Goal: Task Accomplishment & Management: Manage account settings

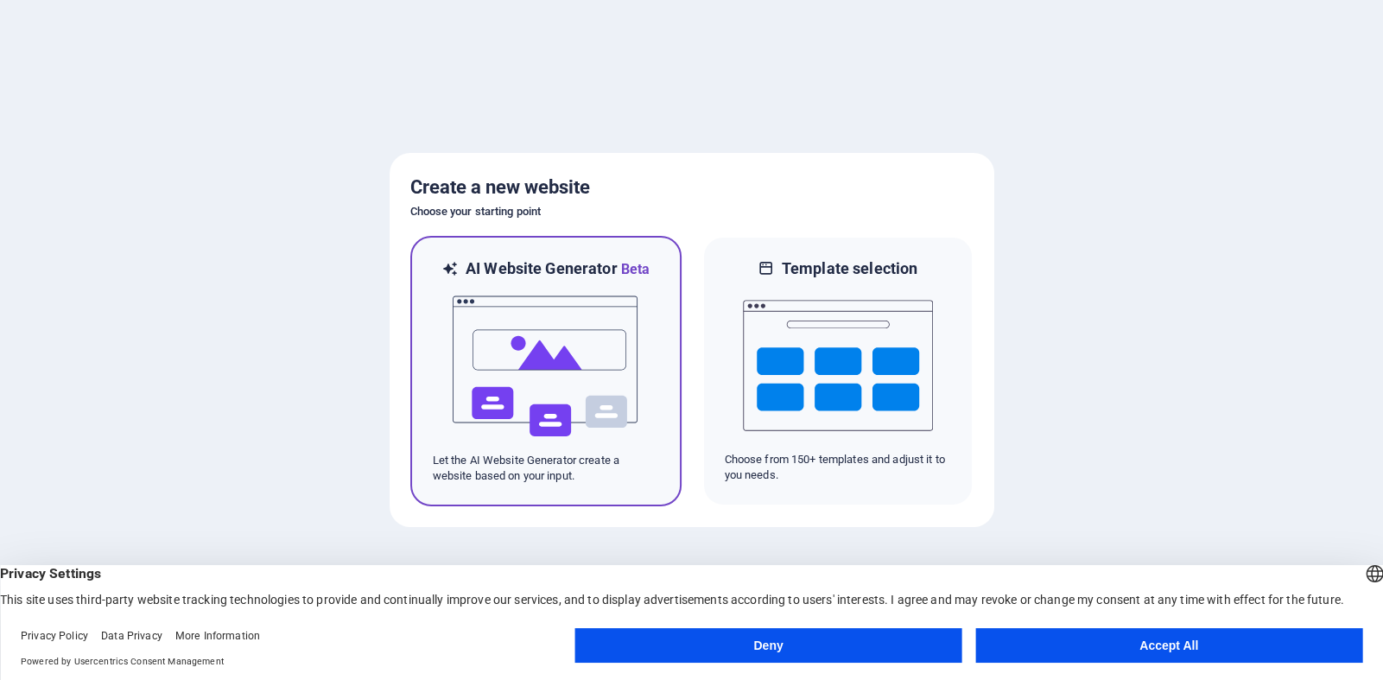
click at [552, 371] on img at bounding box center [546, 366] width 190 height 173
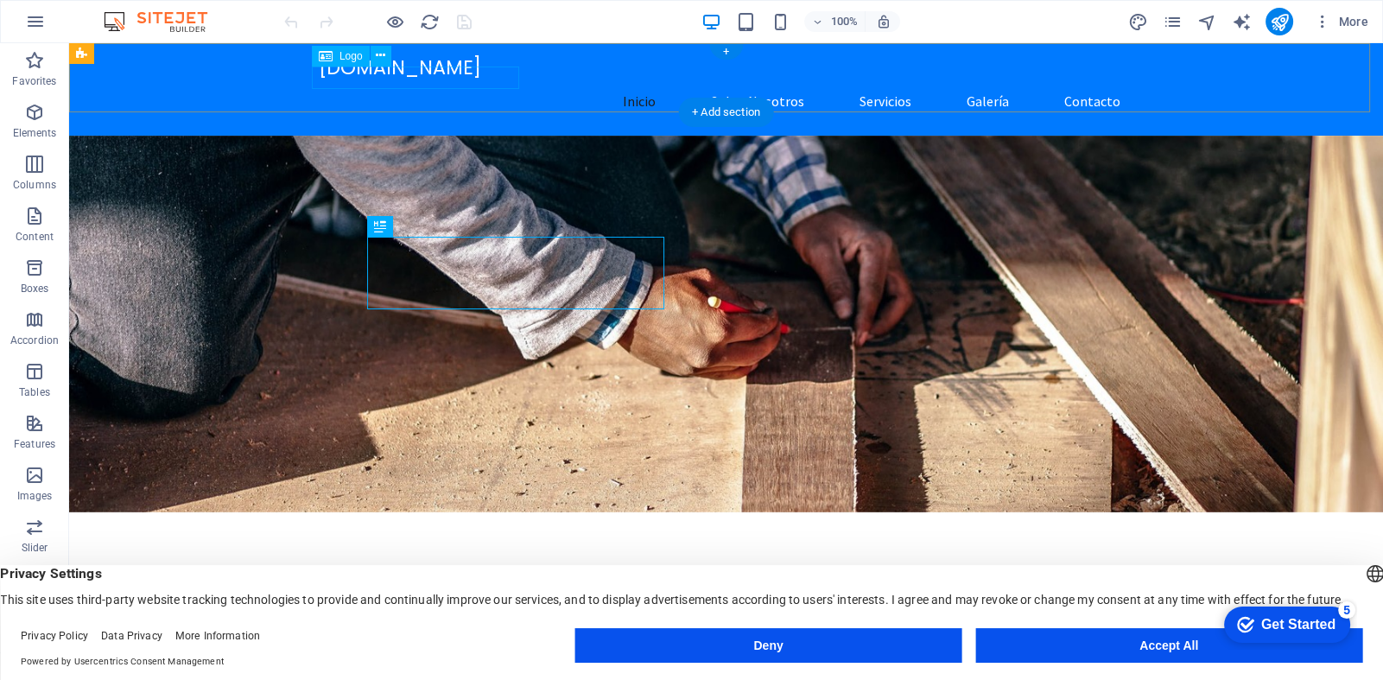
click at [359, 80] on div "[DOMAIN_NAME]" at bounding box center [727, 68] width 816 height 23
click at [333, 55] on div "Logo" at bounding box center [341, 56] width 58 height 21
click at [410, 77] on div "[DOMAIN_NAME]" at bounding box center [727, 68] width 816 height 23
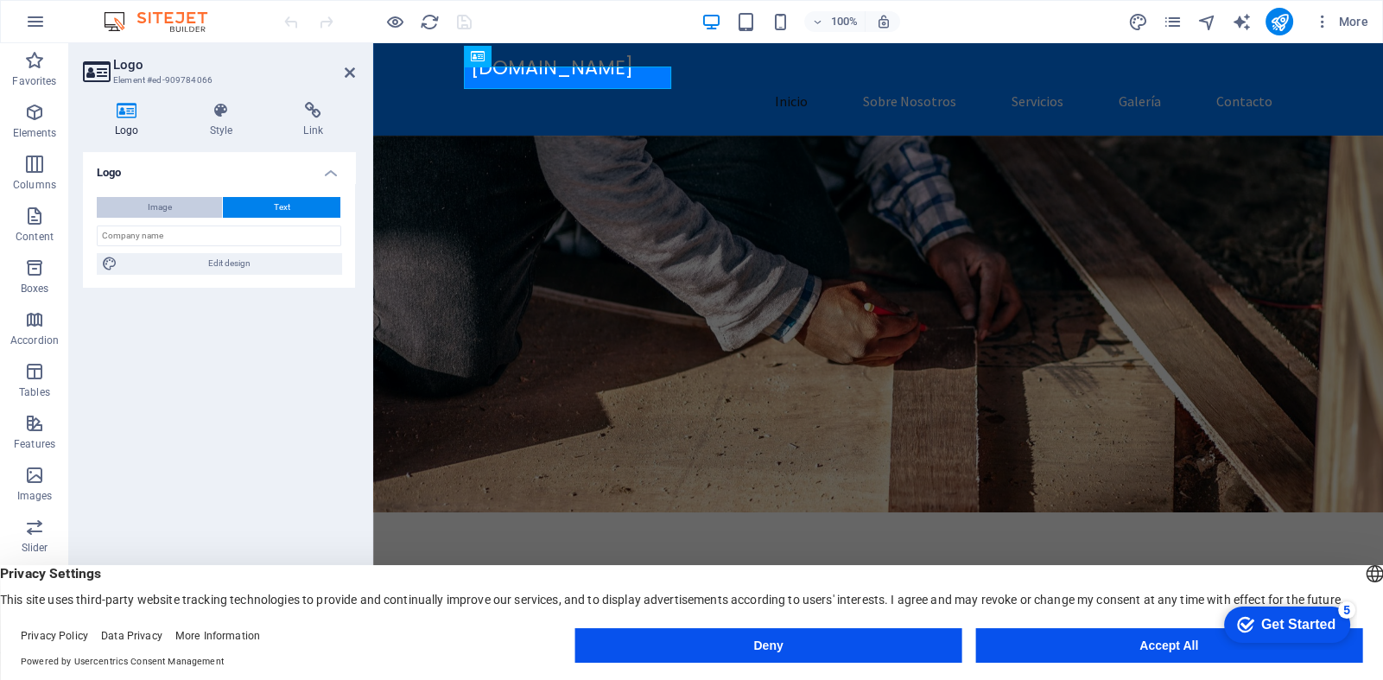
click at [157, 213] on span "Image" at bounding box center [160, 207] width 24 height 21
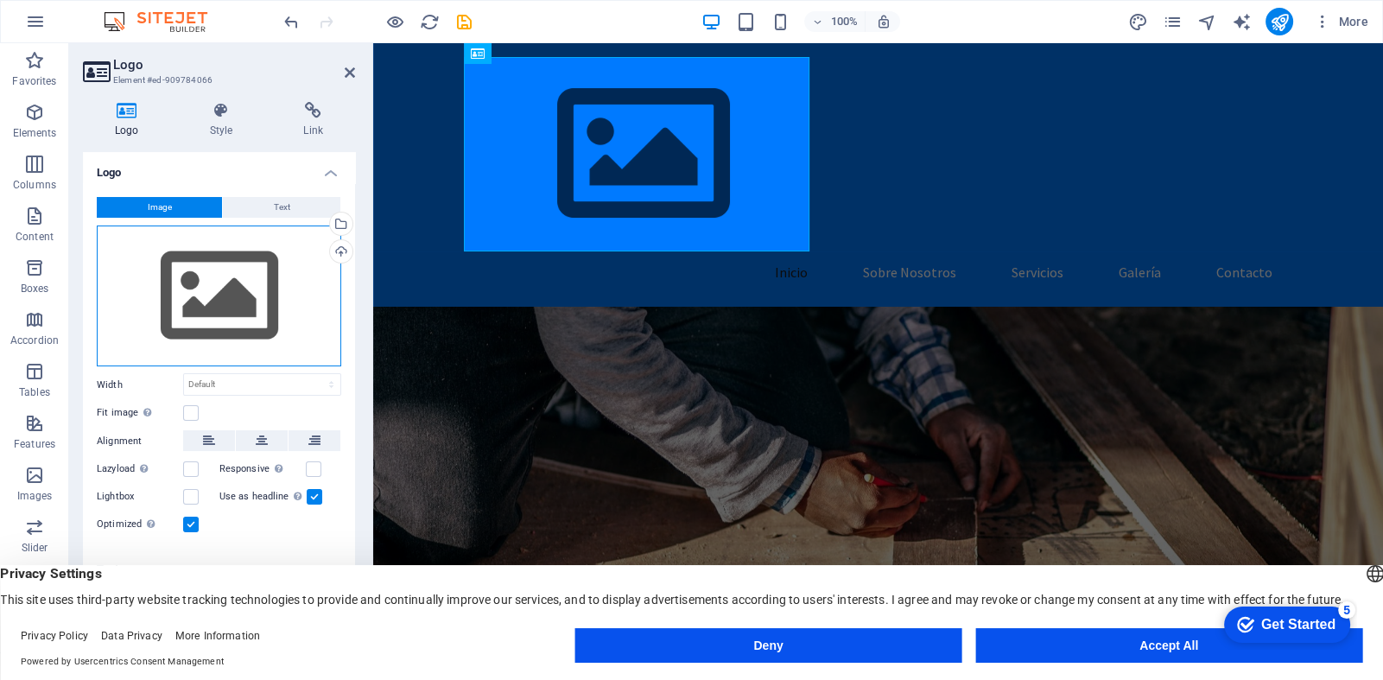
click at [214, 294] on div "Drag files here, click to choose files or select files from Files or our free s…" at bounding box center [219, 297] width 245 height 142
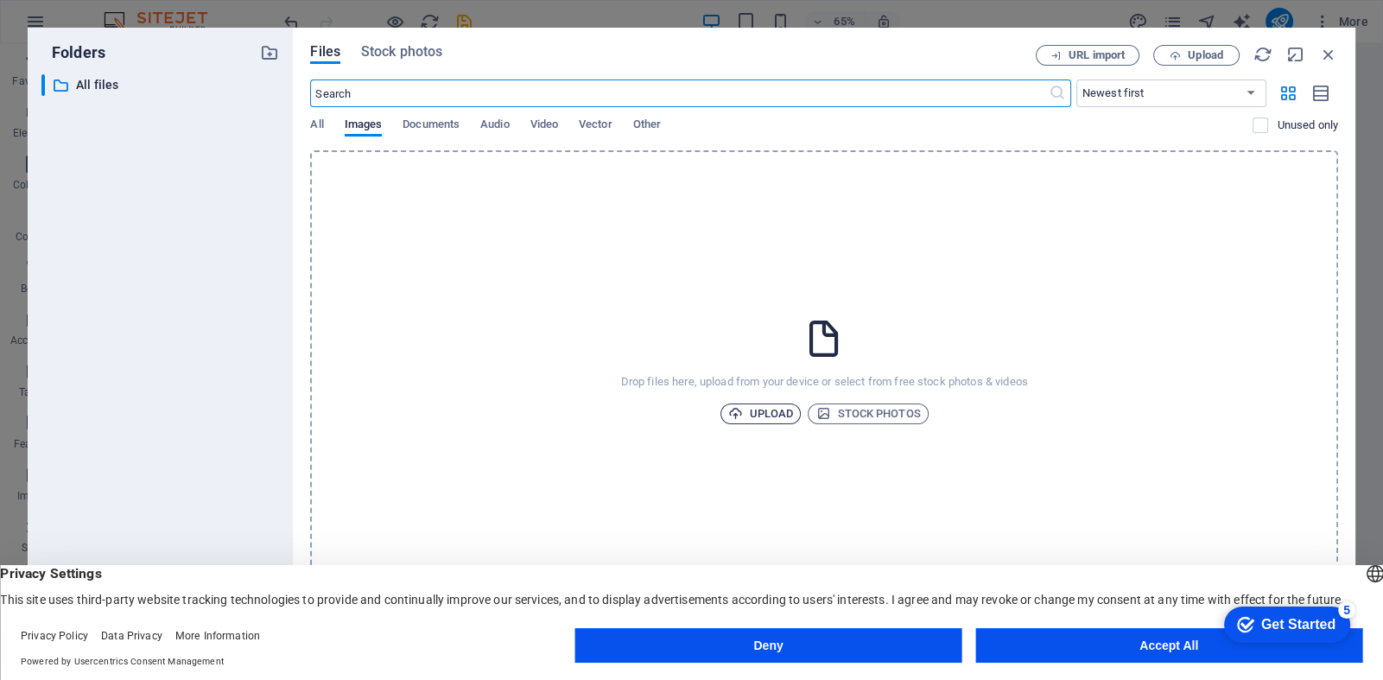
click at [760, 416] on span "Upload" at bounding box center [761, 414] width 66 height 21
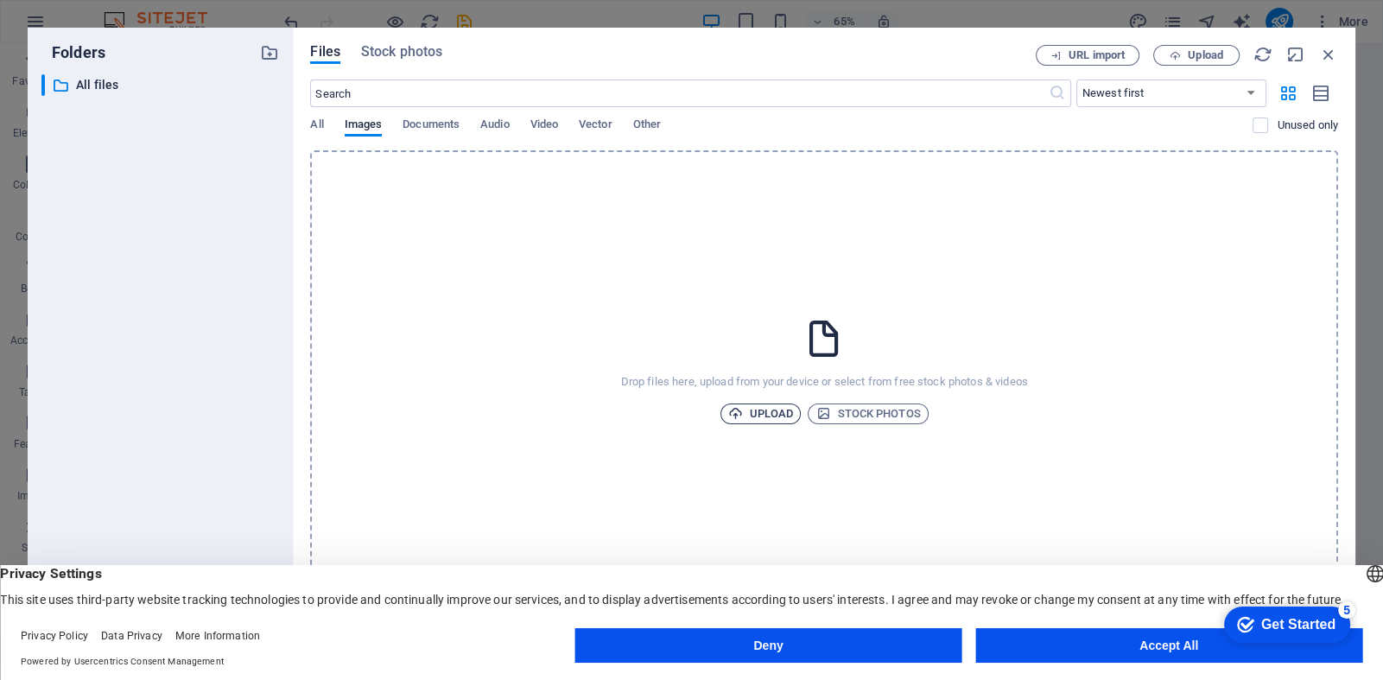
click at [739, 410] on icon "button" at bounding box center [735, 413] width 15 height 15
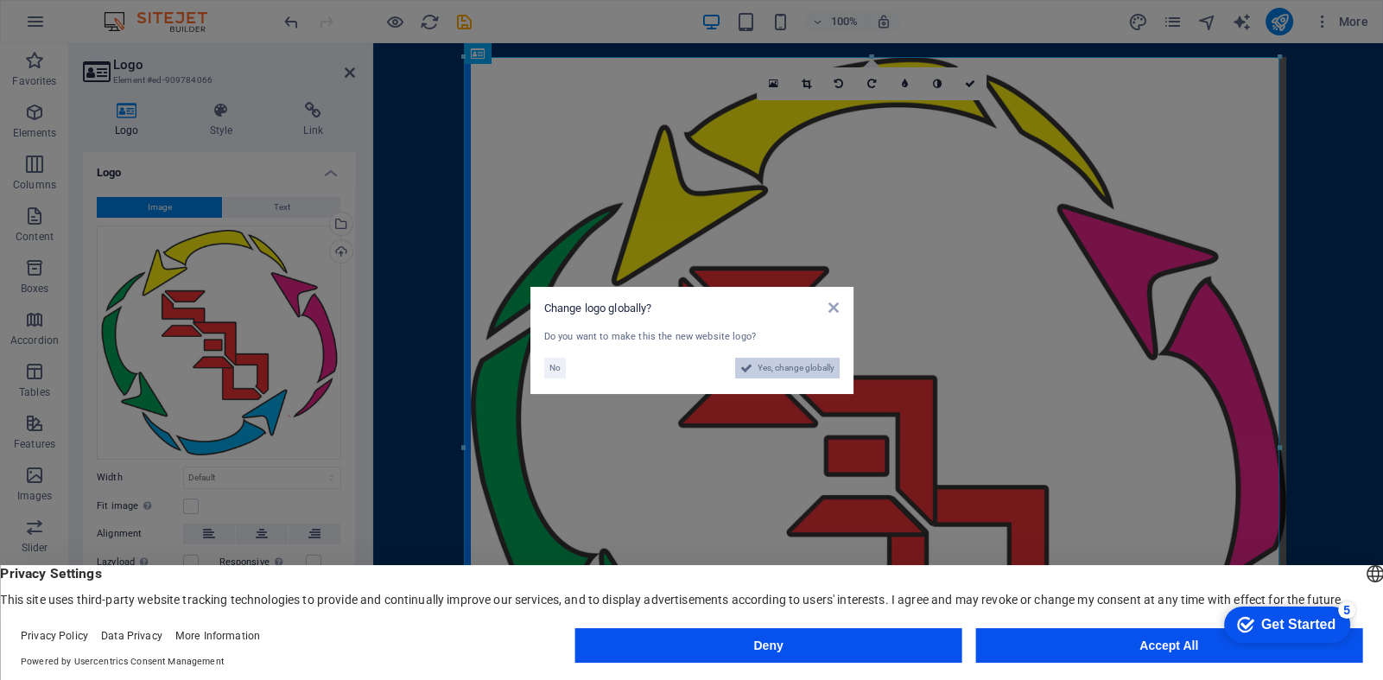
click at [804, 366] on span "Yes, change globally" at bounding box center [796, 368] width 77 height 21
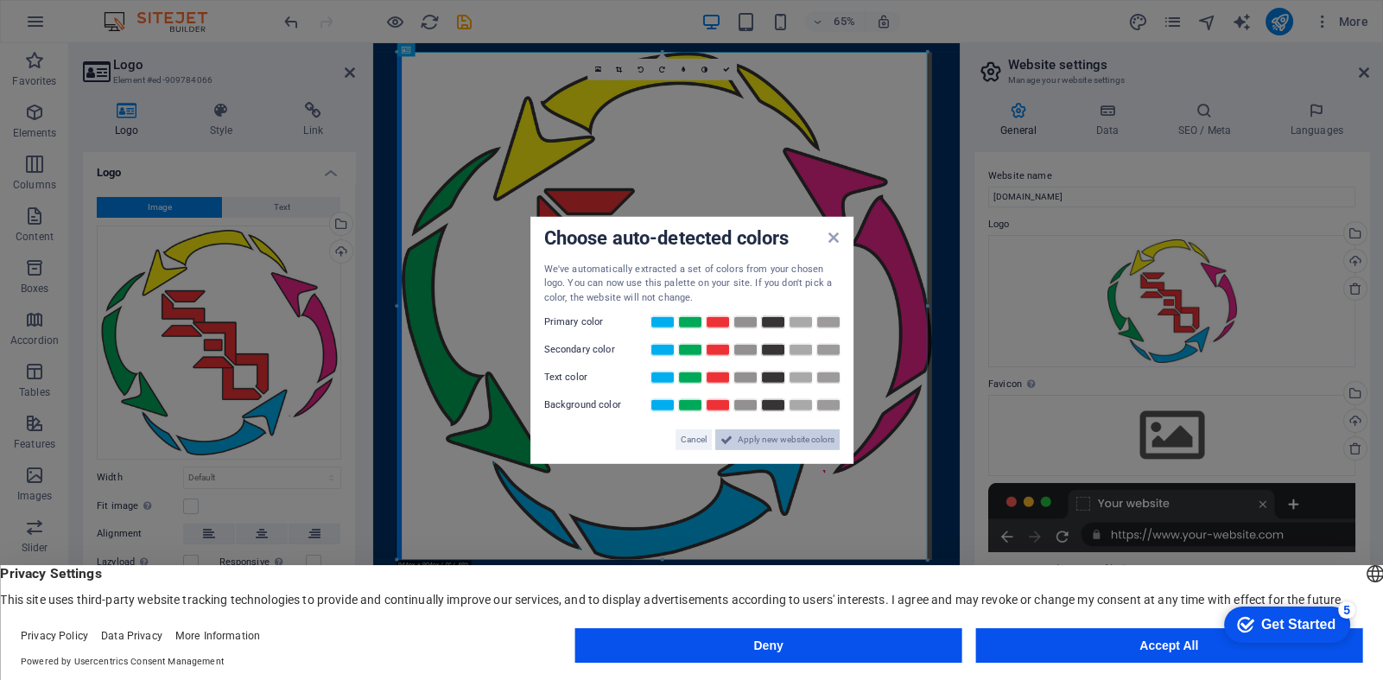
click at [787, 438] on span "Apply new website colors" at bounding box center [786, 439] width 97 height 21
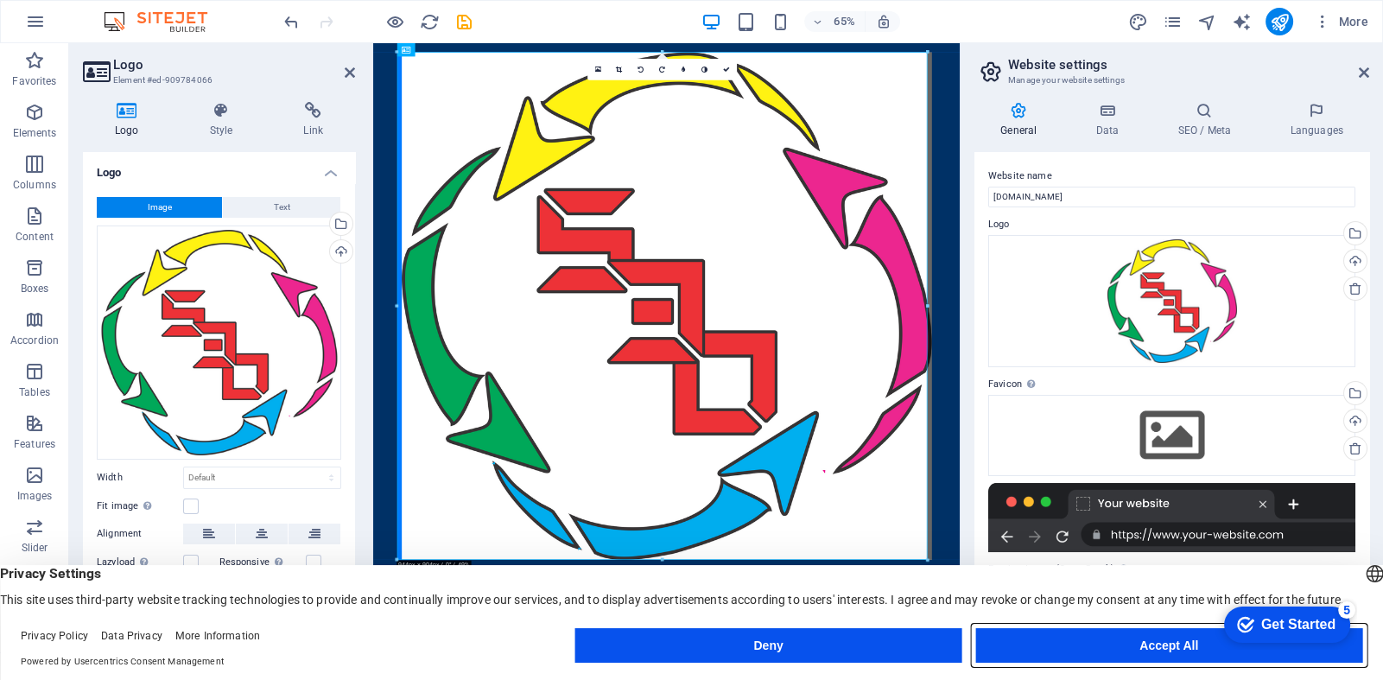
click at [1075, 651] on button "Accept All" at bounding box center [1169, 645] width 387 height 35
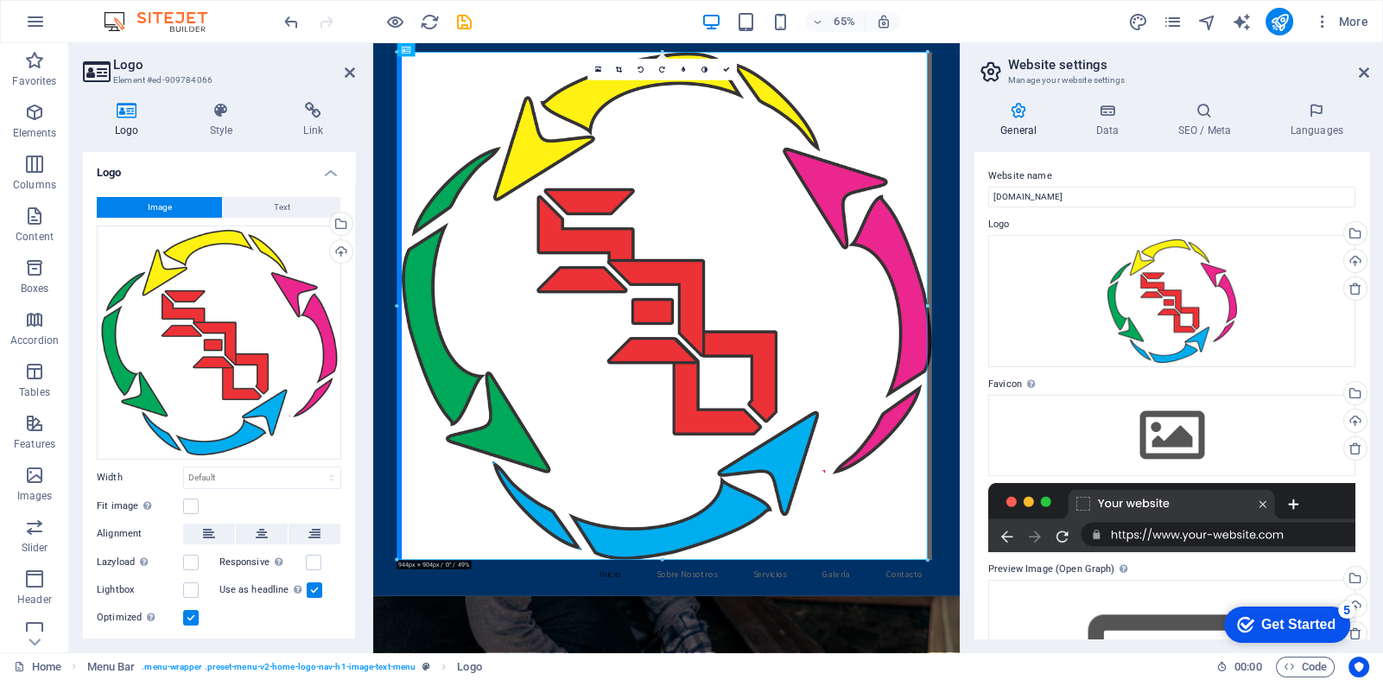
click at [1262, 621] on div "Get Started" at bounding box center [1299, 625] width 74 height 16
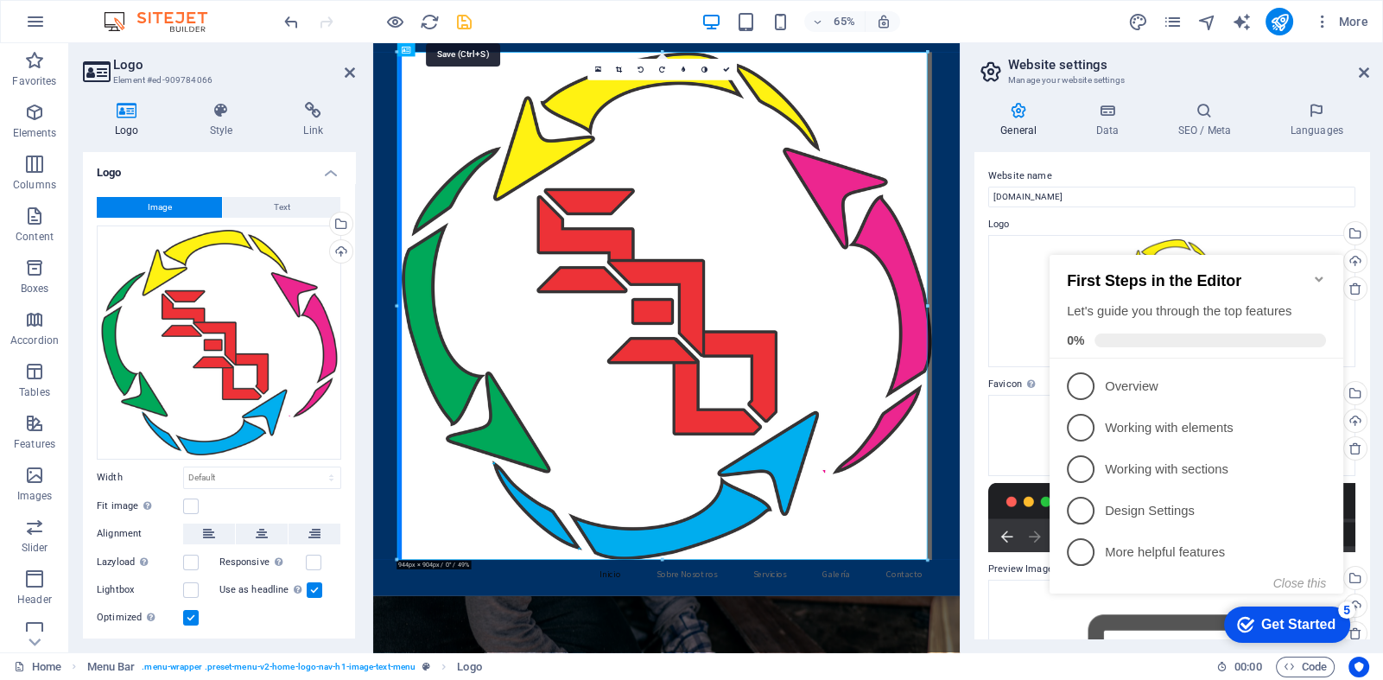
click at [463, 22] on icon "save" at bounding box center [465, 22] width 20 height 20
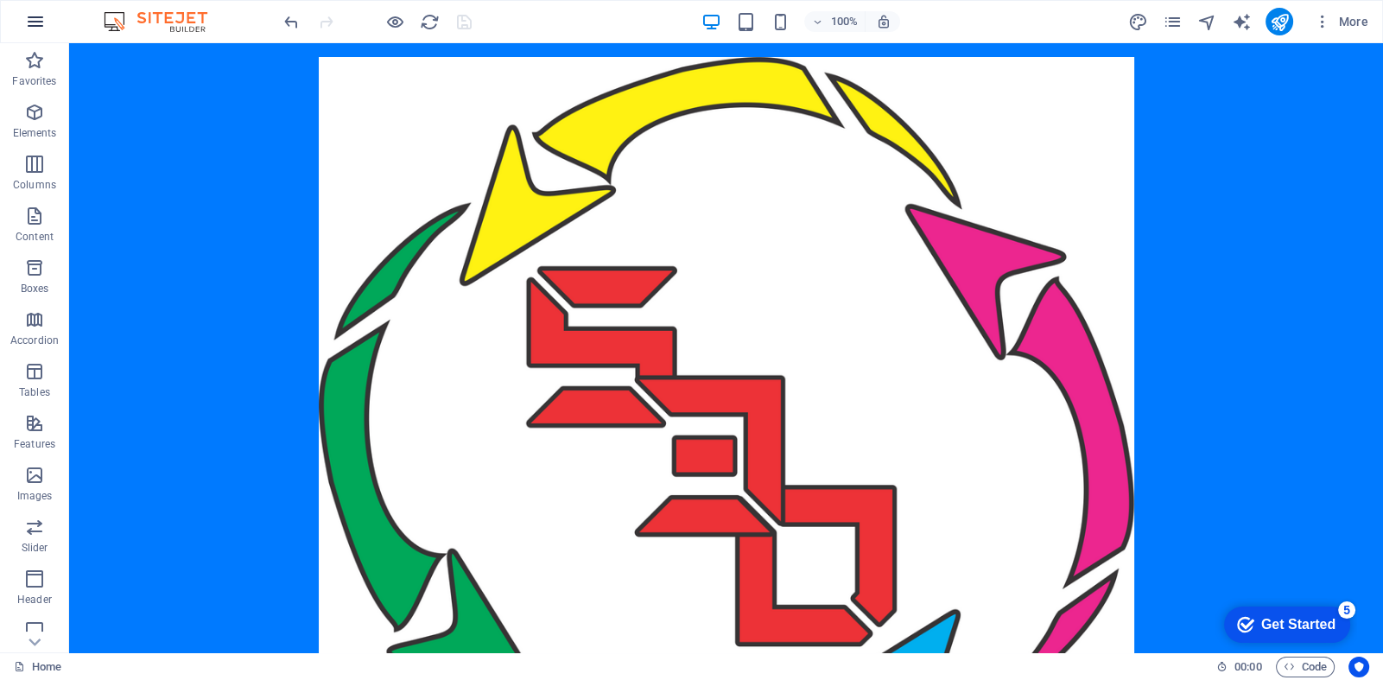
click at [39, 16] on icon "button" at bounding box center [35, 21] width 21 height 21
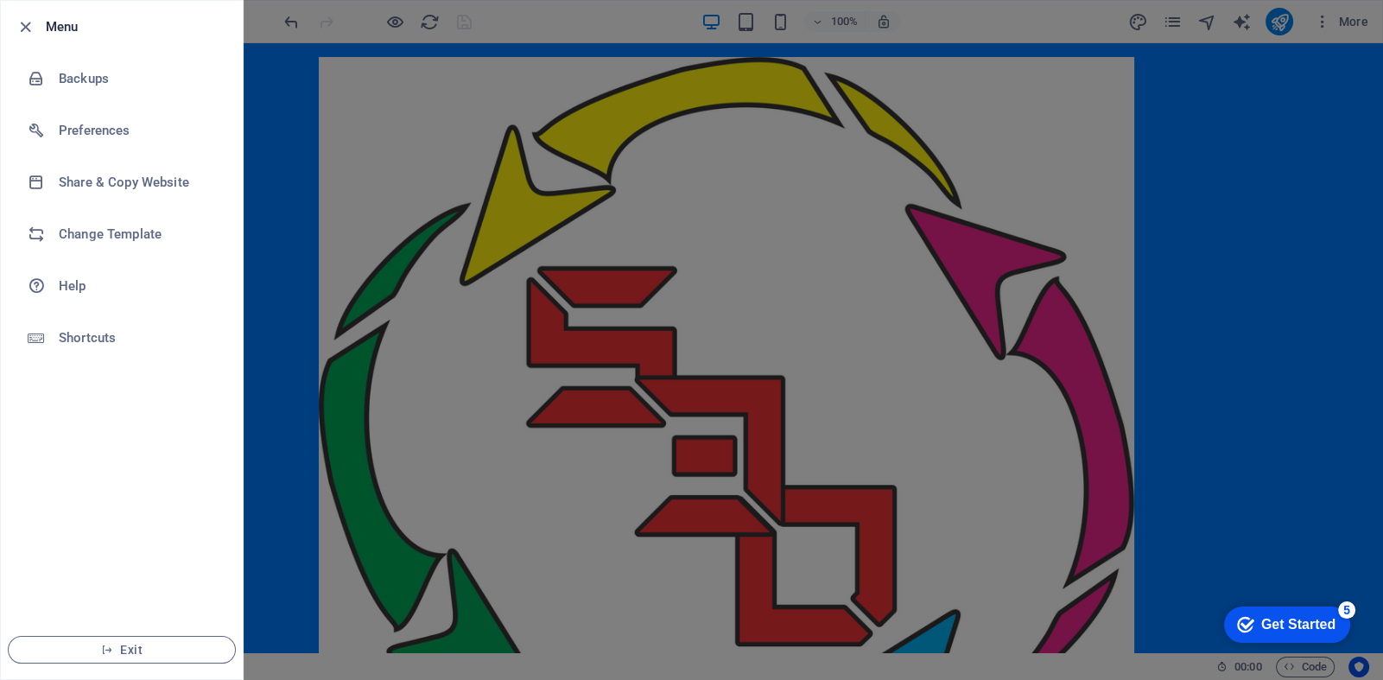
click at [49, 24] on h6 "Menu" at bounding box center [137, 26] width 183 height 21
click at [292, 94] on div at bounding box center [691, 340] width 1383 height 680
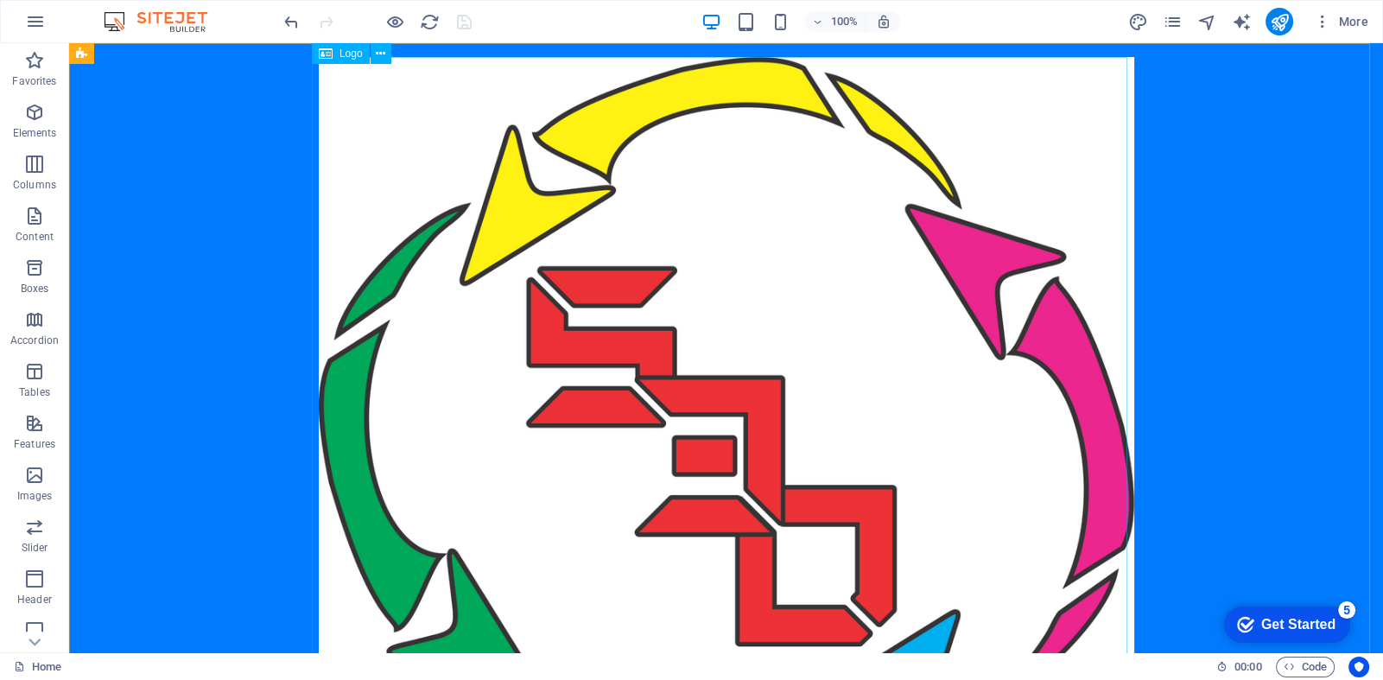
click at [342, 54] on span "Logo" at bounding box center [351, 53] width 23 height 10
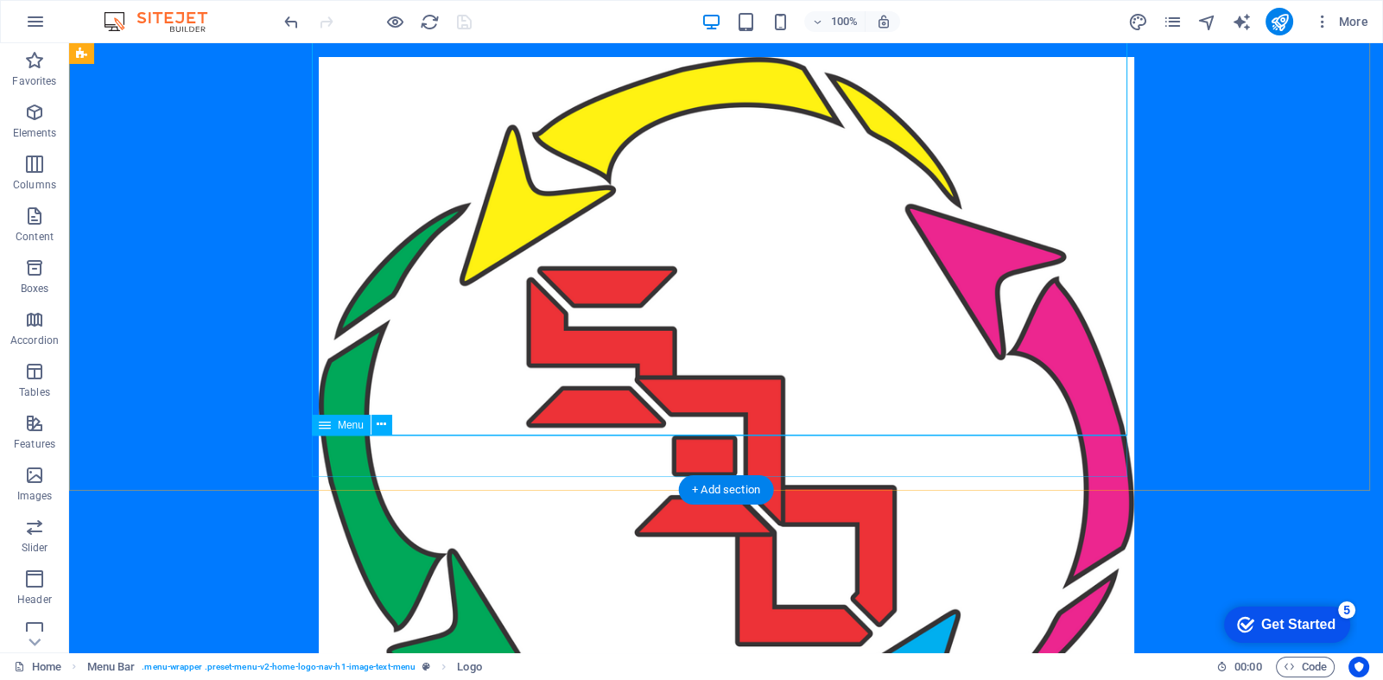
scroll to position [403, 0]
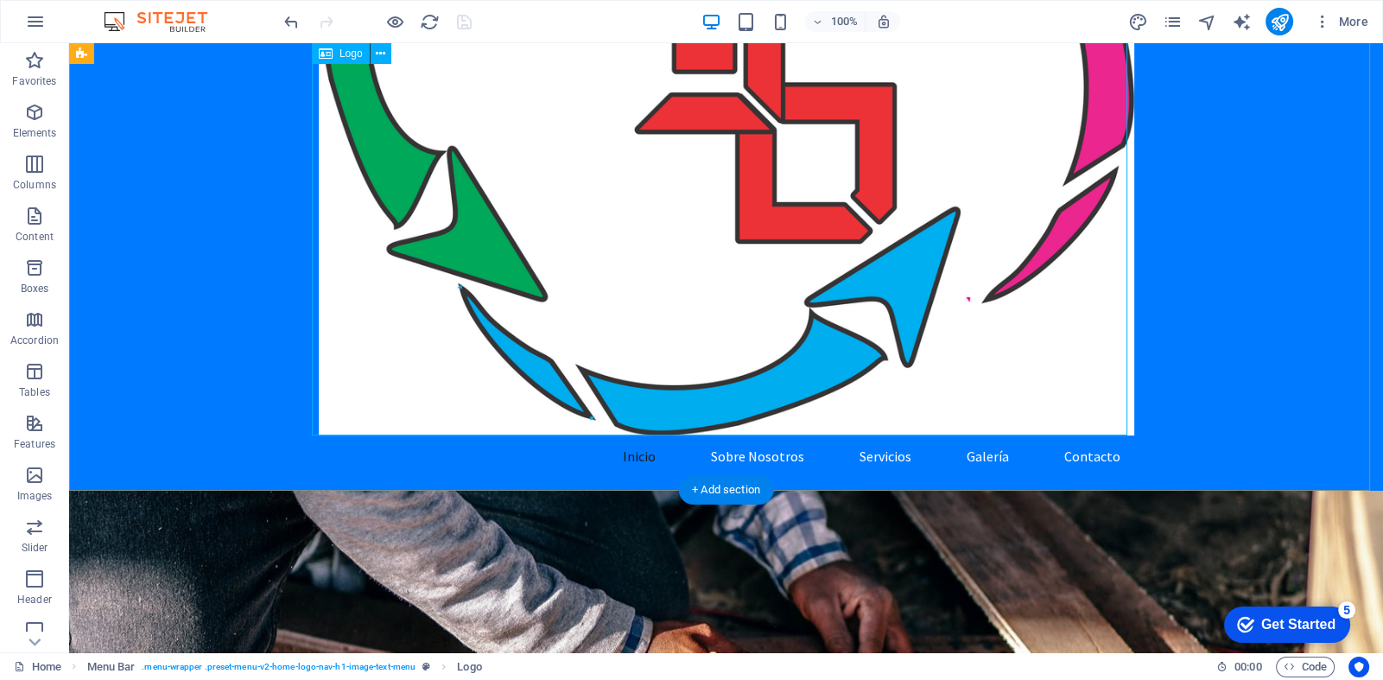
click at [571, 347] on div at bounding box center [727, 44] width 816 height 781
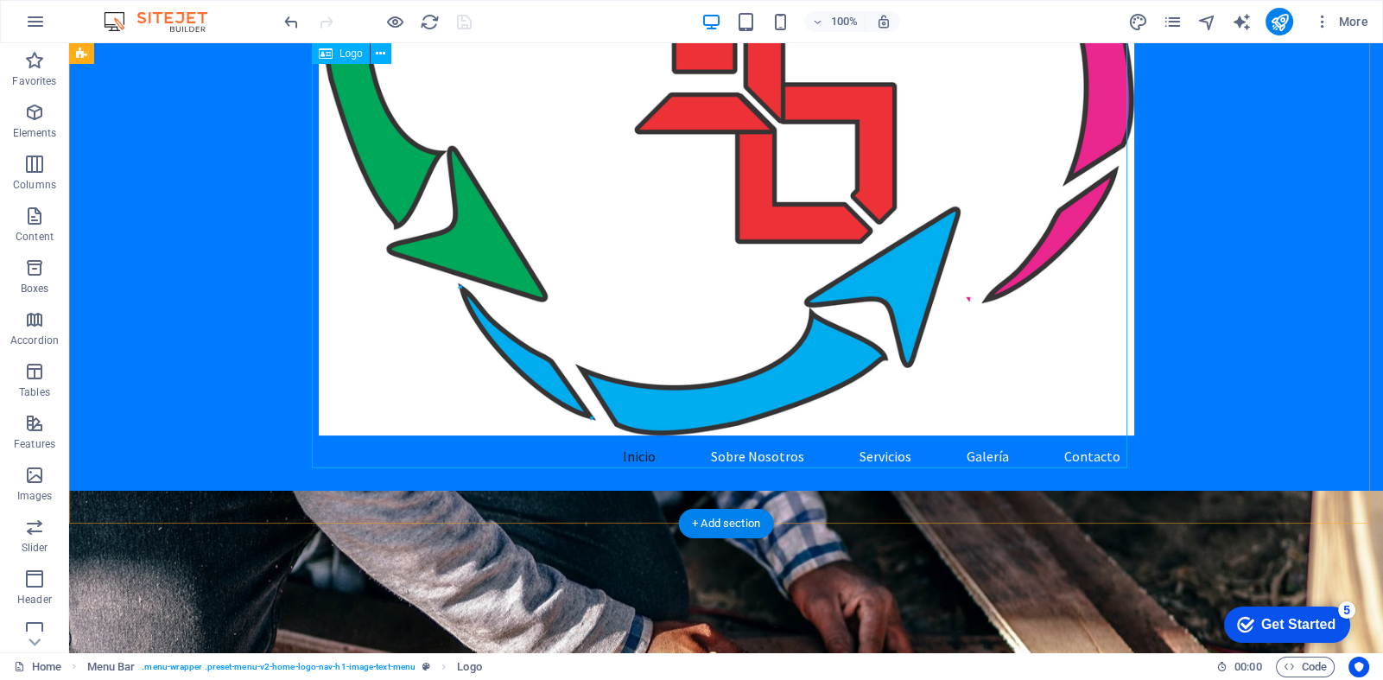
scroll to position [0, 0]
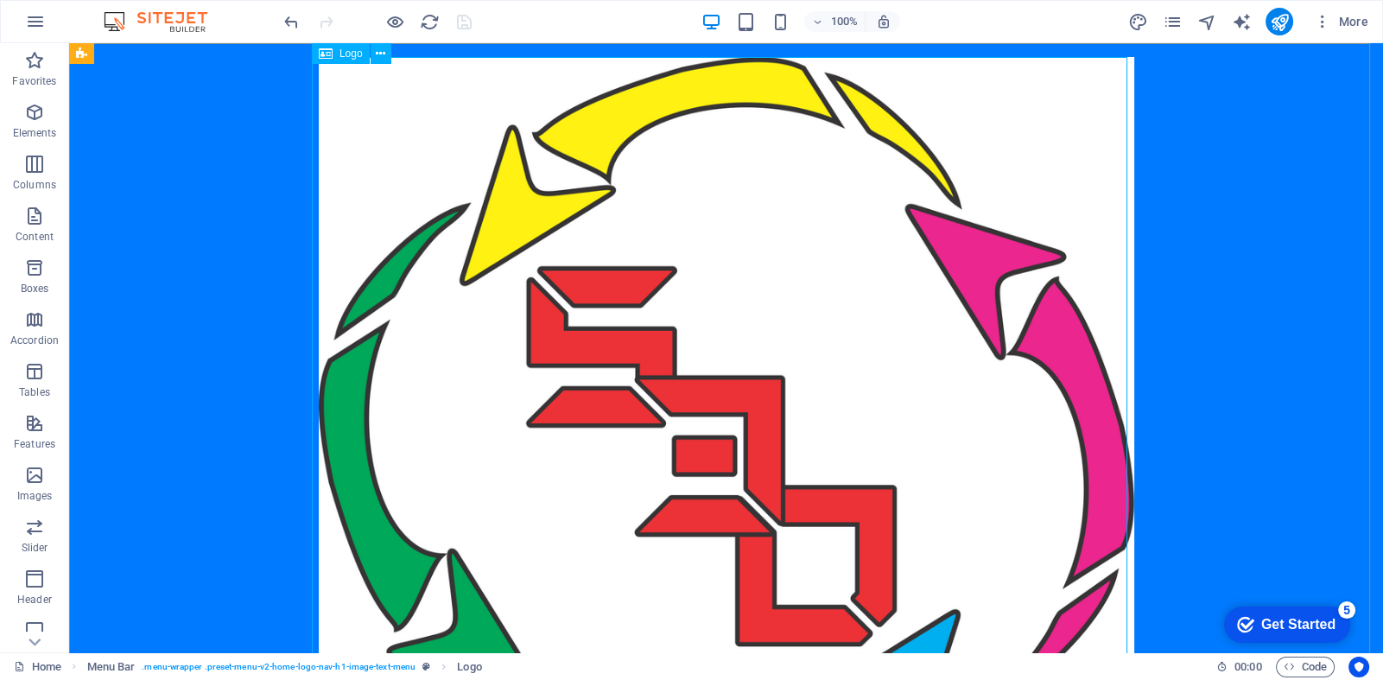
click at [333, 54] on icon at bounding box center [326, 53] width 14 height 21
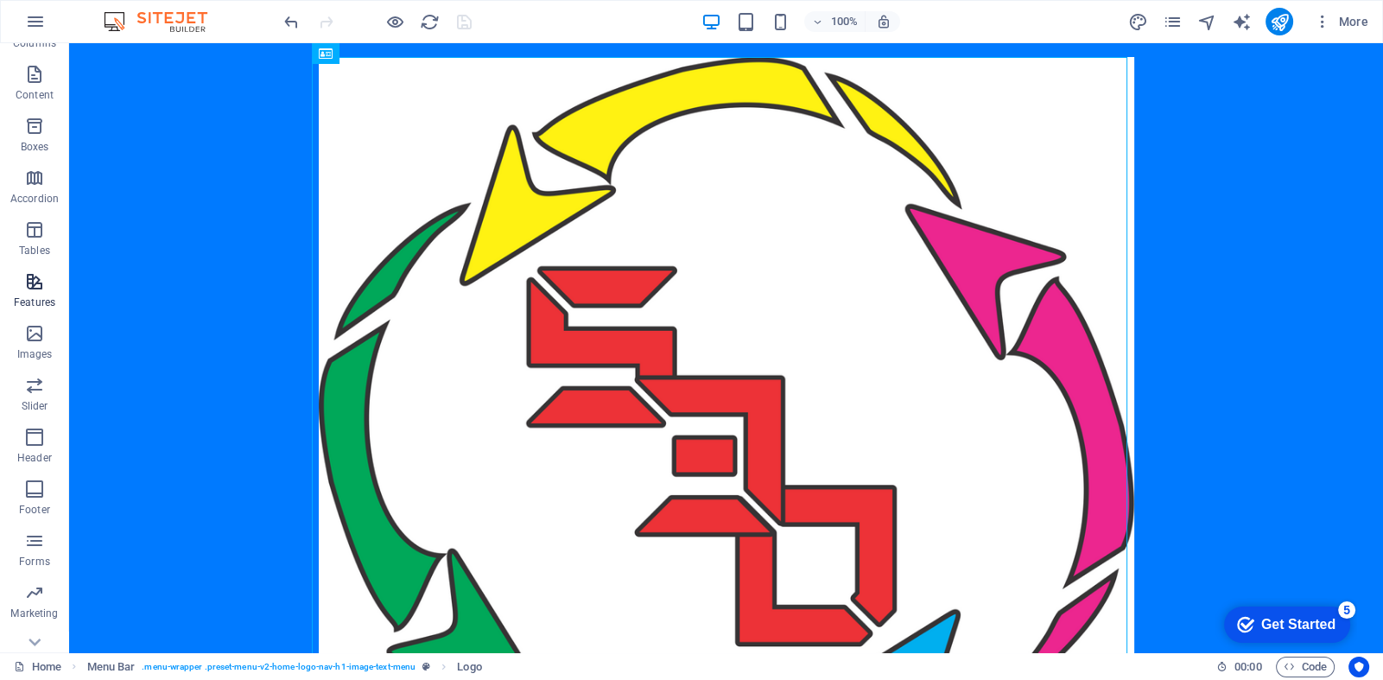
scroll to position [168, 0]
click at [31, 308] on icon "button" at bounding box center [34, 307] width 21 height 21
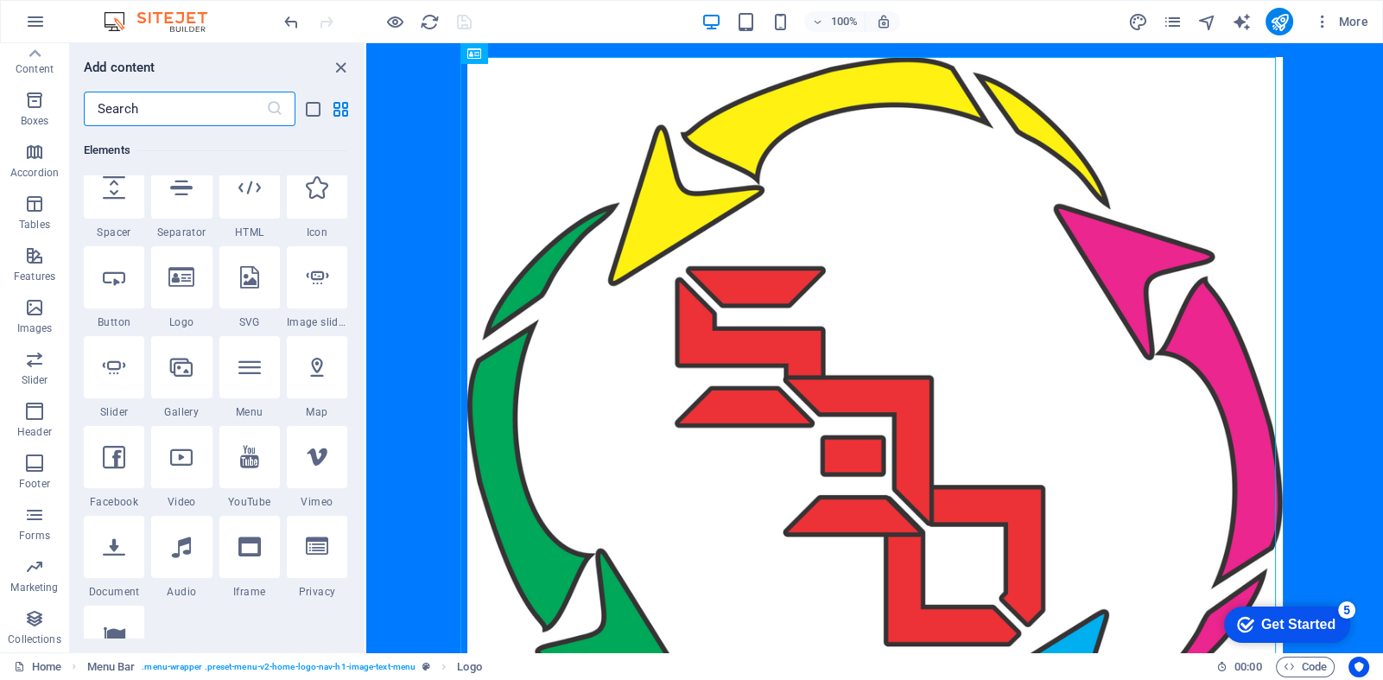
scroll to position [0, 0]
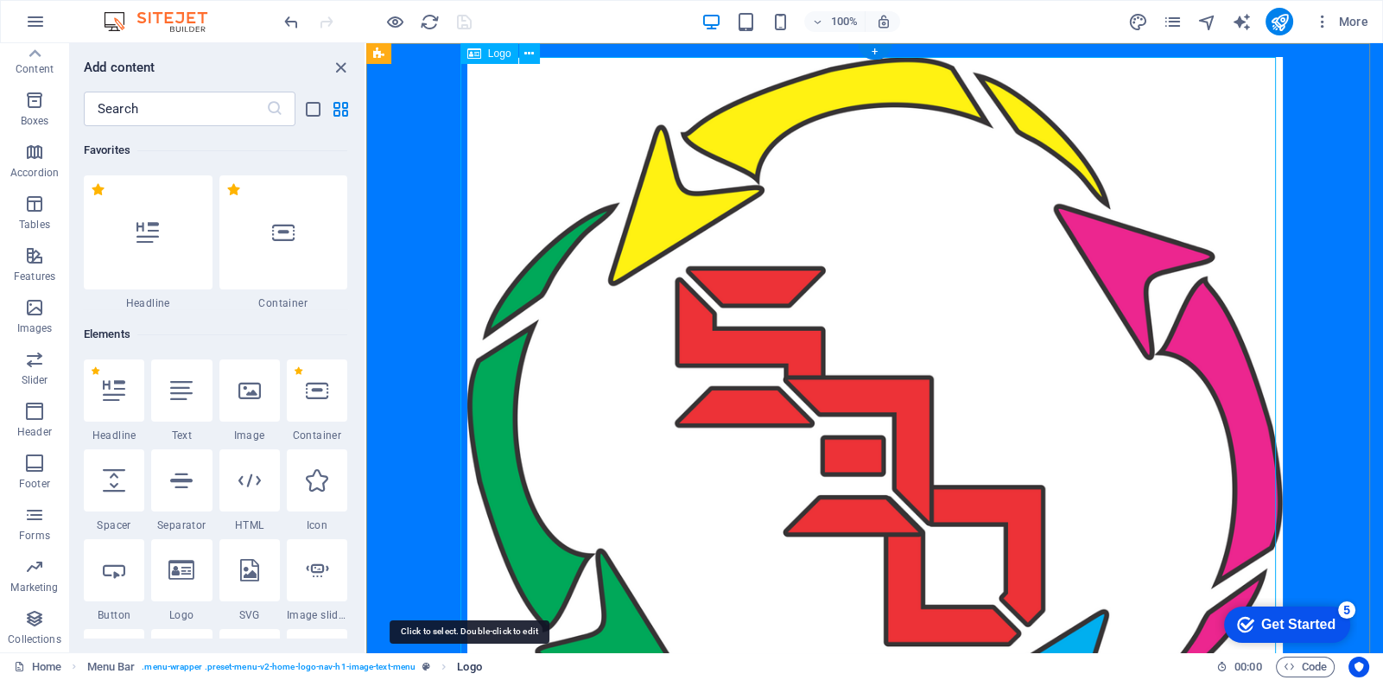
click at [467, 663] on span "Logo" at bounding box center [469, 667] width 24 height 21
click at [580, 432] on div at bounding box center [875, 447] width 816 height 781
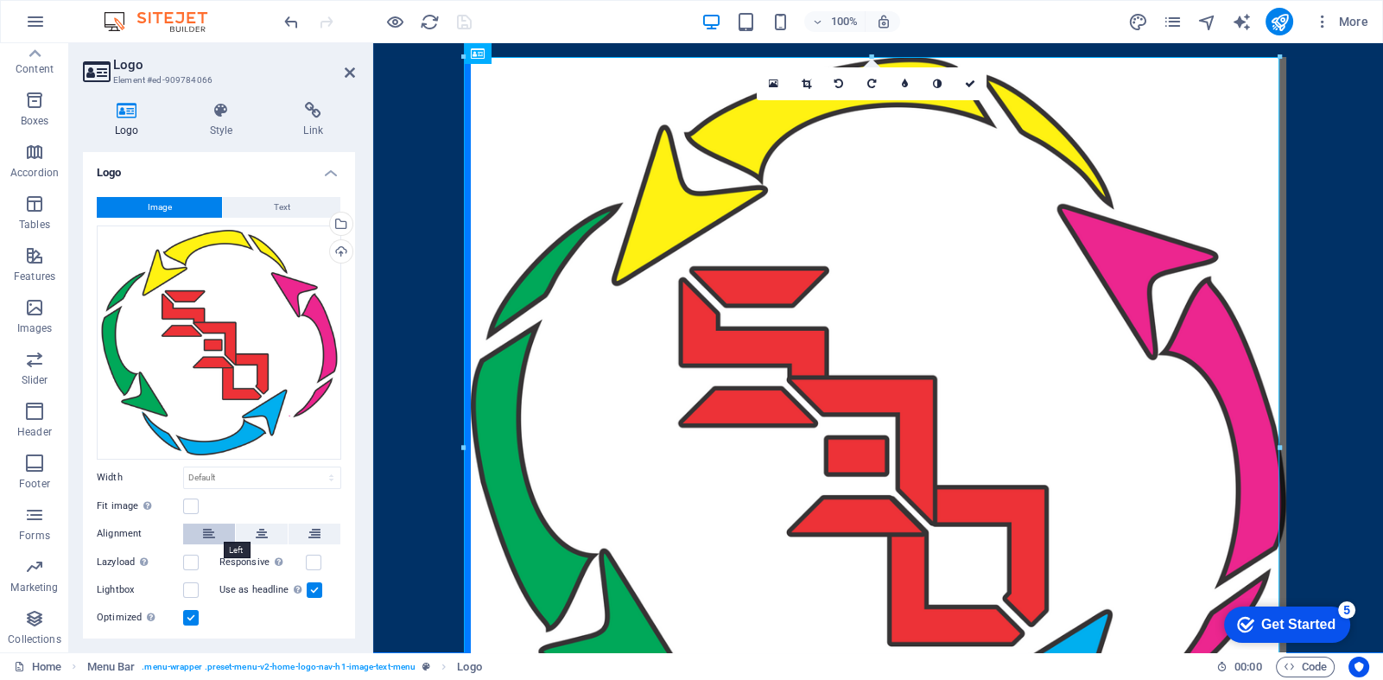
click at [203, 526] on icon at bounding box center [209, 534] width 12 height 21
click at [239, 469] on select "Default auto px rem % em vh vw" at bounding box center [262, 477] width 156 height 21
click at [184, 467] on select "Default auto px rem % em vh vw" at bounding box center [262, 477] width 156 height 21
select select "DISABLED_OPTION_VALUE"
click at [190, 504] on label at bounding box center [191, 507] width 16 height 16
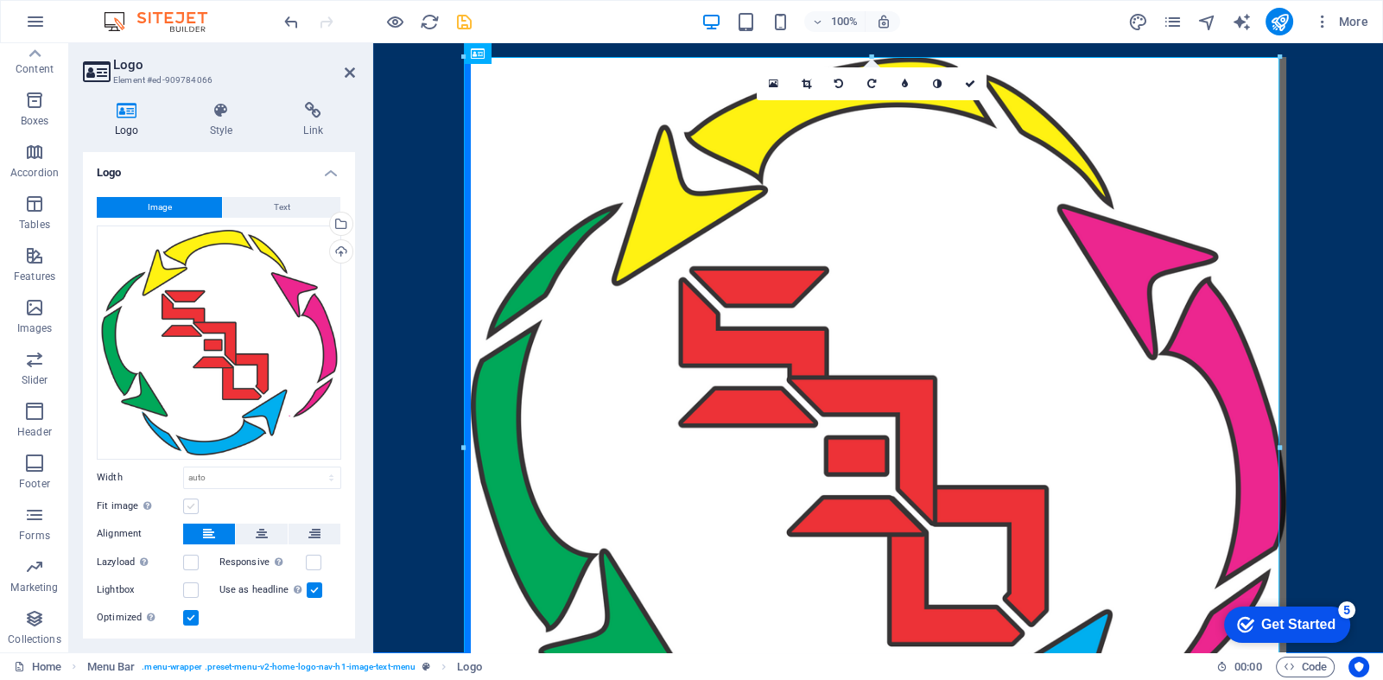
click at [0, 0] on input "Fit image Automatically fit image to a fixed width and height" at bounding box center [0, 0] width 0 height 0
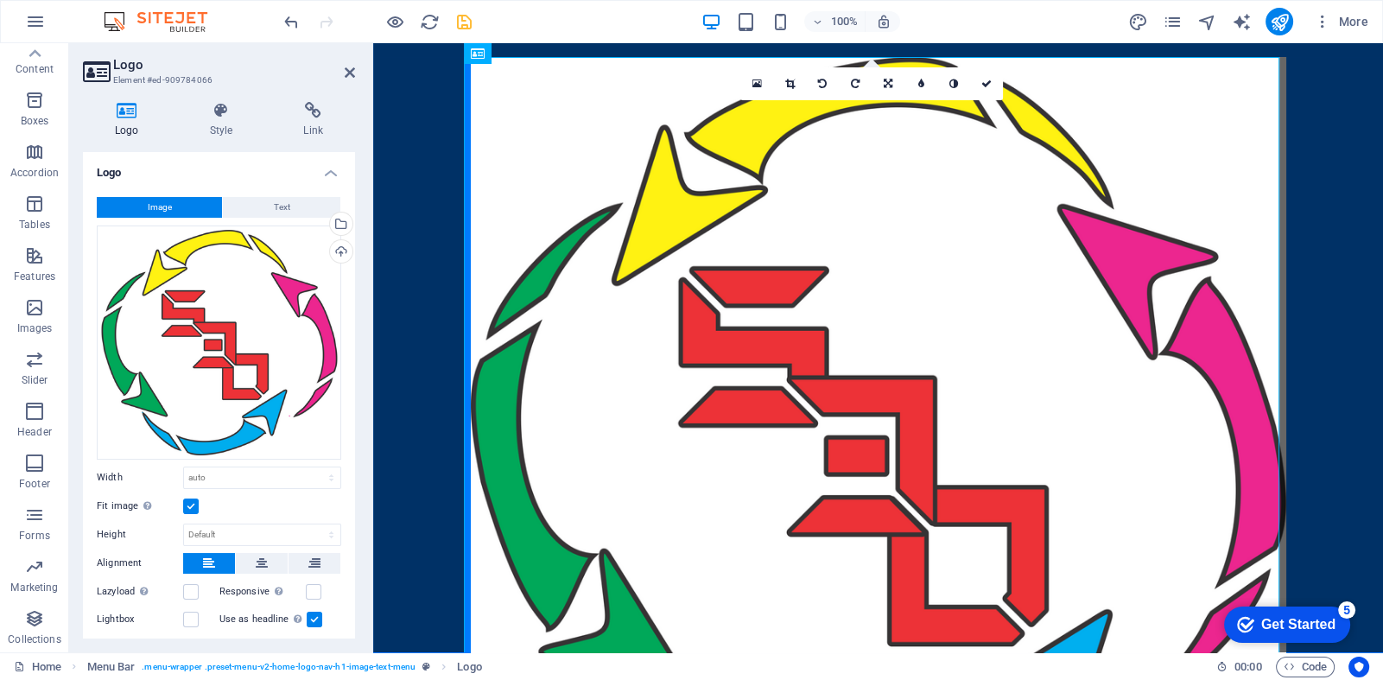
click at [190, 504] on label at bounding box center [191, 507] width 16 height 16
click at [0, 0] on input "Fit image Automatically fit image to a fixed width and height" at bounding box center [0, 0] width 0 height 0
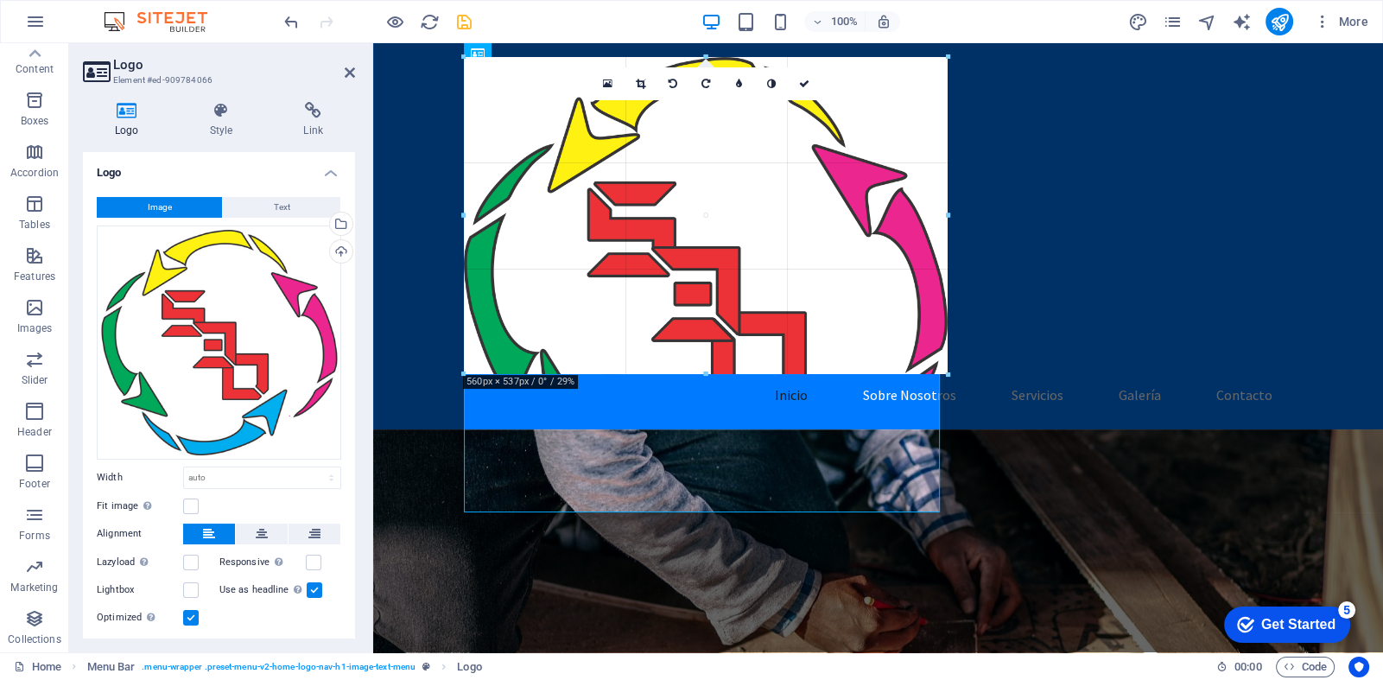
drag, startPoint x: 1279, startPoint y: 60, endPoint x: 793, endPoint y: 429, distance: 610.4
type input "488"
select select "px"
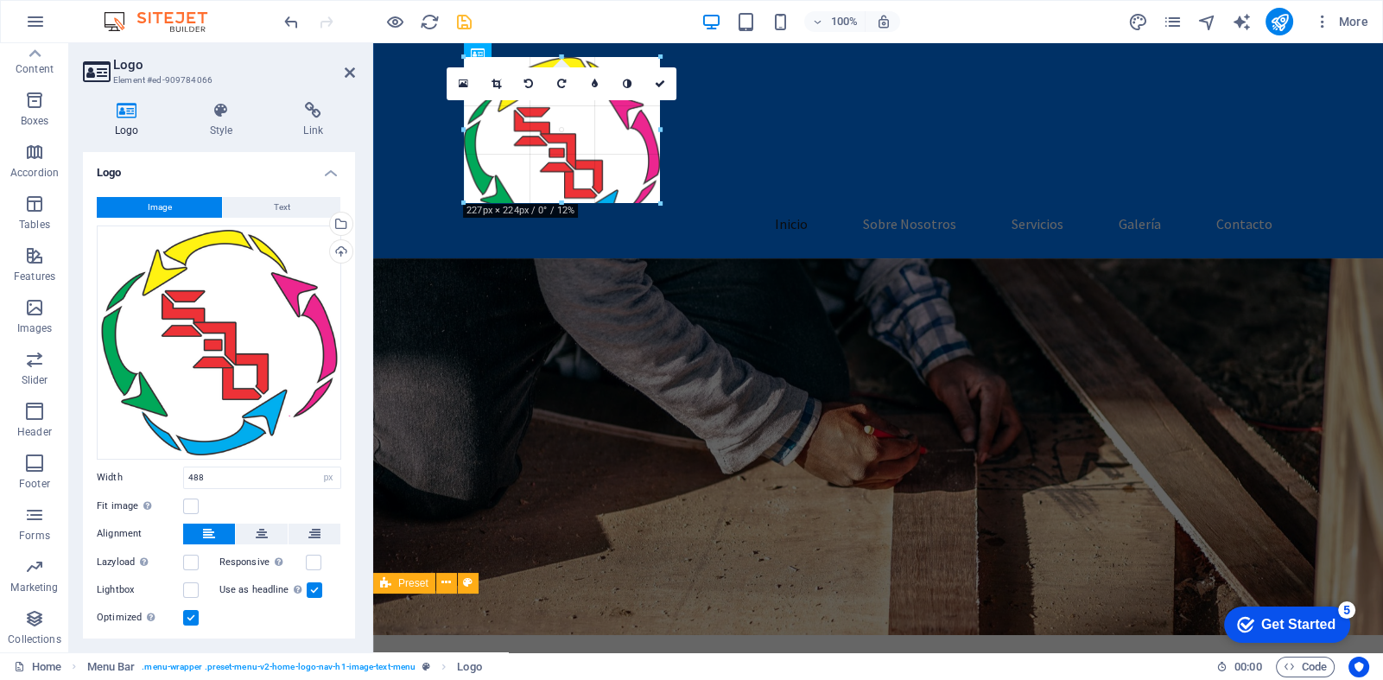
drag, startPoint x: 890, startPoint y: 462, endPoint x: 320, endPoint y: 135, distance: 657.7
type input "170"
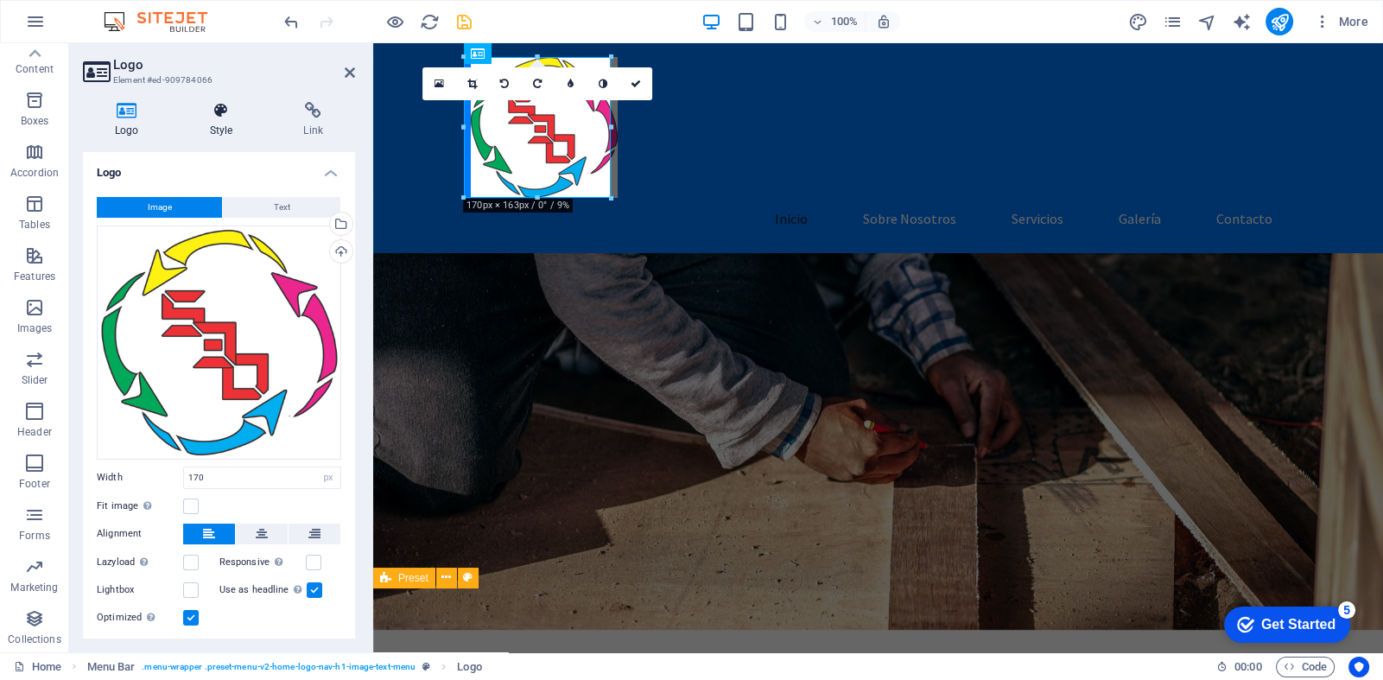
click at [220, 125] on h4 "Style" at bounding box center [225, 120] width 94 height 36
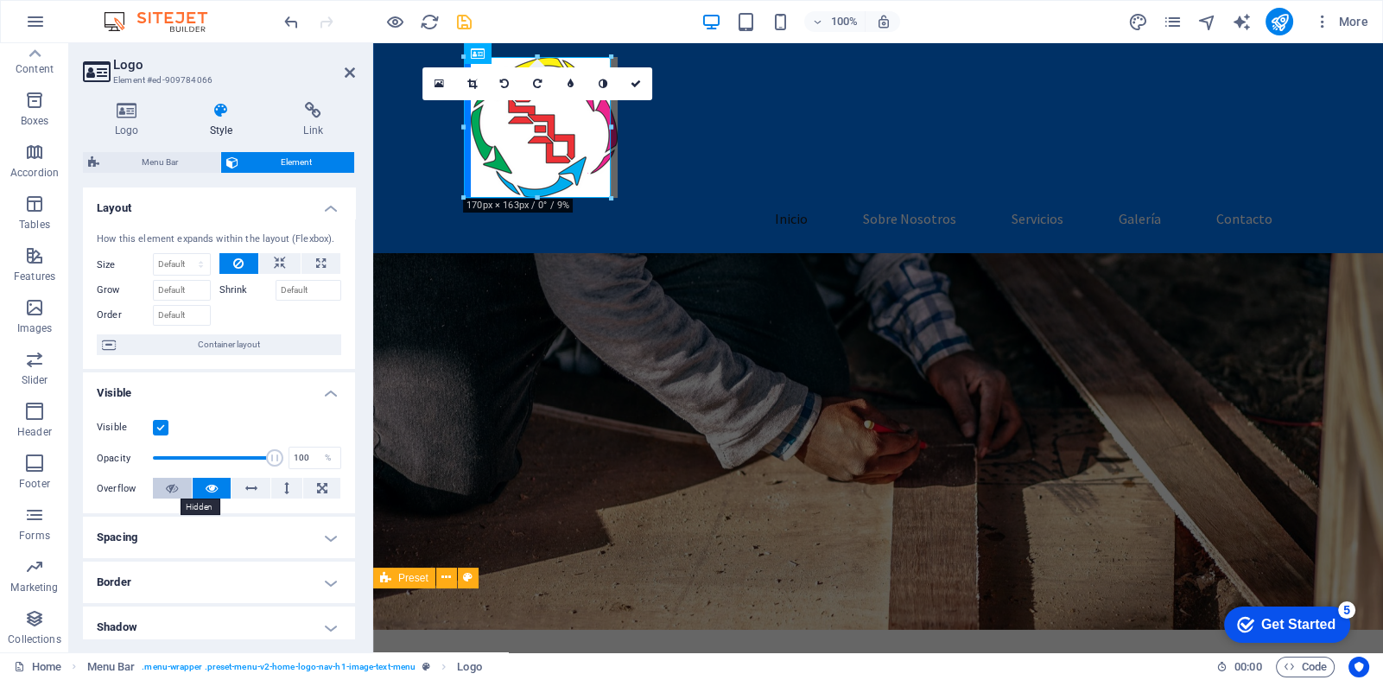
click at [171, 487] on icon at bounding box center [172, 488] width 12 height 21
click at [207, 486] on icon at bounding box center [212, 488] width 12 height 21
click at [125, 118] on icon at bounding box center [127, 110] width 88 height 17
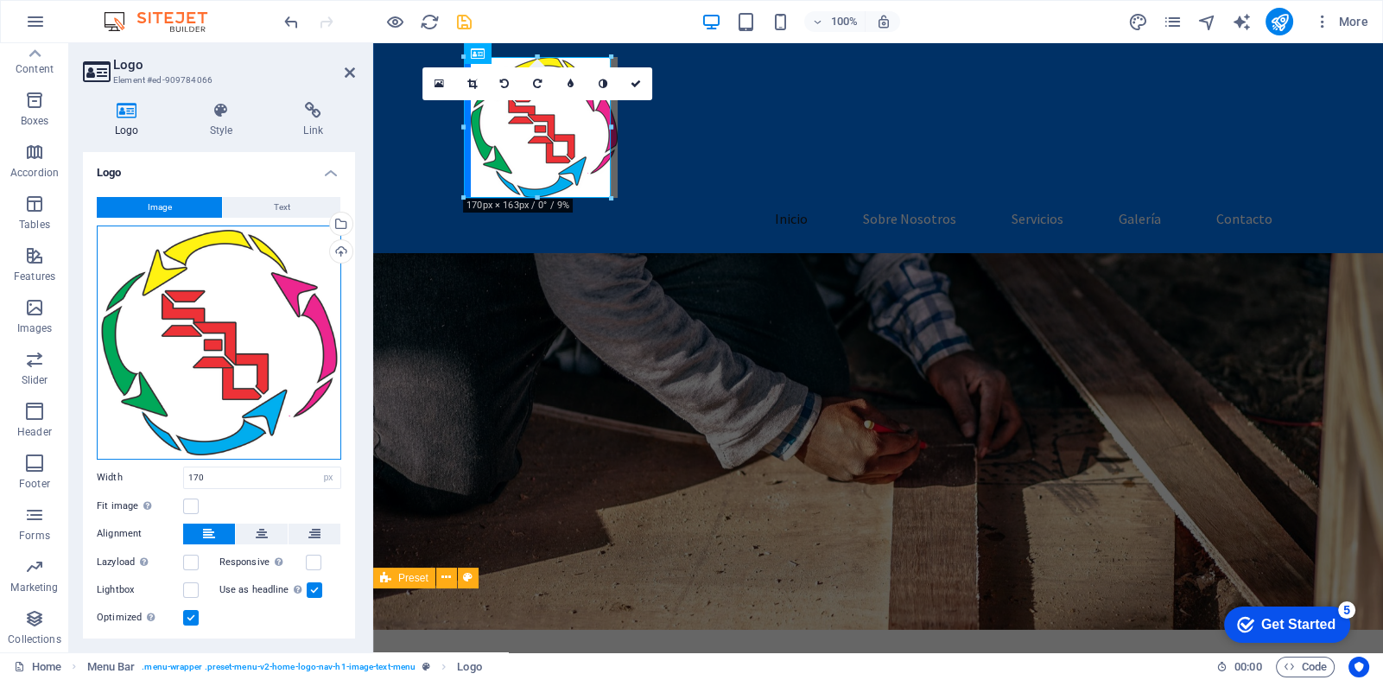
click at [208, 337] on div "Drag files here, click to choose files or select files from Files or our free s…" at bounding box center [219, 343] width 245 height 234
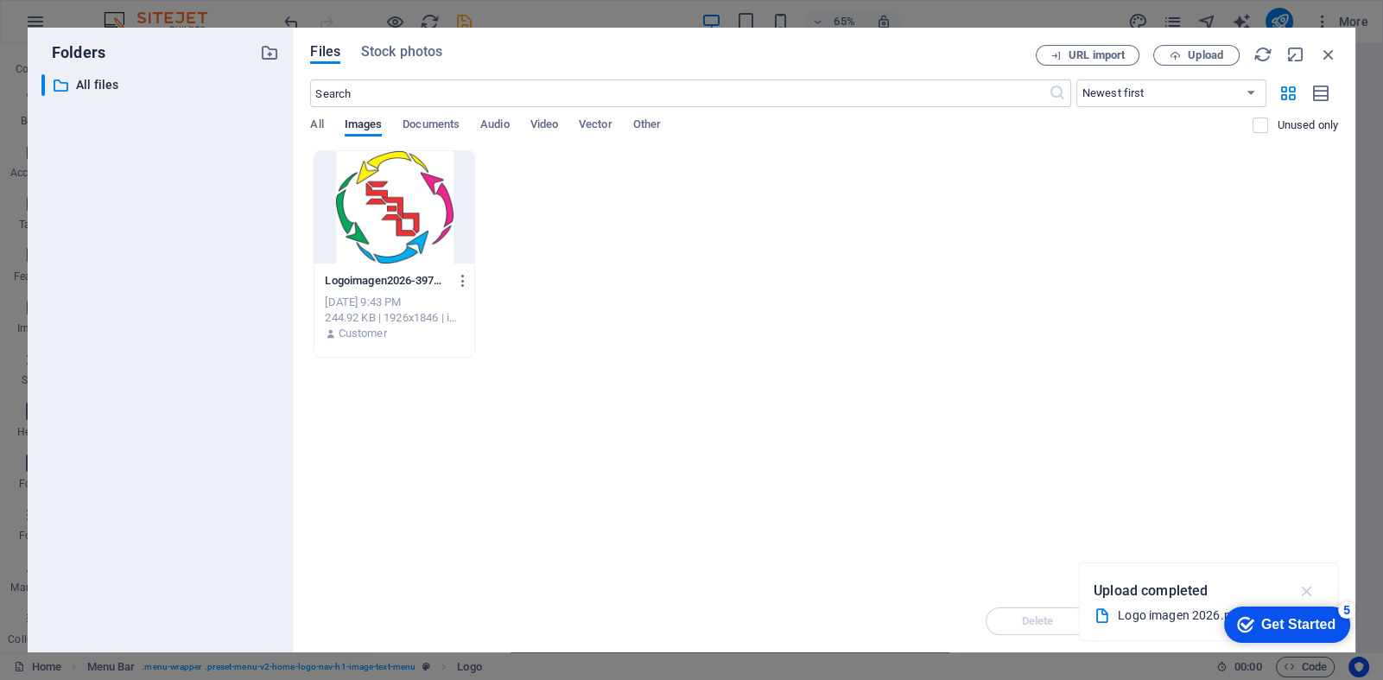
click at [1306, 586] on icon "button" at bounding box center [1307, 591] width 20 height 19
click at [458, 277] on icon "button" at bounding box center [463, 281] width 16 height 16
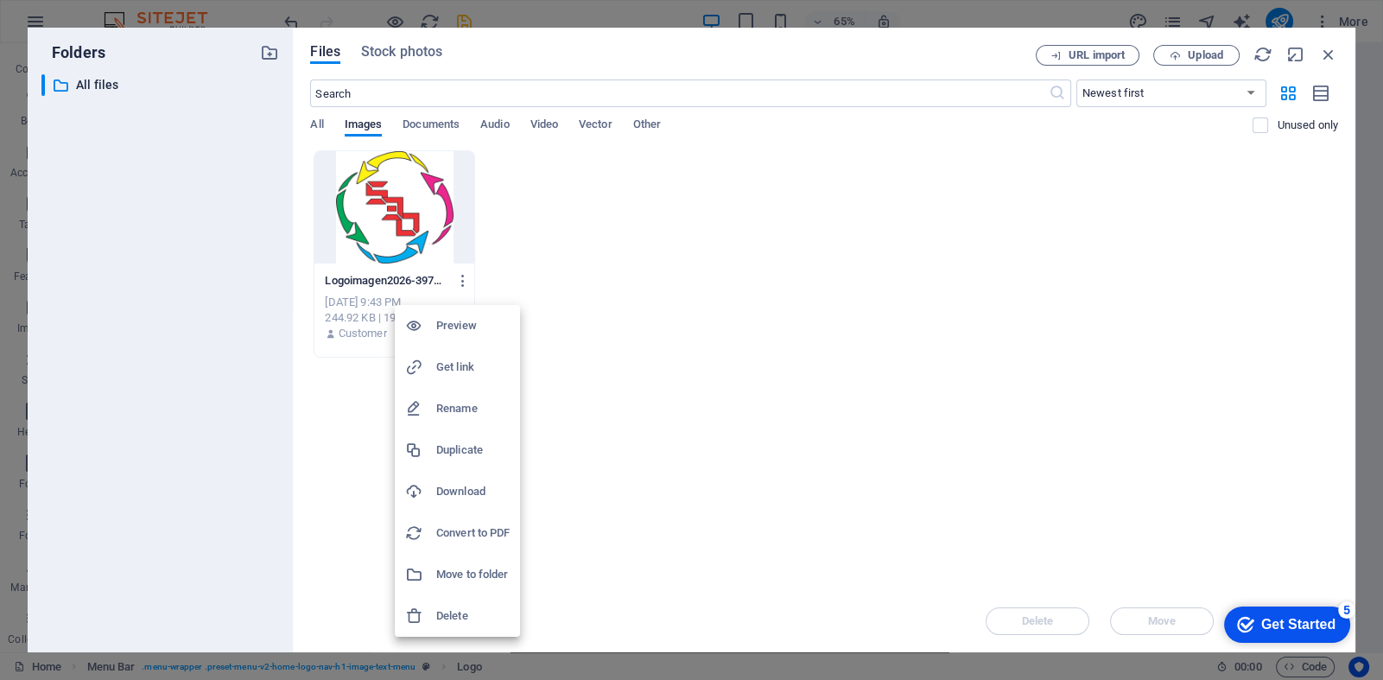
click at [453, 610] on h6 "Delete" at bounding box center [472, 616] width 73 height 21
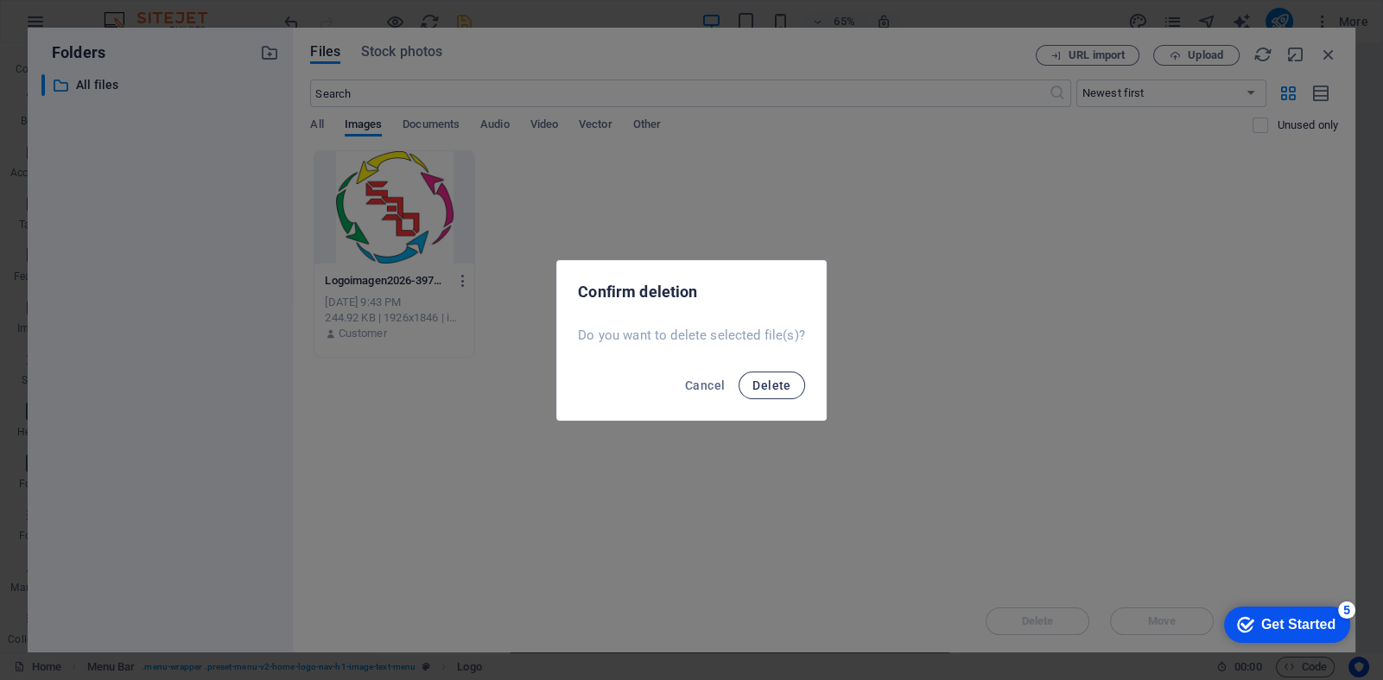
click at [765, 387] on span "Delete" at bounding box center [772, 385] width 38 height 14
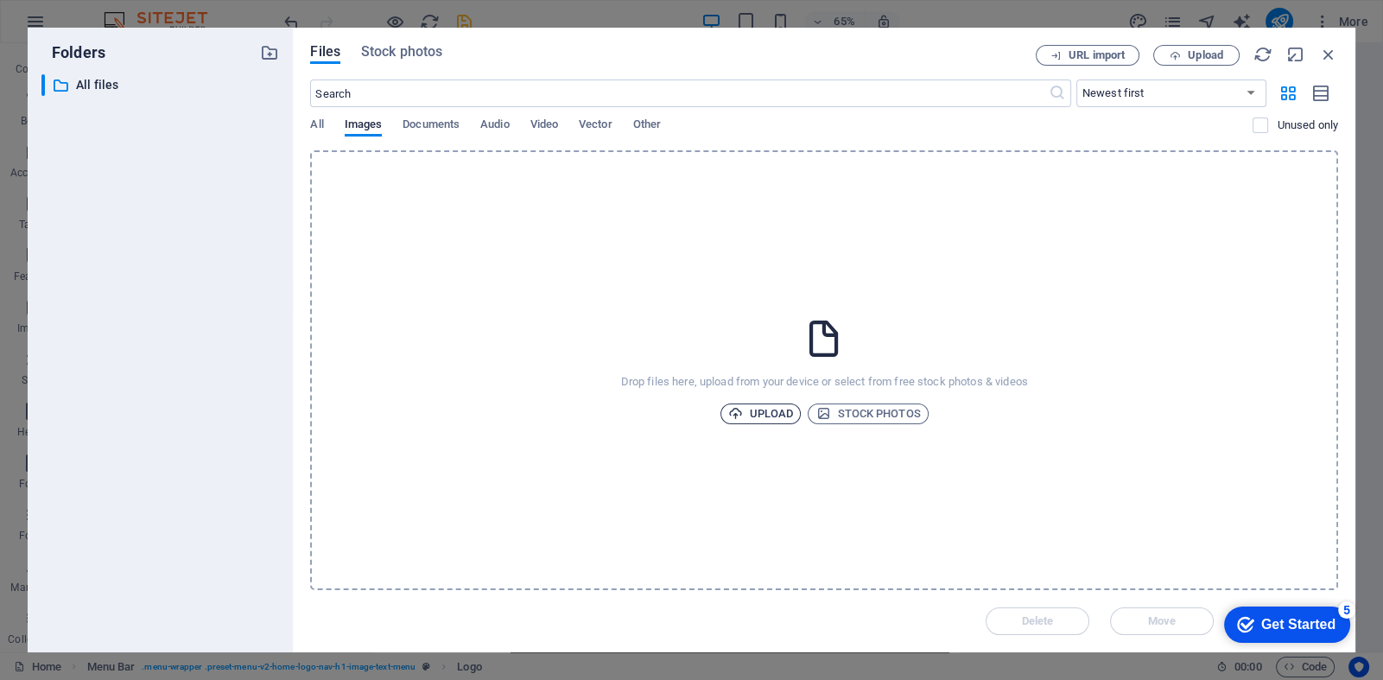
click at [747, 414] on span "Upload" at bounding box center [761, 414] width 66 height 21
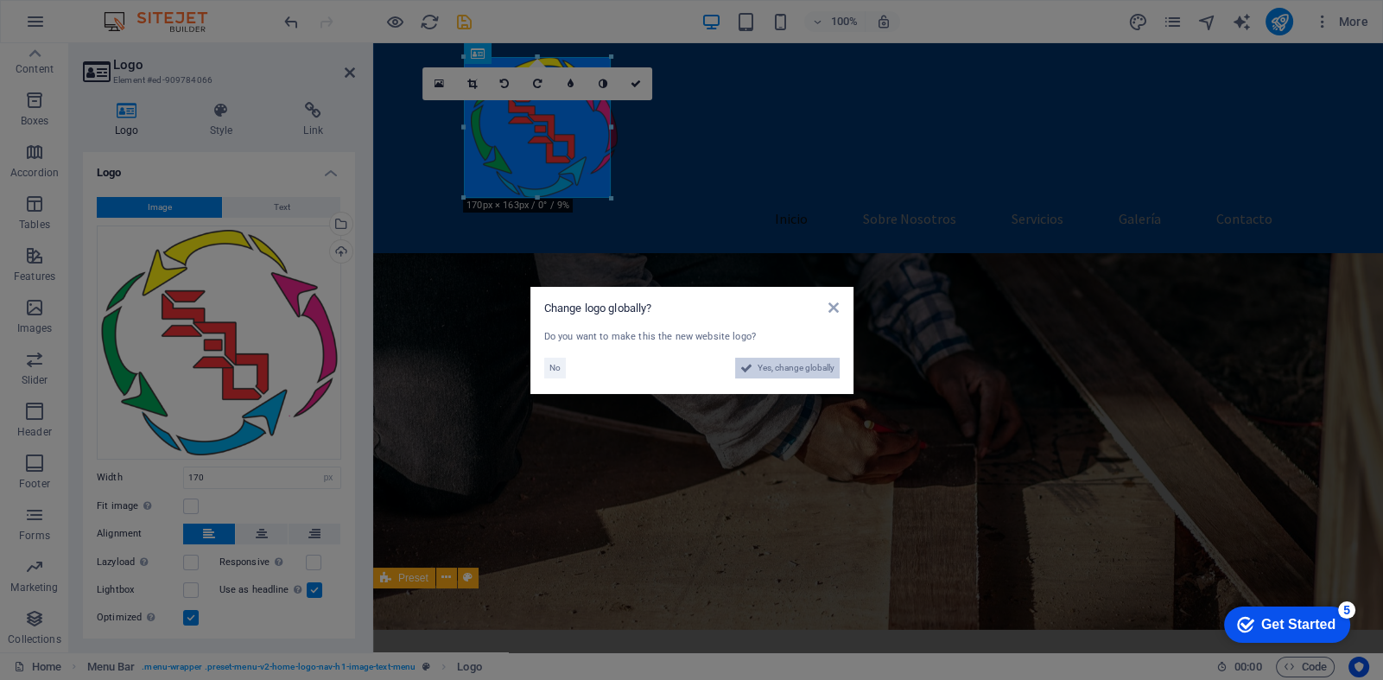
click at [779, 365] on span "Yes, change globally" at bounding box center [796, 368] width 77 height 21
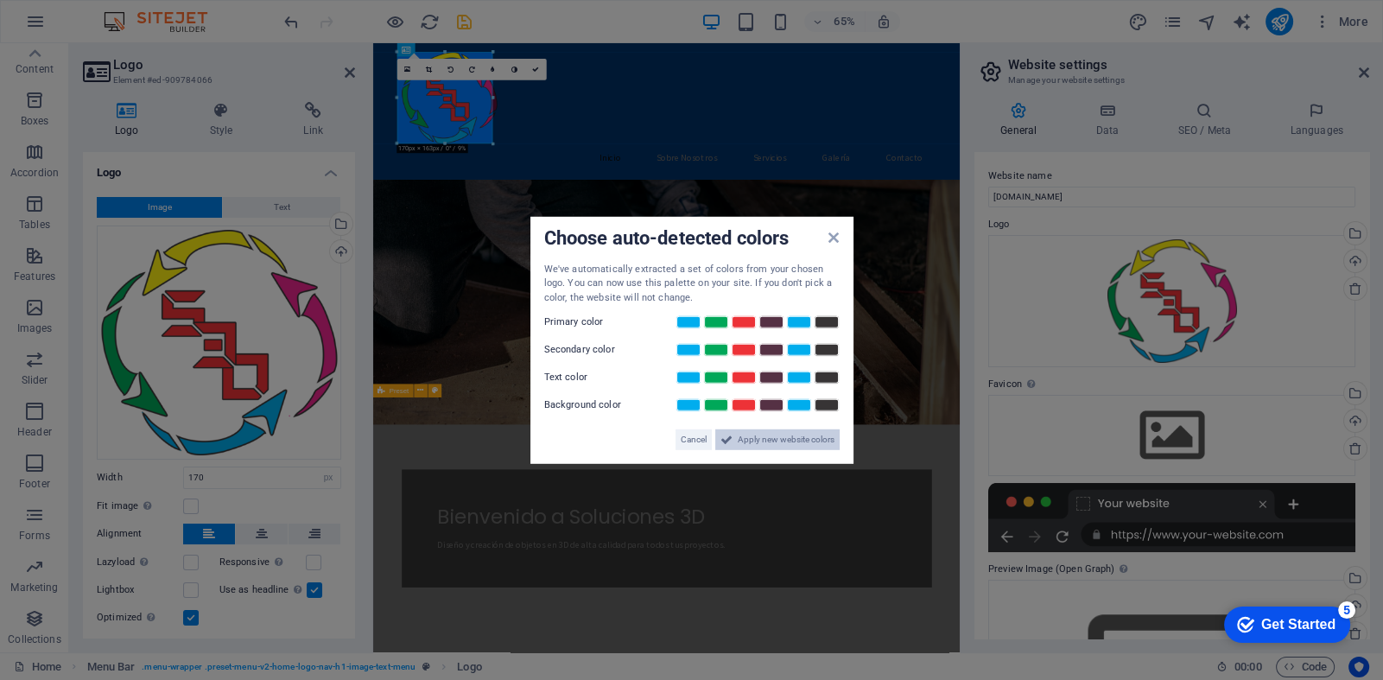
click at [794, 433] on span "Apply new website colors" at bounding box center [786, 439] width 97 height 21
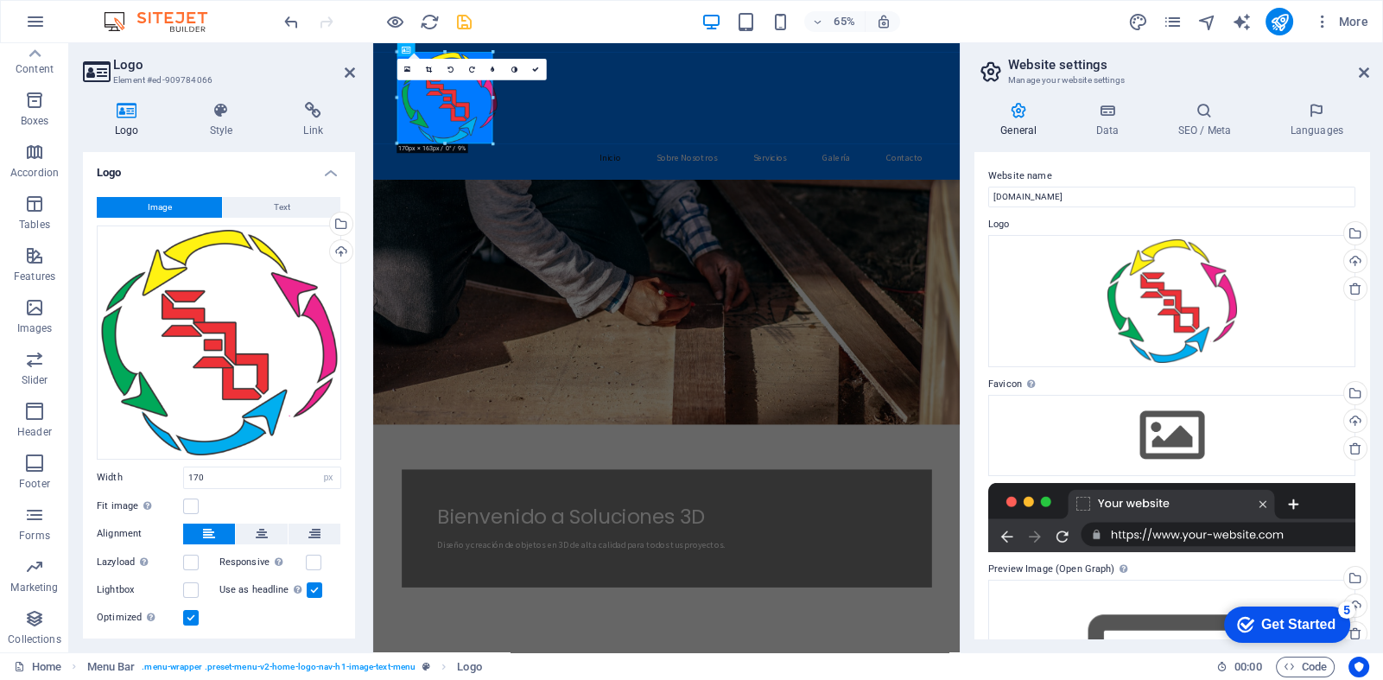
click at [971, 268] on div "General Data SEO / Meta Languages Website name soluciones3d.com.mx Logo Drag fi…" at bounding box center [1172, 370] width 423 height 564
click at [927, 404] on figure at bounding box center [824, 441] width 903 height 377
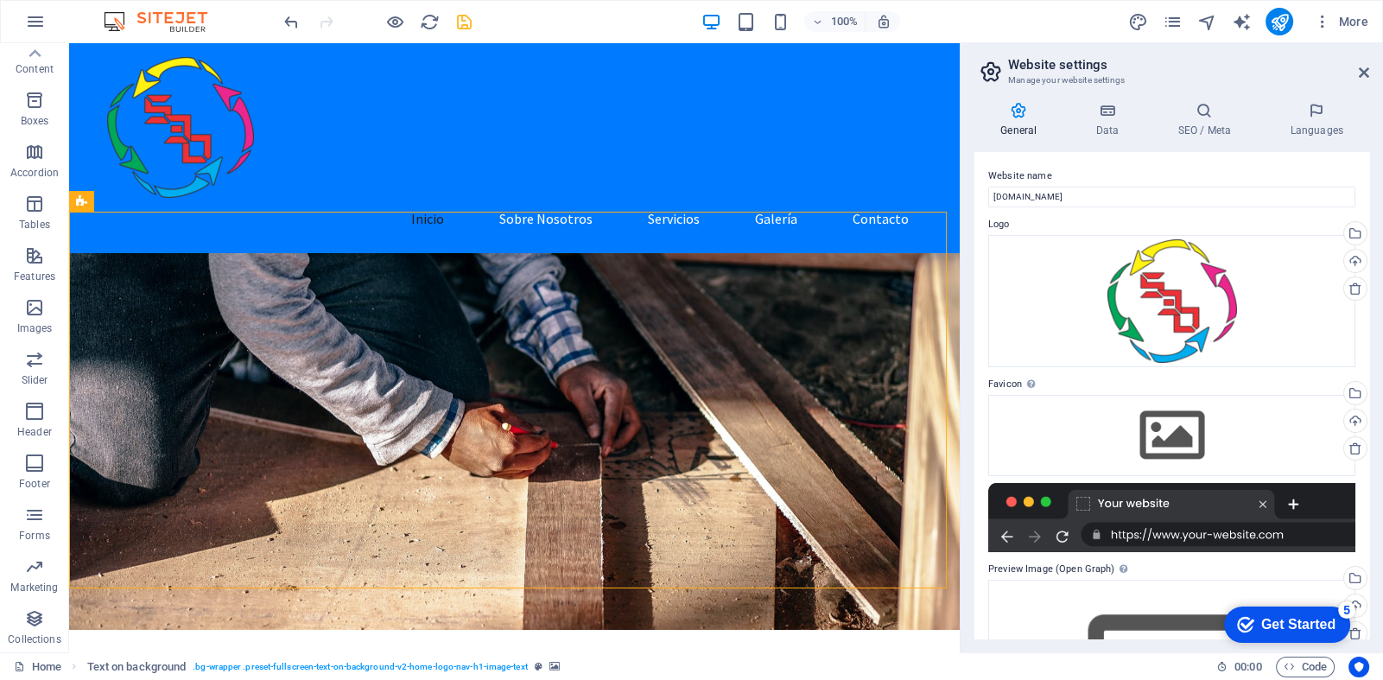
click at [707, 383] on figure at bounding box center [514, 441] width 891 height 377
click at [594, 383] on figure at bounding box center [514, 441] width 891 height 377
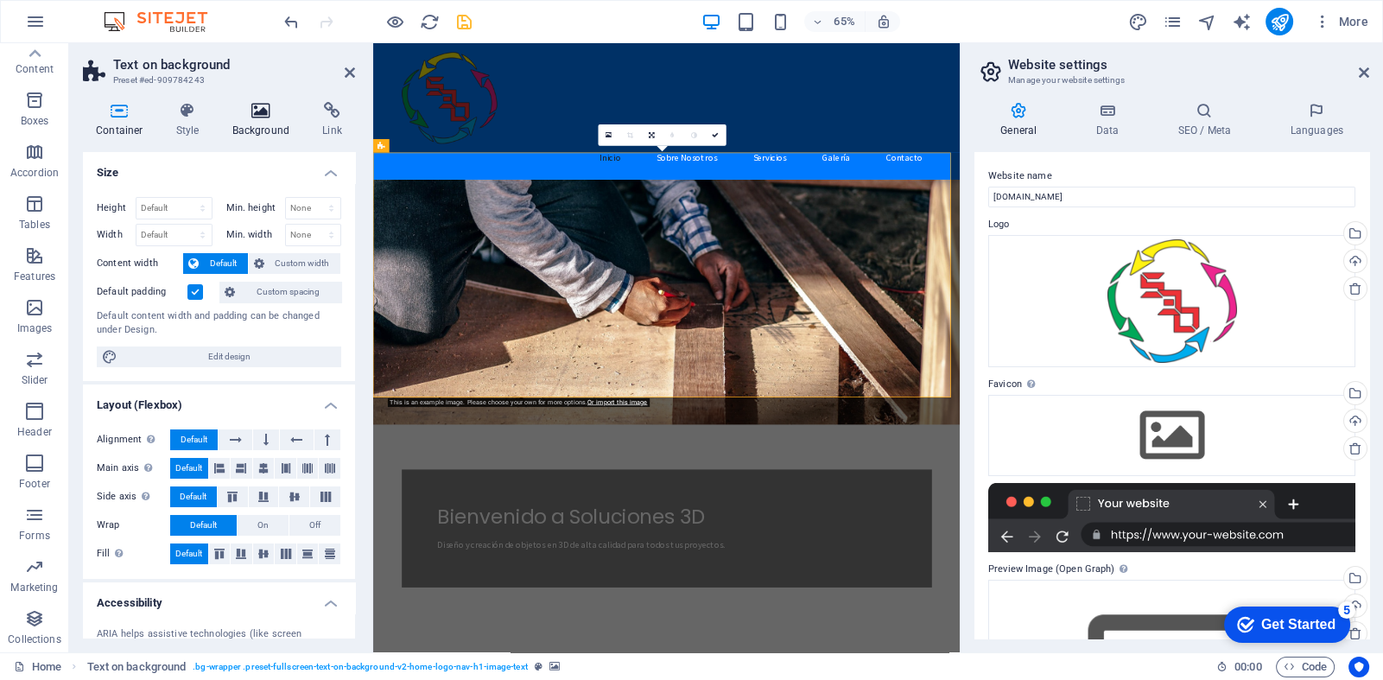
click at [270, 123] on h4 "Background" at bounding box center [264, 120] width 91 height 36
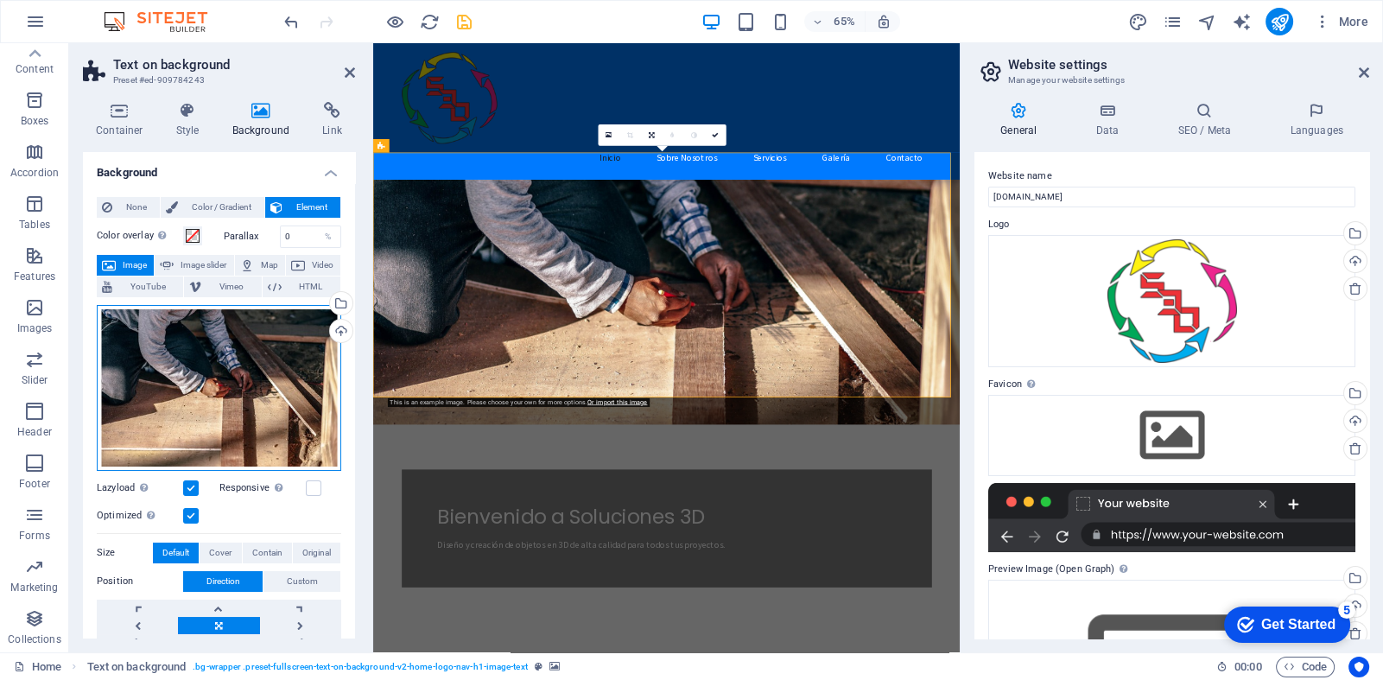
click at [247, 387] on div "Drag files here, click to choose files or select files from Files or our free s…" at bounding box center [219, 388] width 245 height 166
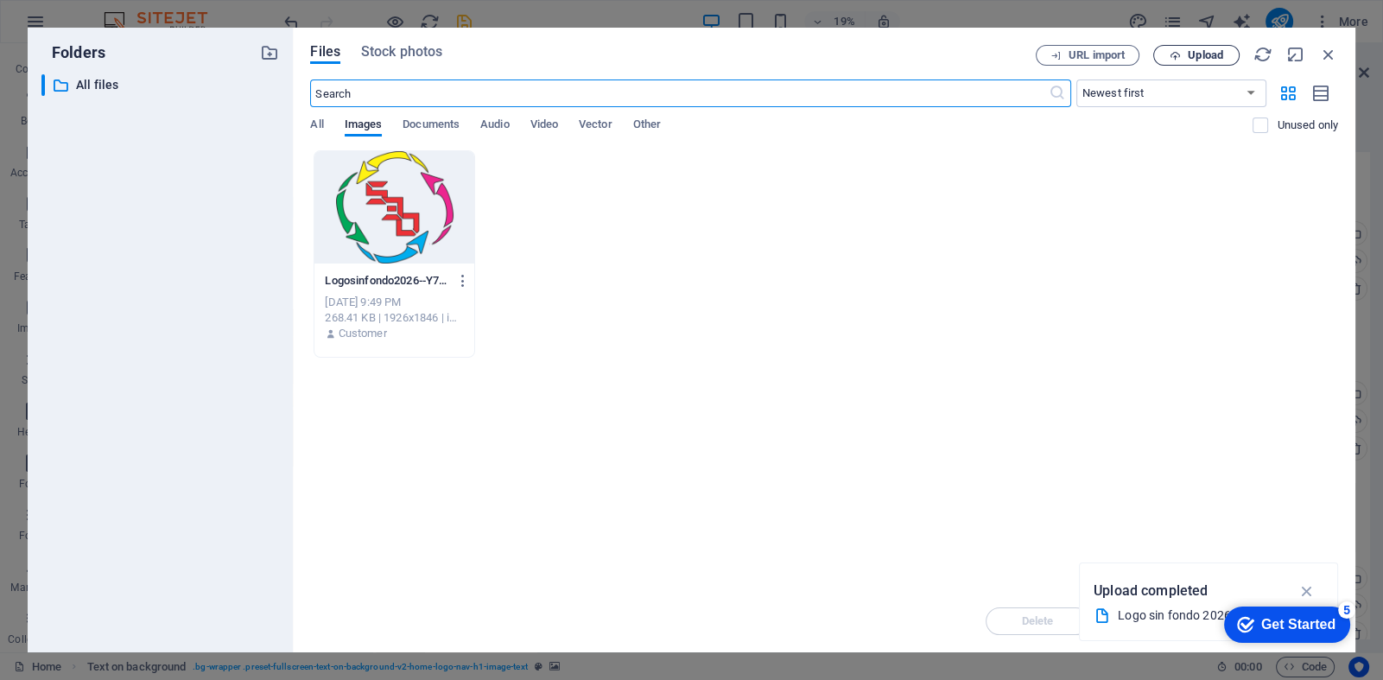
click at [1178, 53] on icon "button" at bounding box center [1175, 55] width 11 height 11
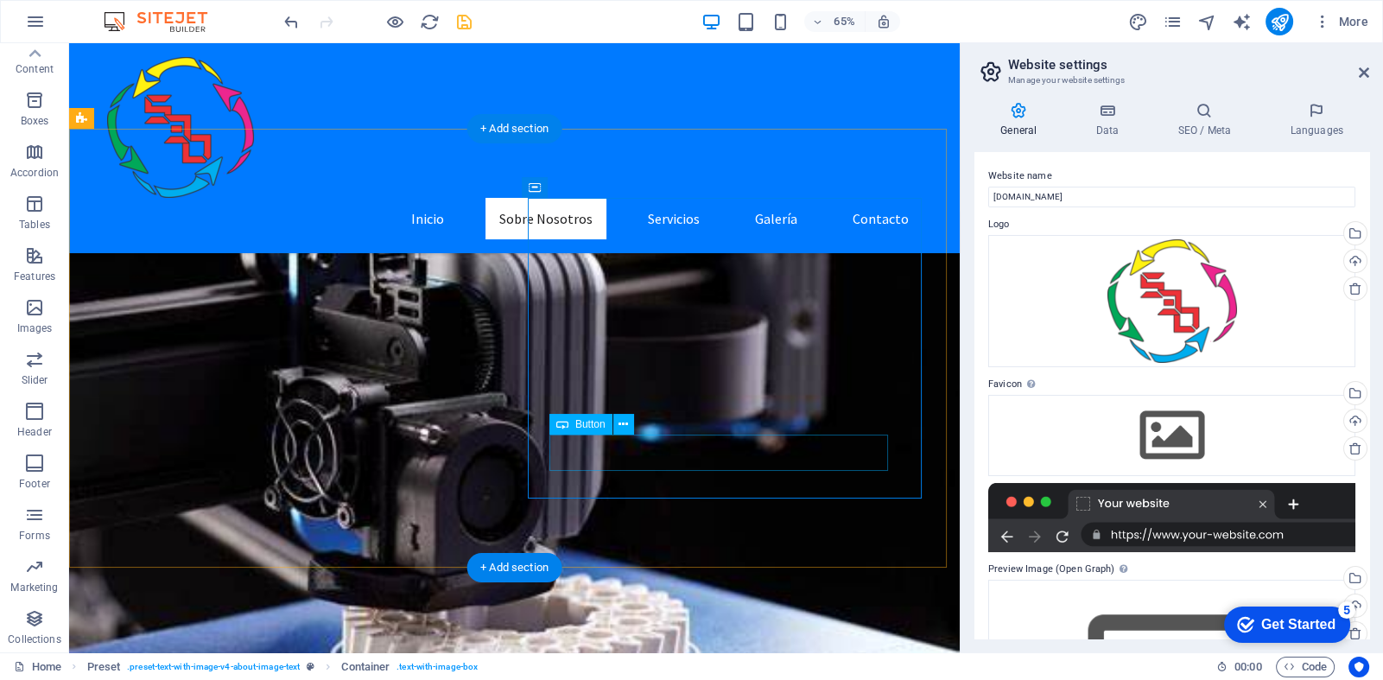
scroll to position [459, 0]
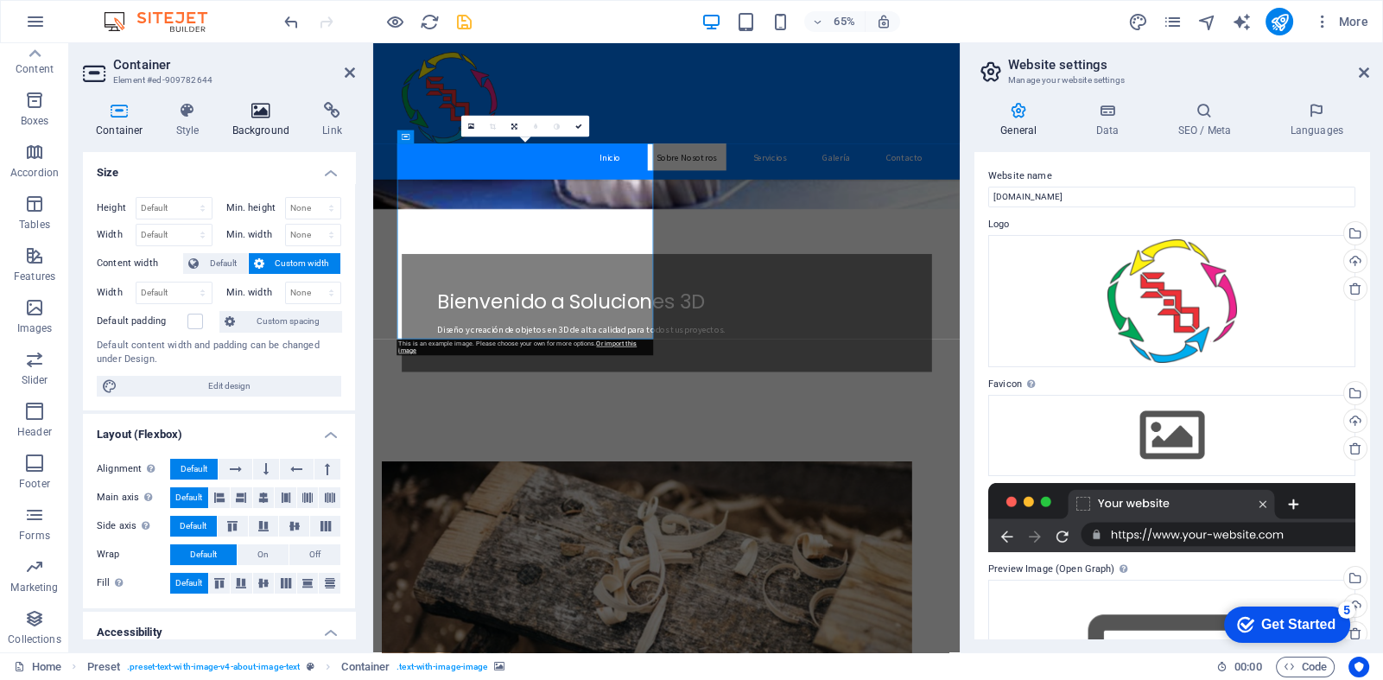
click at [260, 118] on icon at bounding box center [261, 110] width 84 height 17
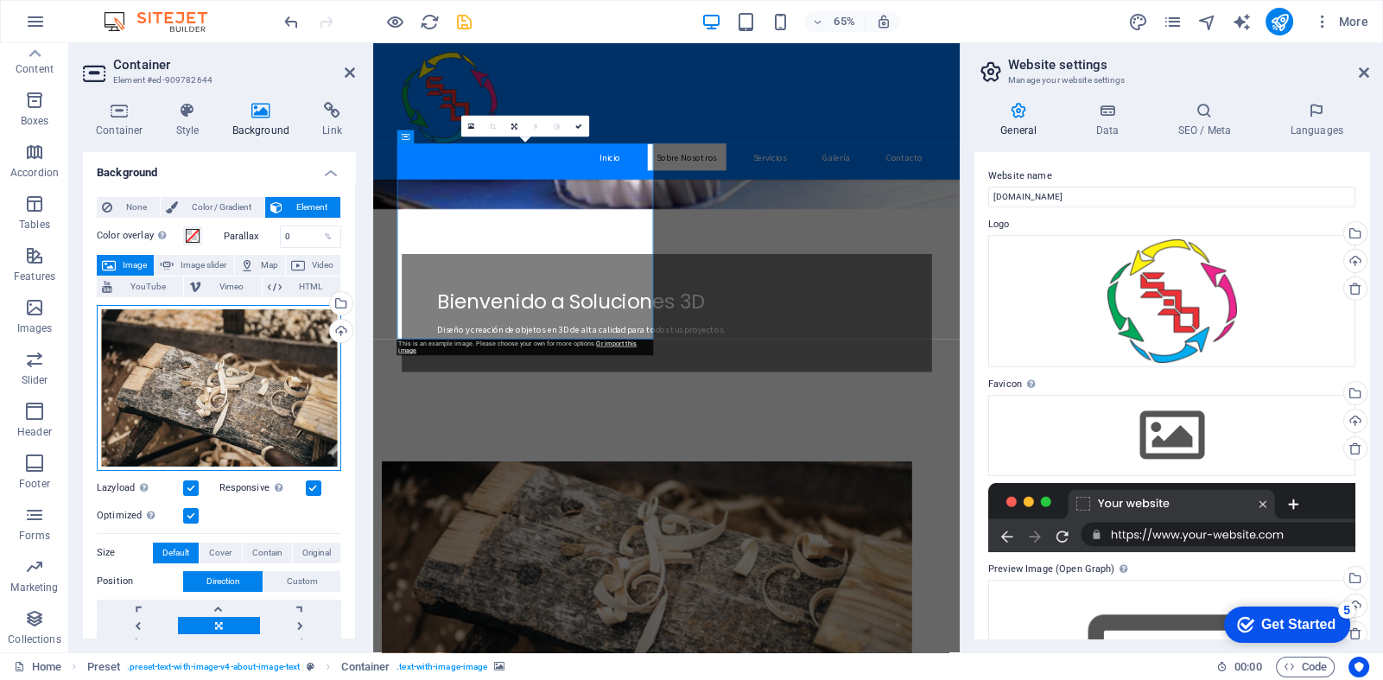
click at [235, 373] on div "Drag files here, click to choose files or select files from Files or our free s…" at bounding box center [219, 388] width 245 height 166
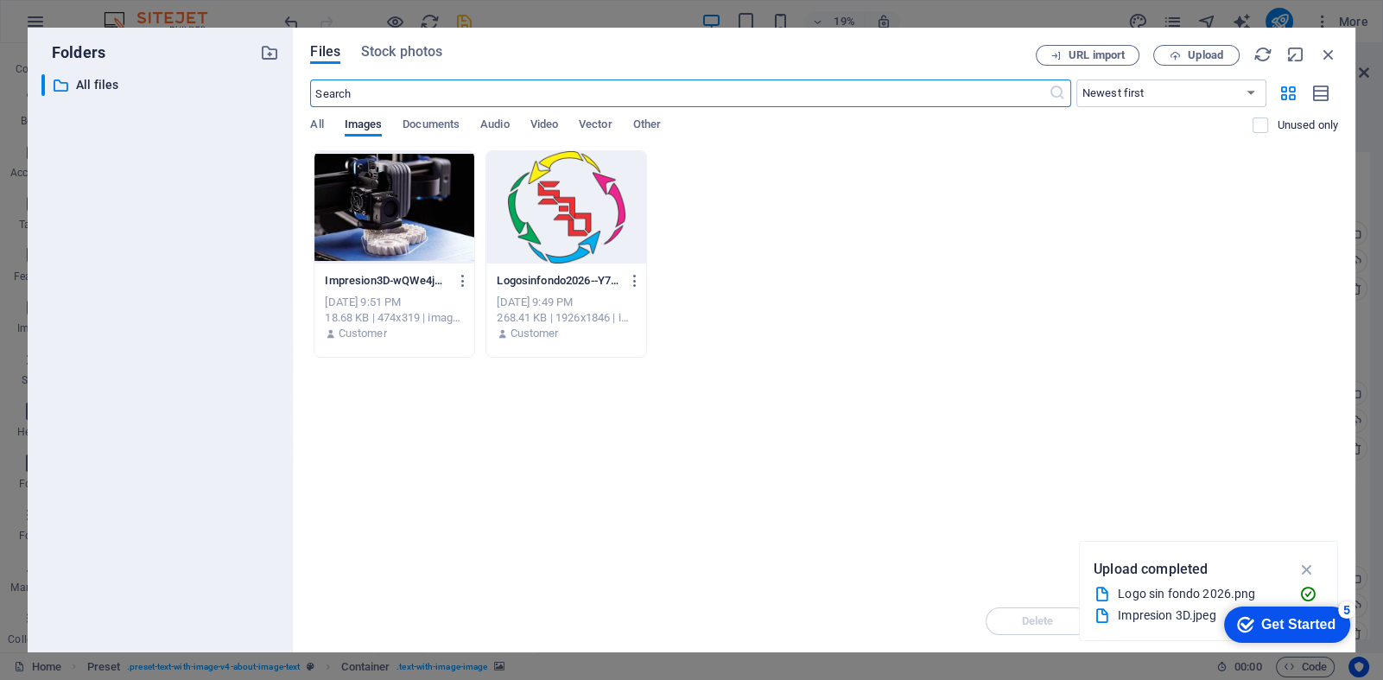
scroll to position [636, 0]
click at [1190, 52] on span "Upload" at bounding box center [1205, 55] width 35 height 10
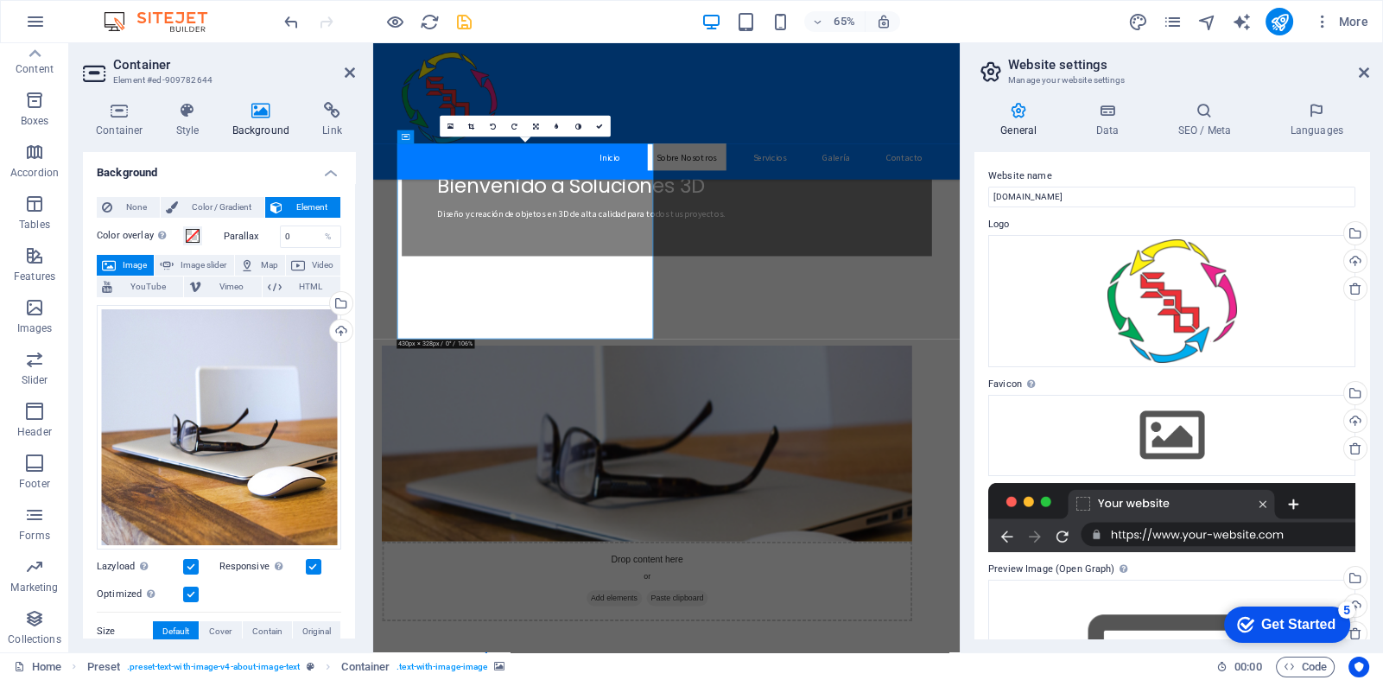
scroll to position [459, 0]
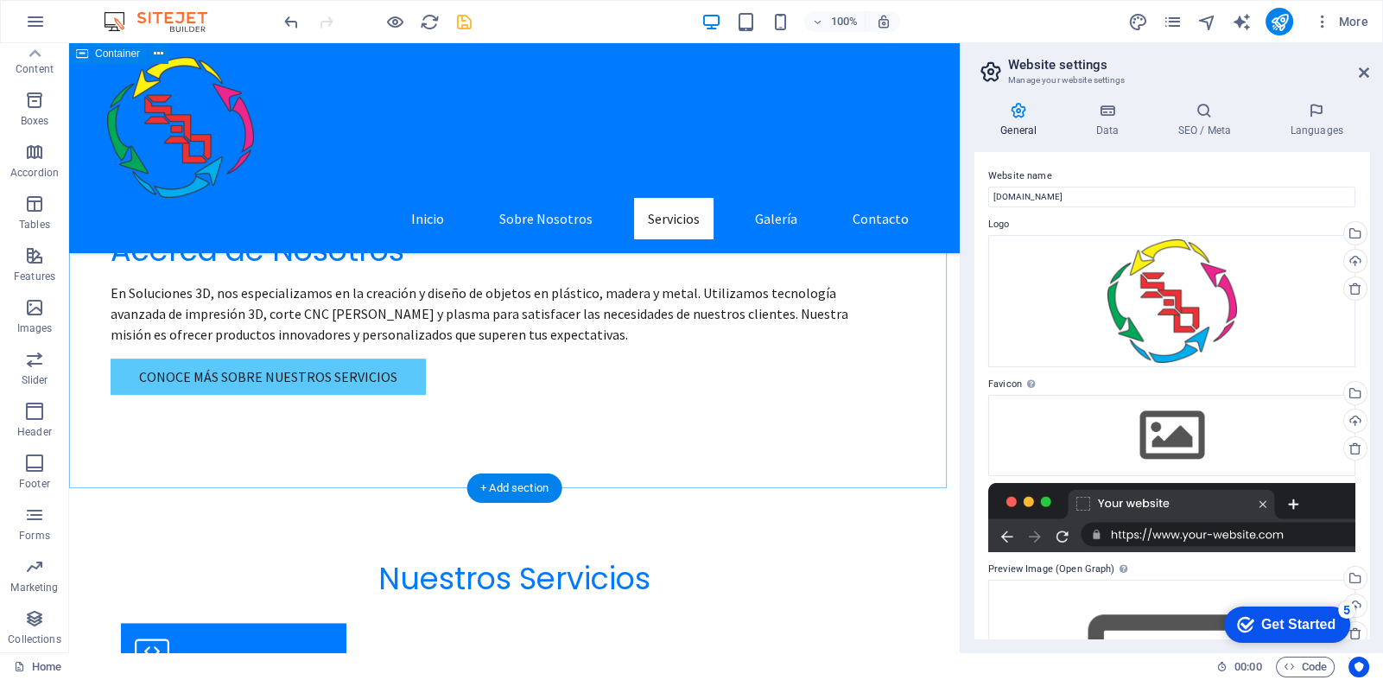
scroll to position [1612, 0]
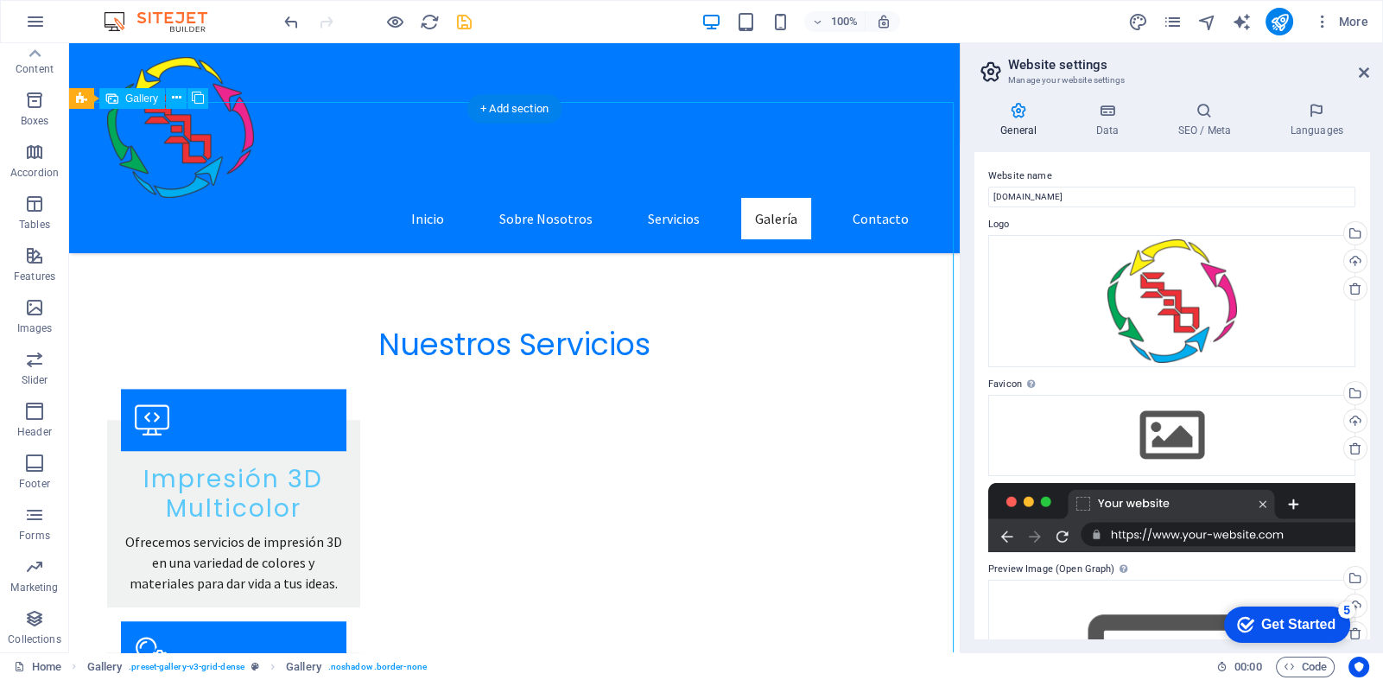
select select "px"
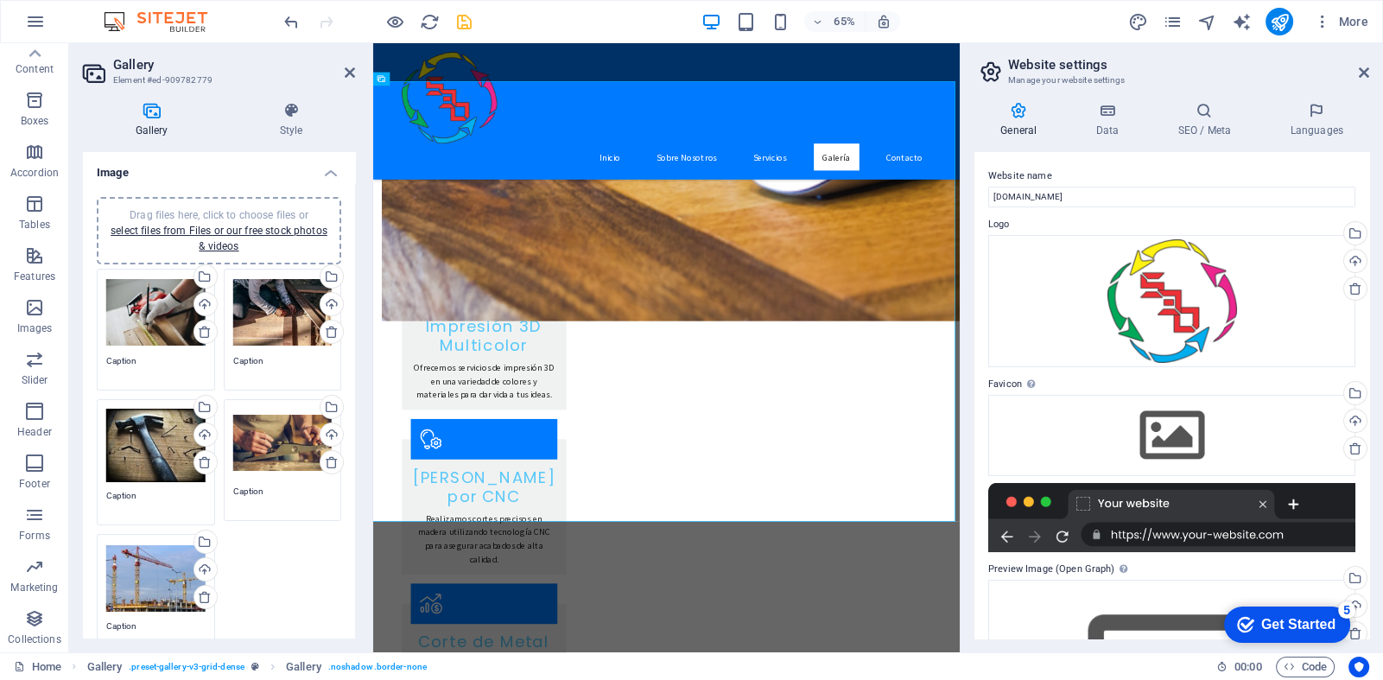
click at [156, 320] on div "Drag files here, click to choose files or select files from Files or our free s…" at bounding box center [155, 312] width 99 height 69
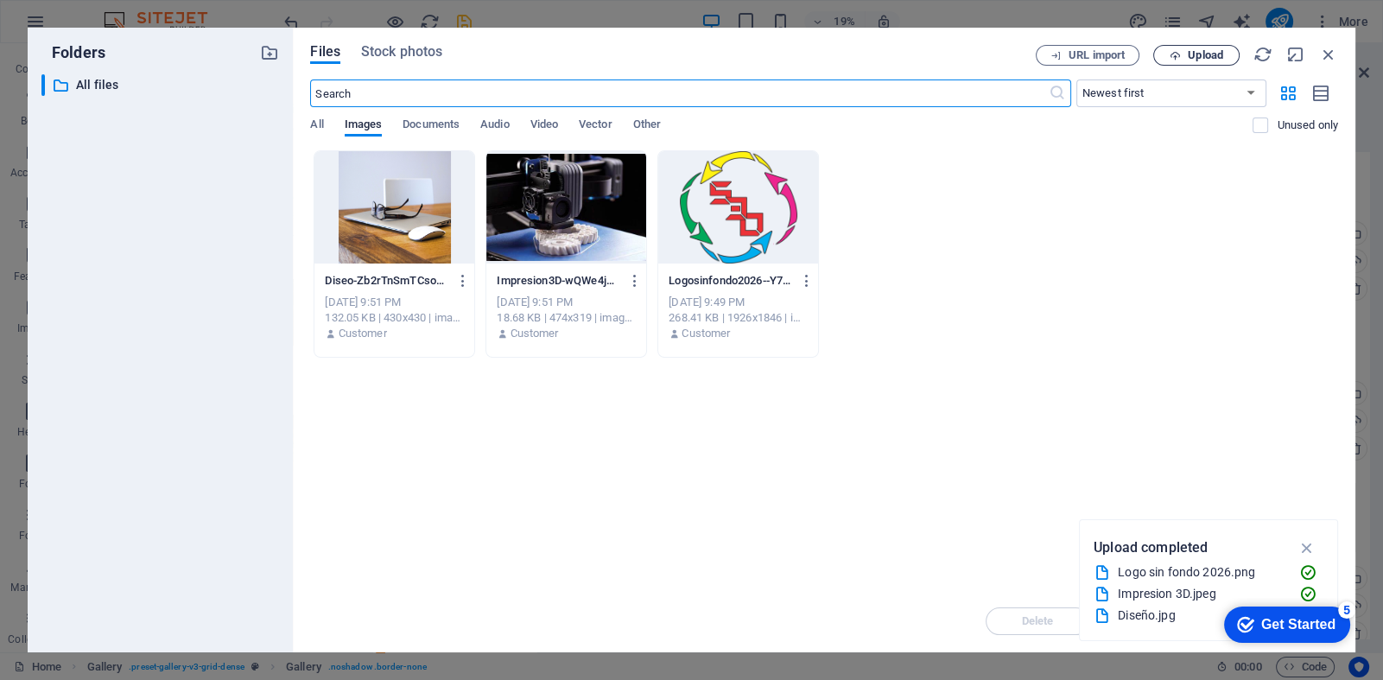
click at [1201, 58] on span "Upload" at bounding box center [1205, 55] width 35 height 10
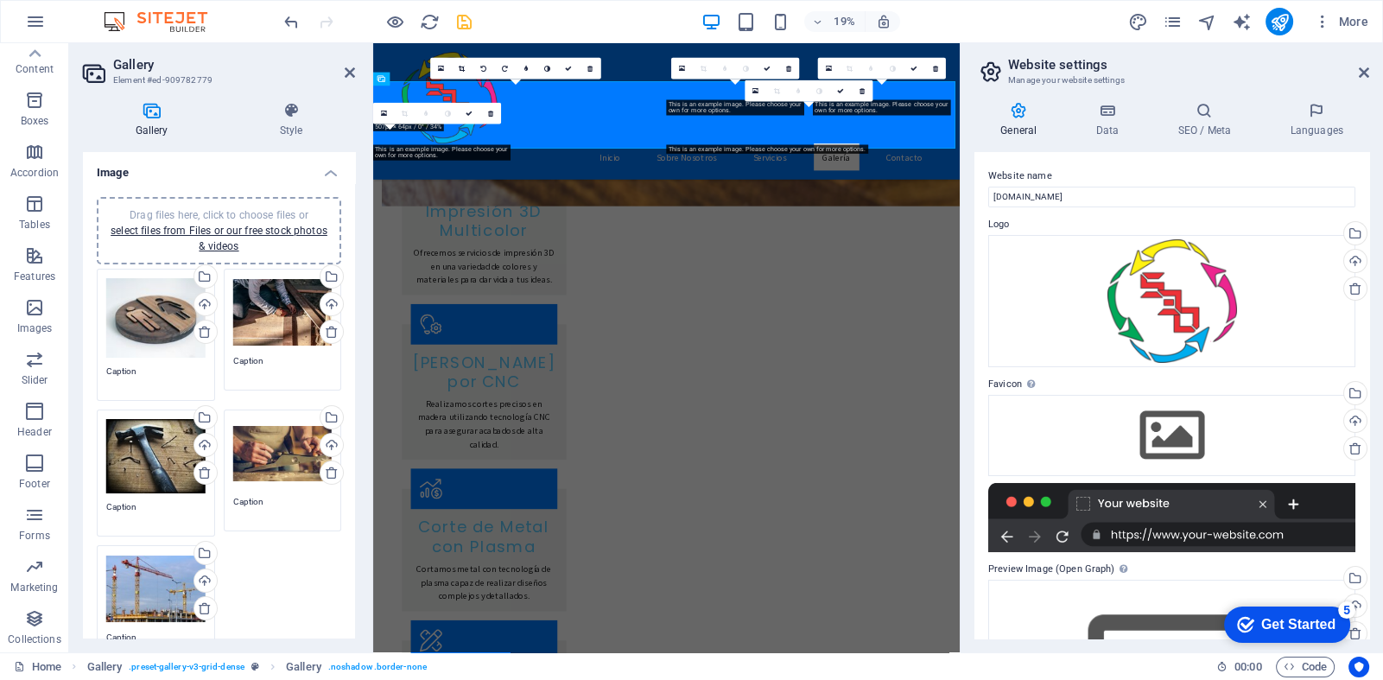
scroll to position [1612, 0]
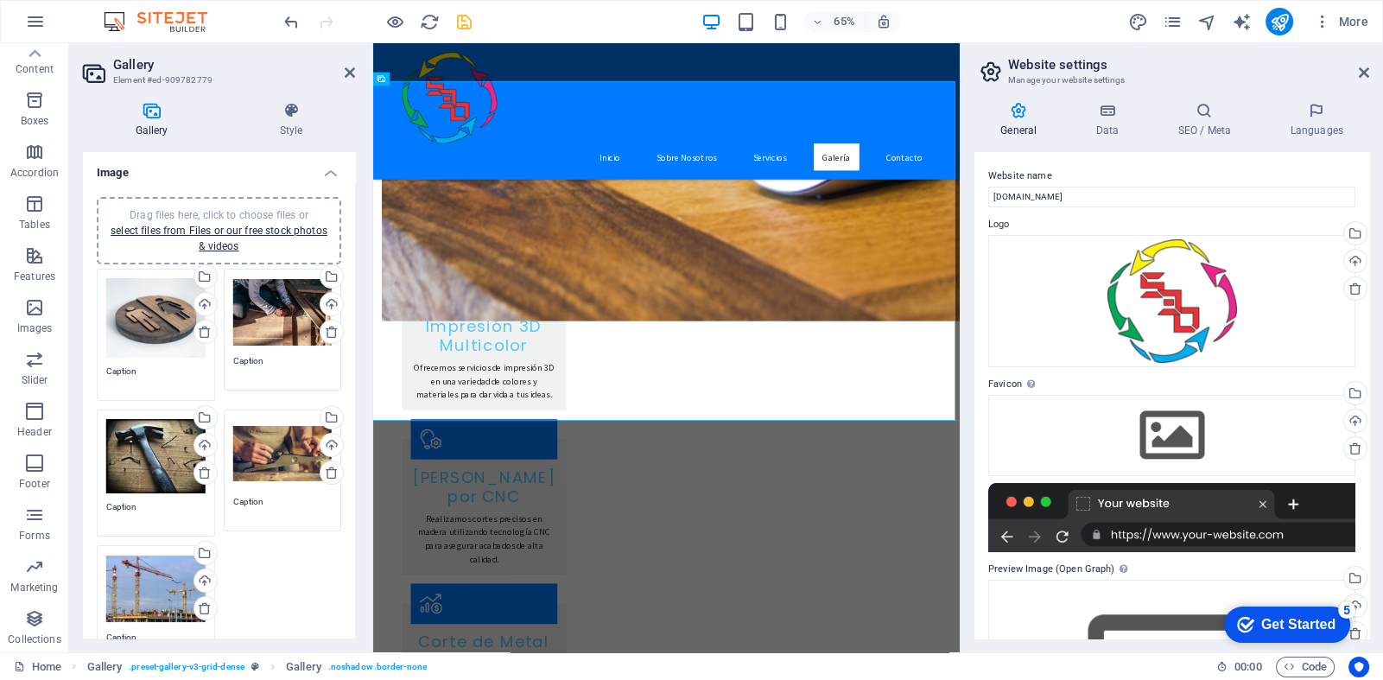
click at [256, 448] on div "Drag files here, click to choose files or select files from Files or our free s…" at bounding box center [282, 453] width 99 height 69
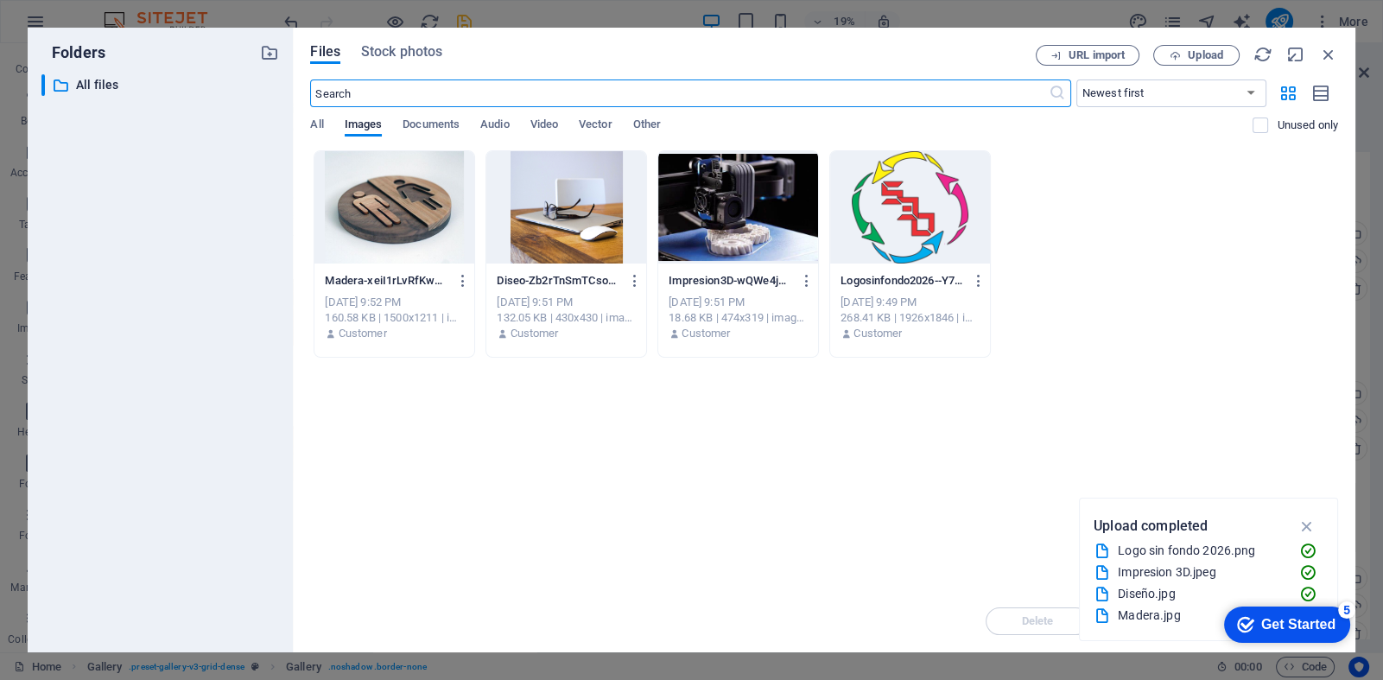
scroll to position [1790, 0]
click at [1197, 54] on span "Upload" at bounding box center [1205, 55] width 35 height 10
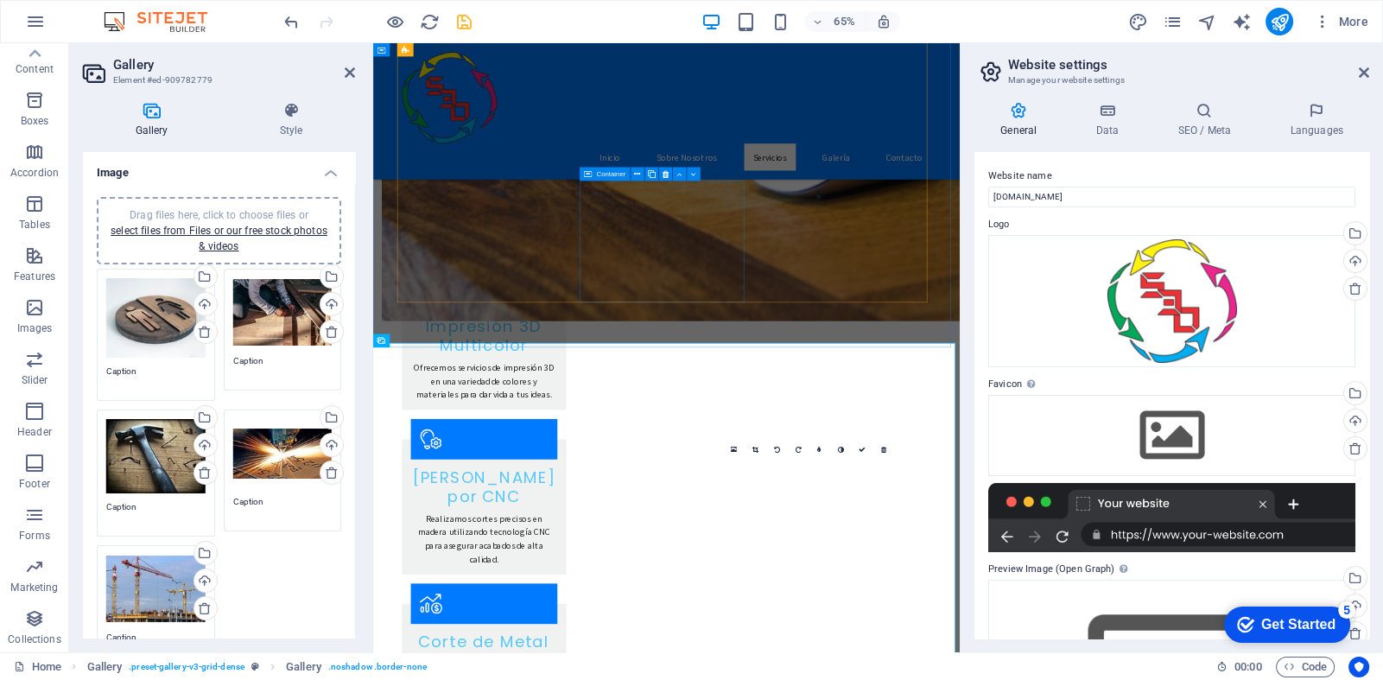
scroll to position [1210, 0]
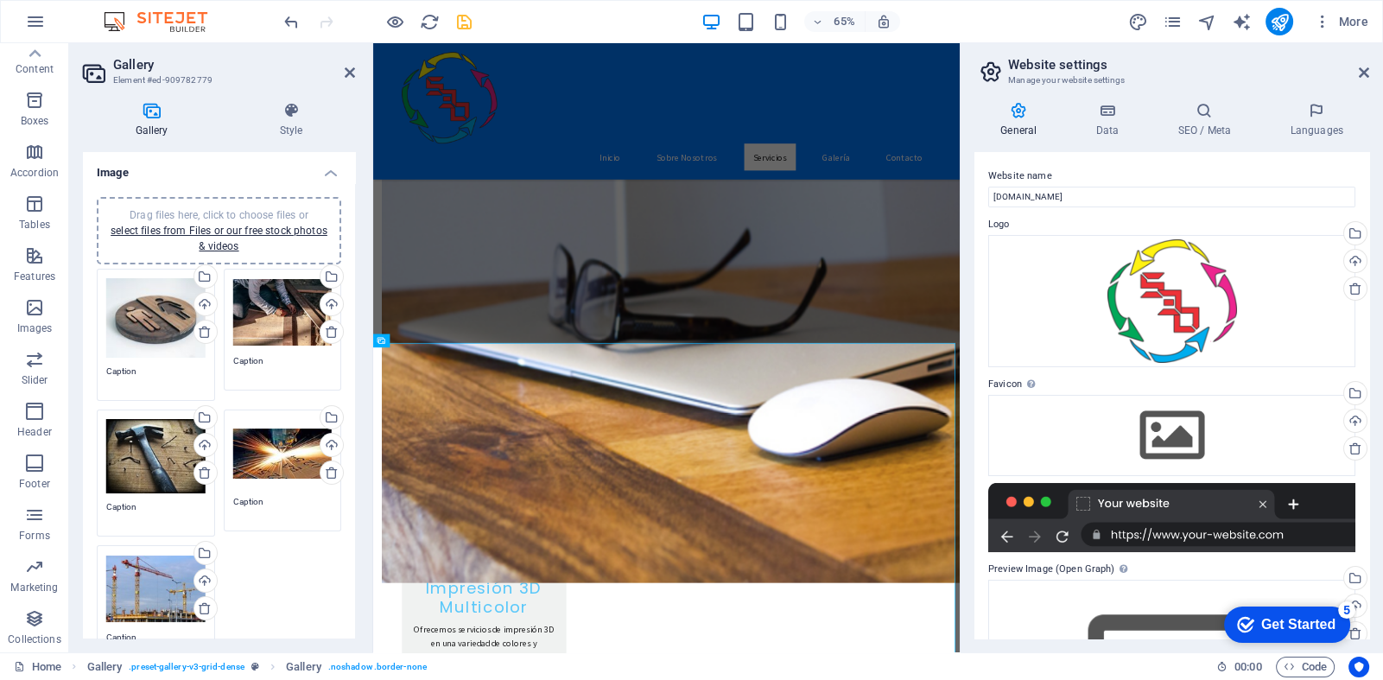
click at [277, 318] on div "Drag files here, click to choose files or select files from Files or our free s…" at bounding box center [282, 312] width 99 height 69
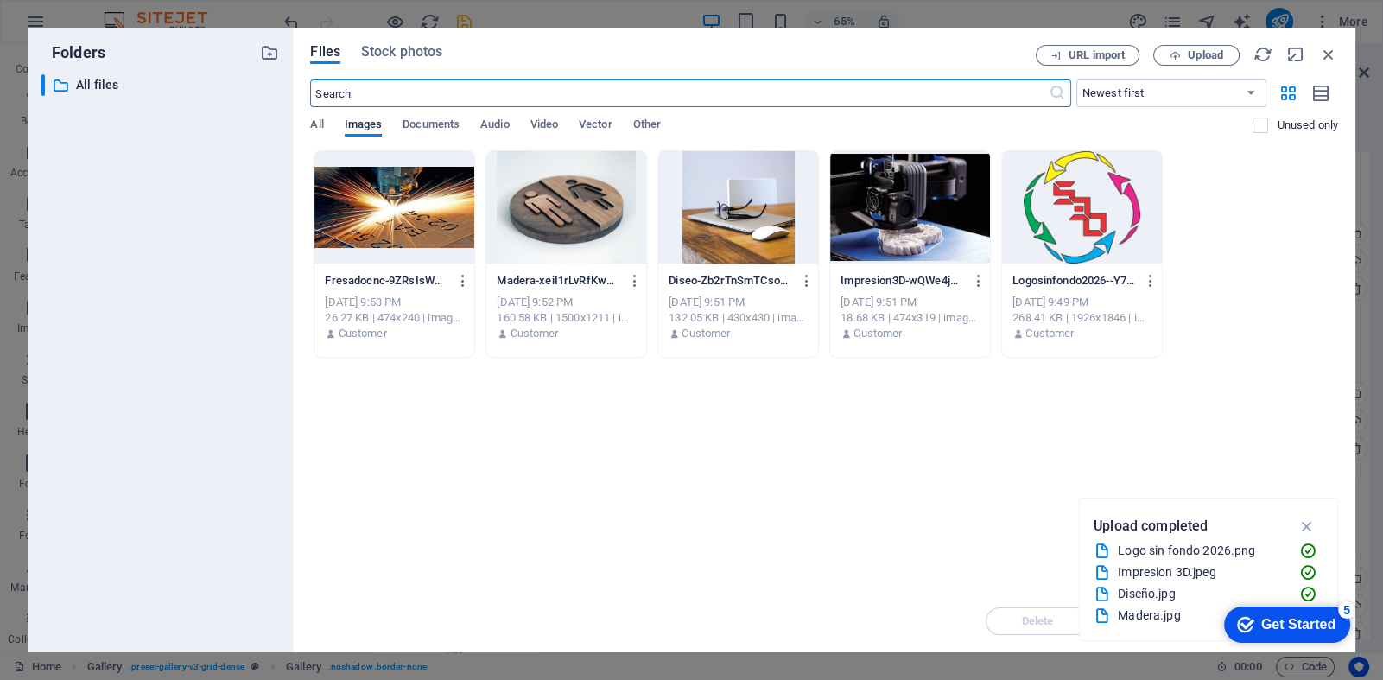
scroll to position [1386, 0]
click at [1199, 60] on span "Upload" at bounding box center [1205, 55] width 35 height 10
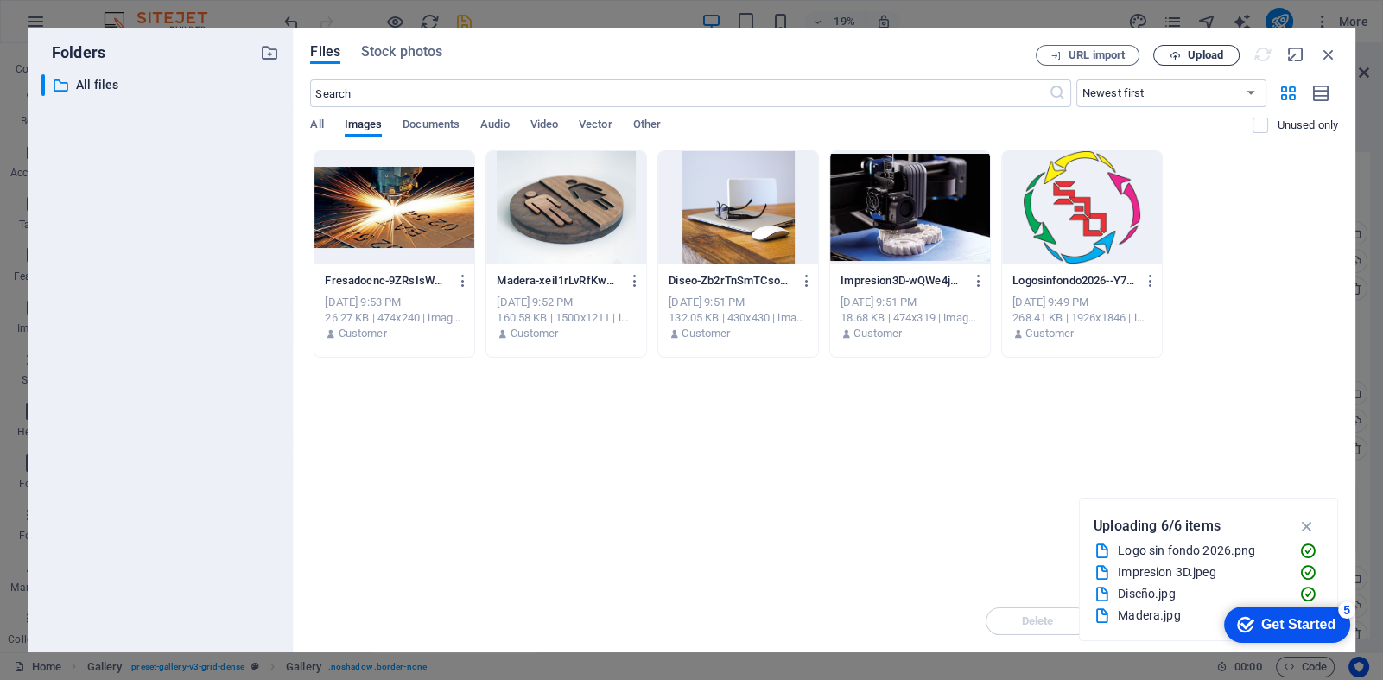
scroll to position [1210, 0]
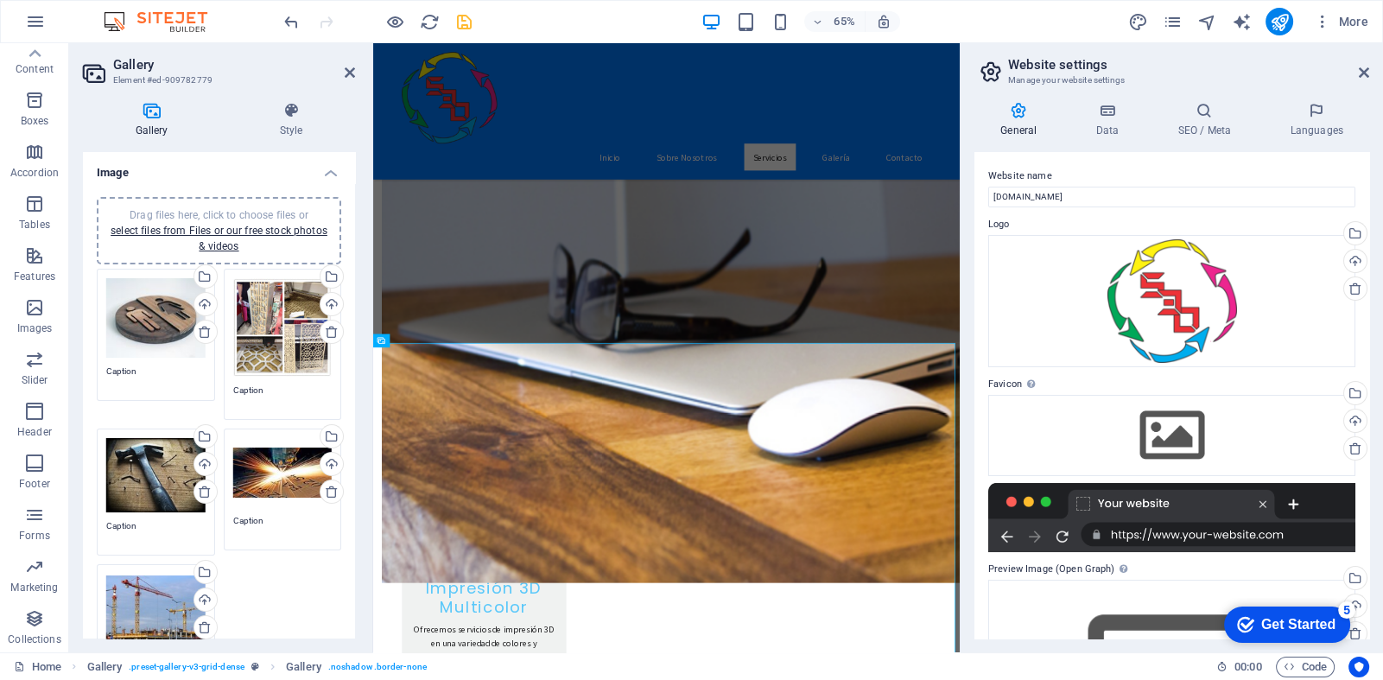
click at [130, 488] on div "Drag files here, click to choose files or select files from Files or our free s…" at bounding box center [155, 475] width 99 height 74
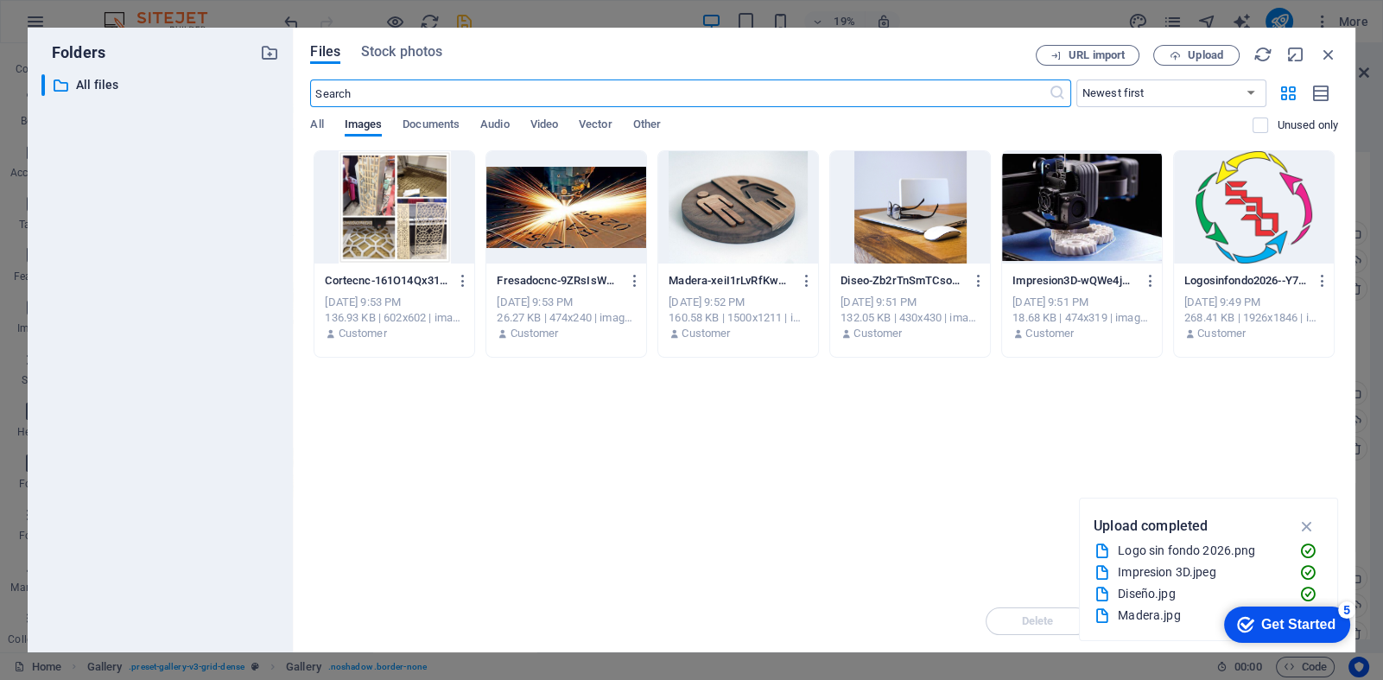
scroll to position [1386, 0]
click at [1218, 57] on span "Upload" at bounding box center [1205, 55] width 35 height 10
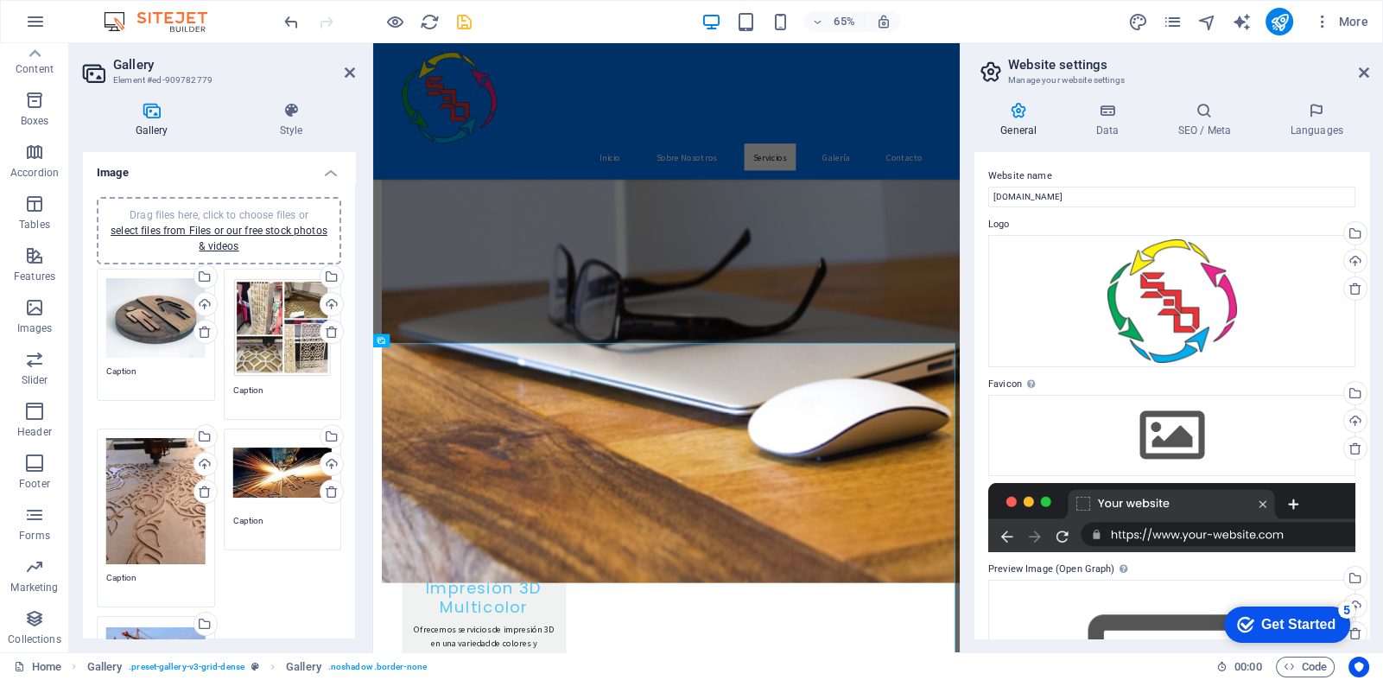
scroll to position [394, 0]
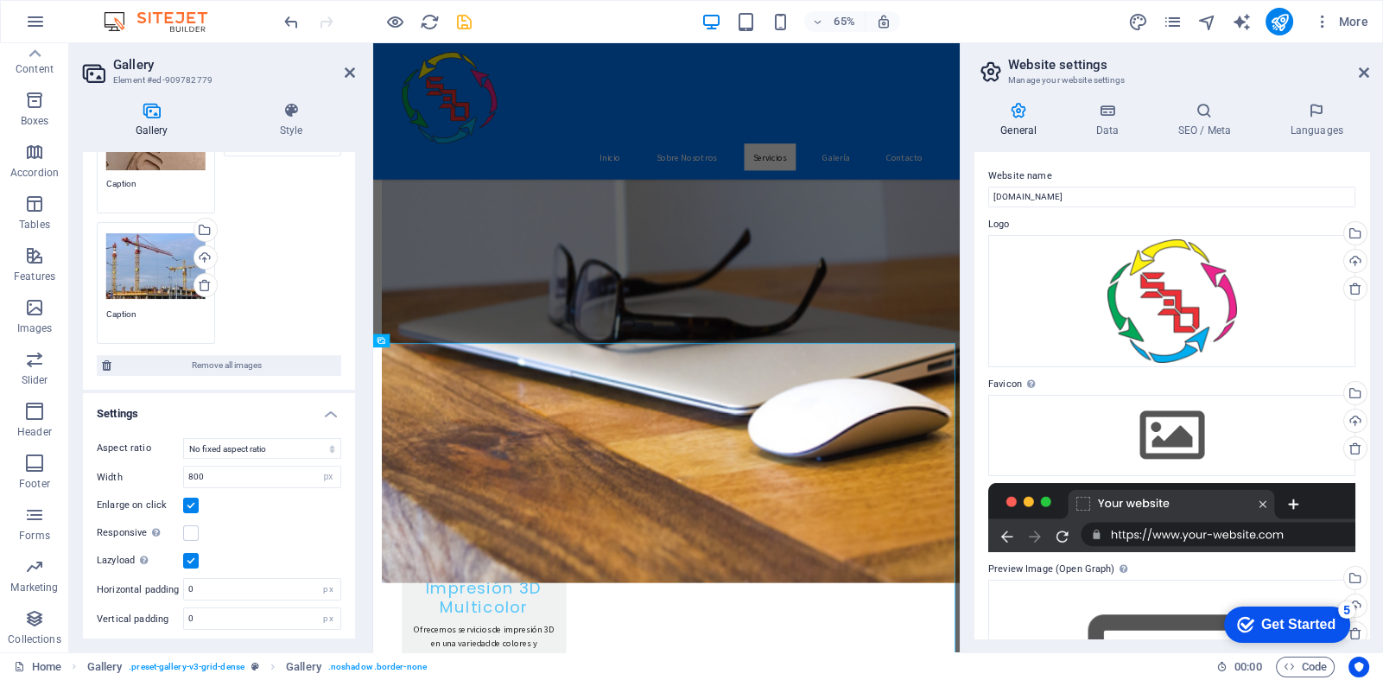
click at [158, 271] on div "Drag files here, click to choose files or select files from Files or our free s…" at bounding box center [155, 266] width 99 height 69
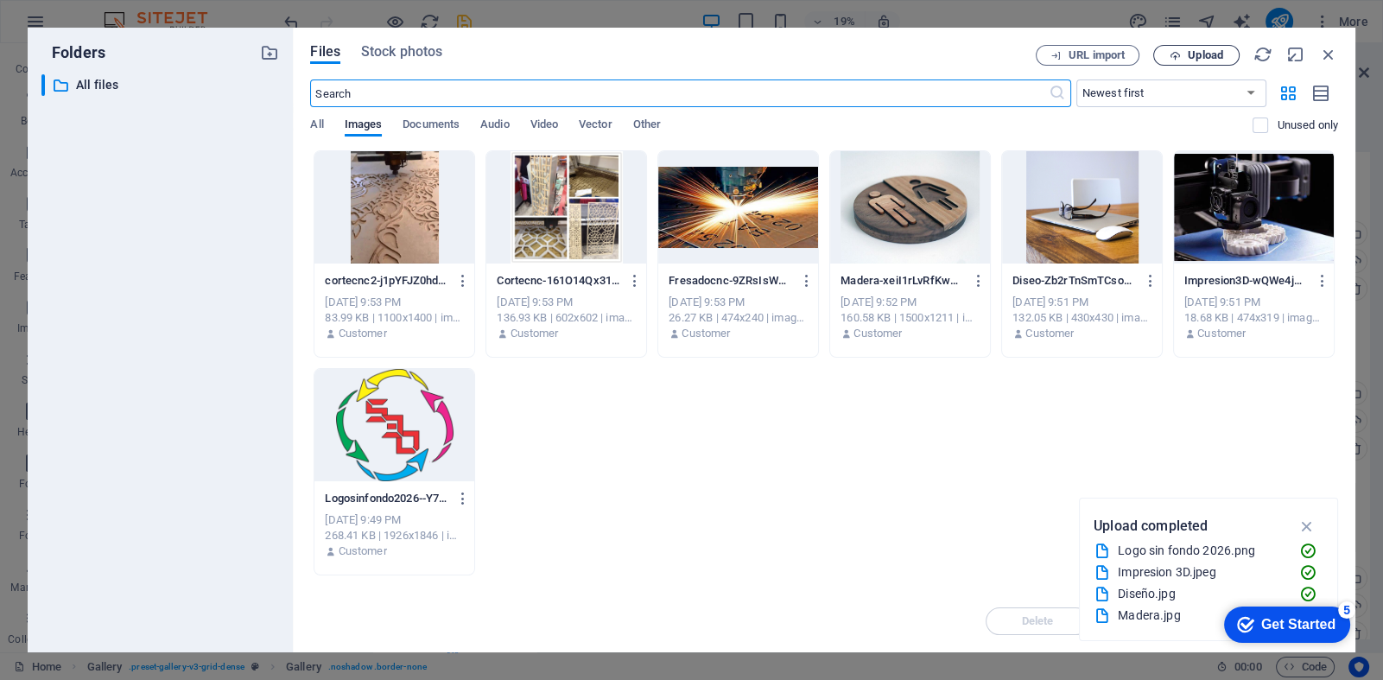
click at [1202, 54] on span "Upload" at bounding box center [1205, 55] width 35 height 10
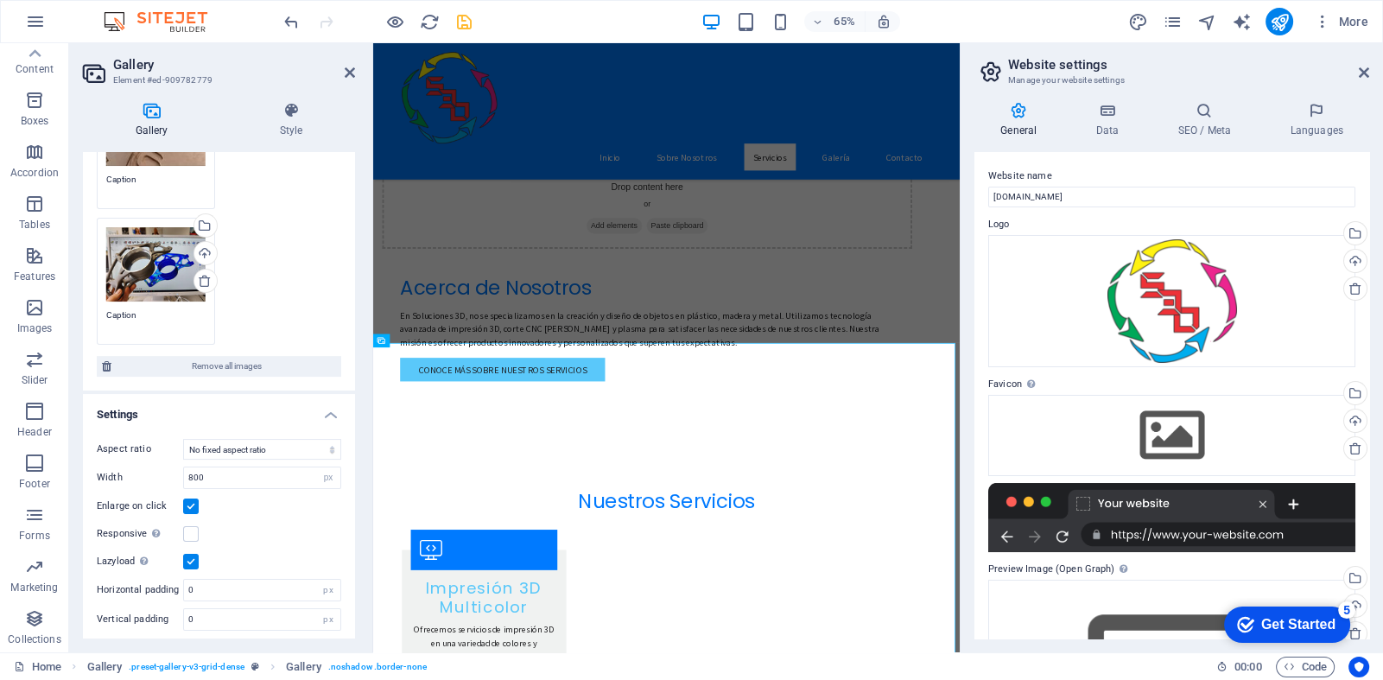
scroll to position [0, 0]
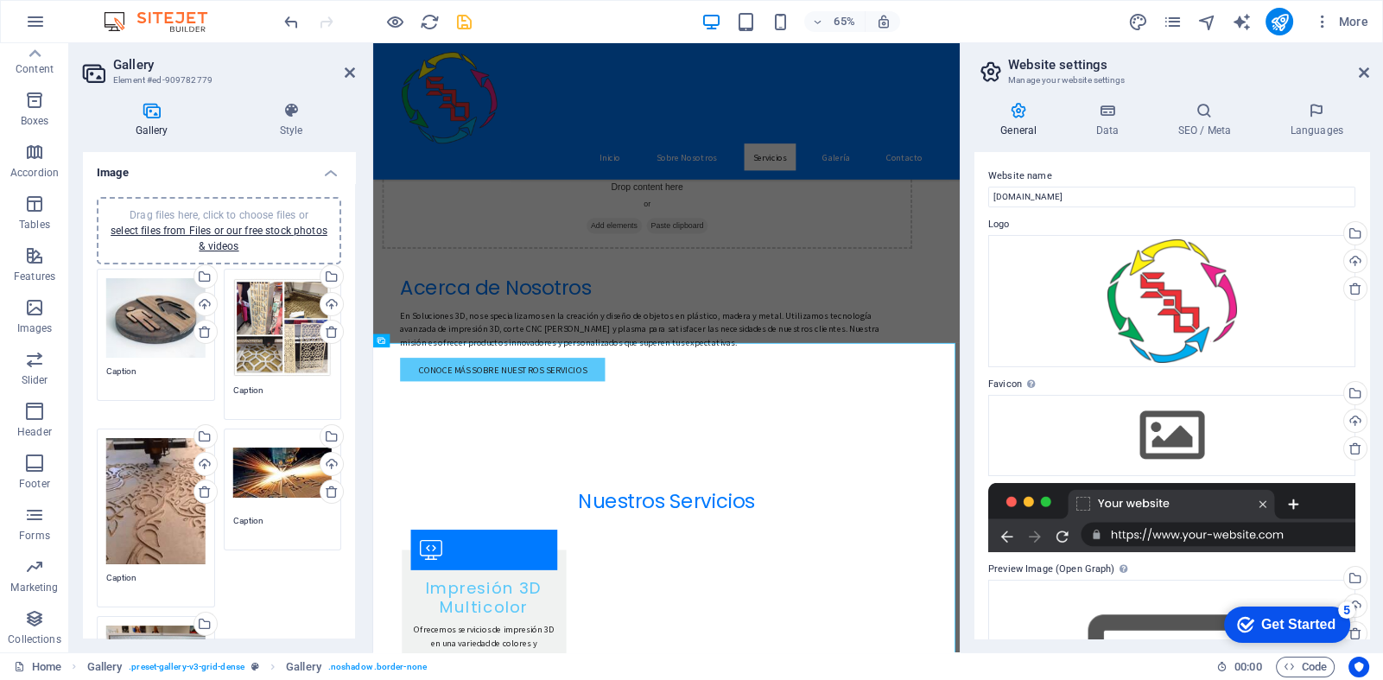
click at [256, 609] on div "Drag files here, click to choose files or select files from Files or our free s…" at bounding box center [218, 505] width 253 height 483
drag, startPoint x: 254, startPoint y: 609, endPoint x: 231, endPoint y: 614, distance: 23.7
click at [231, 614] on div "Drag files here, click to choose files or select files from Files or our free s…" at bounding box center [218, 505] width 253 height 483
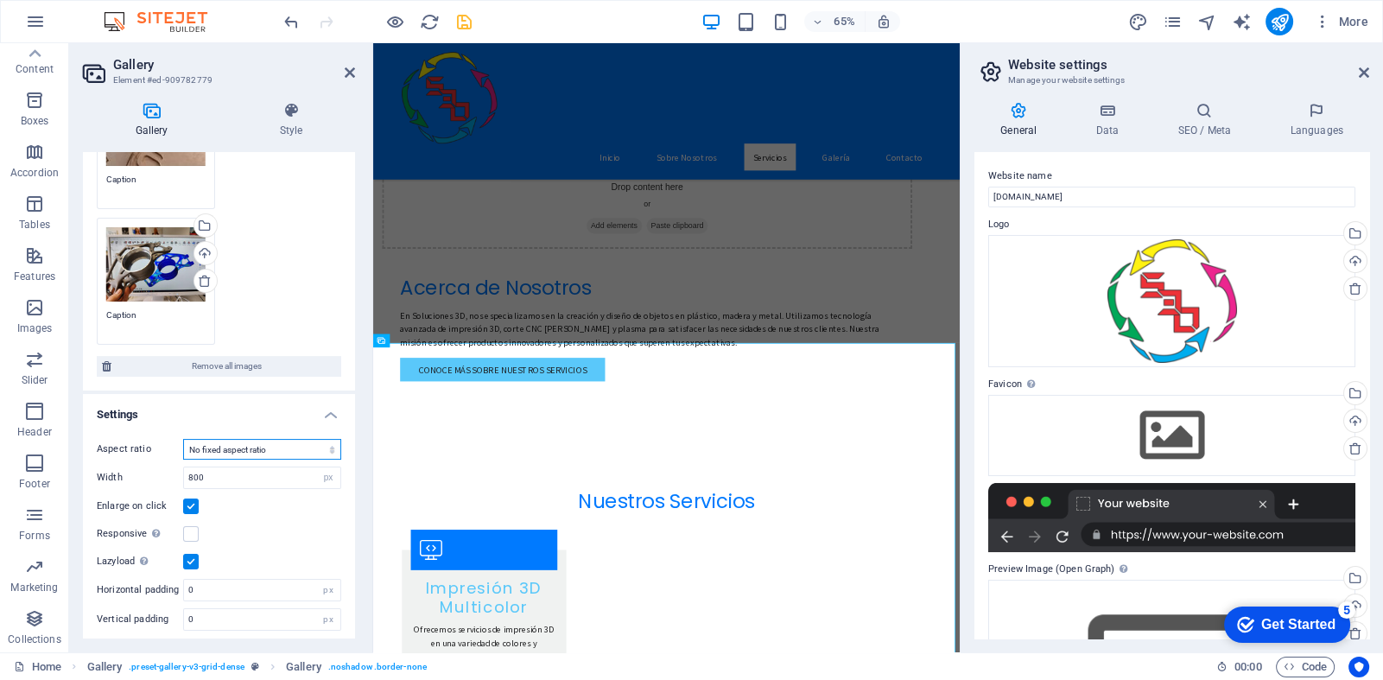
click at [267, 448] on select "No fixed aspect ratio 16:9 16:10 4:3 1:1 1:2 2:1" at bounding box center [262, 449] width 158 height 21
click at [183, 439] on select "No fixed aspect ratio 16:9 16:10 4:3 1:1 1:2 2:1" at bounding box center [262, 449] width 158 height 21
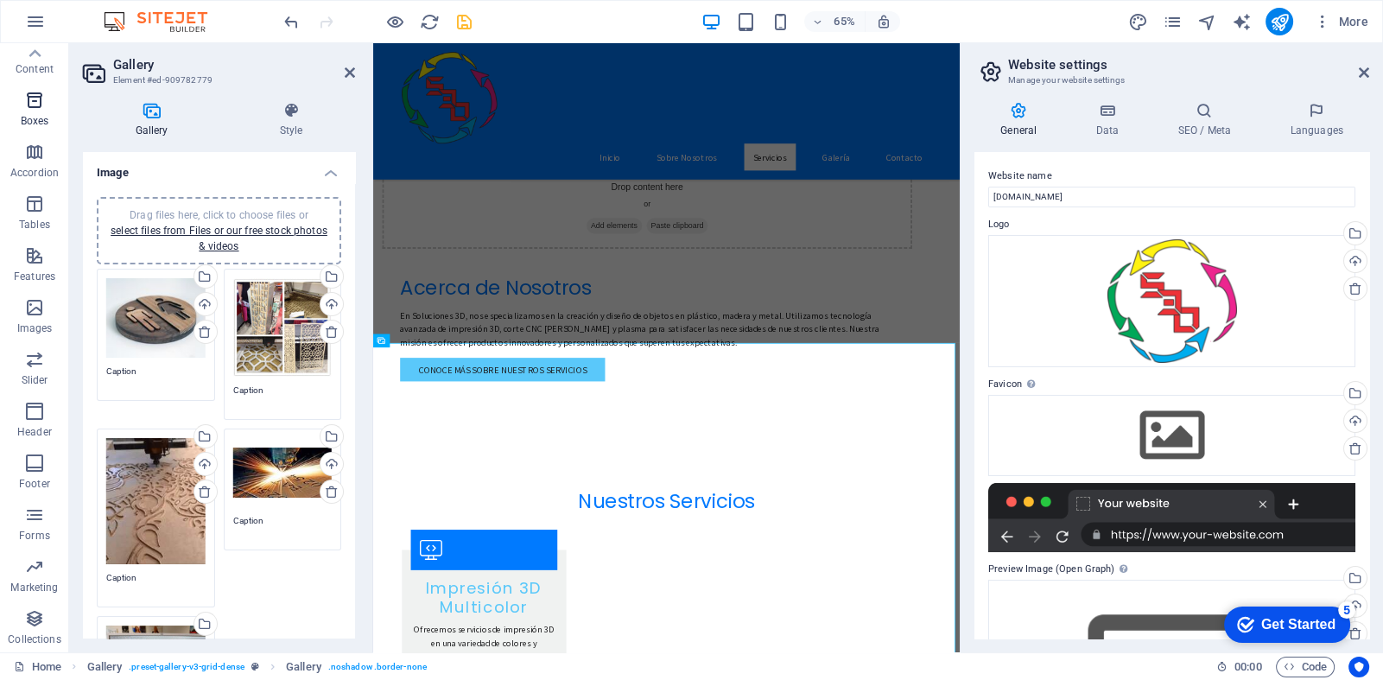
click at [35, 103] on icon "button" at bounding box center [34, 100] width 21 height 21
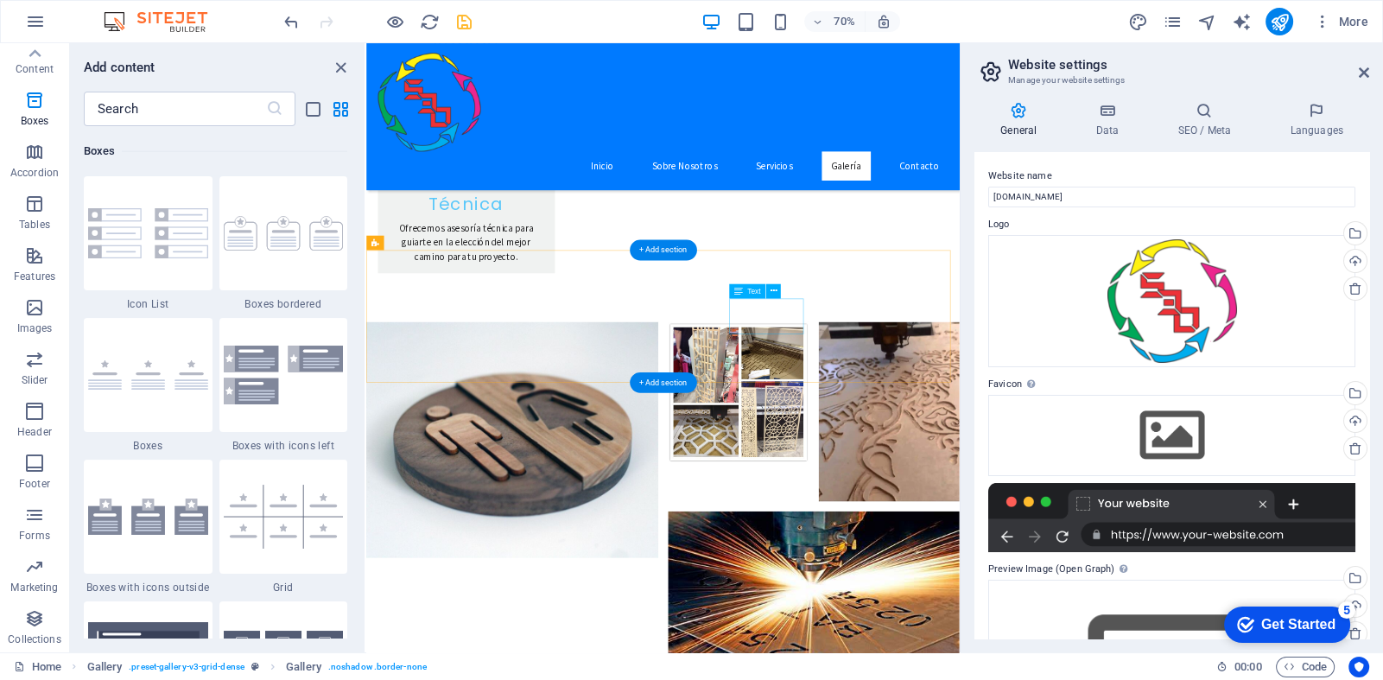
scroll to position [3226, 0]
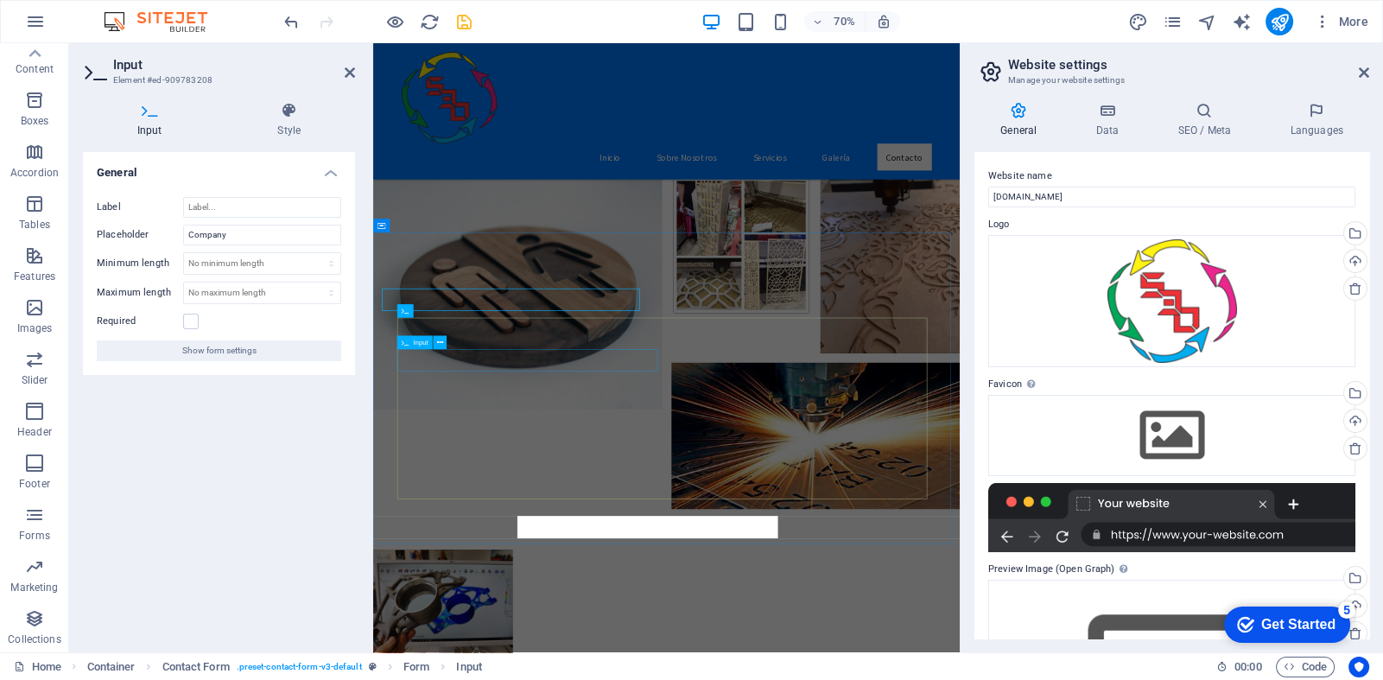
scroll to position [3270, 0]
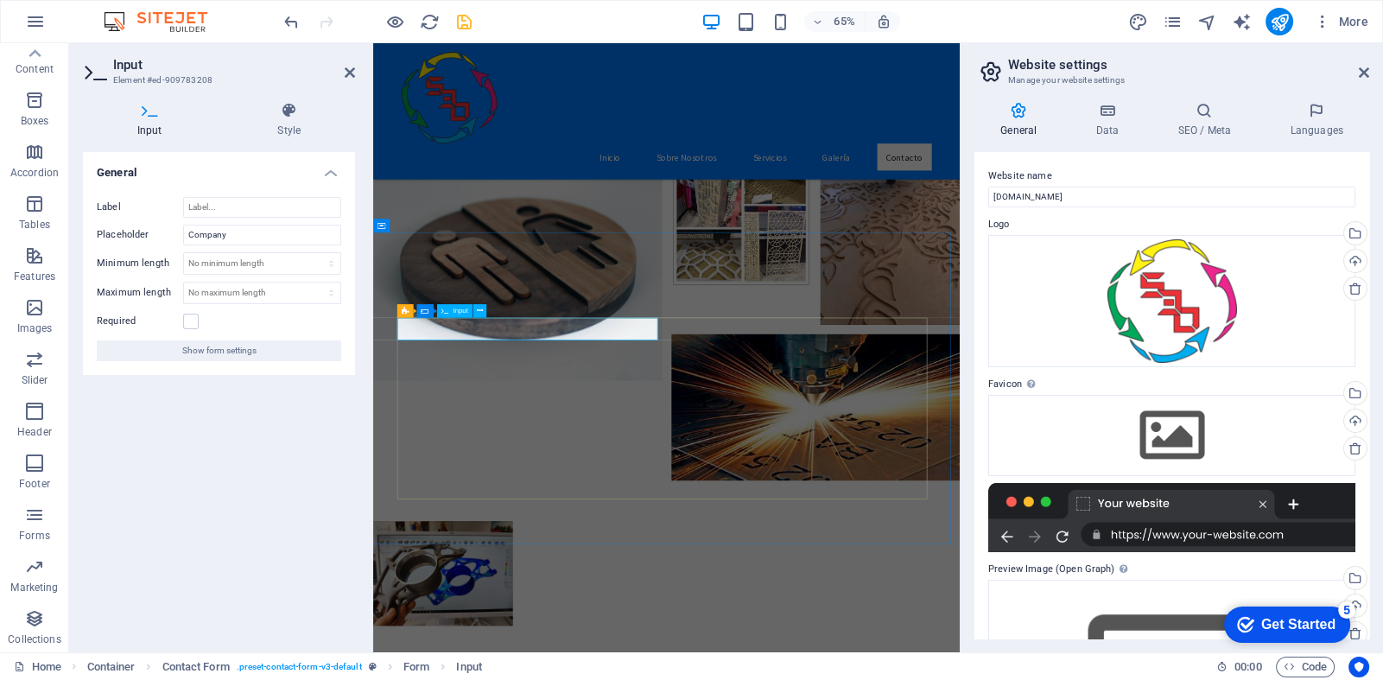
click at [229, 235] on input "Company" at bounding box center [262, 235] width 158 height 21
type input "Compañia"
click at [278, 400] on div "General Label Placeholder Compañia Minimum length No minimum length chars Maxim…" at bounding box center [219, 395] width 272 height 486
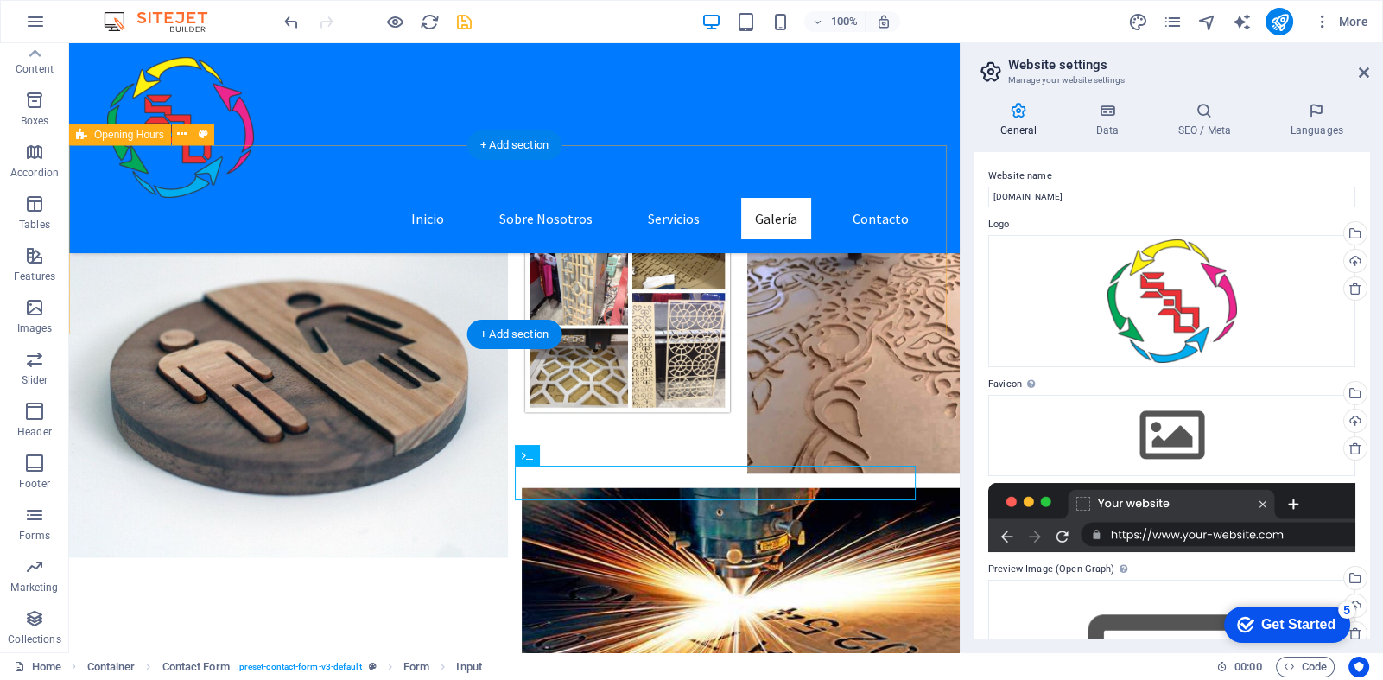
scroll to position [3261, 0]
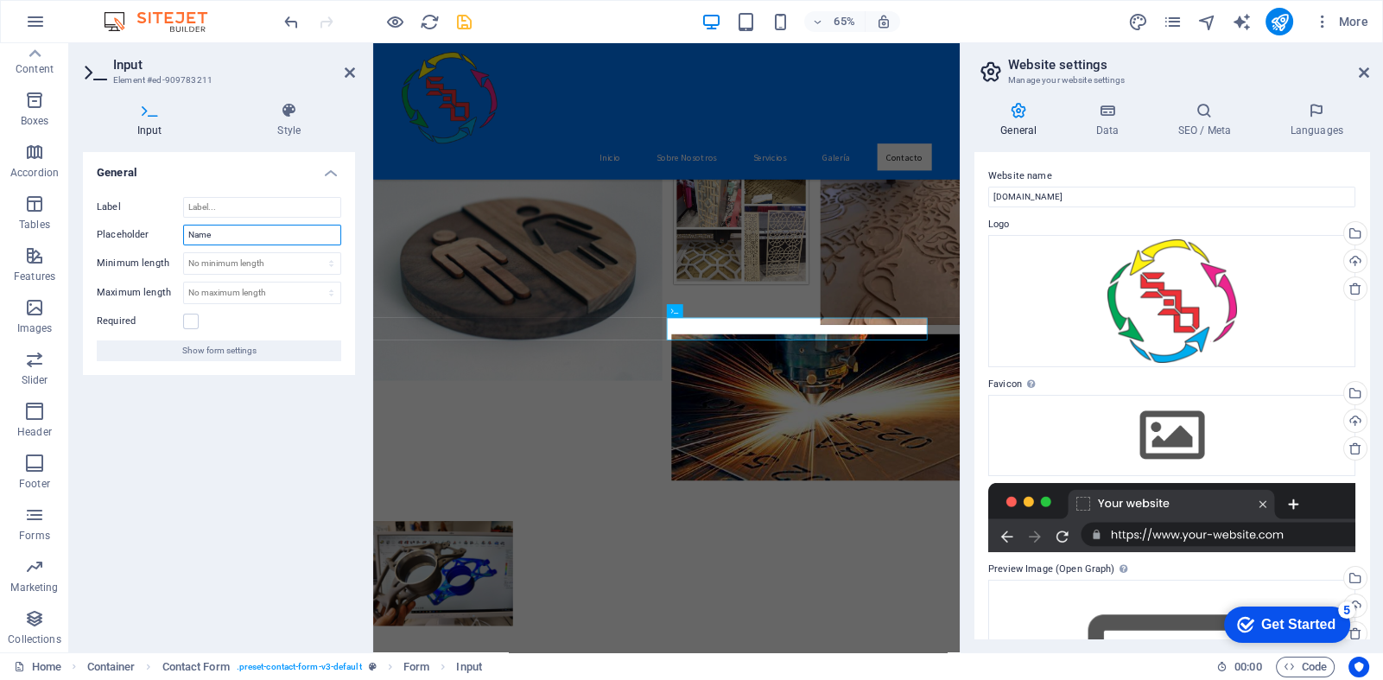
drag, startPoint x: 228, startPoint y: 234, endPoint x: 143, endPoint y: 248, distance: 86.7
click at [143, 248] on div "Label Placeholder Name Minimum length No minimum length chars Maximum length No…" at bounding box center [219, 279] width 272 height 192
type input "Nombre"
click at [203, 419] on div "General Label Placeholder Nombre Minimum length No minimum length chars Maximum…" at bounding box center [219, 395] width 272 height 486
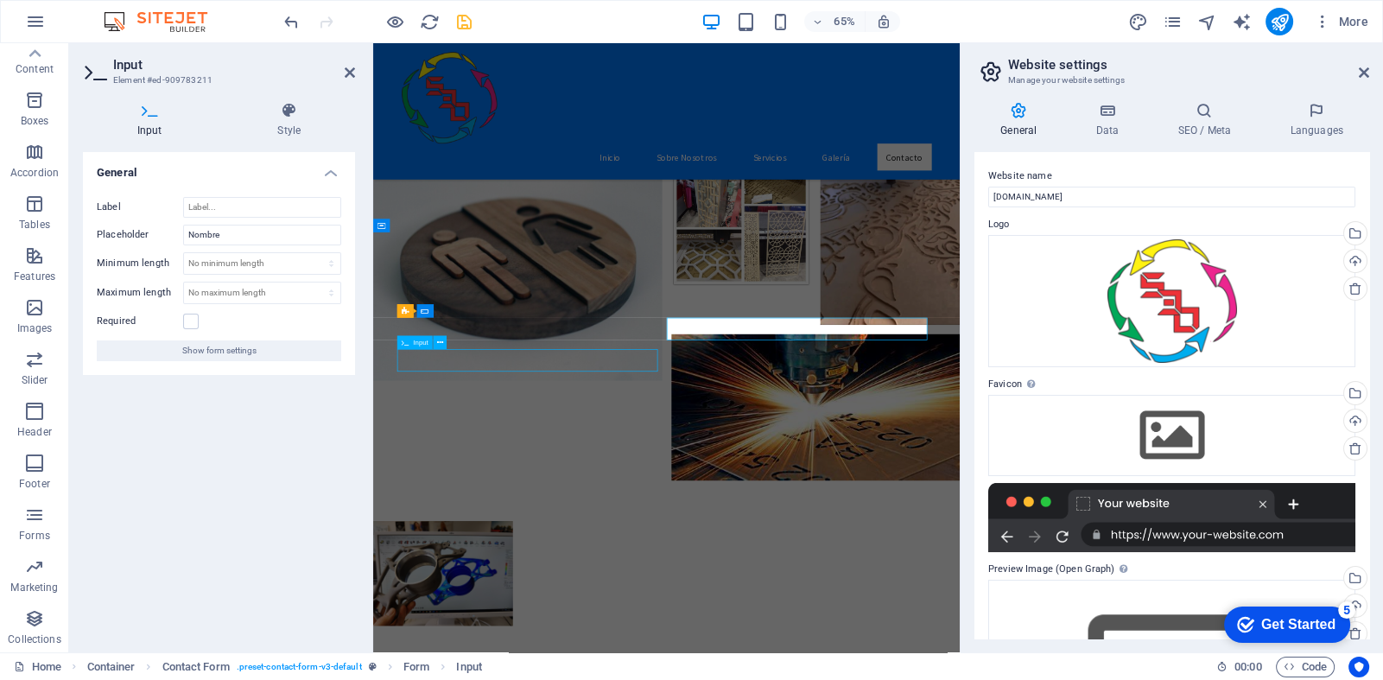
scroll to position [3261, 0]
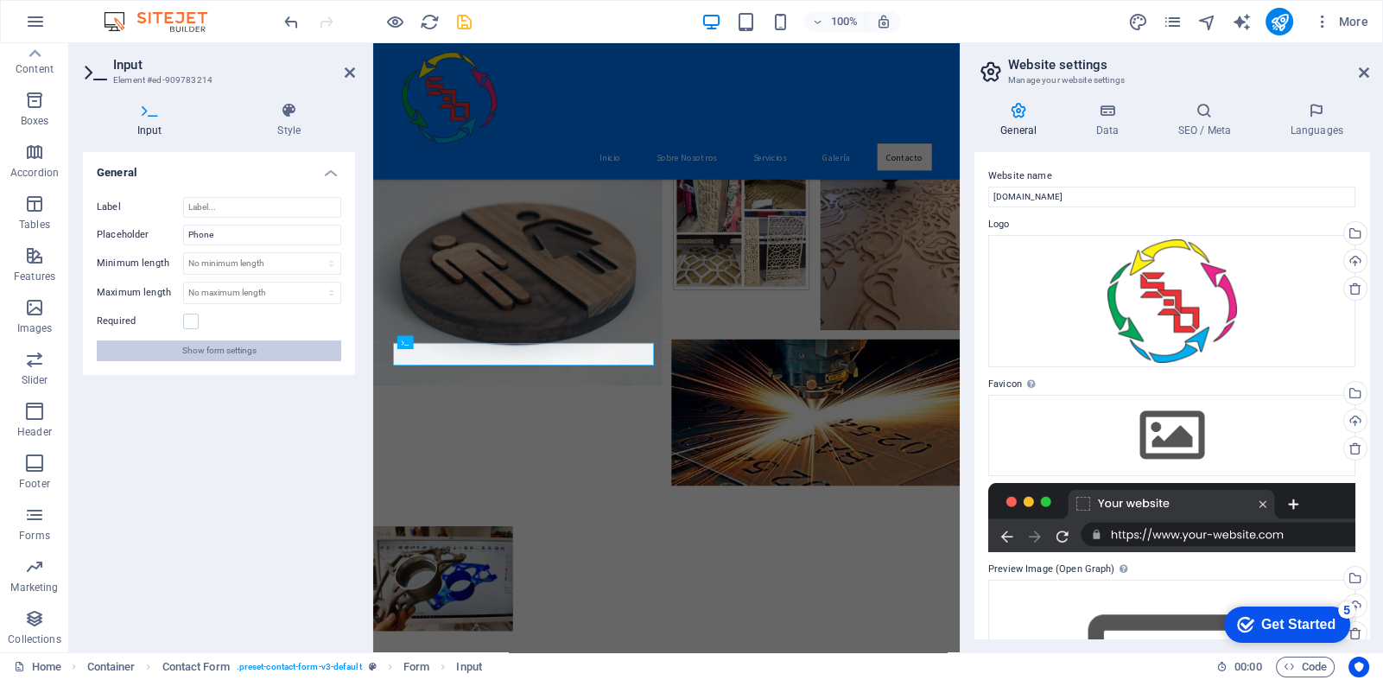
scroll to position [3270, 0]
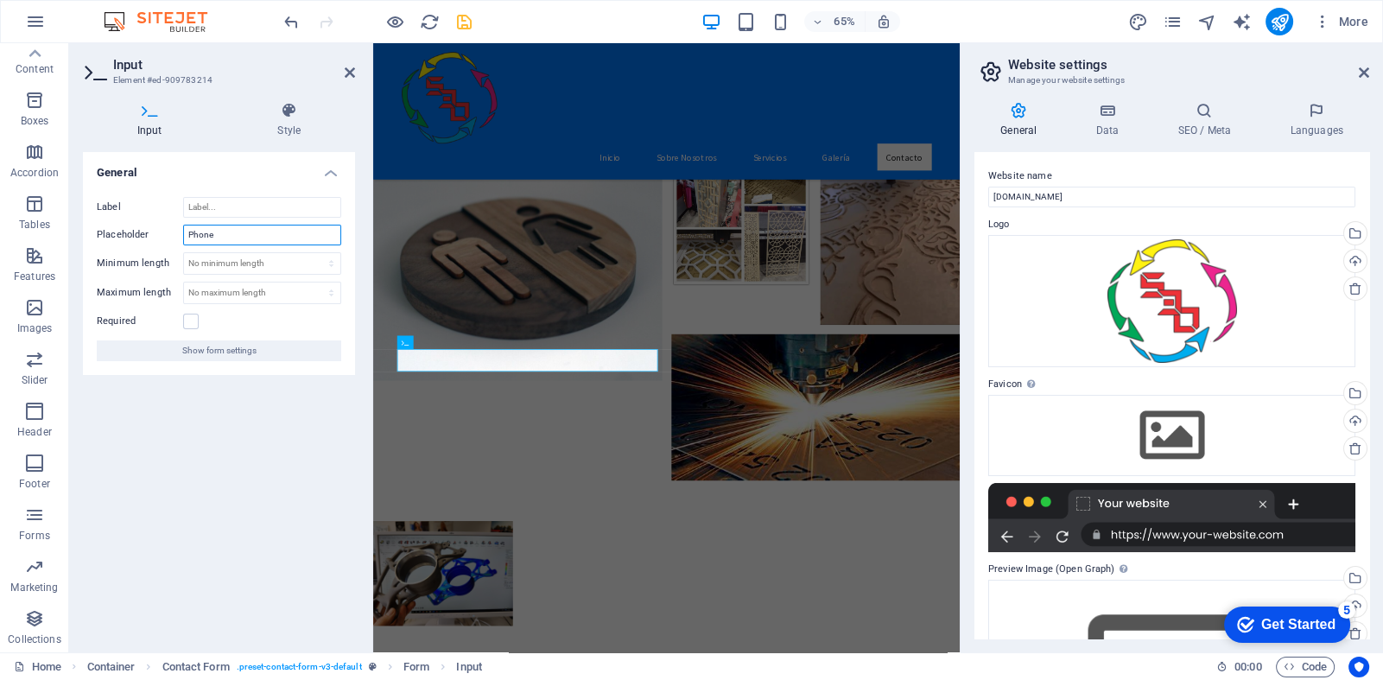
drag, startPoint x: 238, startPoint y: 238, endPoint x: 130, endPoint y: 262, distance: 110.7
click at [130, 262] on div "Label Placeholder Phone Minimum length No minimum length chars Maximum length N…" at bounding box center [219, 279] width 272 height 192
type input "Telefono"
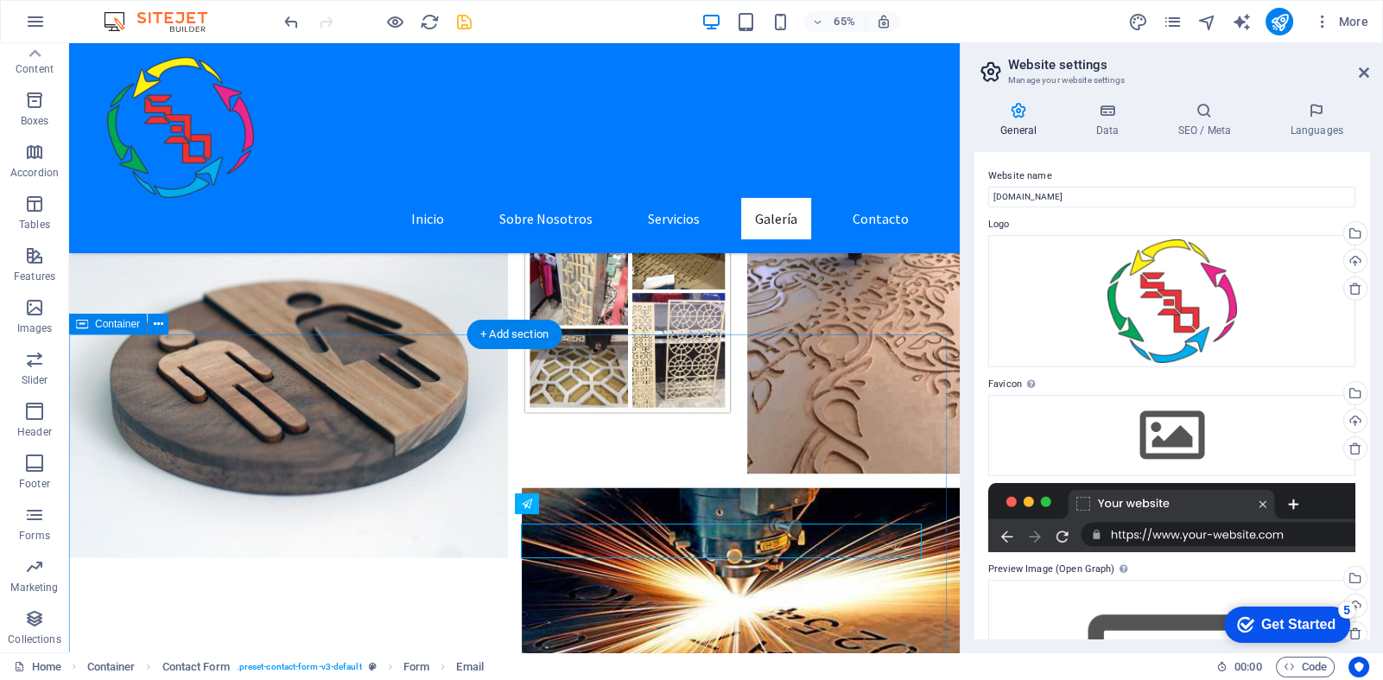
scroll to position [3261, 0]
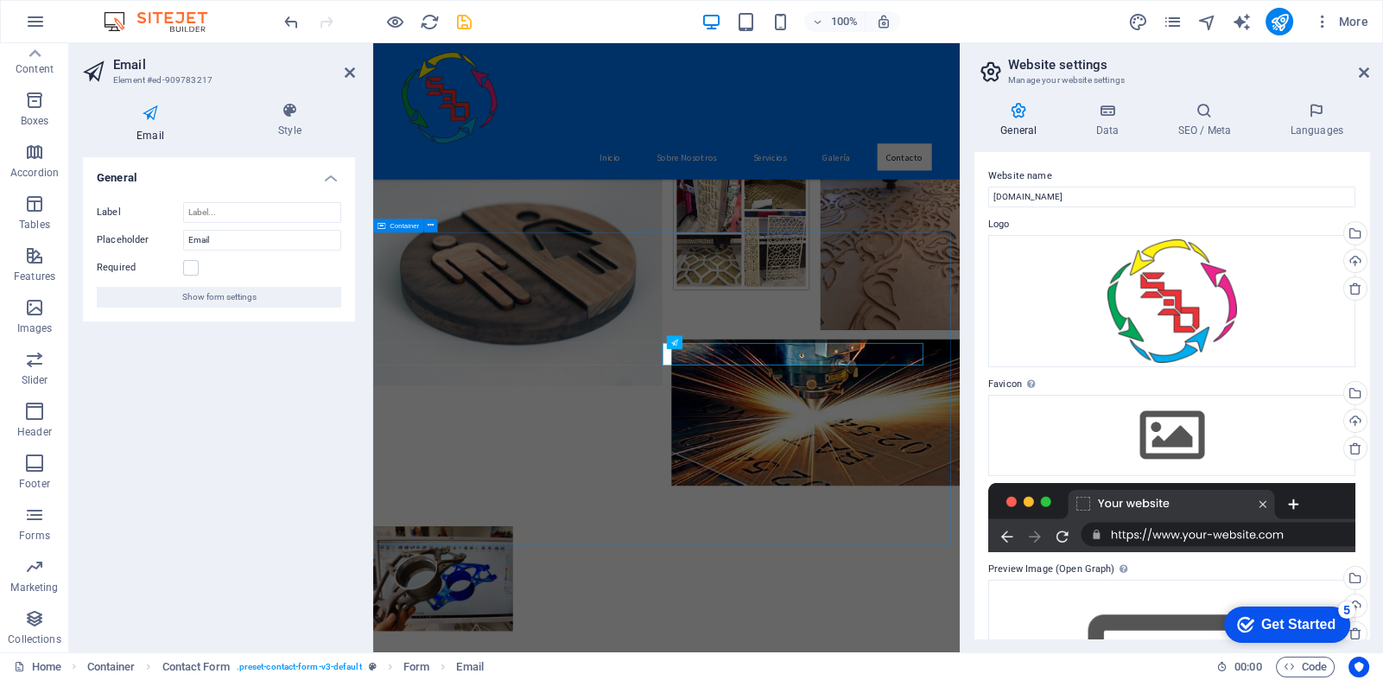
scroll to position [3270, 0]
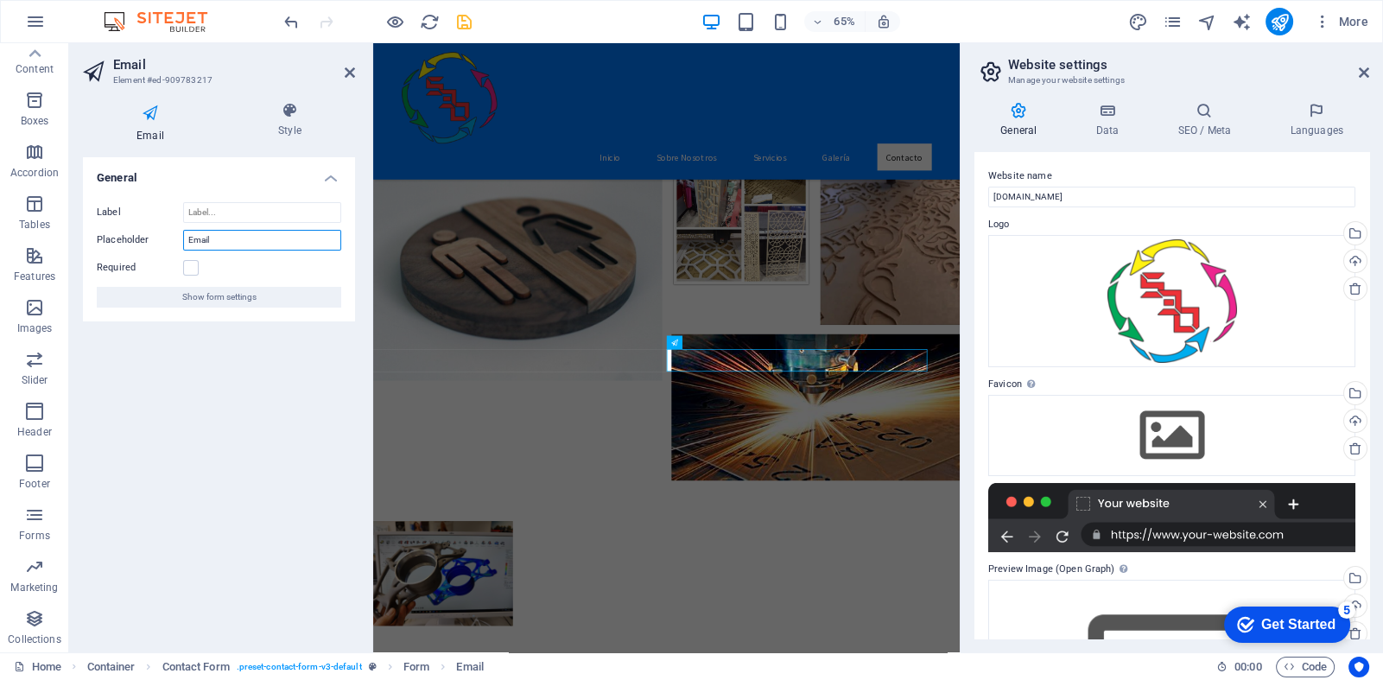
click at [148, 250] on div "Label Placeholder Email Required Show form settings" at bounding box center [219, 254] width 272 height 133
type input "Correo Electronico"
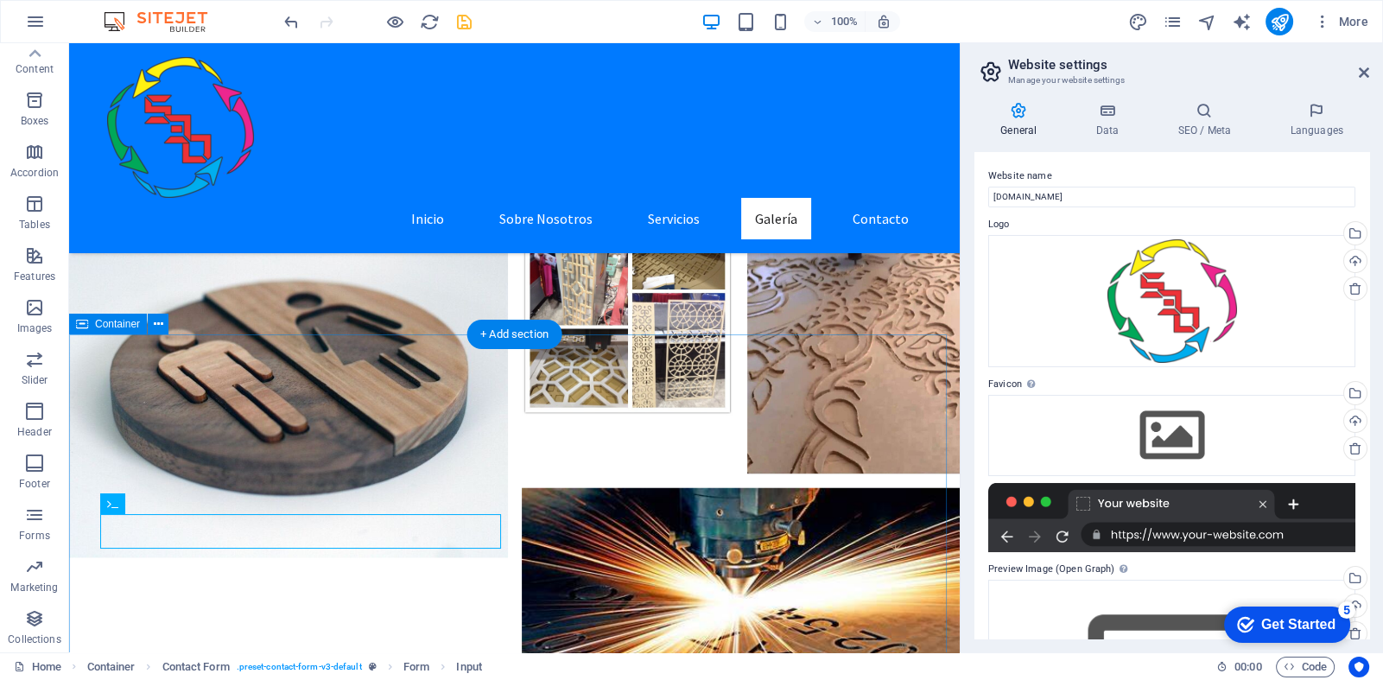
scroll to position [3261, 0]
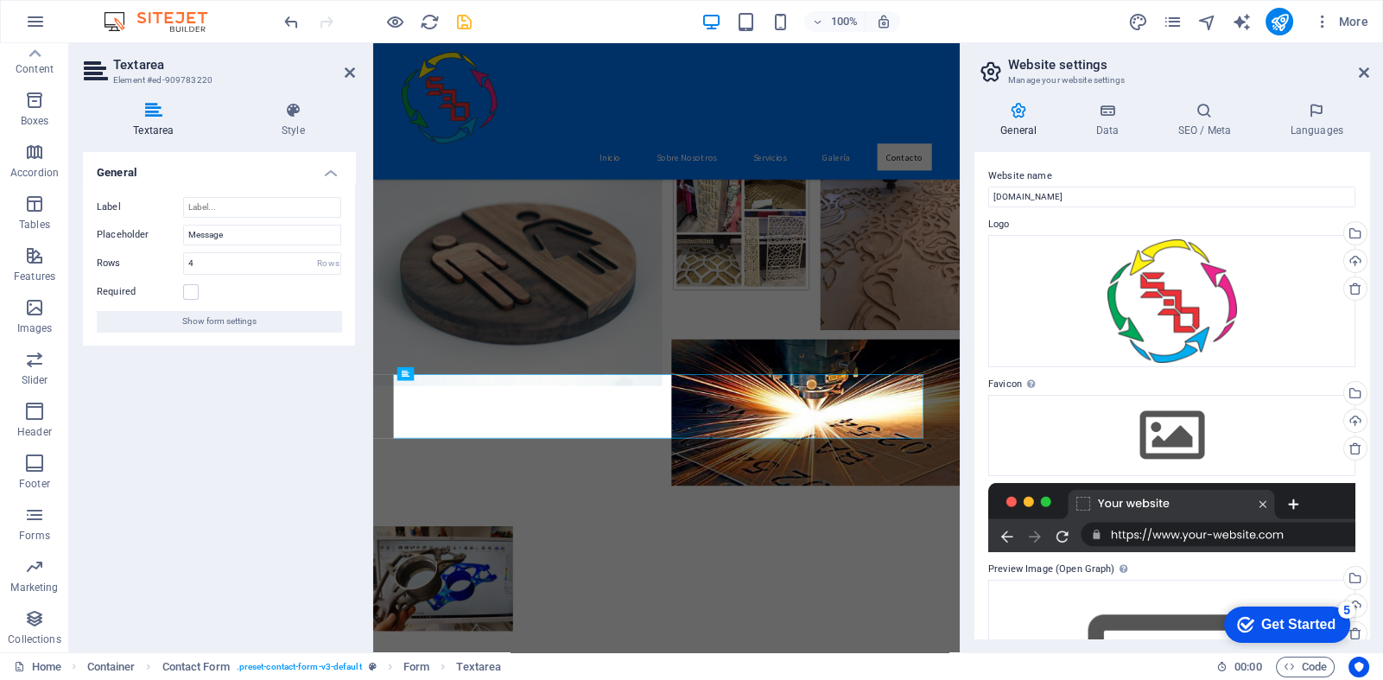
scroll to position [3270, 0]
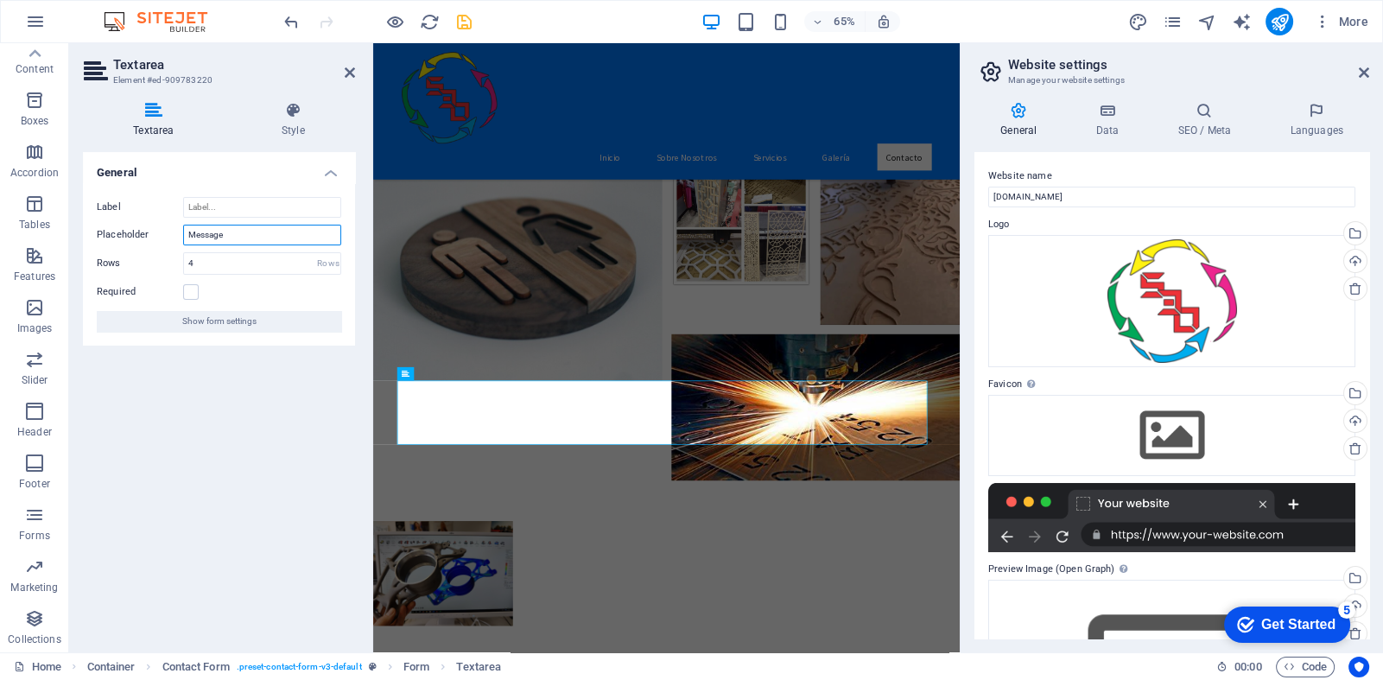
click at [234, 232] on input "Message" at bounding box center [262, 235] width 158 height 21
type input "Mensaje"
click at [226, 385] on div "General Label Placeholder Mensaje Rows 4 Rows Required Show form settings" at bounding box center [219, 395] width 272 height 486
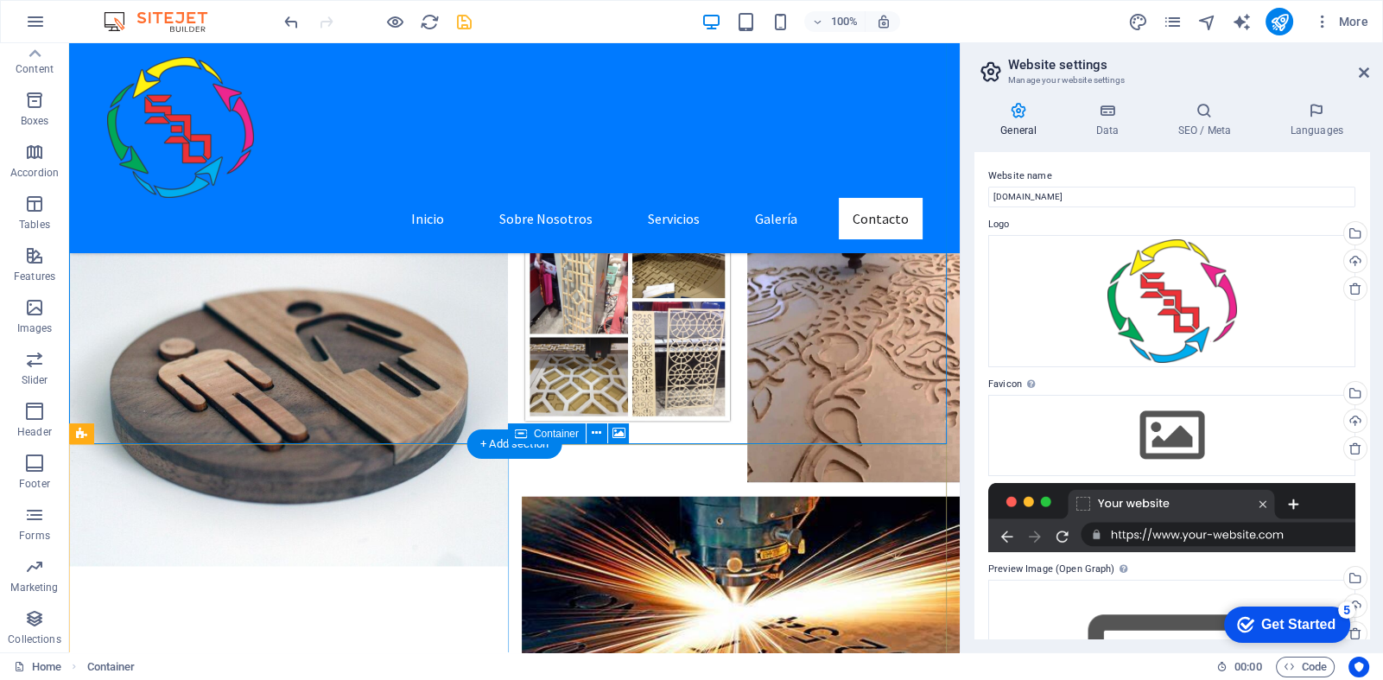
scroll to position [3664, 0]
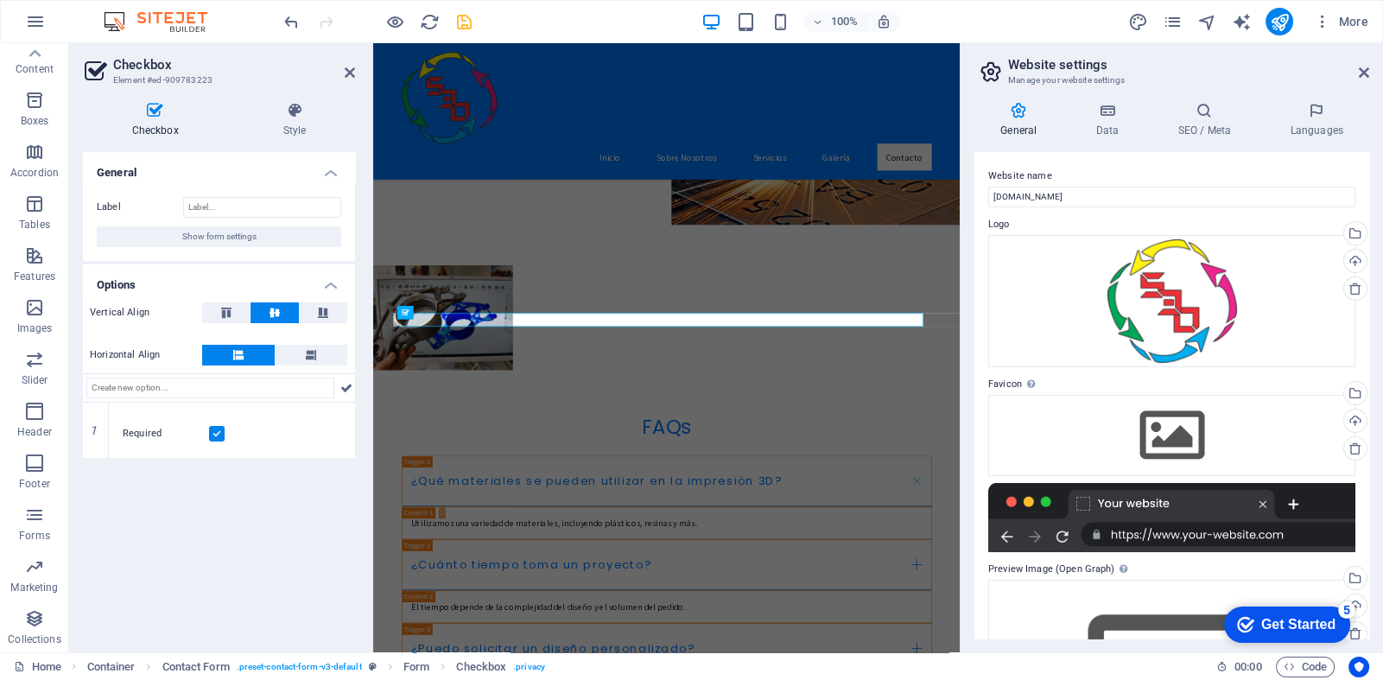
scroll to position [3476, 0]
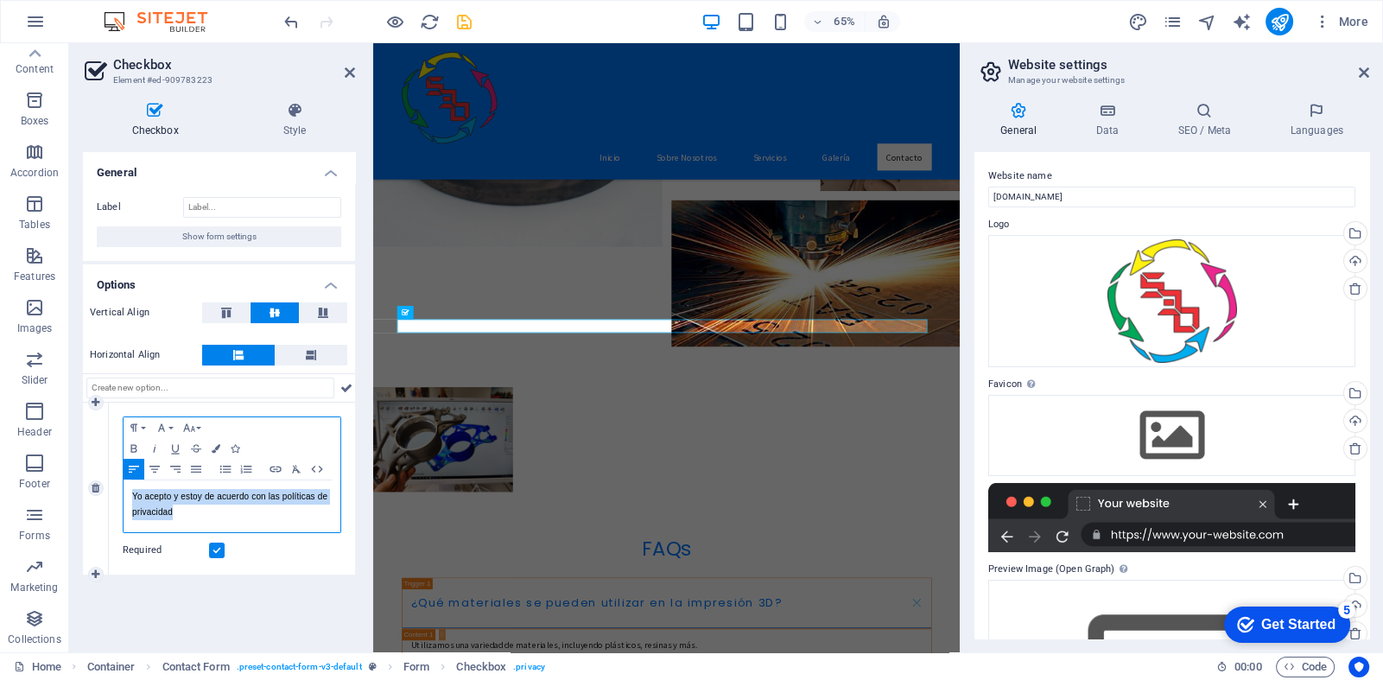
drag, startPoint x: 134, startPoint y: 491, endPoint x: 199, endPoint y: 512, distance: 68.0
click at [199, 512] on p "Yo acepto y estoy de acuerdo con las políticas de privacidad" at bounding box center [232, 504] width 200 height 31
click at [170, 509] on p "Yo acepto y estoy de acuerdo con las políticas de privacidad" at bounding box center [232, 504] width 200 height 31
drag, startPoint x: 133, startPoint y: 494, endPoint x: 186, endPoint y: 521, distance: 59.1
click at [186, 521] on div "Yo acepto y estoy de acuerdo con las políticas de privacidad." at bounding box center [232, 506] width 217 height 52
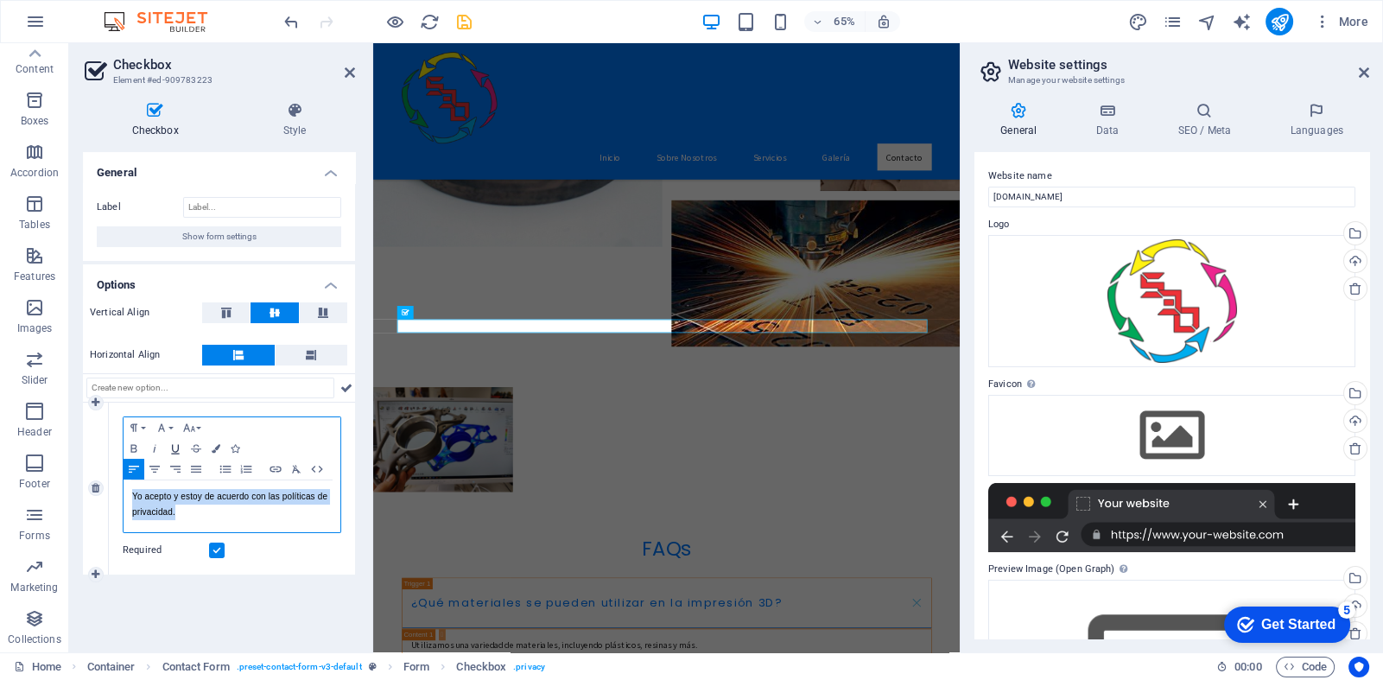
click at [169, 449] on icon "button" at bounding box center [175, 449] width 21 height 14
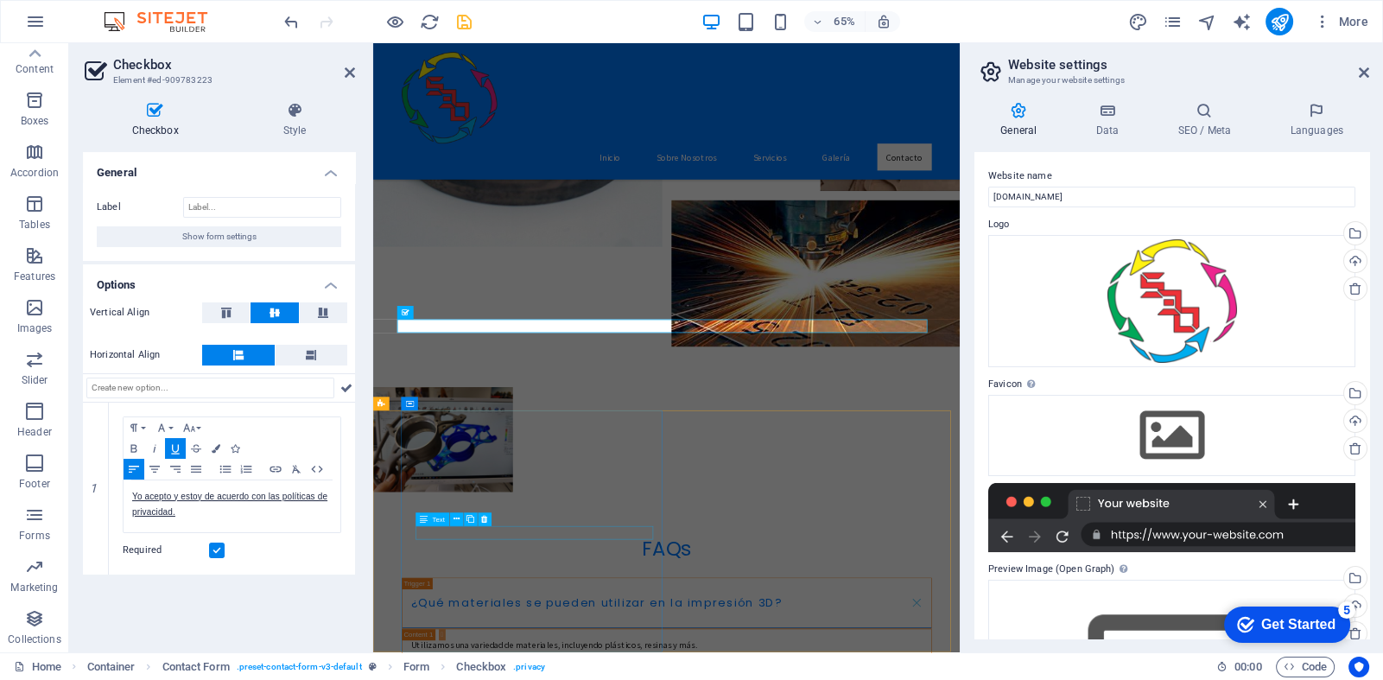
drag, startPoint x: 154, startPoint y: 757, endPoint x: 498, endPoint y: 519, distance: 418.0
click at [498, 519] on div "Text" at bounding box center [457, 519] width 83 height 14
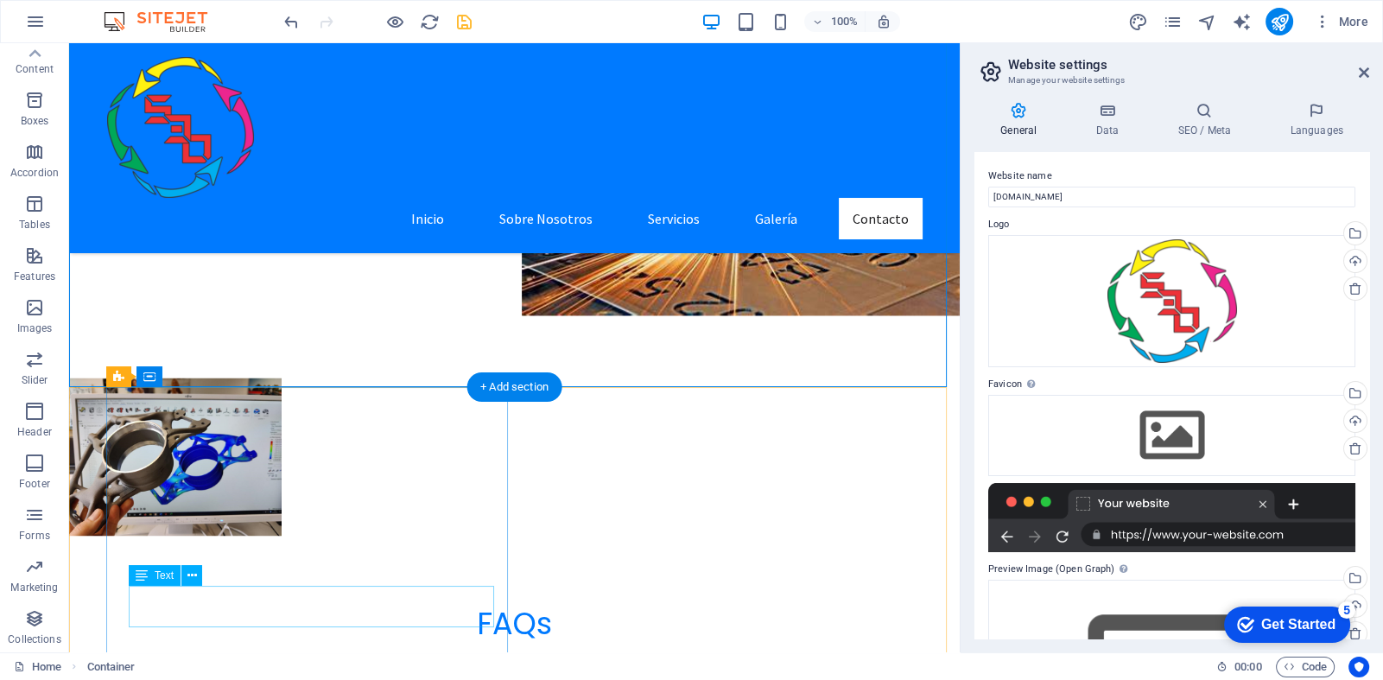
scroll to position [3794, 0]
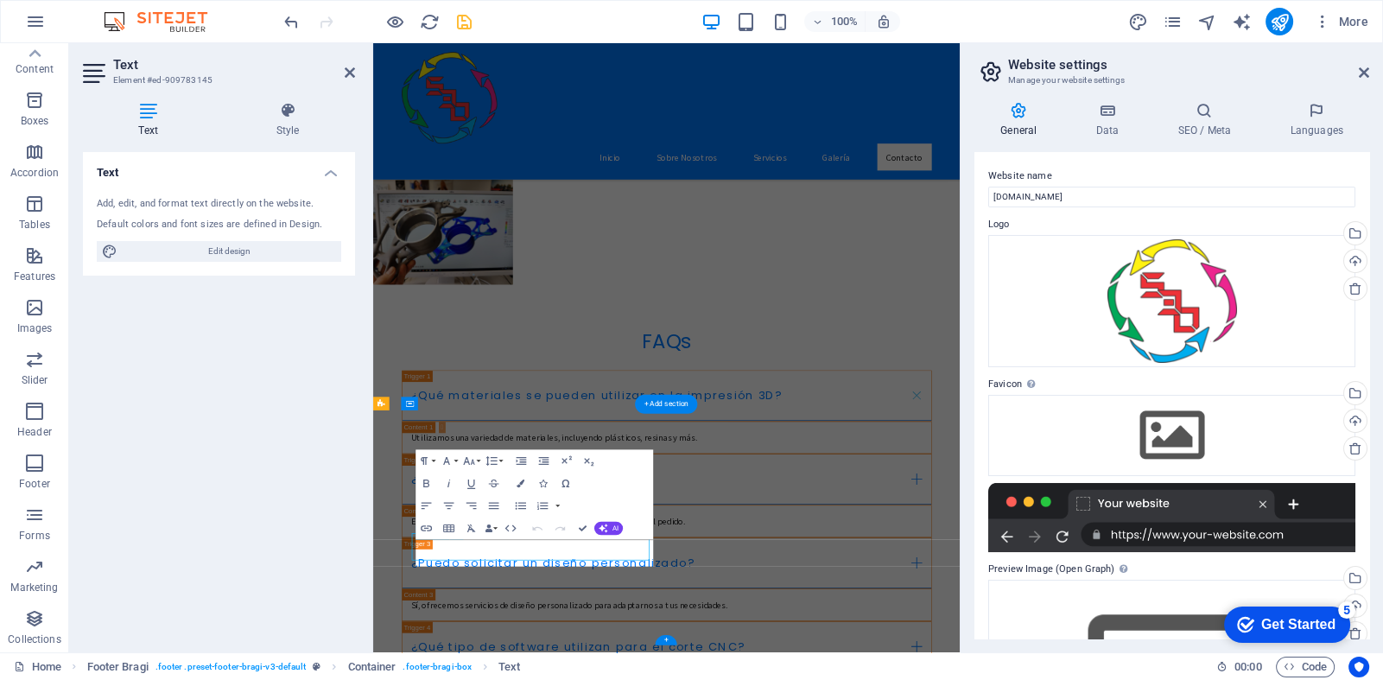
scroll to position [3476, 0]
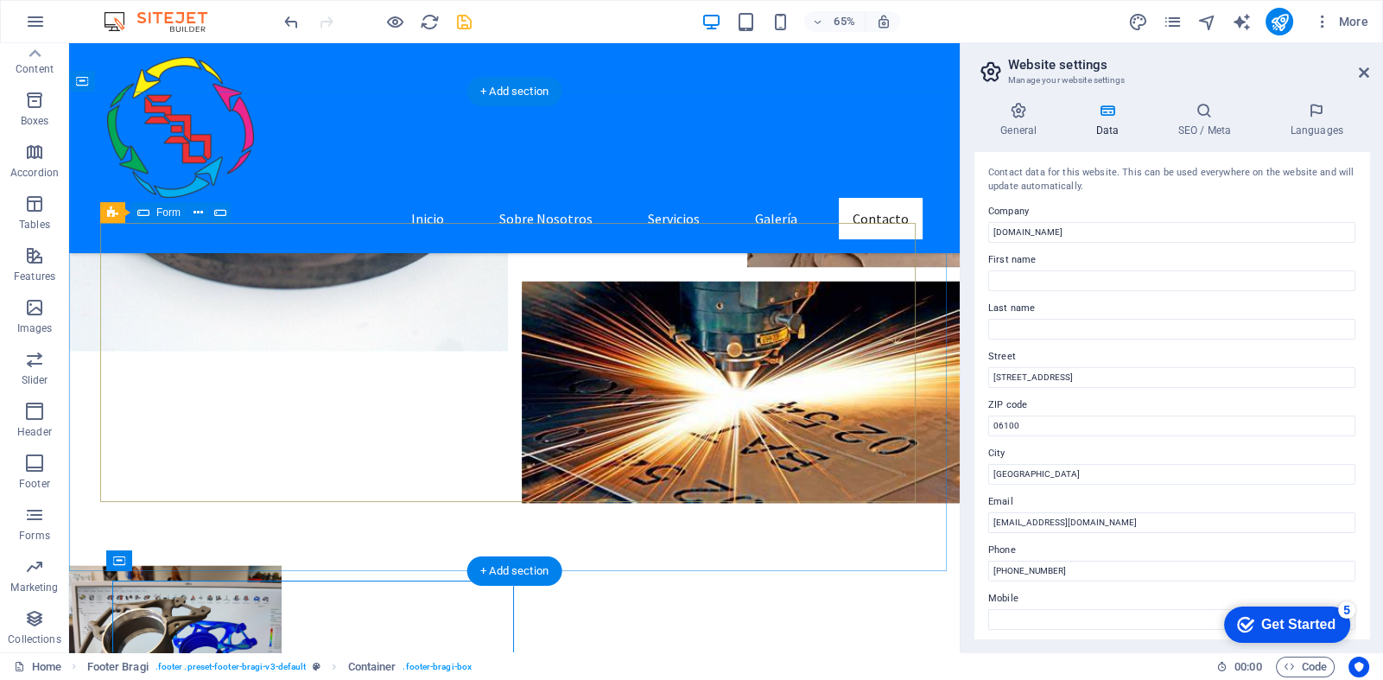
scroll to position [3815, 0]
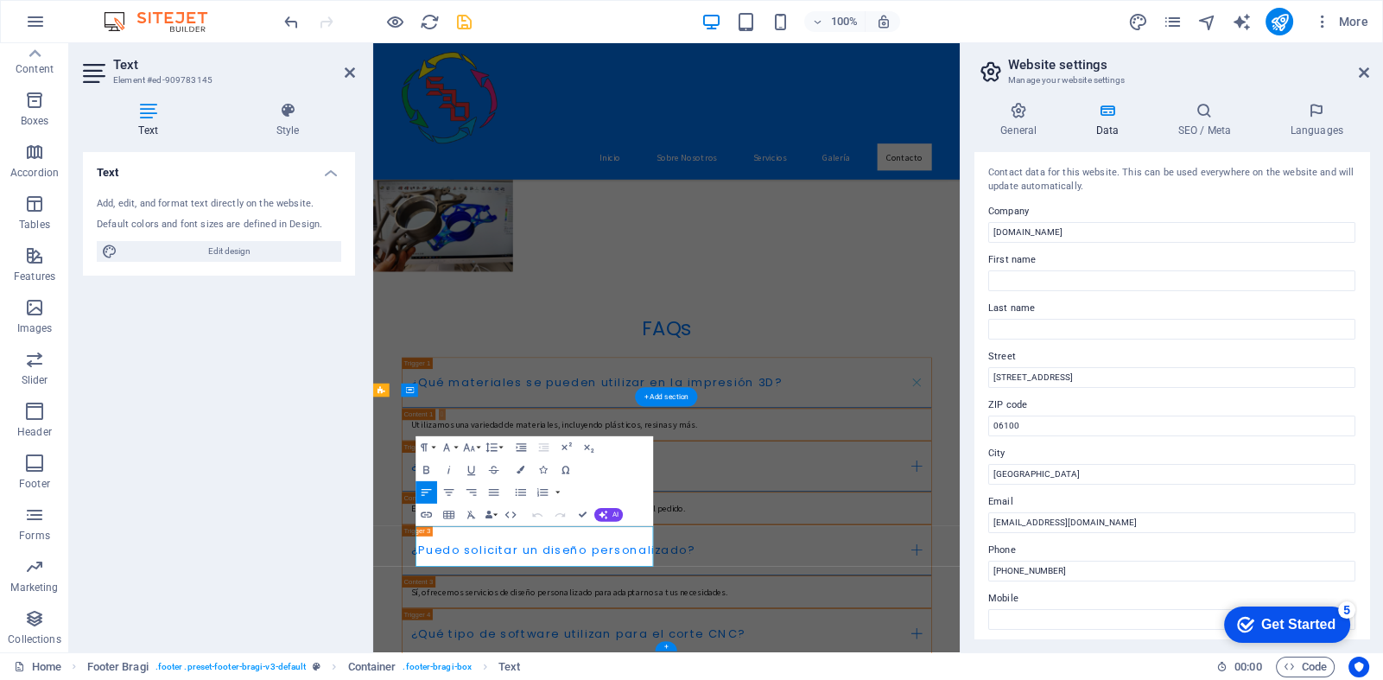
scroll to position [3497, 0]
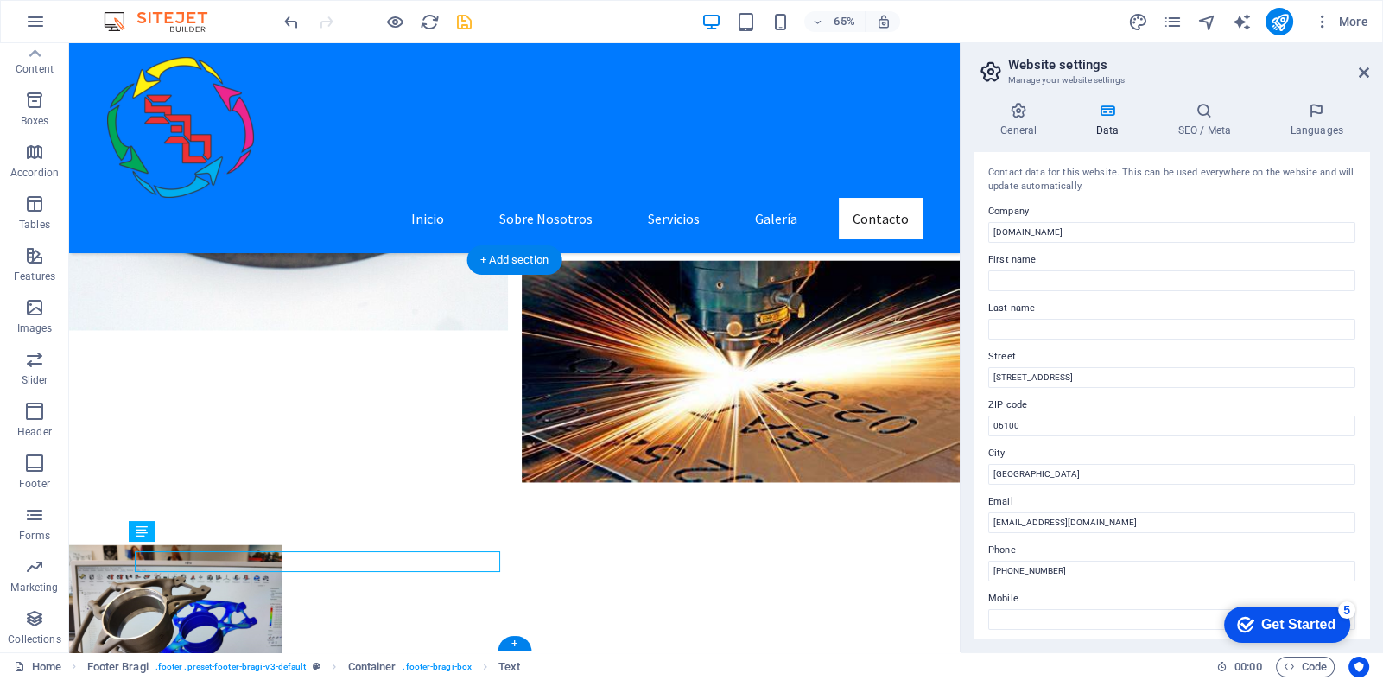
scroll to position [3815, 0]
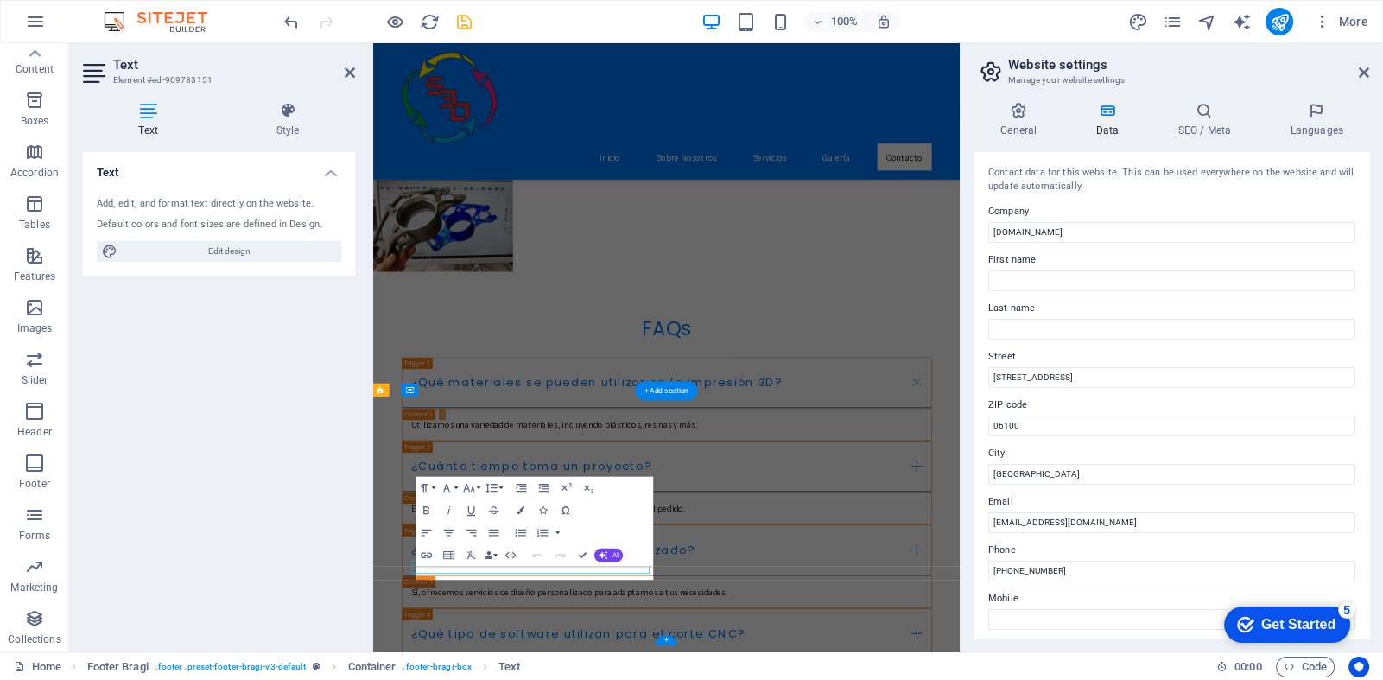
scroll to position [3497, 0]
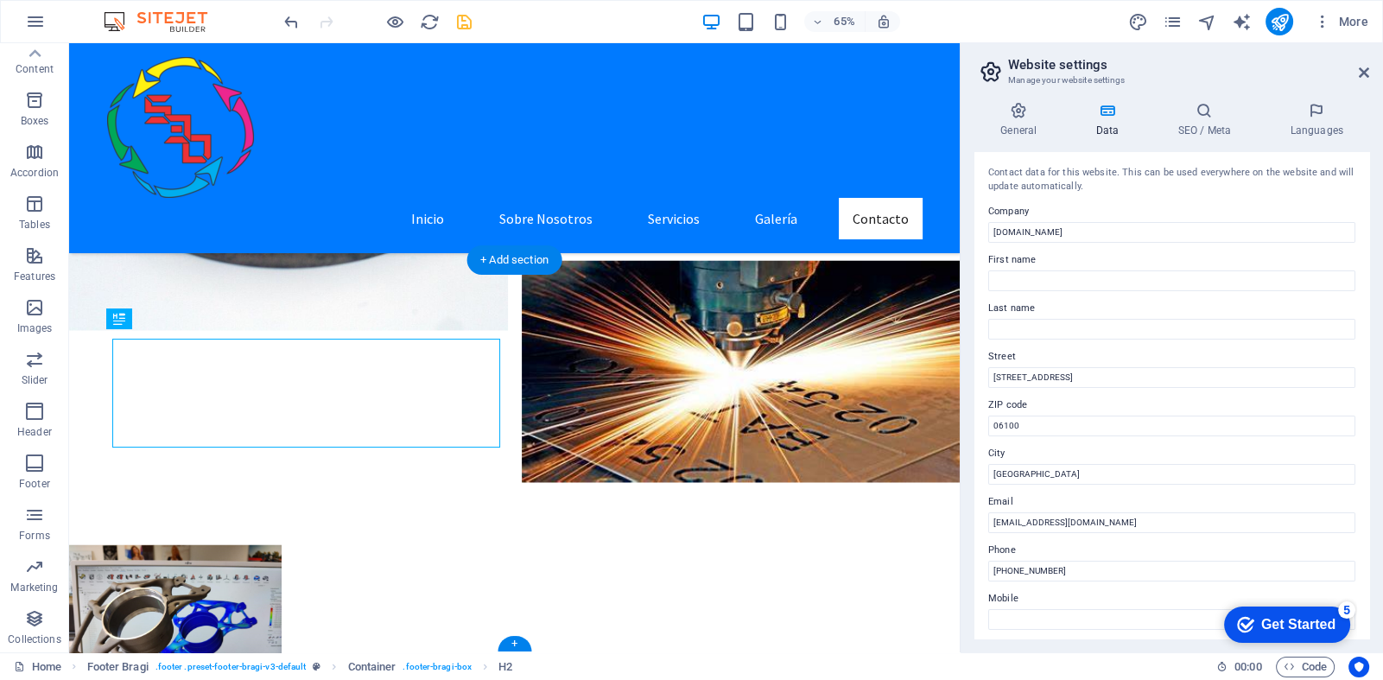
scroll to position [3815, 0]
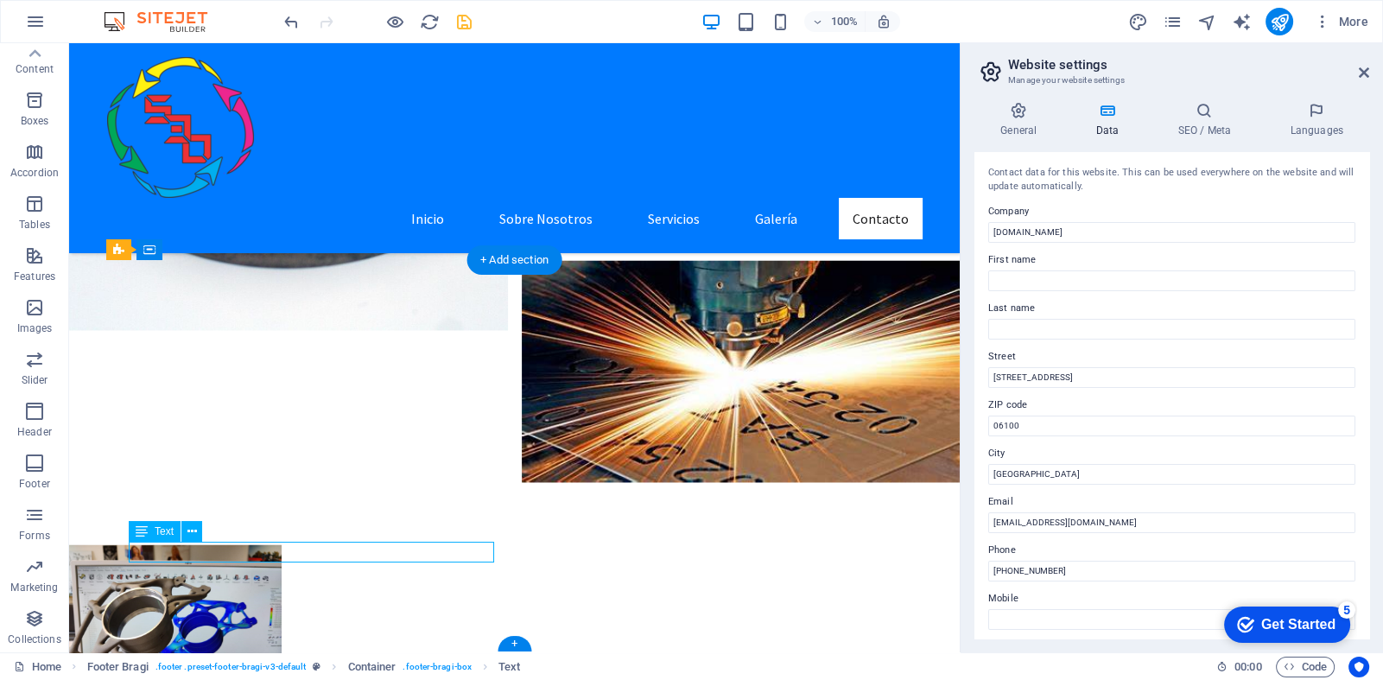
click at [0, 0] on span "Text" at bounding box center [0, 0] width 0 height 0
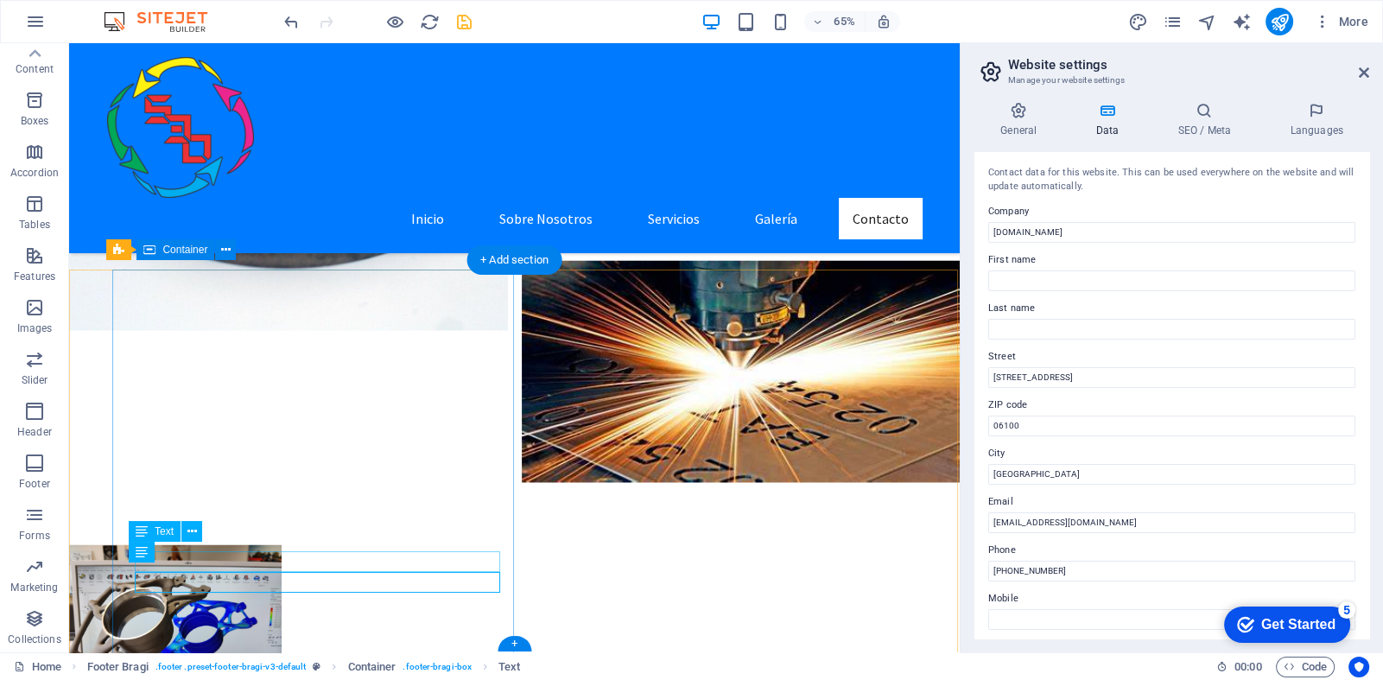
scroll to position [3815, 0]
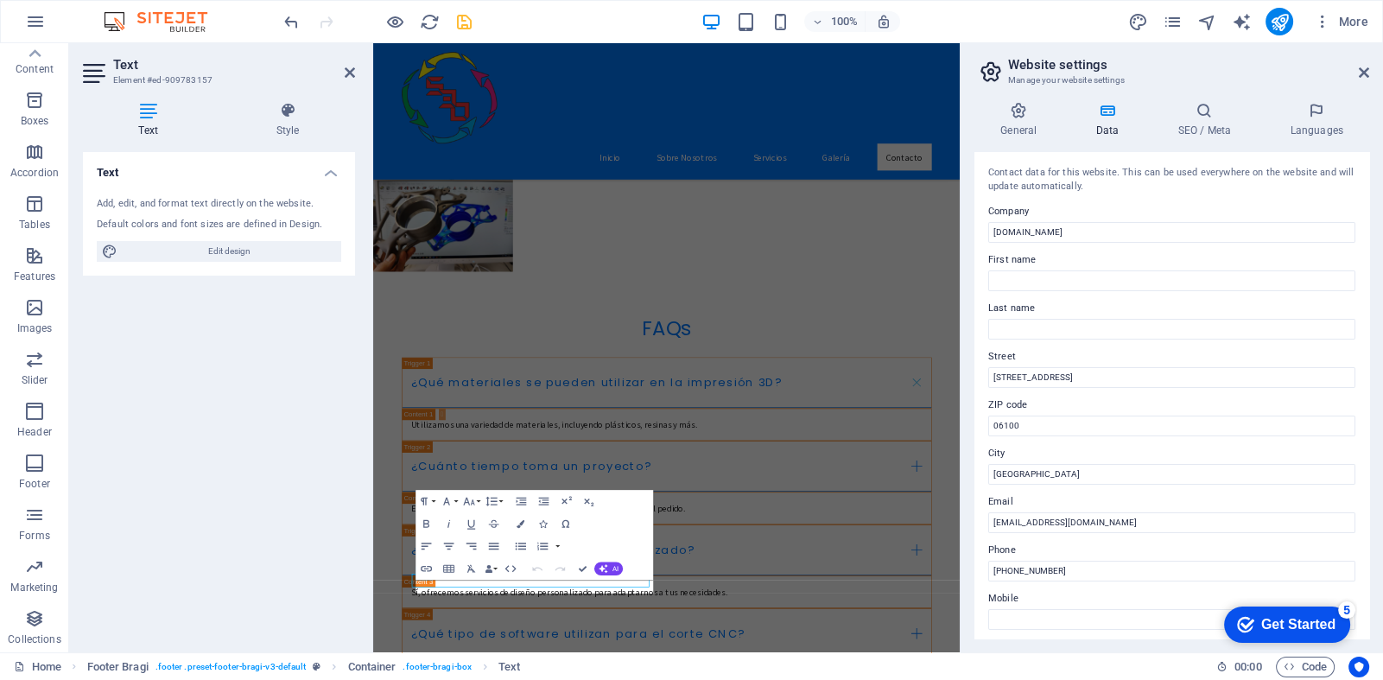
scroll to position [3497, 0]
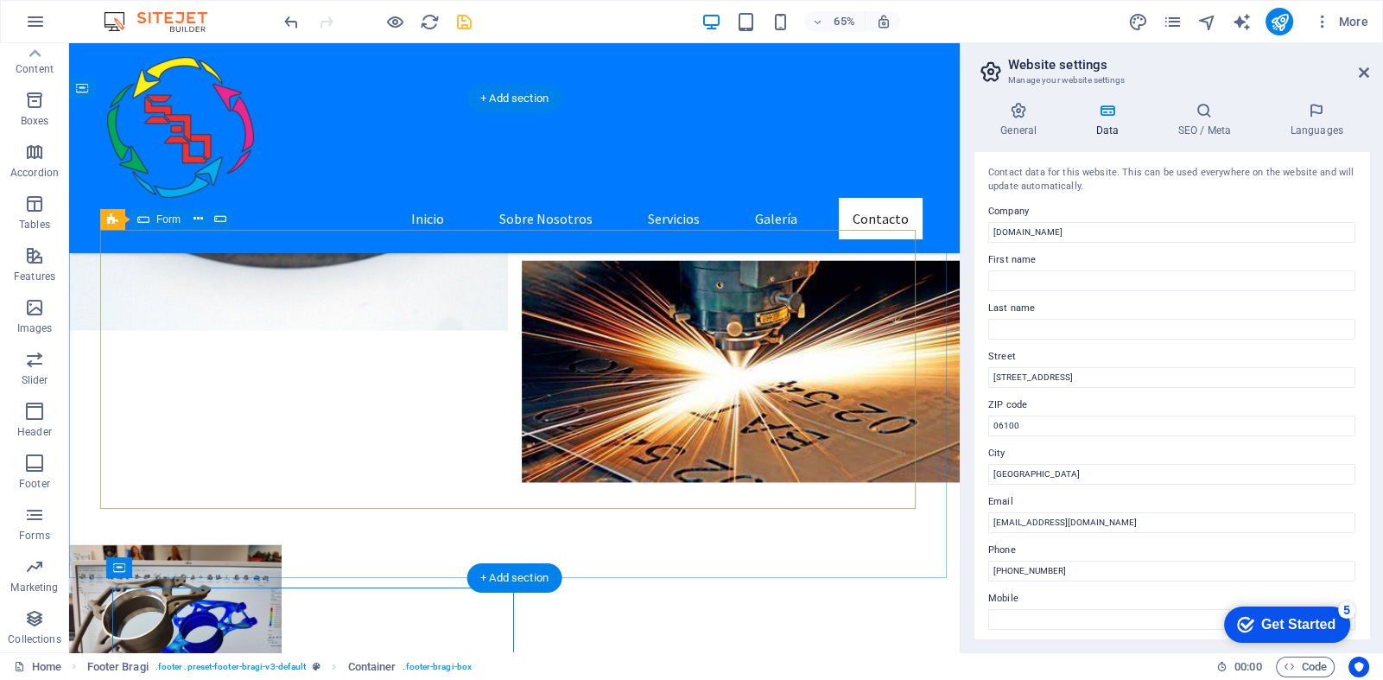
scroll to position [3815, 0]
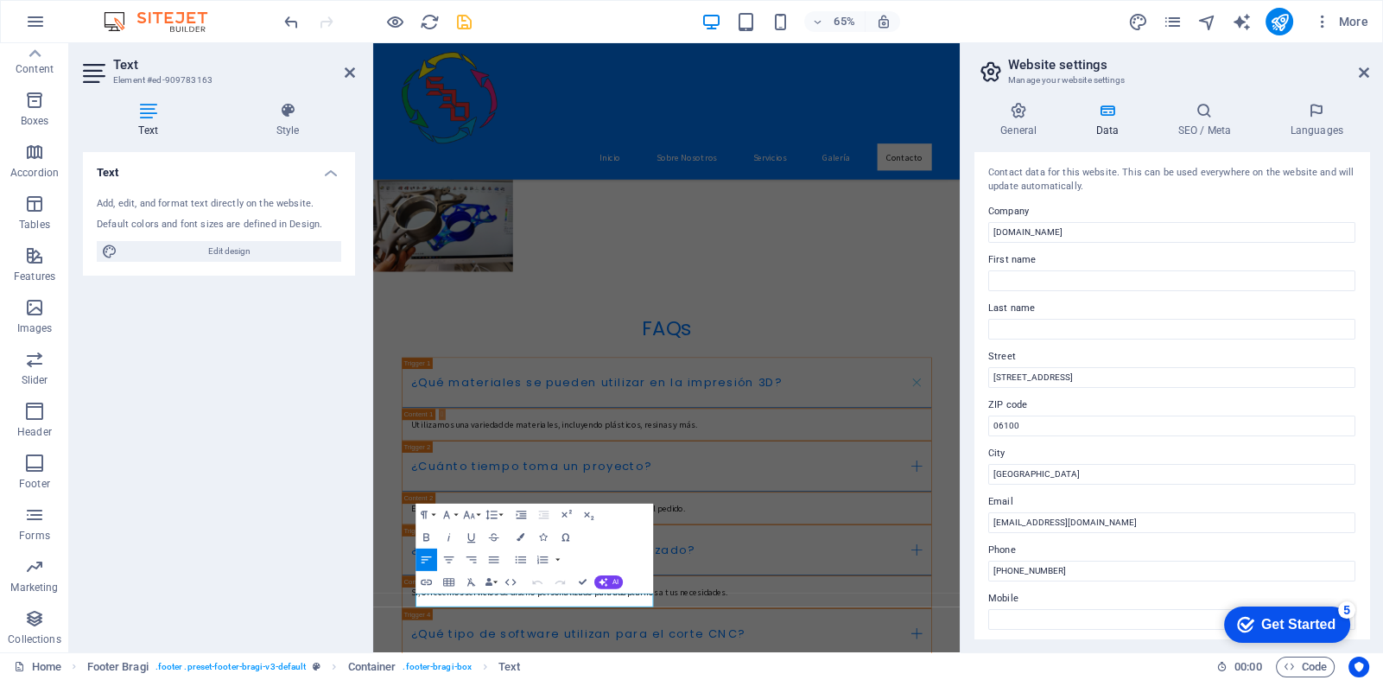
scroll to position [3497, 0]
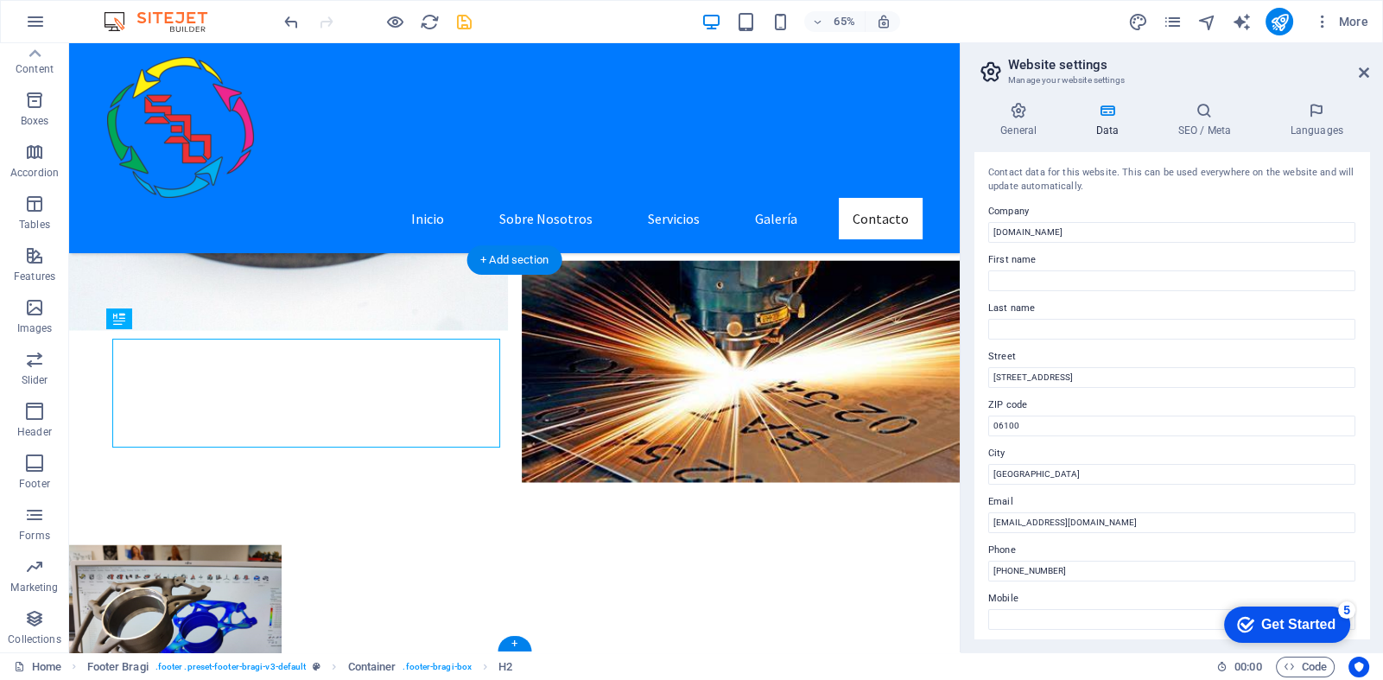
scroll to position [3815, 0]
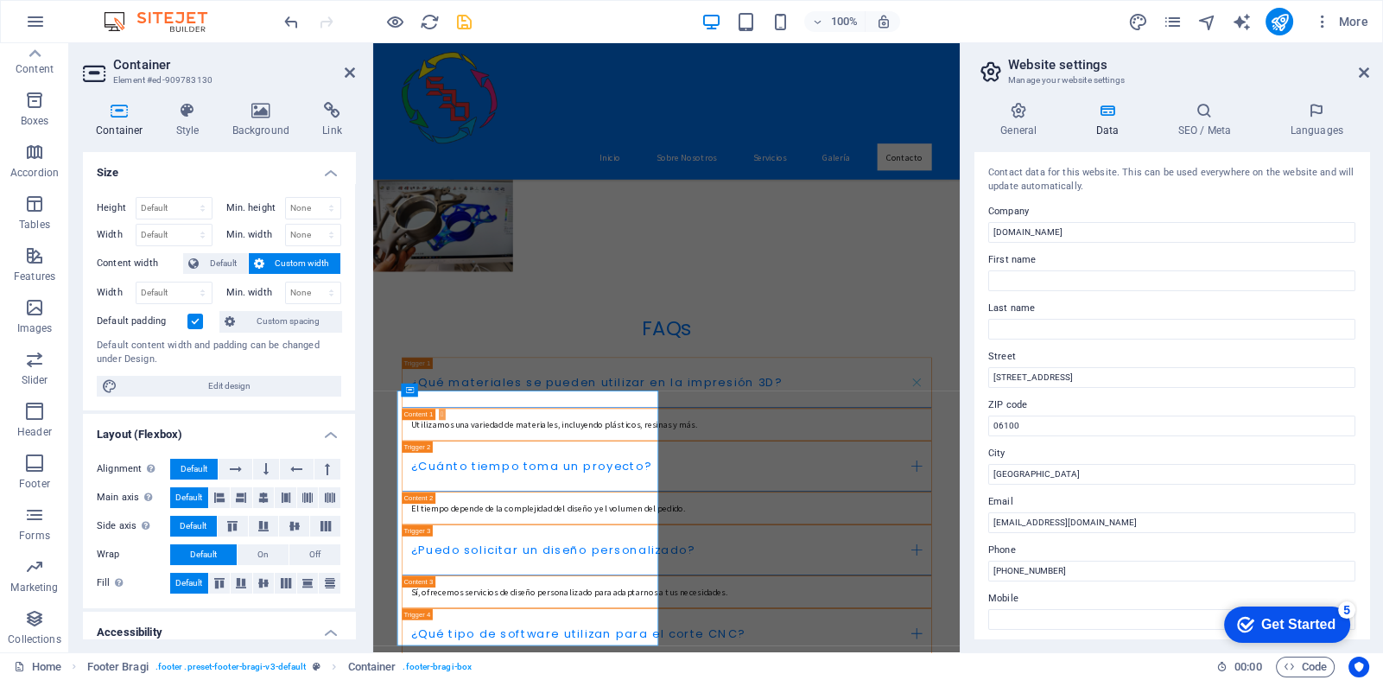
scroll to position [3497, 0]
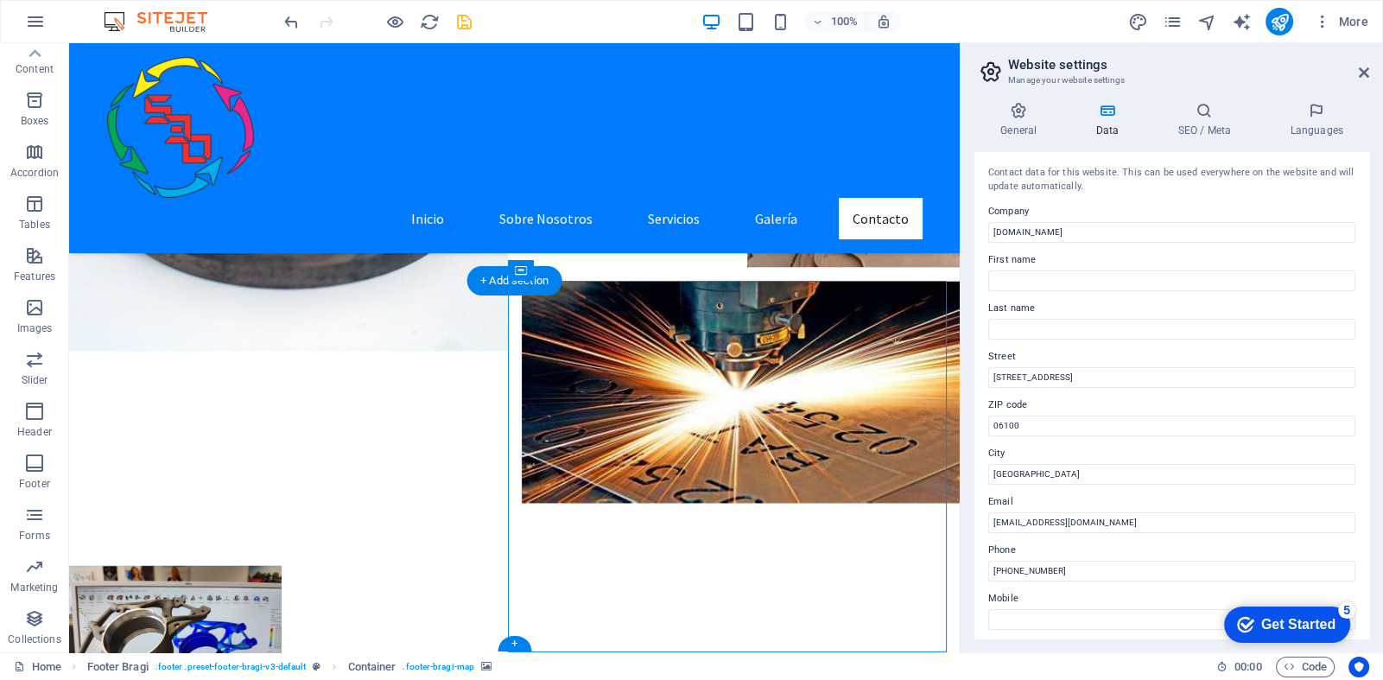
scroll to position [3794, 0]
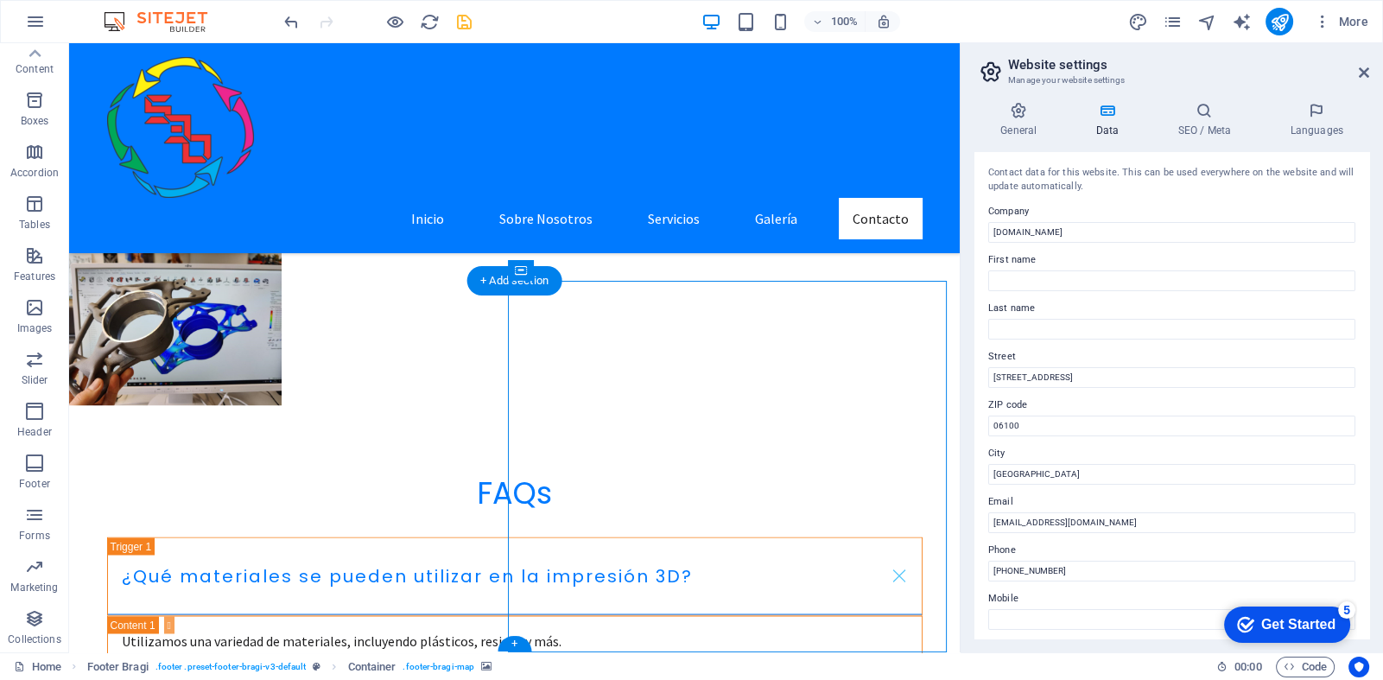
drag, startPoint x: 691, startPoint y: 538, endPoint x: 666, endPoint y: 436, distance: 105.0
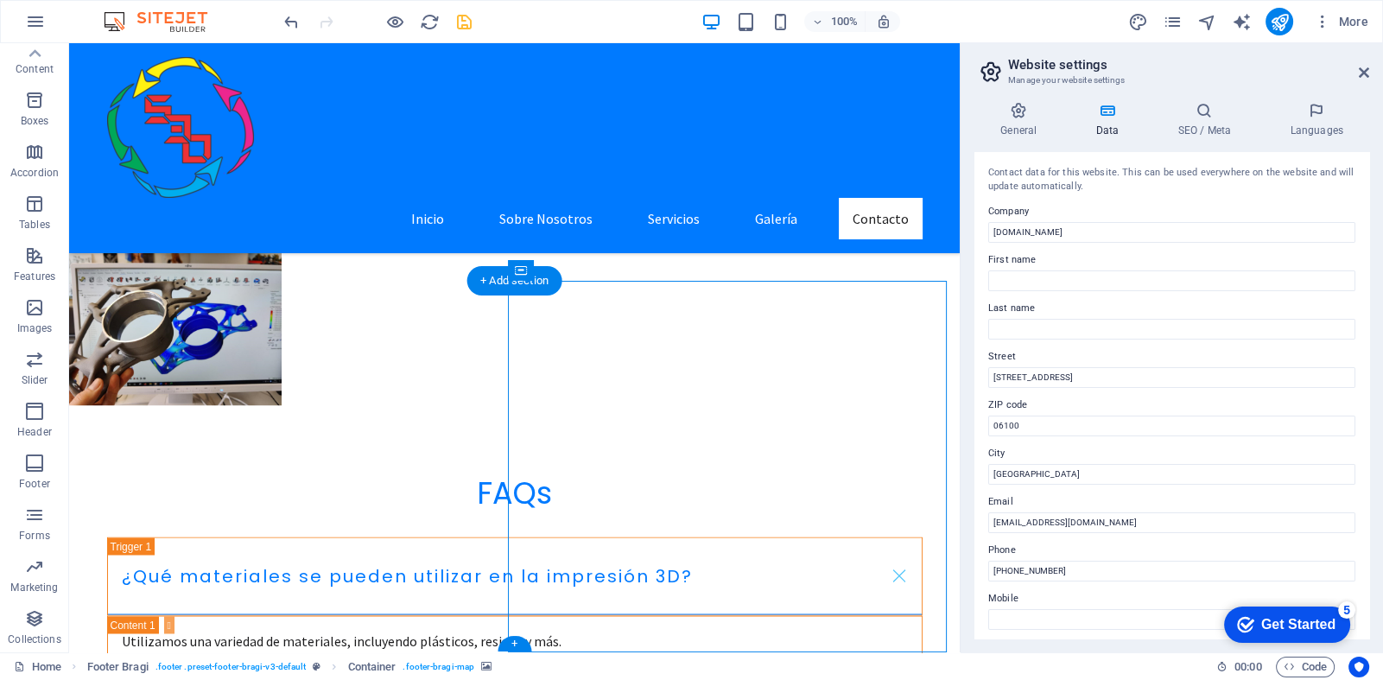
select select "px"
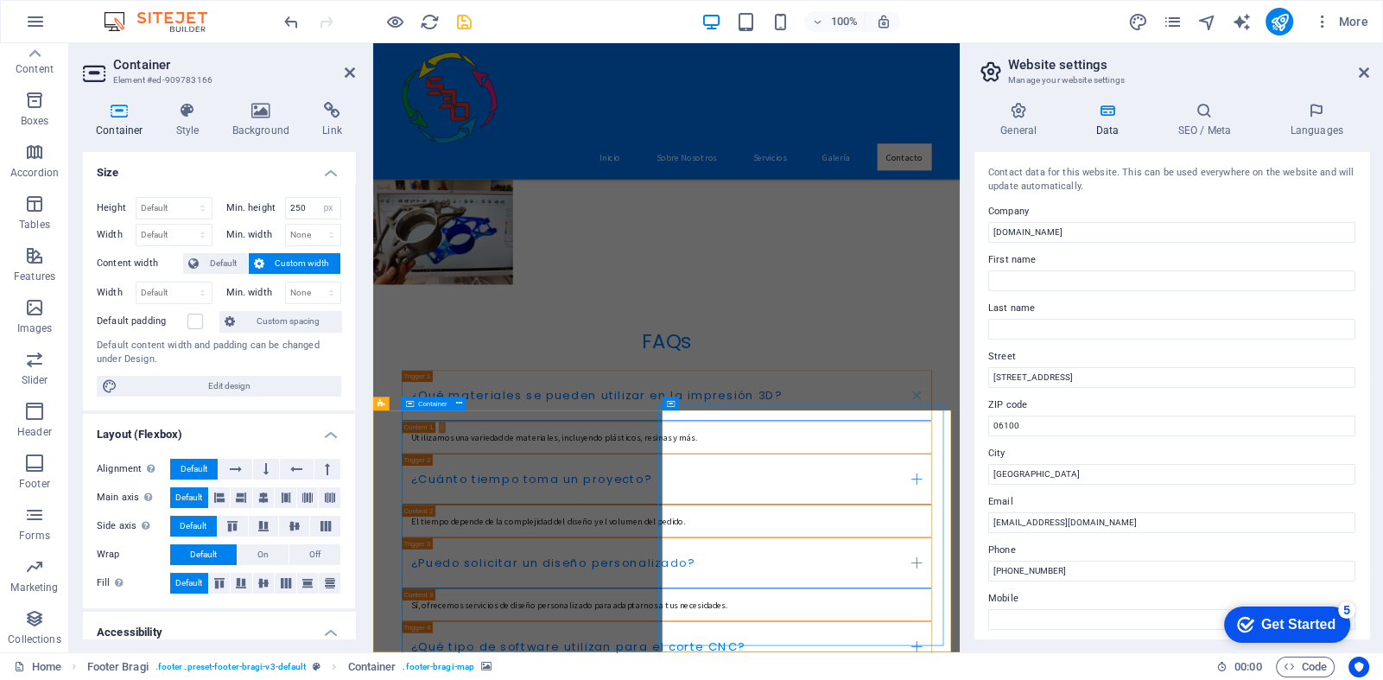
scroll to position [3476, 0]
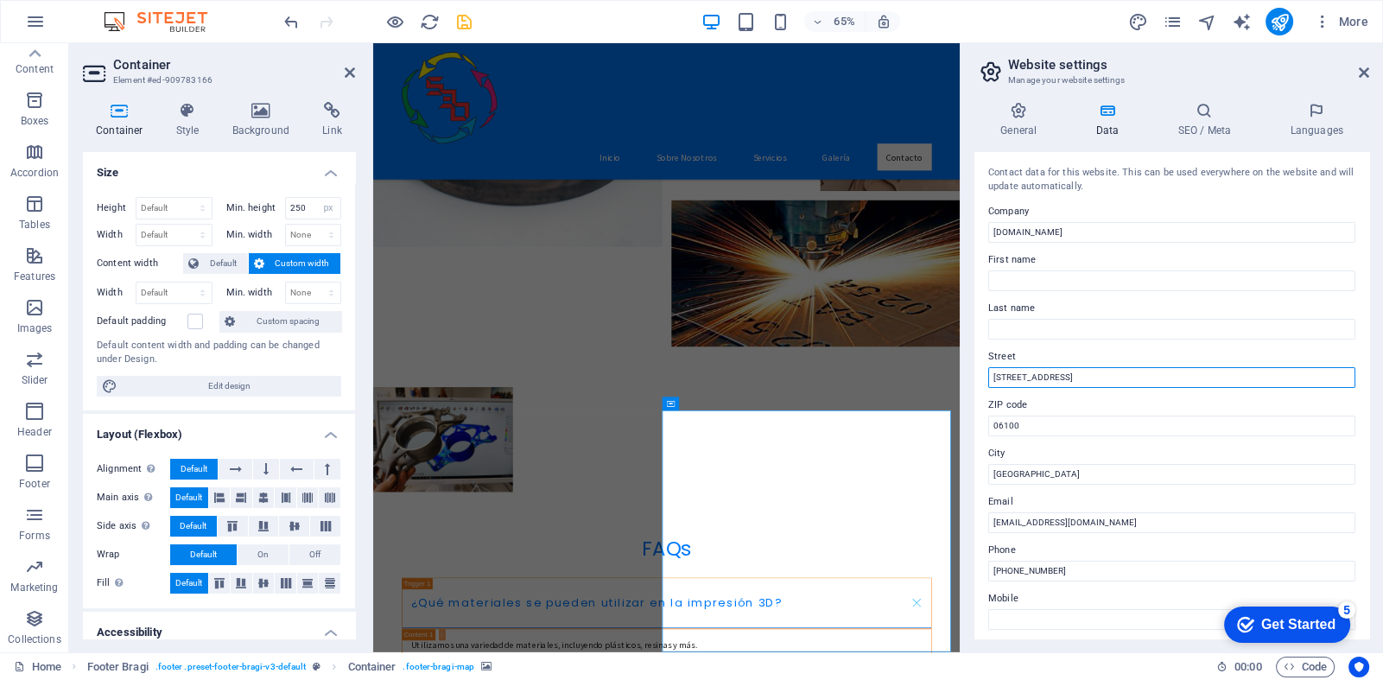
drag, startPoint x: 1101, startPoint y: 377, endPoint x: 976, endPoint y: 370, distance: 124.6
click at [979, 372] on div "Contact data for this website. This can be used everywhere on the website and w…" at bounding box center [1172, 395] width 395 height 486
type input "Sierra la Giganta"
click at [1039, 420] on input "06100" at bounding box center [1172, 426] width 367 height 21
drag, startPoint x: 1041, startPoint y: 425, endPoint x: 972, endPoint y: 428, distance: 69.2
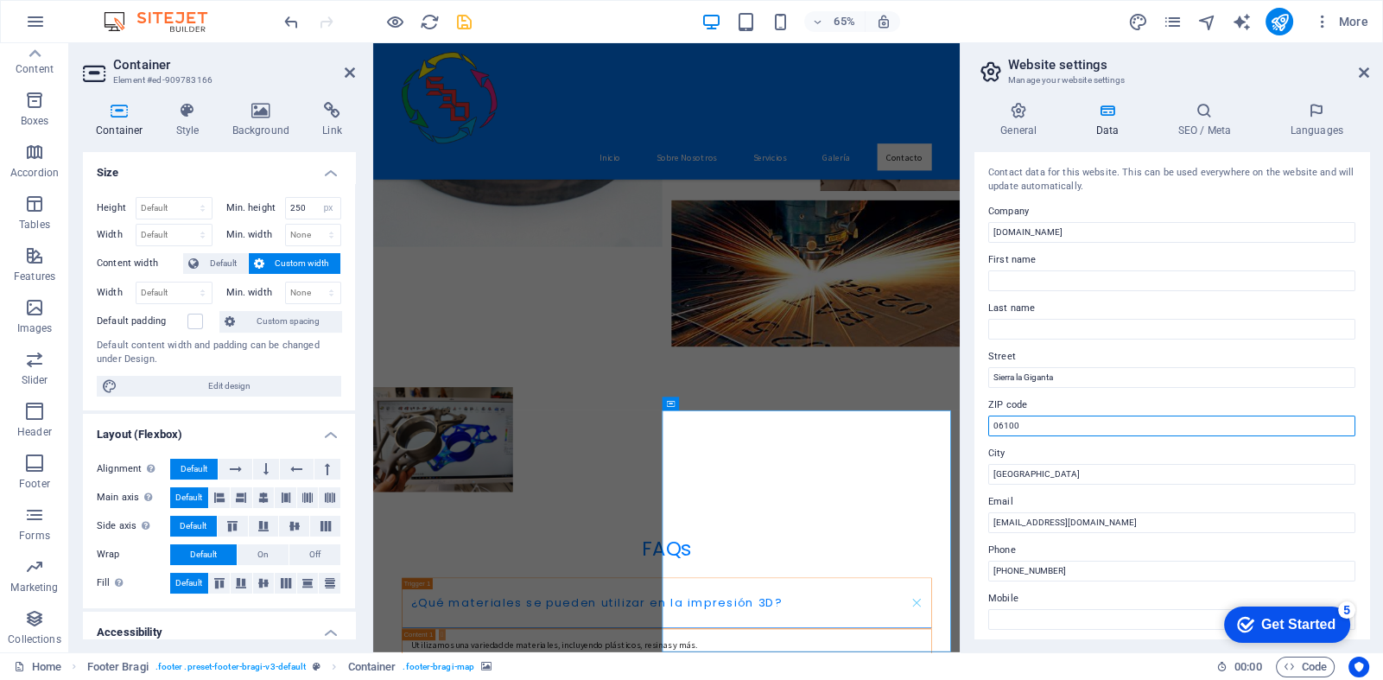
click at [973, 427] on div "General Data SEO / Meta Languages Website name soluciones3d.com.mx Logo Drag fi…" at bounding box center [1172, 370] width 423 height 564
type input "23085"
click at [1008, 523] on input "info@soluciones3d.com.mx" at bounding box center [1172, 522] width 367 height 21
type input "ventas@soluciones3d.com.mx"
click at [1067, 568] on input "+52 55 1234 5678" at bounding box center [1172, 571] width 367 height 21
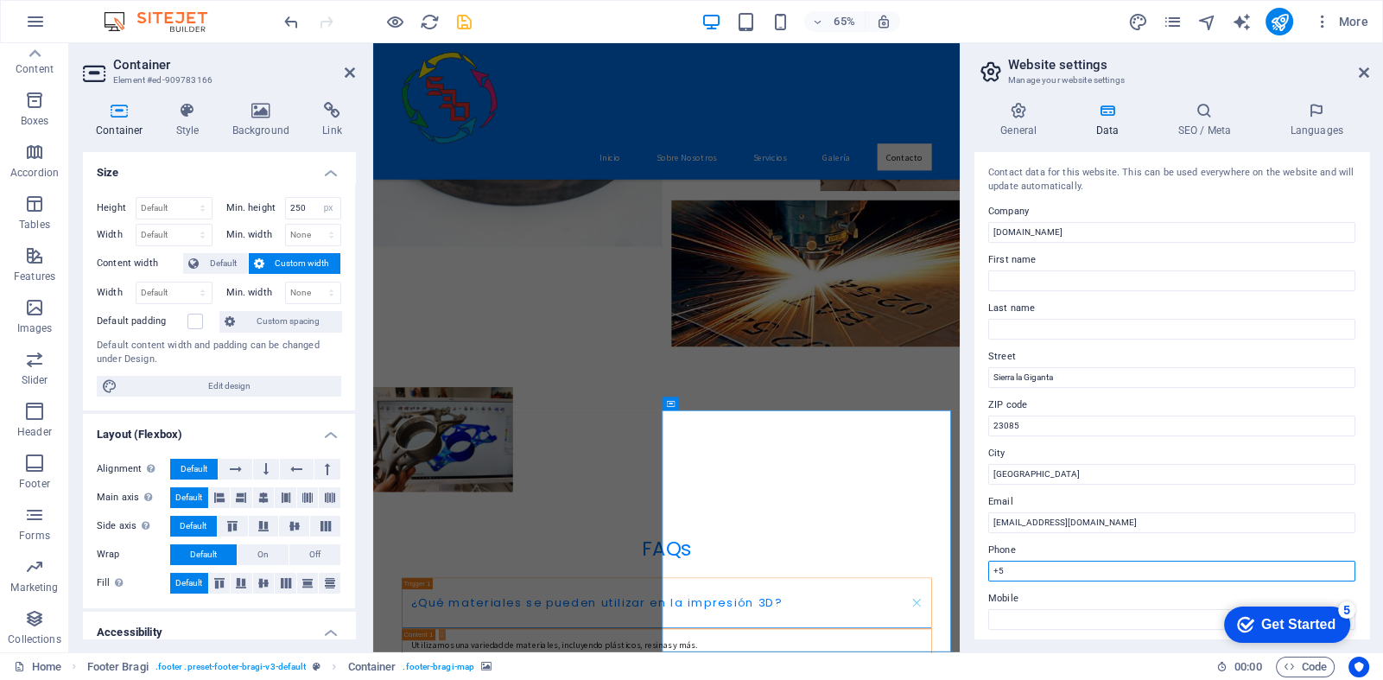
type input "+"
drag, startPoint x: 1425, startPoint y: 614, endPoint x: 1272, endPoint y: 848, distance: 279.0
drag, startPoint x: 1056, startPoint y: 568, endPoint x: 976, endPoint y: 560, distance: 80.7
click at [976, 560] on div "Contact data for this website. This can be used everywhere on the website and w…" at bounding box center [1172, 395] width 395 height 486
type input "612 348 3670"
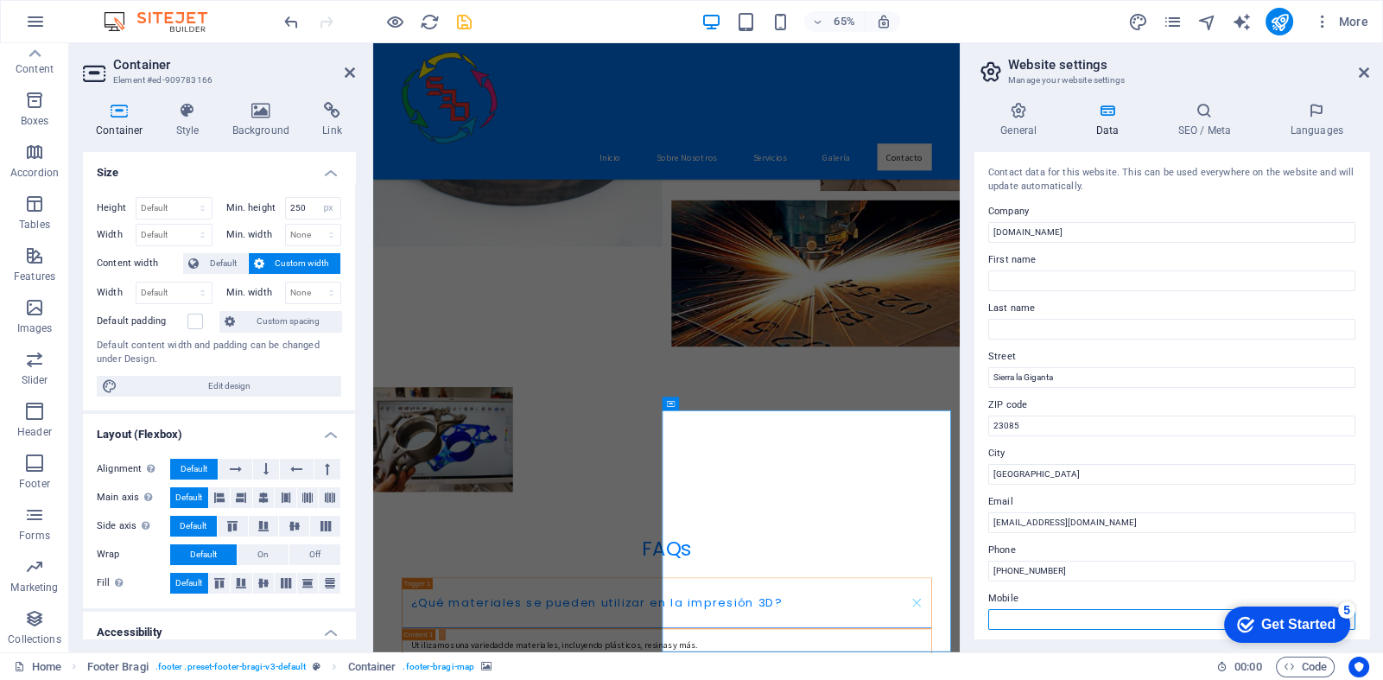
click at [1011, 618] on input "Mobile" at bounding box center [1172, 619] width 367 height 21
paste input "612 348 3670"
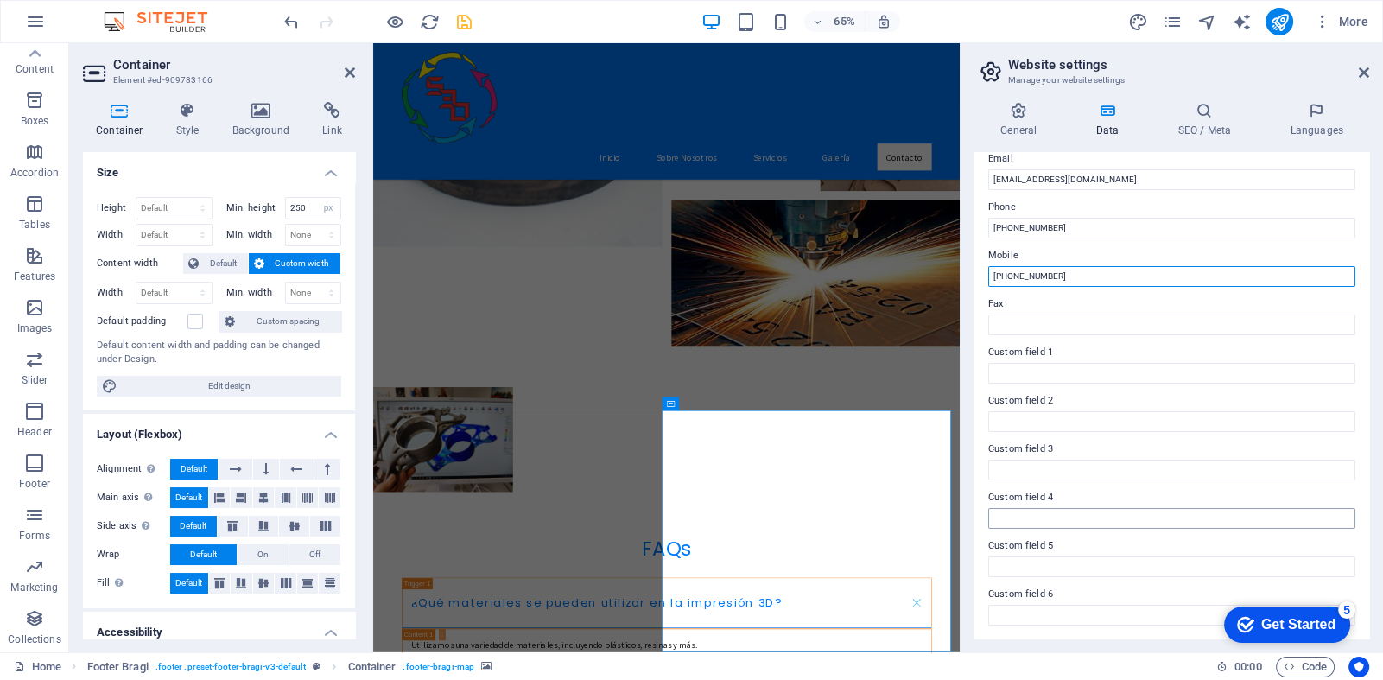
scroll to position [0, 0]
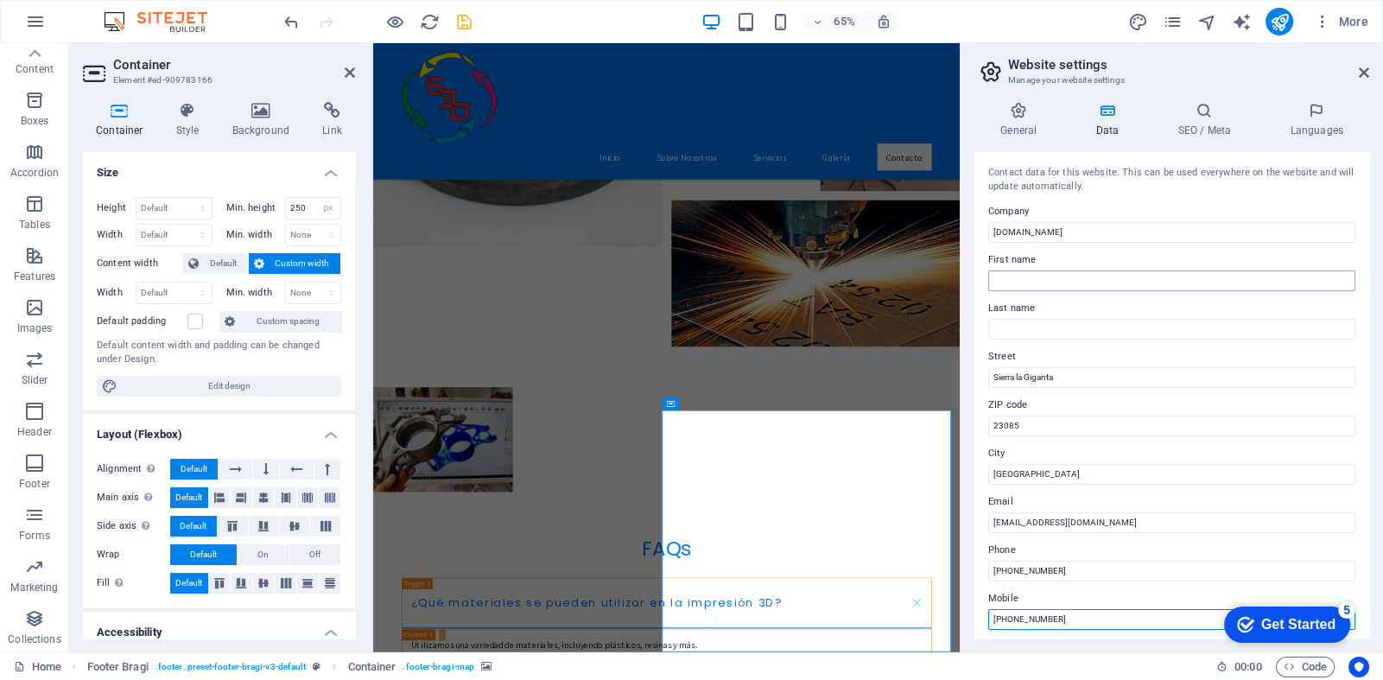
type input "612 348 3670"
click at [1013, 278] on input "First name" at bounding box center [1172, 280] width 367 height 21
click at [1112, 128] on h4 "Data" at bounding box center [1111, 120] width 82 height 36
click at [1201, 132] on h4 "SEO / Meta" at bounding box center [1208, 120] width 112 height 36
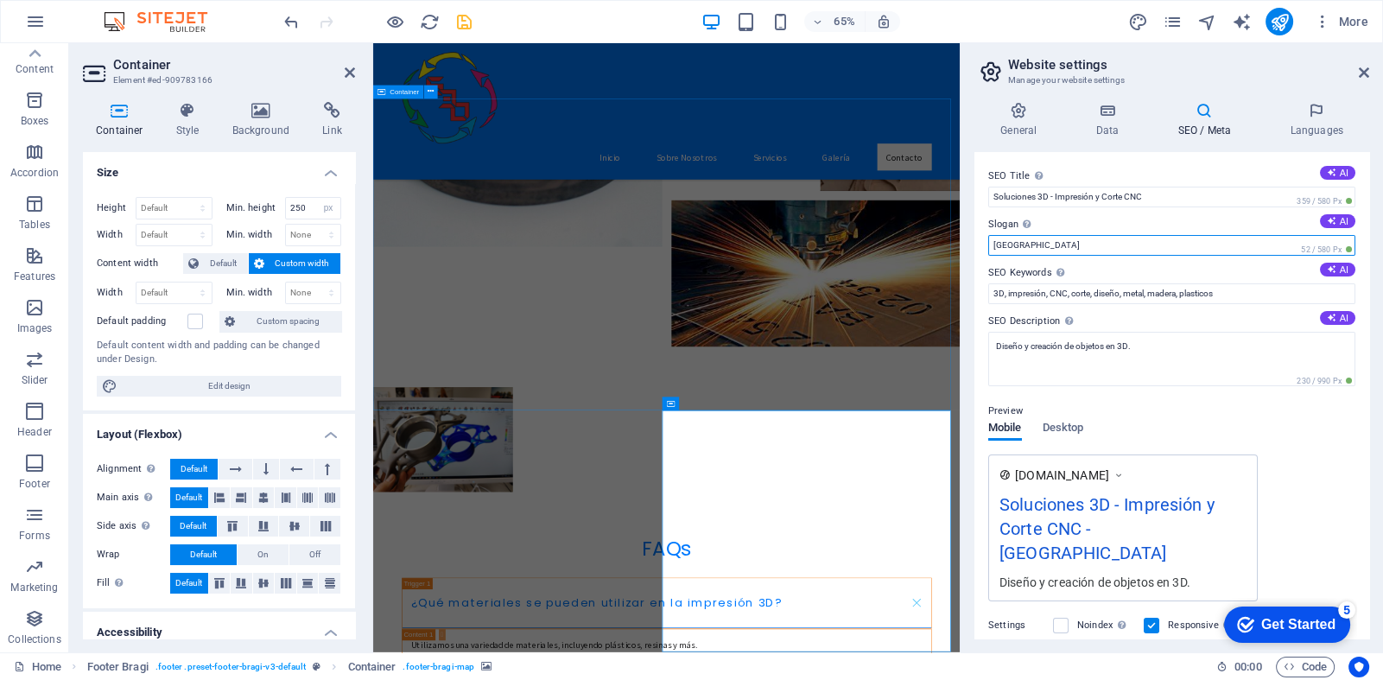
drag, startPoint x: 1398, startPoint y: 287, endPoint x: 1231, endPoint y: 369, distance: 185.9
drag, startPoint x: 1028, startPoint y: 248, endPoint x: 985, endPoint y: 249, distance: 43.2
click at [985, 249] on div "SEO Title The title of your website - make it something that stands out in sear…" at bounding box center [1172, 395] width 395 height 486
type input "!!! Mas que Soluciones !!!"
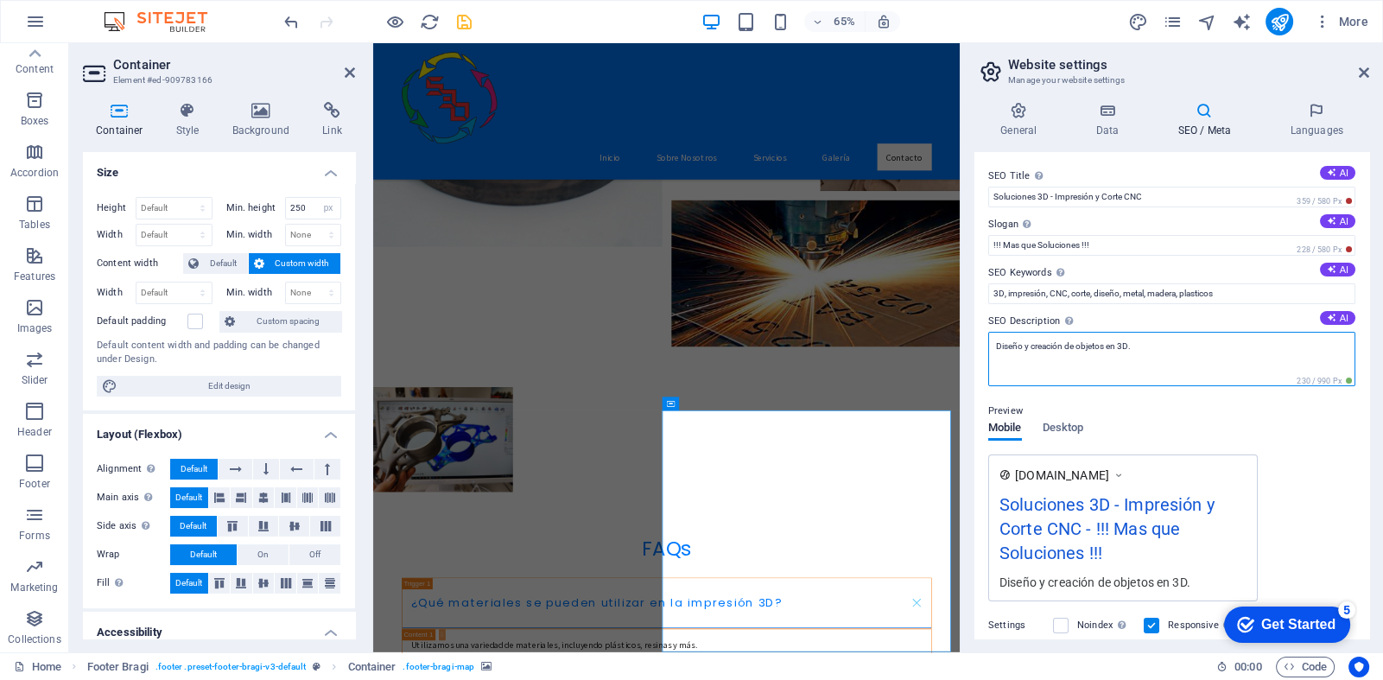
click at [1161, 348] on textarea "Diseño y creación de objetos en 3D." at bounding box center [1172, 359] width 367 height 54
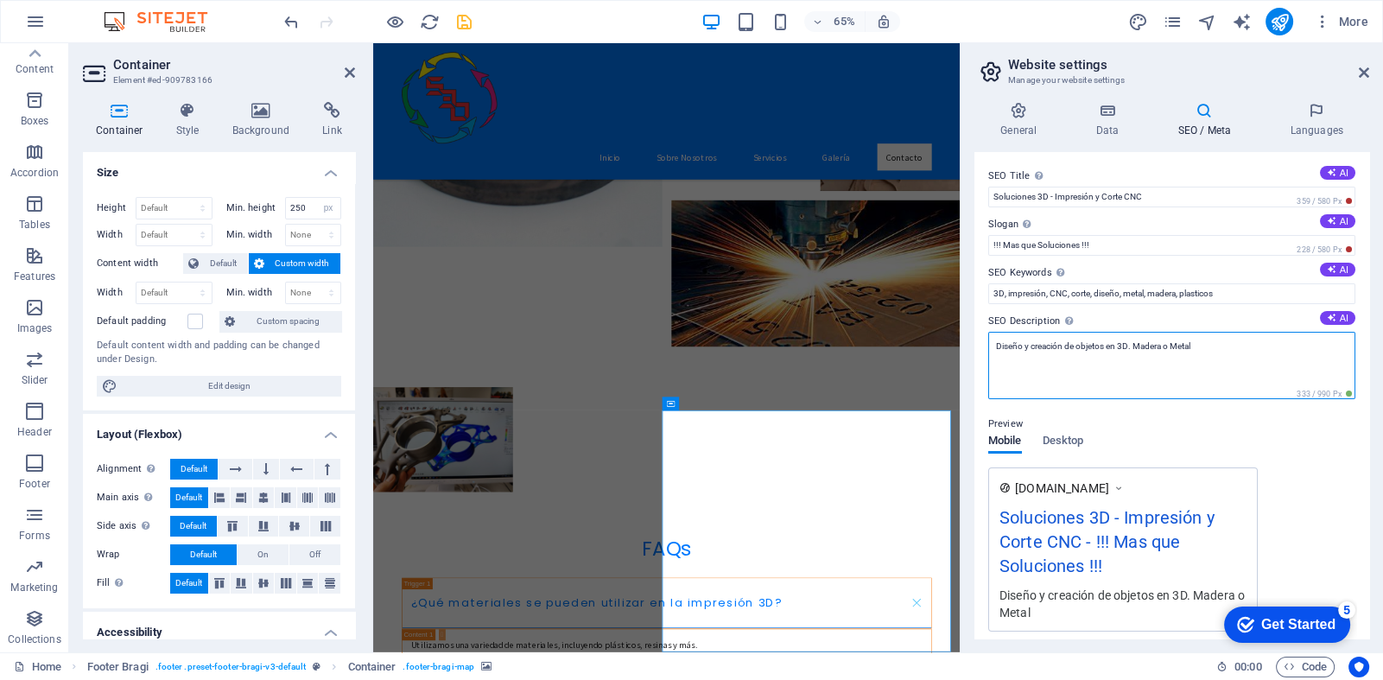
type textarea "Diseño y creación de objetos en 3D. Madera o Metal."
click at [1319, 124] on h4 "Languages" at bounding box center [1316, 120] width 105 height 36
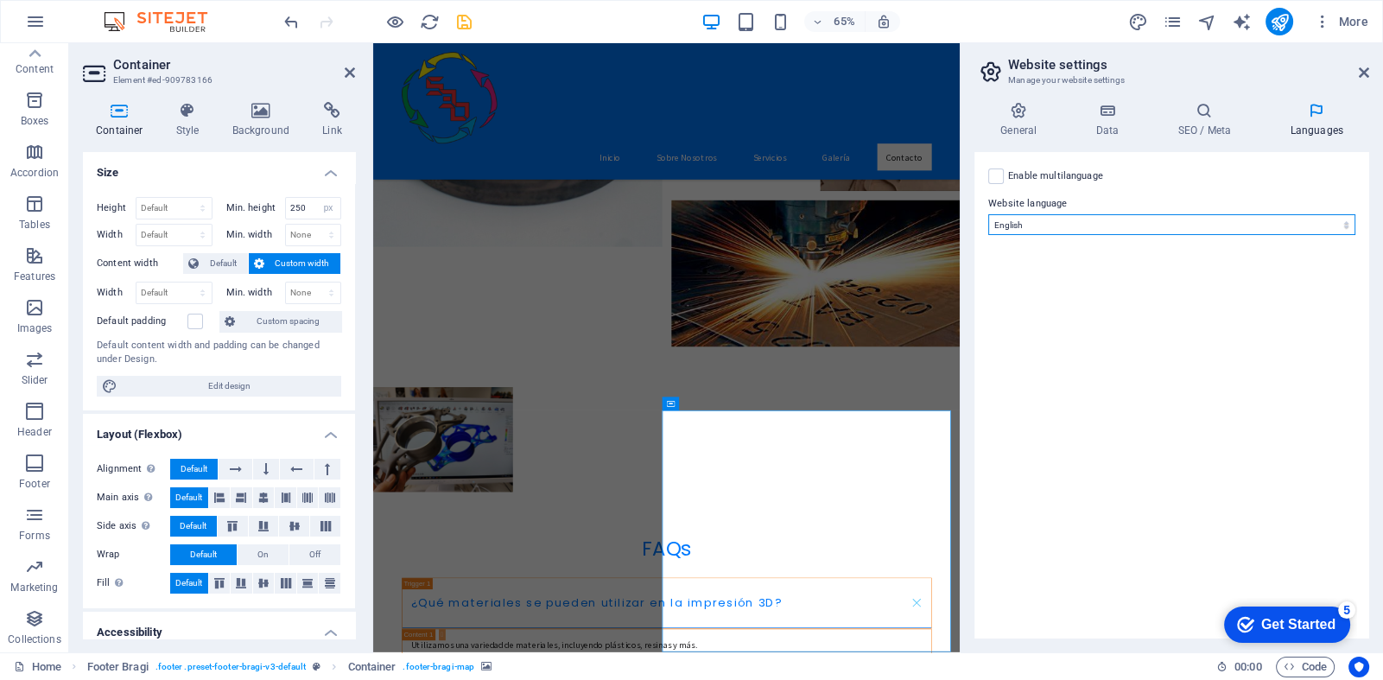
click at [1080, 223] on select "Abkhazian Afar Afrikaans Akan Albanian Amharic Arabic Aragonese Armenian Assame…" at bounding box center [1172, 224] width 367 height 21
click at [997, 172] on label at bounding box center [997, 177] width 16 height 16
click at [0, 0] on input "Enable multilanguage To disable multilanguage delete all languages until only o…" at bounding box center [0, 0] width 0 height 0
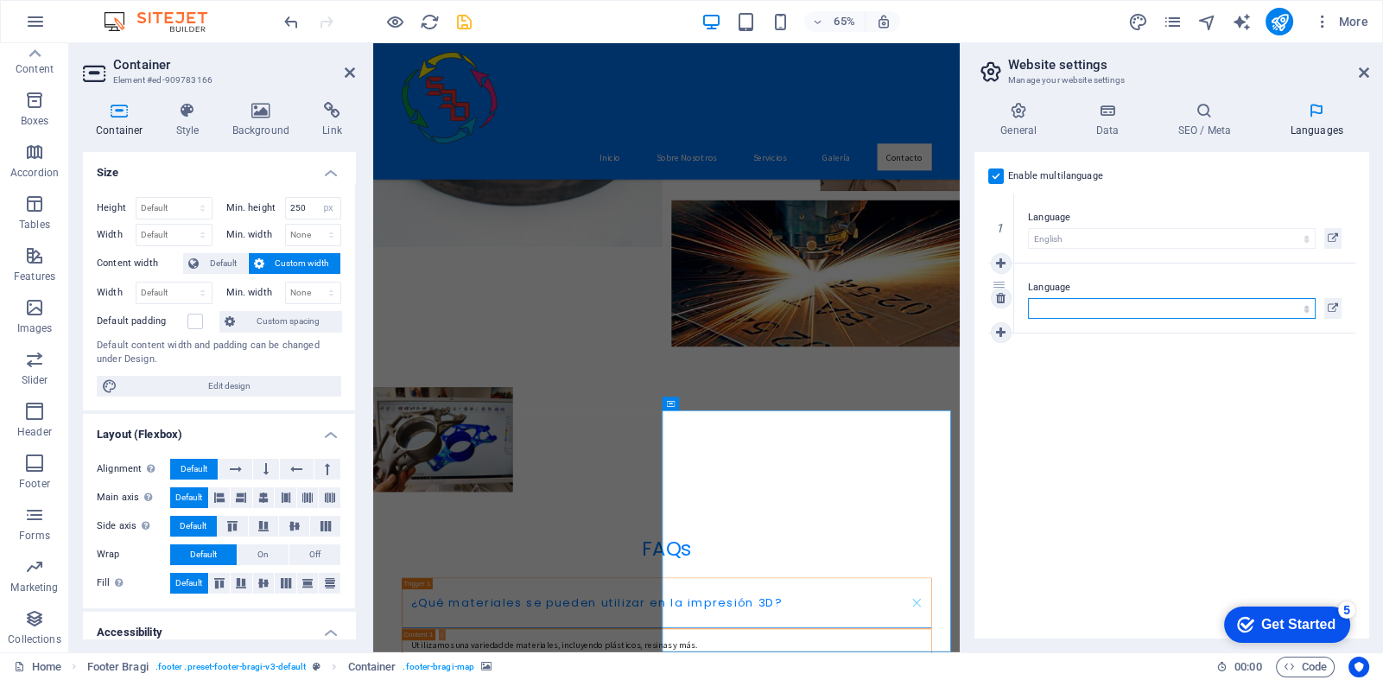
click at [1052, 308] on select "Abkhazian Afar Afrikaans Akan Albanian Amharic Arabic Aragonese Armenian Assame…" at bounding box center [1172, 308] width 288 height 21
select select "148"
click at [1028, 298] on select "Abkhazian Afar Afrikaans Akan Albanian Amharic Arabic Aragonese Armenian Assame…" at bounding box center [1172, 308] width 288 height 21
click at [1335, 308] on icon at bounding box center [1333, 308] width 10 height 21
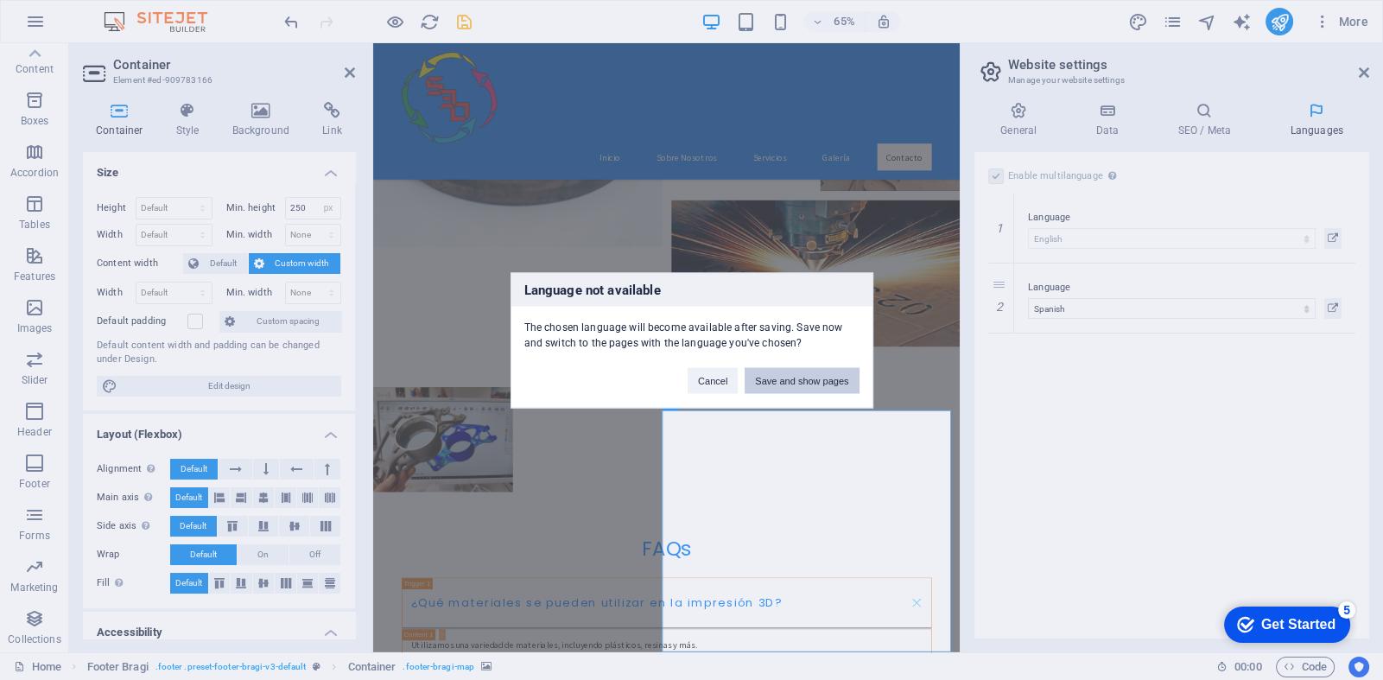
click at [812, 379] on button "Save and show pages" at bounding box center [802, 380] width 114 height 26
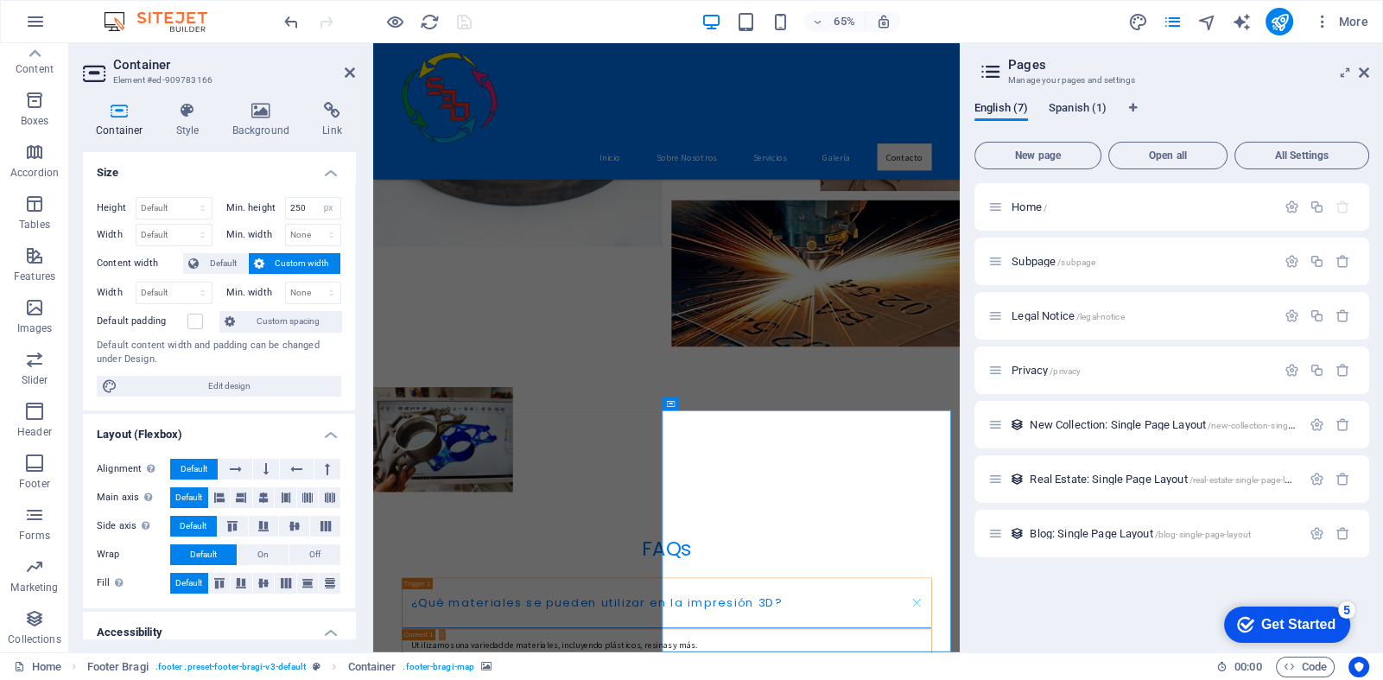
click at [1073, 110] on span "Spanish (1)" at bounding box center [1078, 110] width 58 height 24
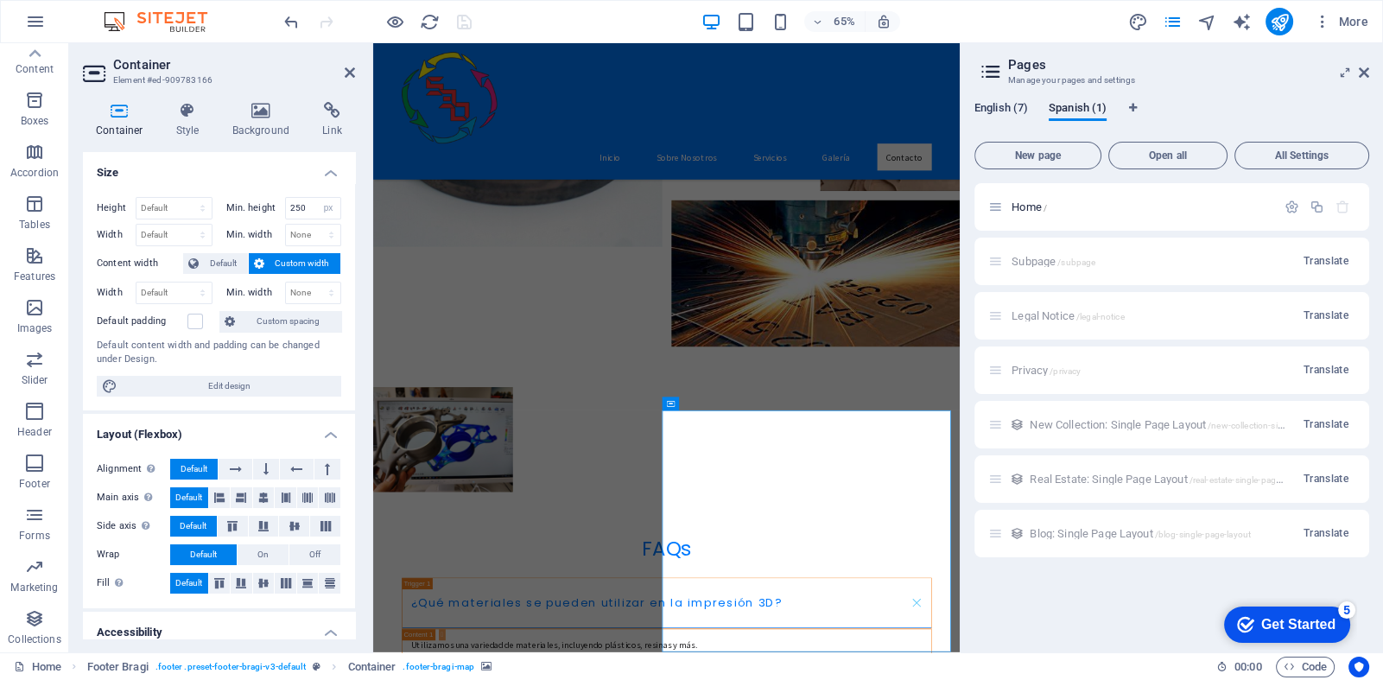
click at [991, 111] on span "English (7)" at bounding box center [1002, 110] width 54 height 24
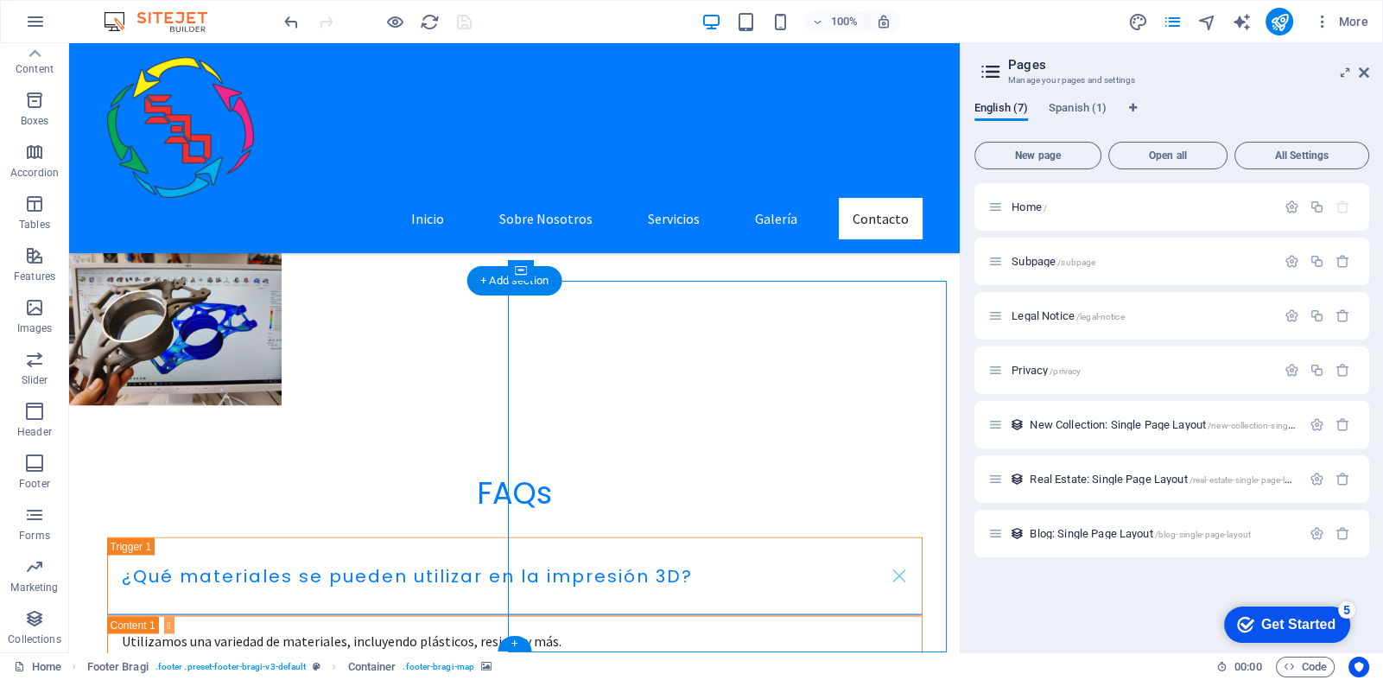
select select "px"
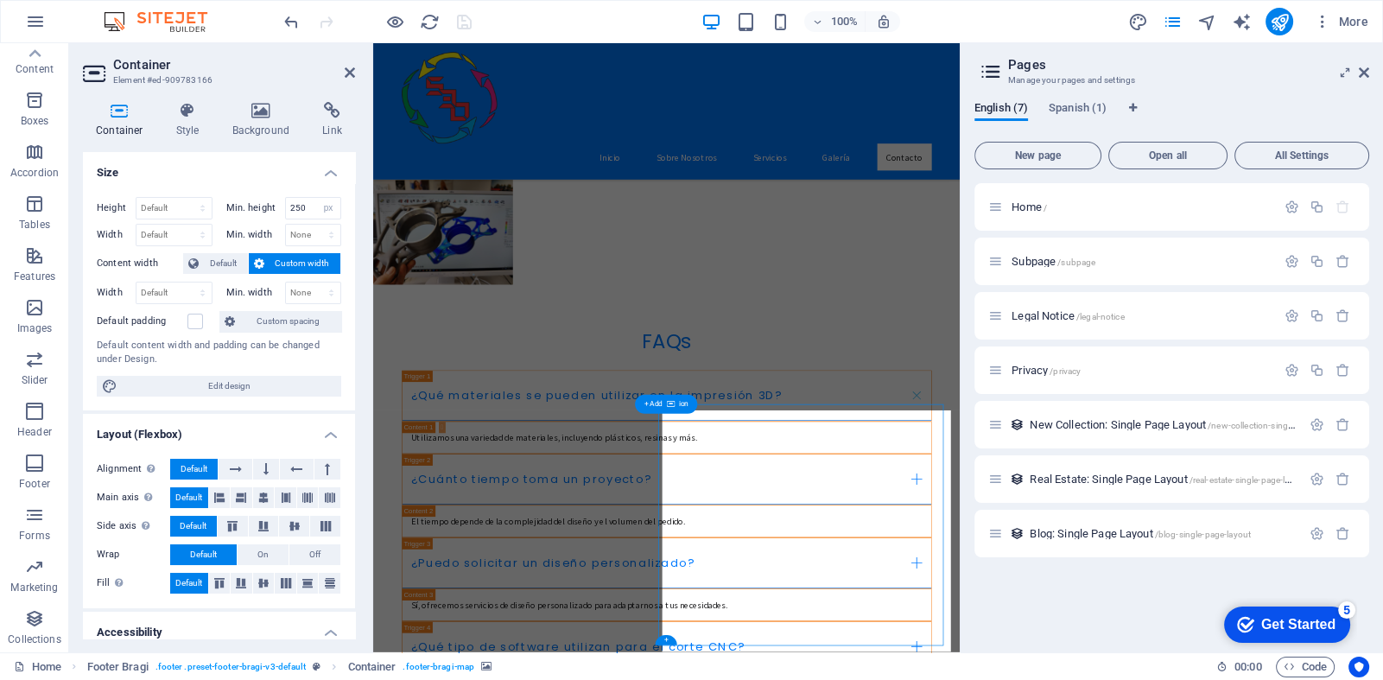
scroll to position [3476, 0]
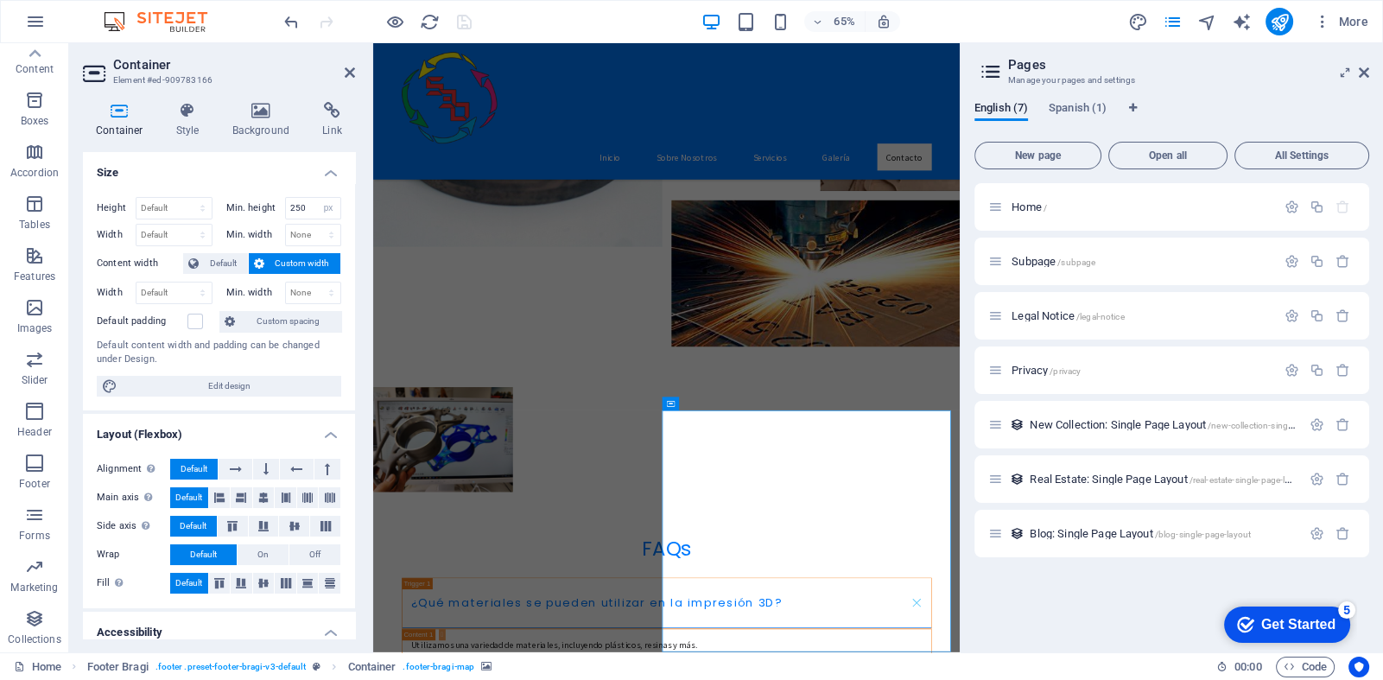
click at [126, 118] on icon at bounding box center [119, 110] width 73 height 17
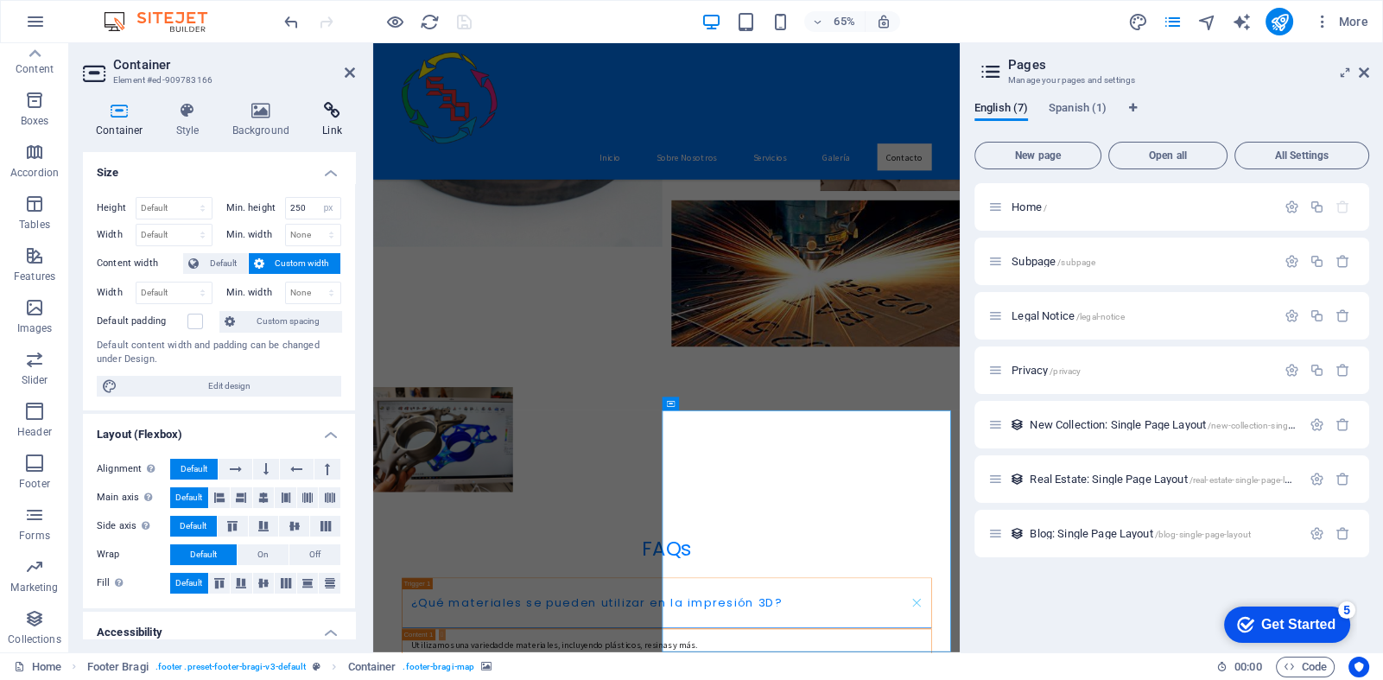
click at [328, 116] on icon at bounding box center [332, 110] width 46 height 17
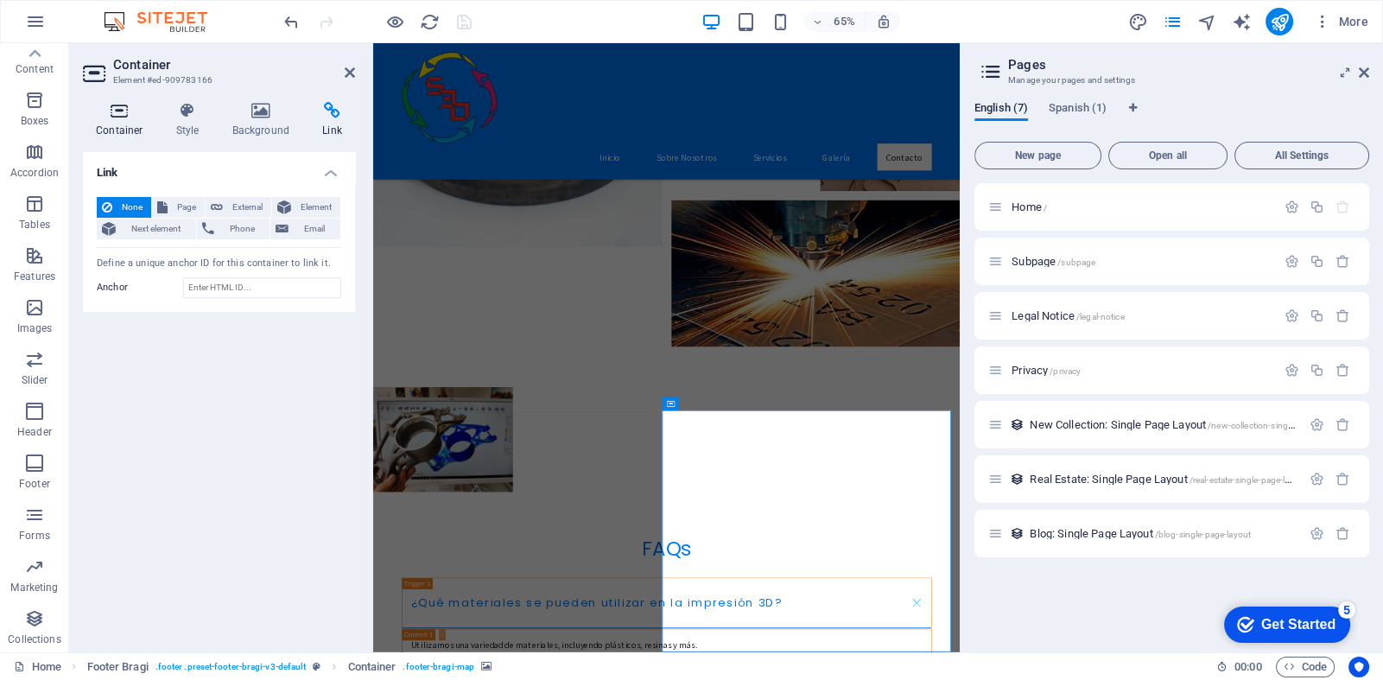
click at [119, 111] on icon at bounding box center [119, 110] width 73 height 17
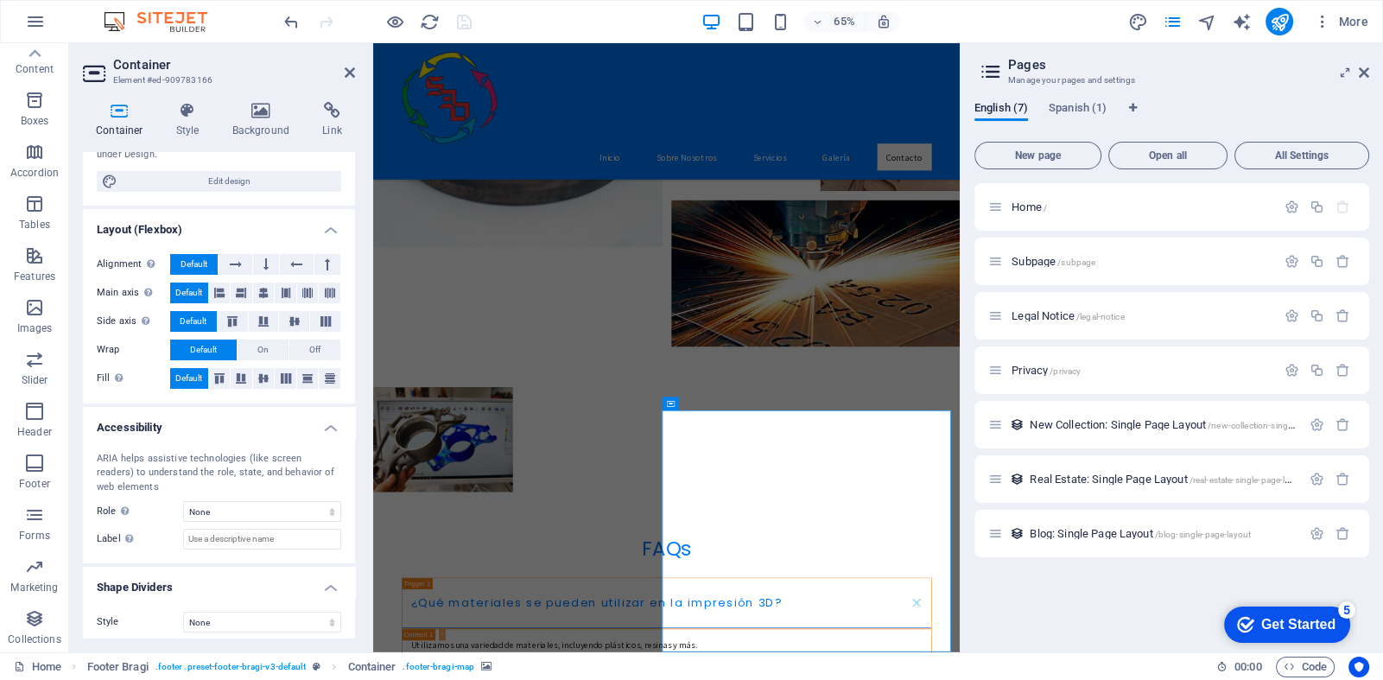
scroll to position [211, 0]
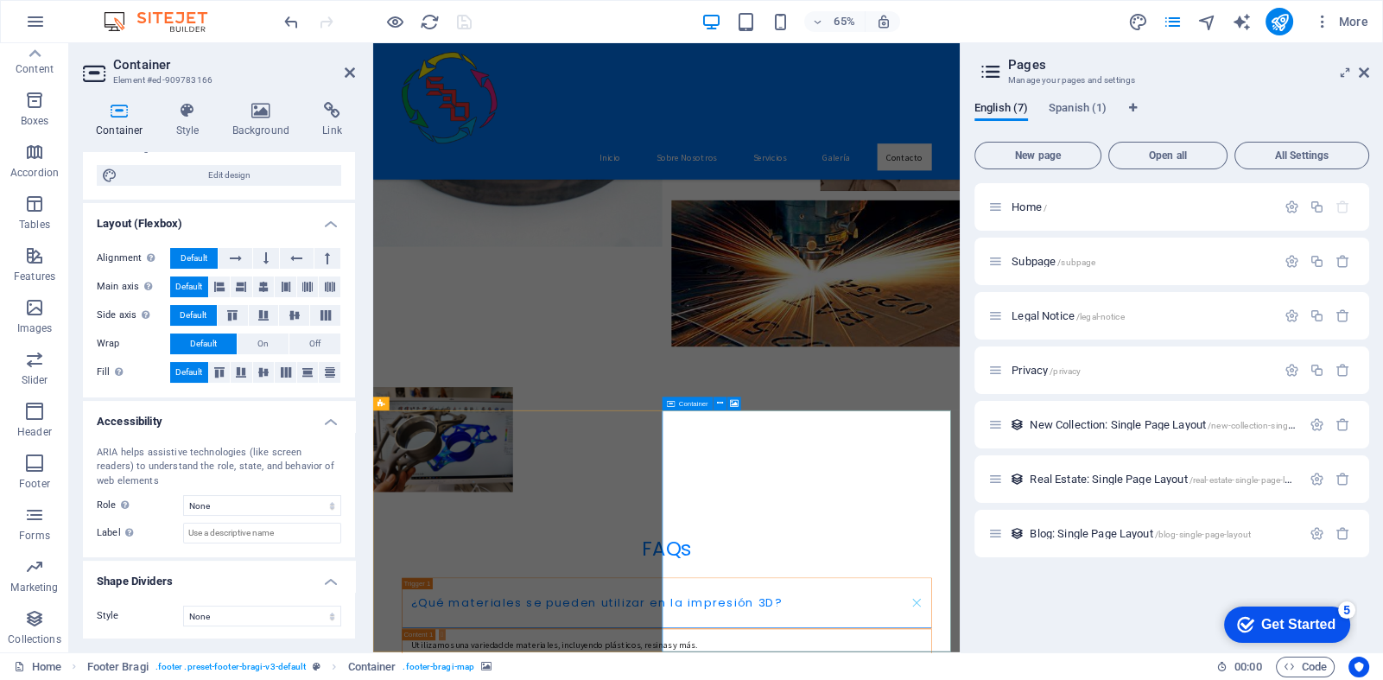
click at [363, 568] on div "Container Style Background Link Size Height Default px rem % vh vw Min. height …" at bounding box center [219, 370] width 300 height 564
click at [436, 668] on span ". footer-bragi-map" at bounding box center [439, 667] width 72 height 21
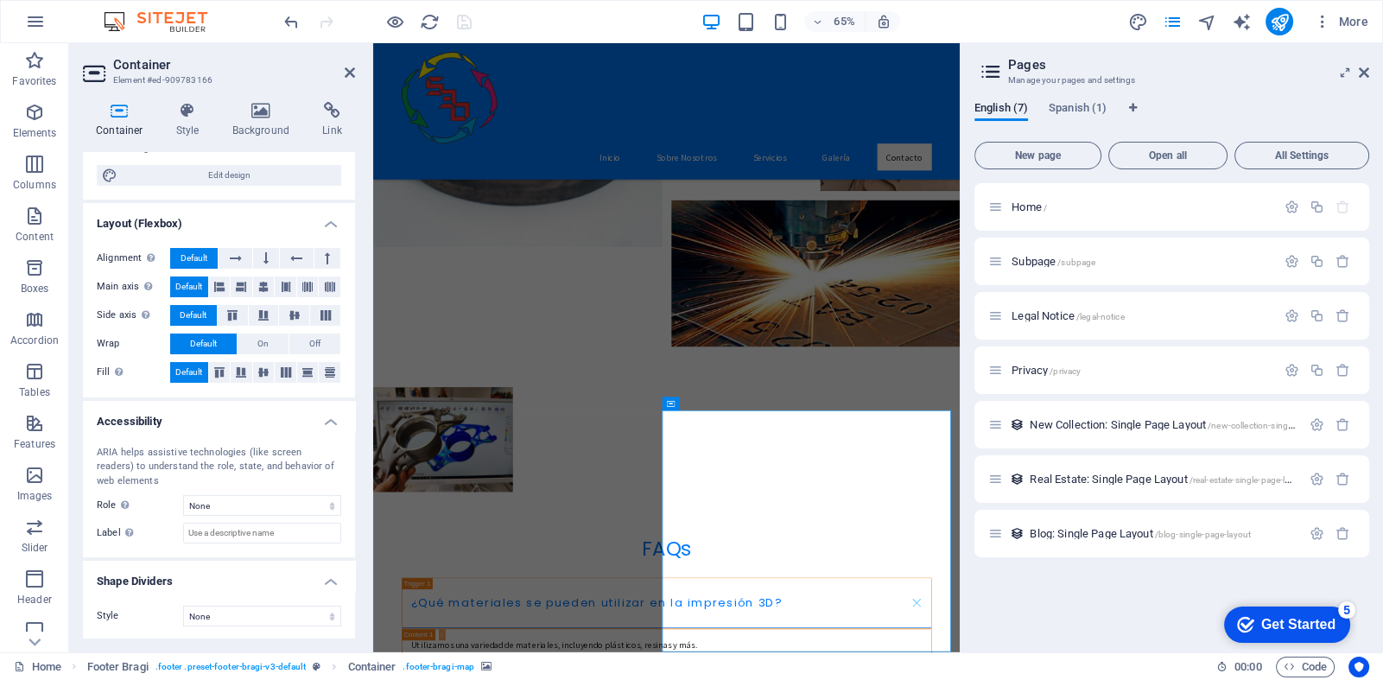
click at [1262, 620] on div "Get Started" at bounding box center [1299, 625] width 74 height 16
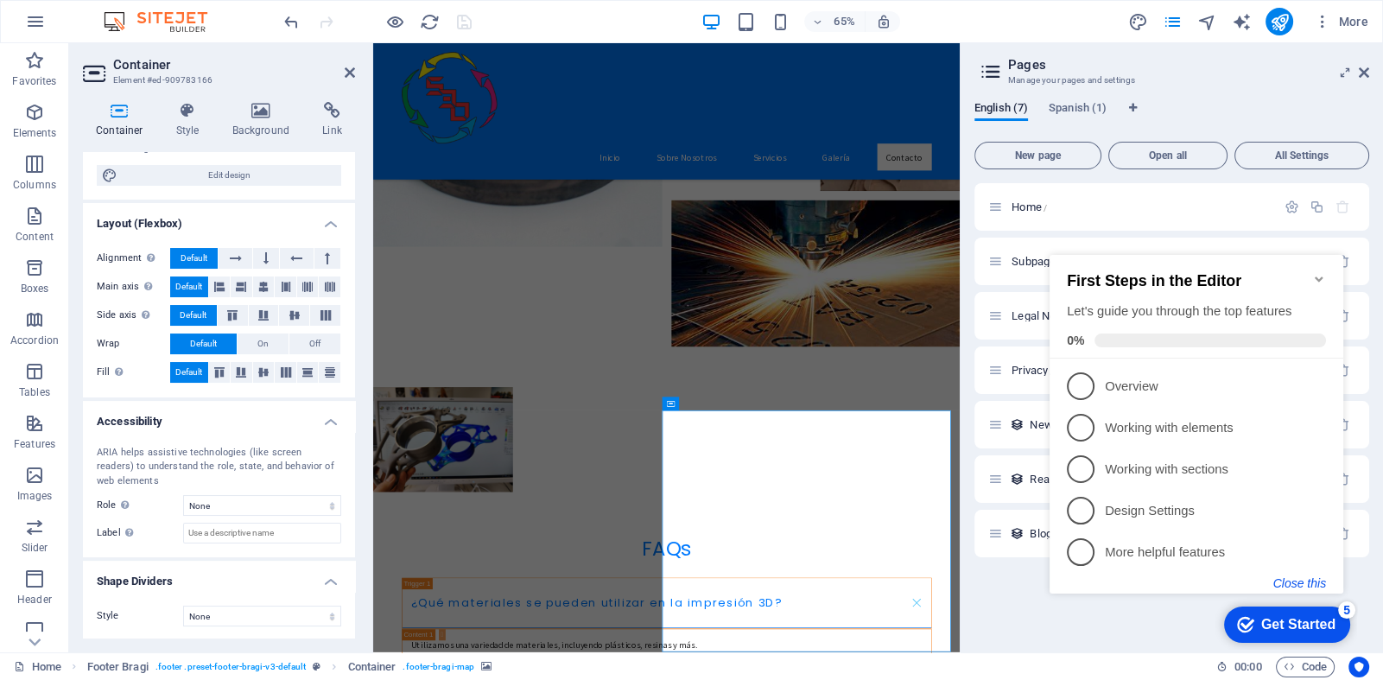
click at [1300, 581] on button "Close this" at bounding box center [1300, 583] width 53 height 14
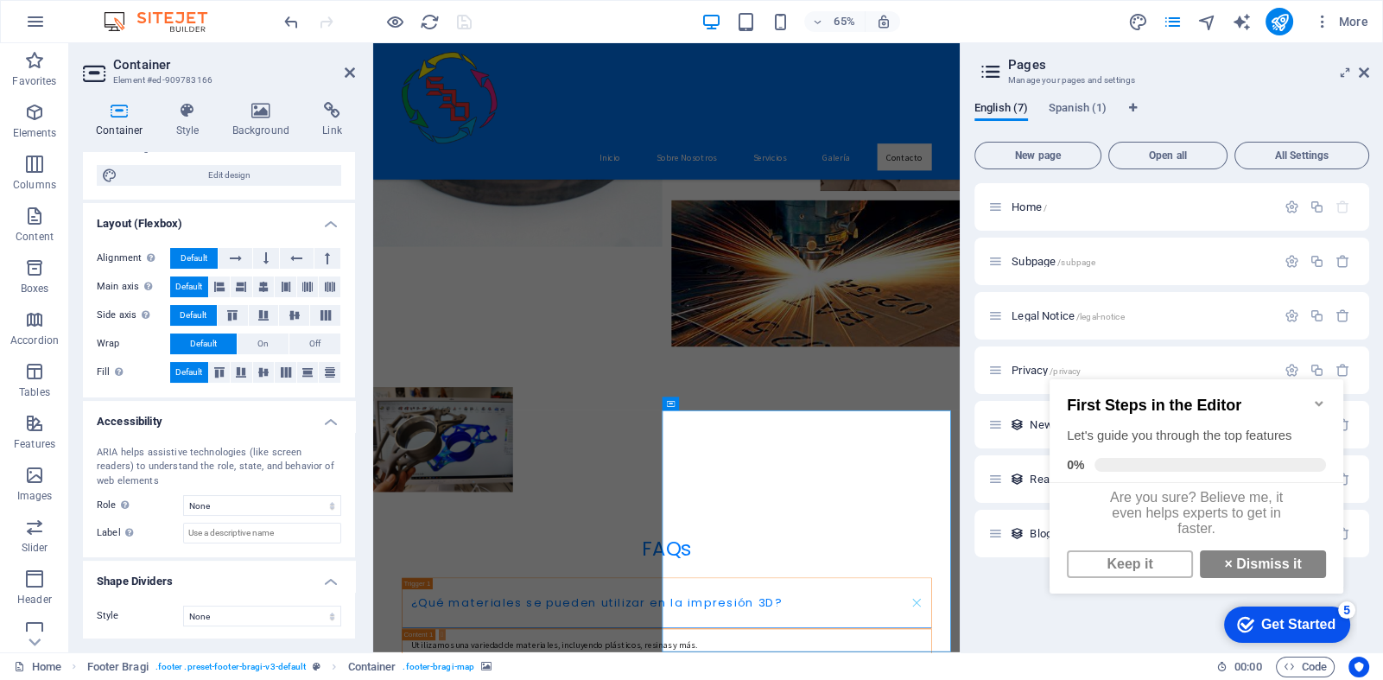
click at [1014, 623] on div "Home / Subpage /subpage Legal Notice /legal-notice Privacy /privacy New Collect…" at bounding box center [1172, 410] width 395 height 455
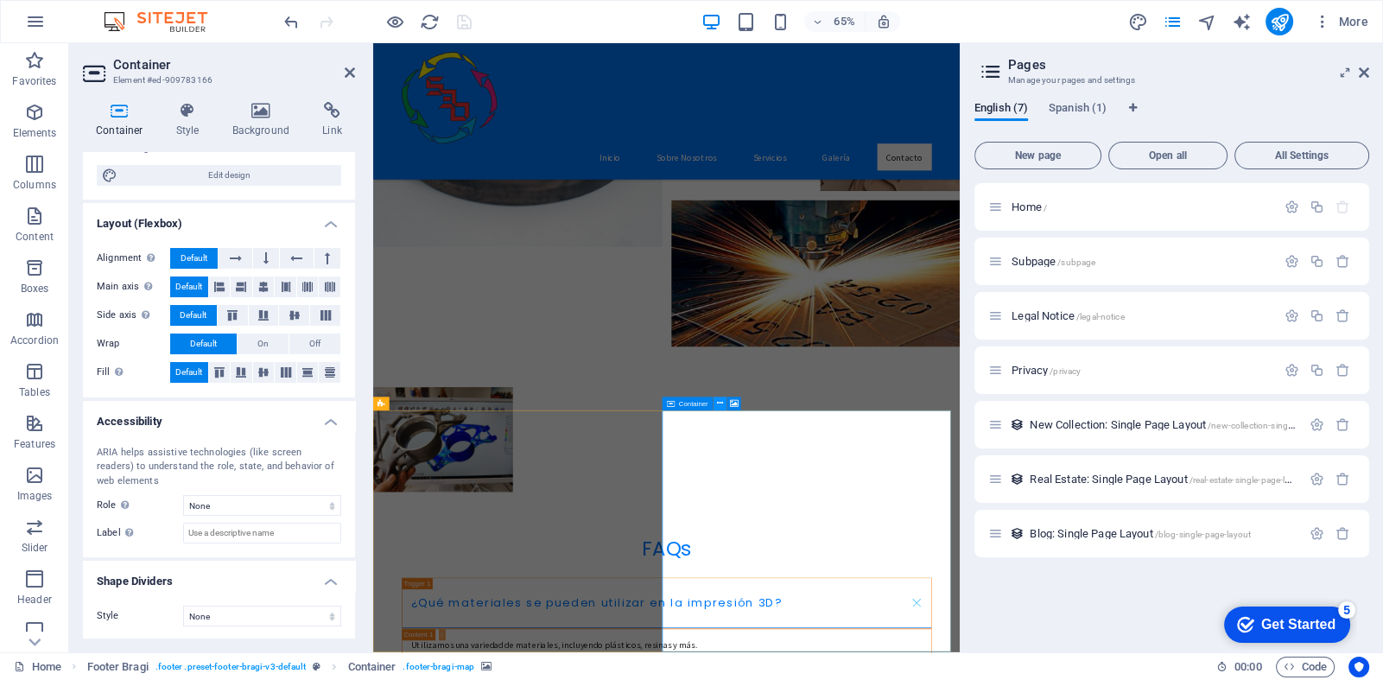
click at [721, 403] on icon at bounding box center [720, 404] width 6 height 12
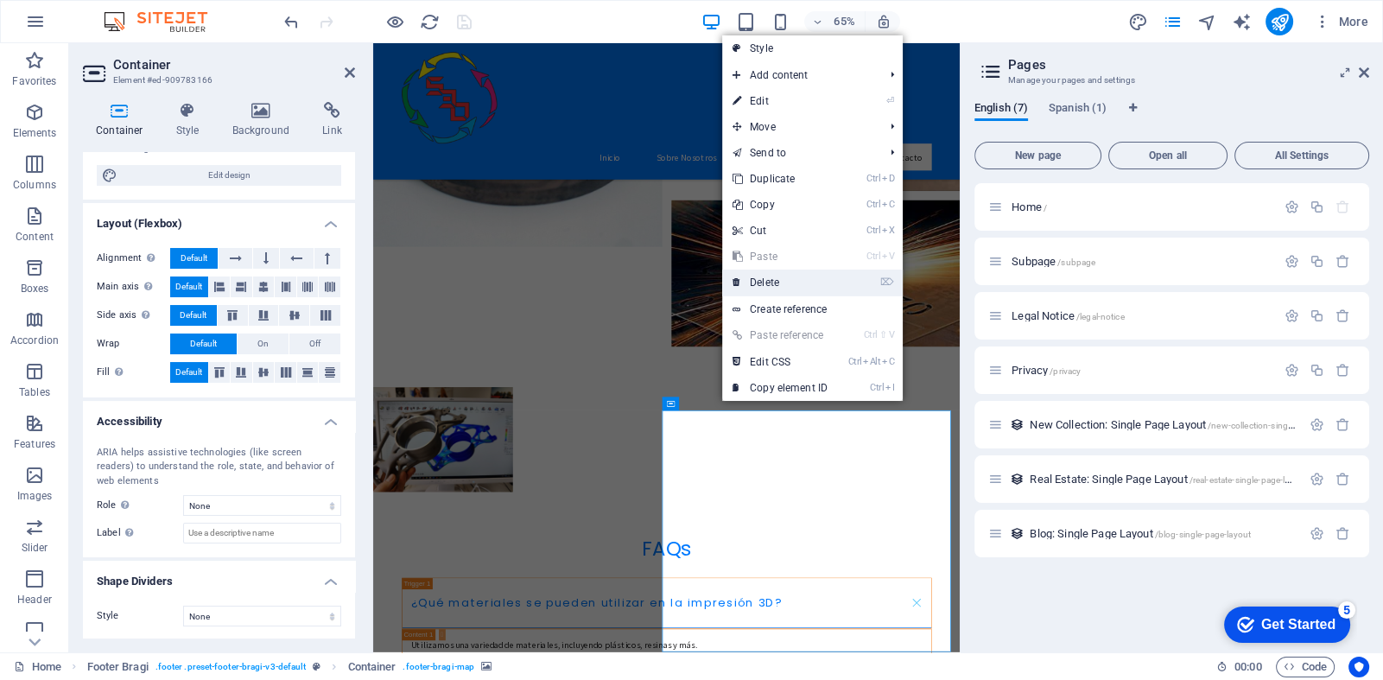
drag, startPoint x: 765, startPoint y: 286, endPoint x: 696, endPoint y: 243, distance: 81.5
click at [765, 286] on link "⌦ Delete" at bounding box center [780, 283] width 116 height 26
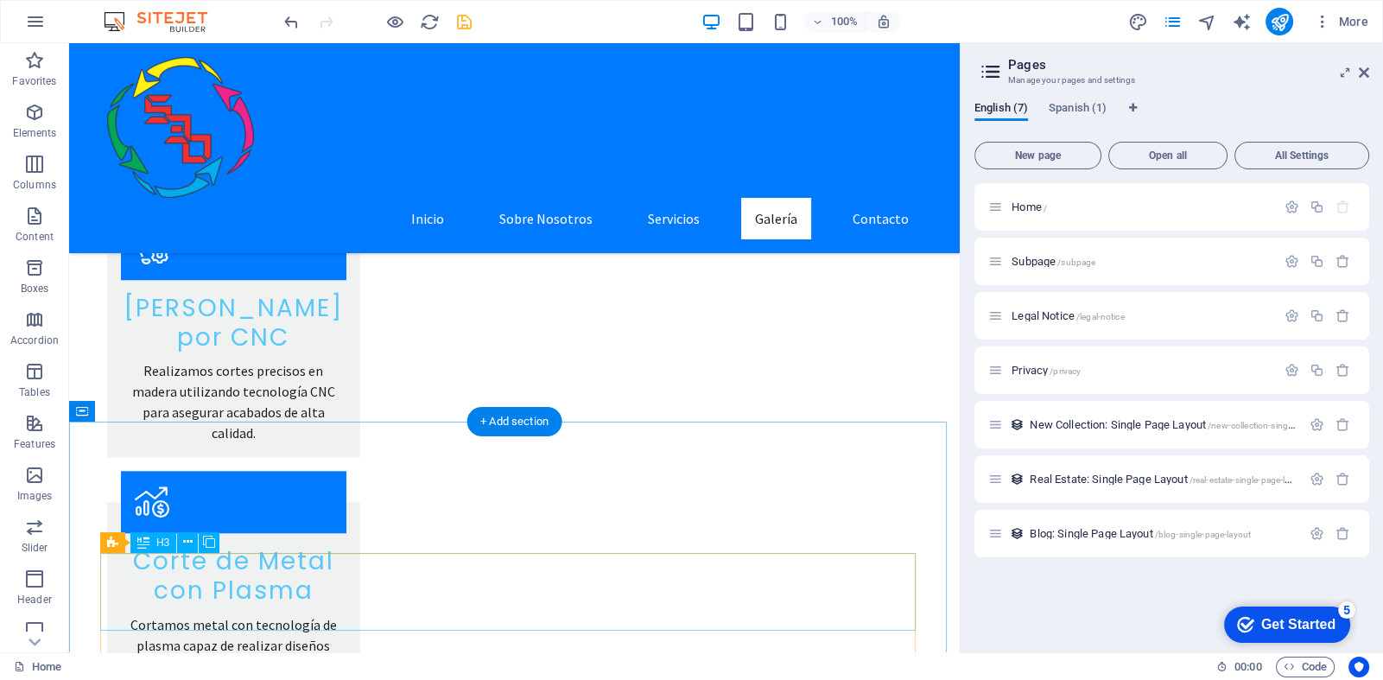
scroll to position [1612, 0]
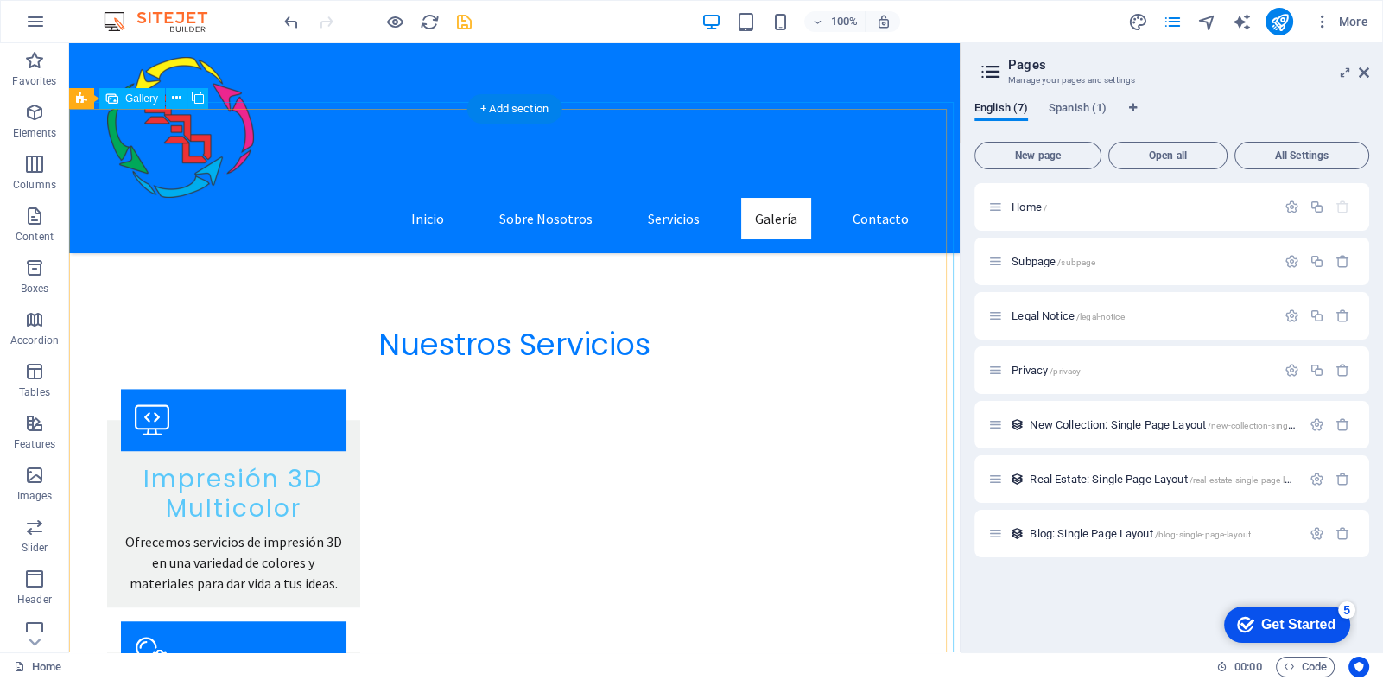
select select "px"
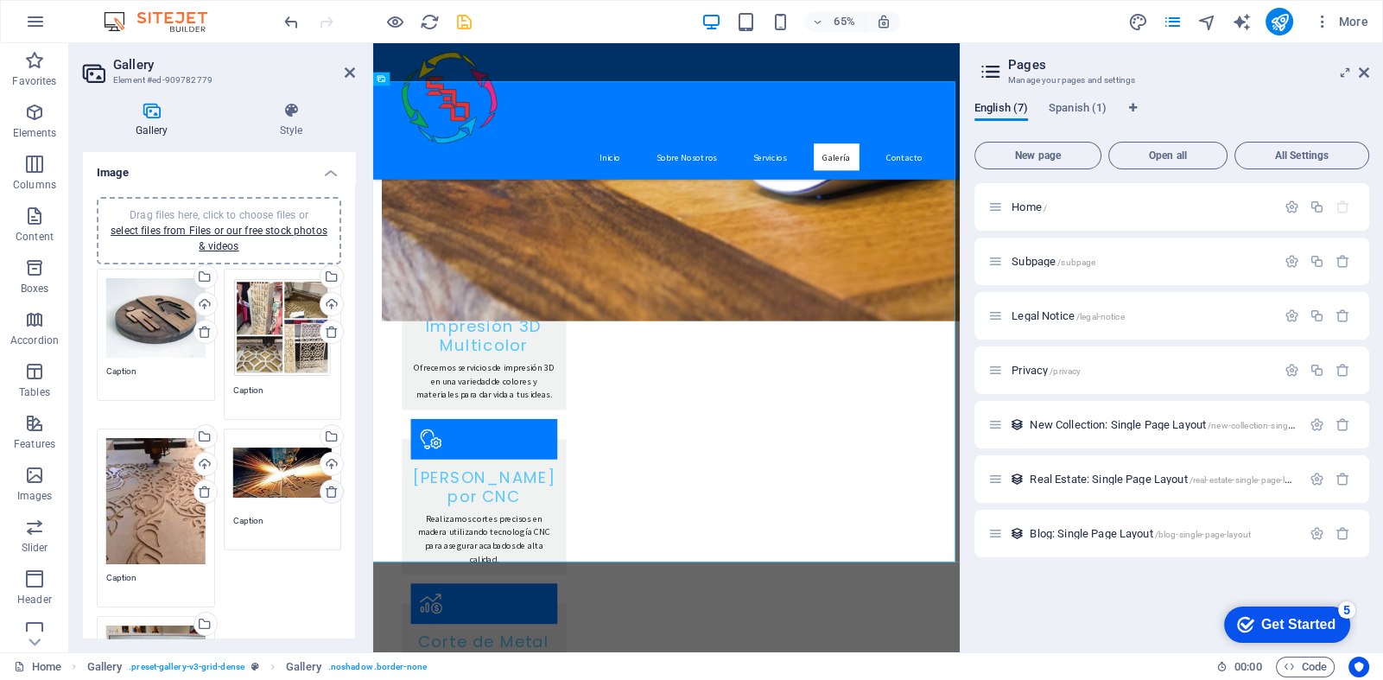
click at [328, 486] on icon at bounding box center [332, 492] width 14 height 14
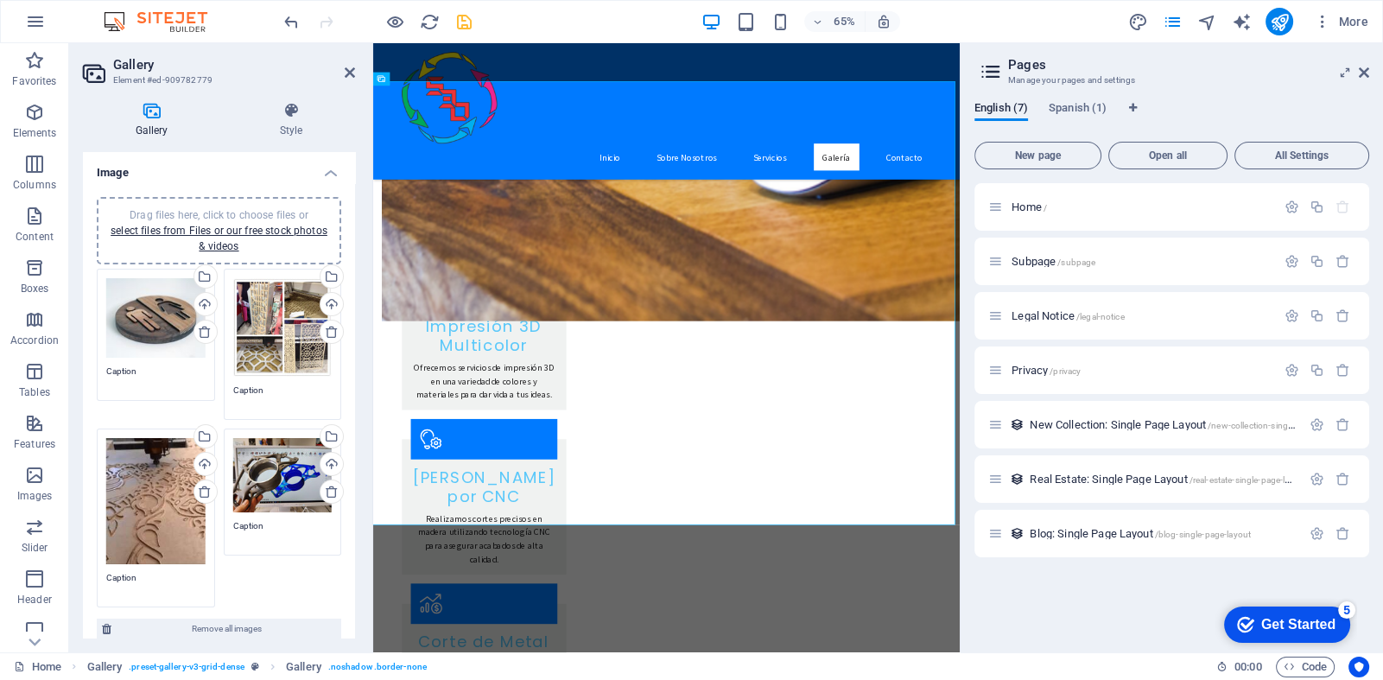
click at [272, 557] on div "Drag files here, click to choose files or select files from Files or our free s…" at bounding box center [218, 437] width 253 height 347
click at [207, 228] on link "select files from Files or our free stock photos & videos" at bounding box center [219, 239] width 217 height 28
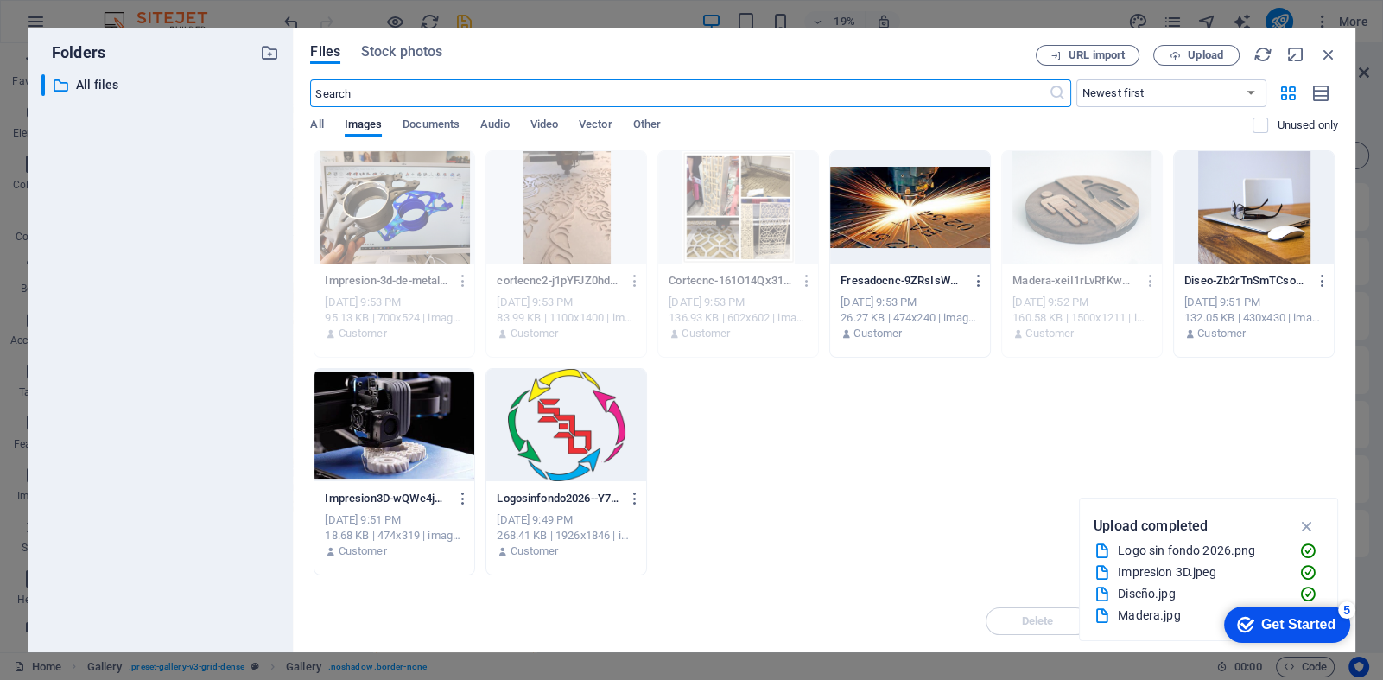
scroll to position [1790, 0]
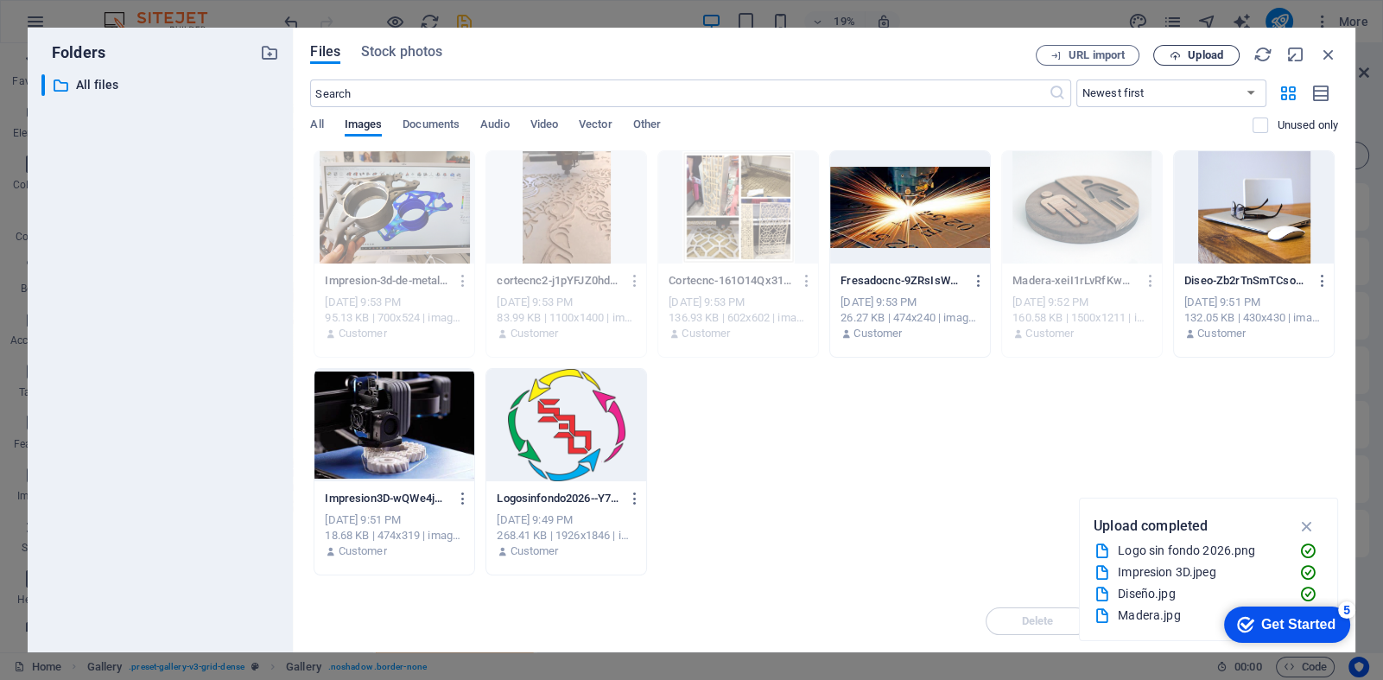
click at [1192, 52] on span "Upload" at bounding box center [1205, 55] width 35 height 10
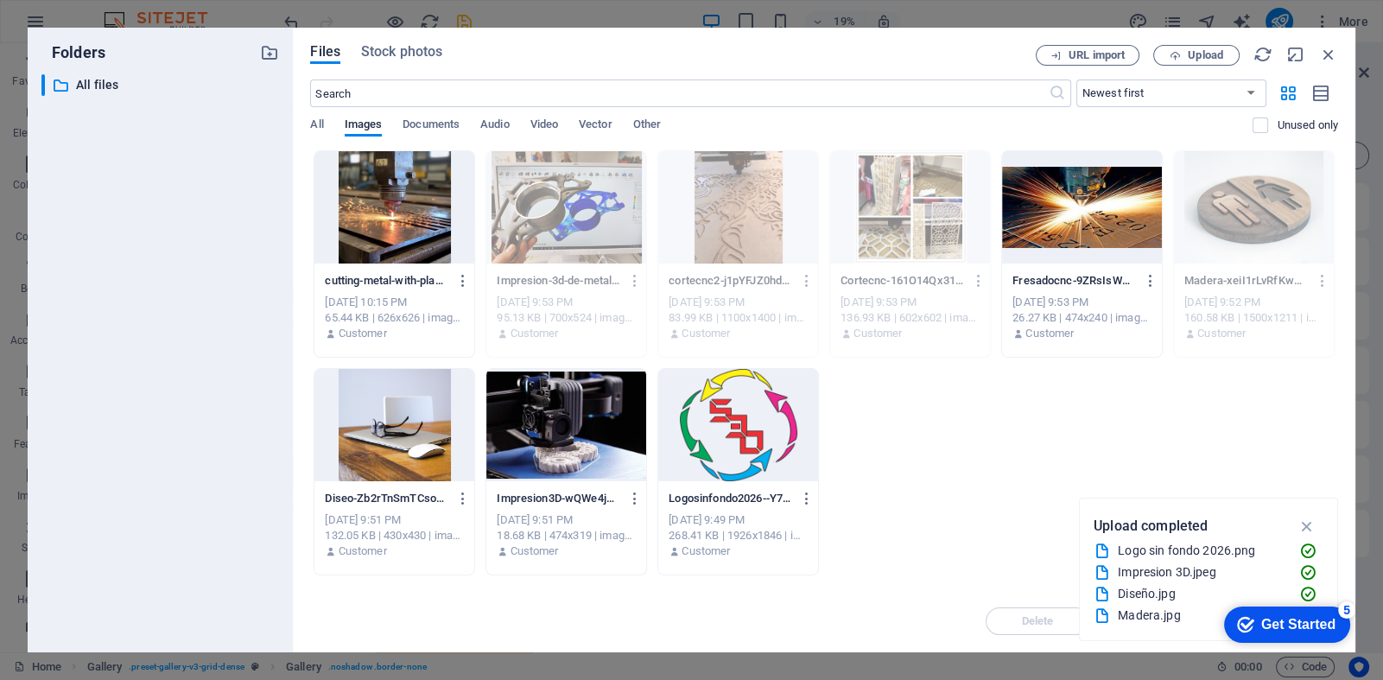
click at [1052, 245] on div at bounding box center [1082, 207] width 160 height 112
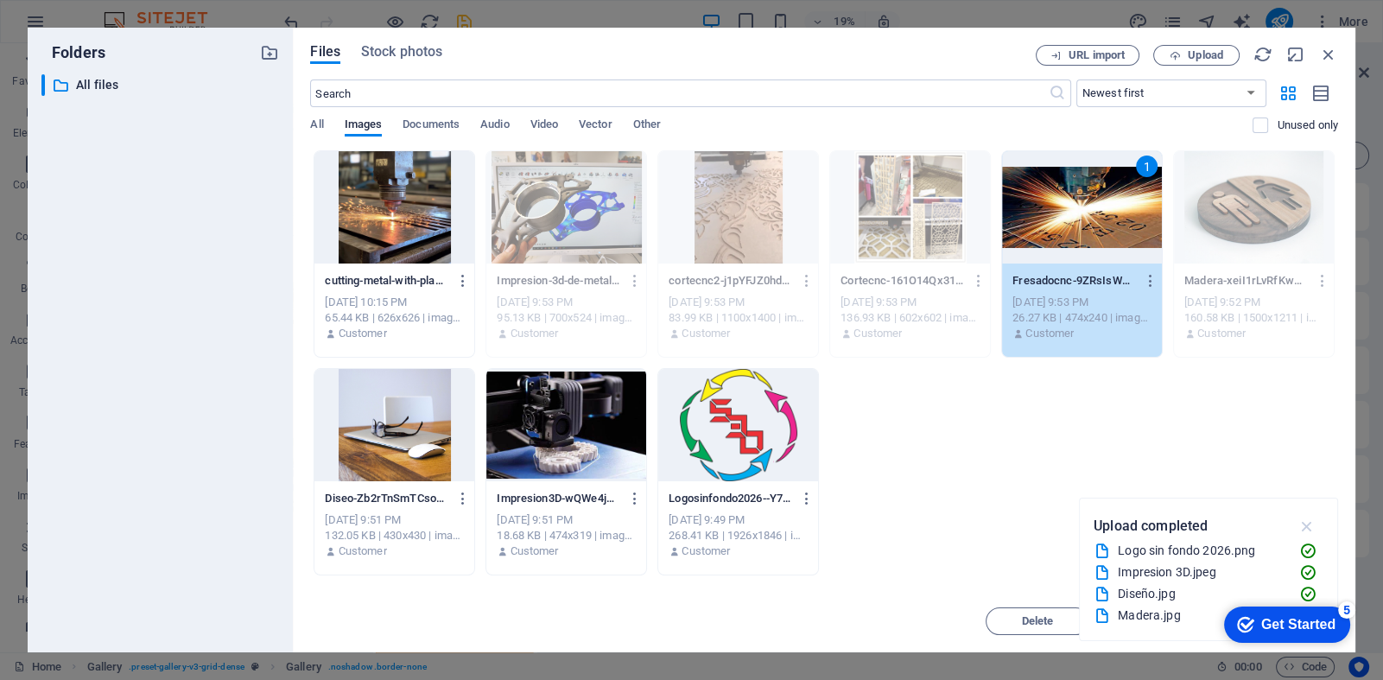
click at [1301, 524] on icon "button" at bounding box center [1307, 526] width 20 height 19
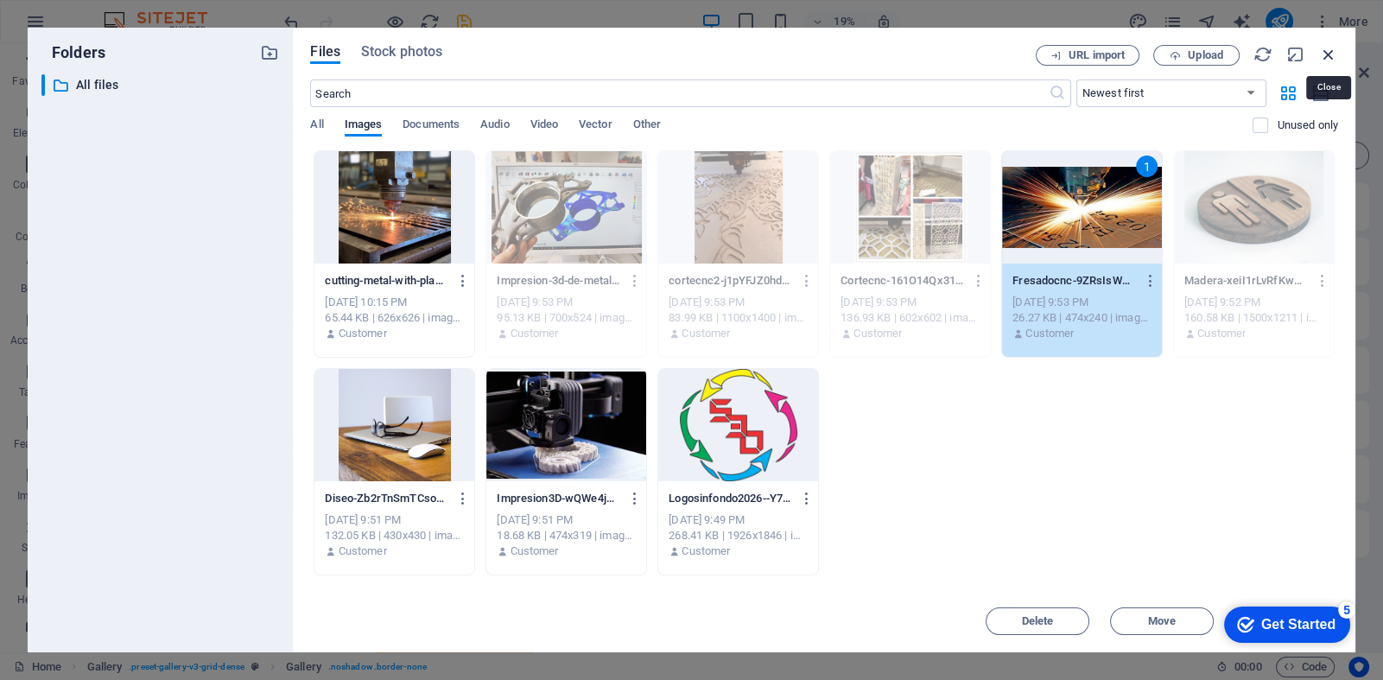
click at [1328, 53] on icon "button" at bounding box center [1329, 54] width 19 height 19
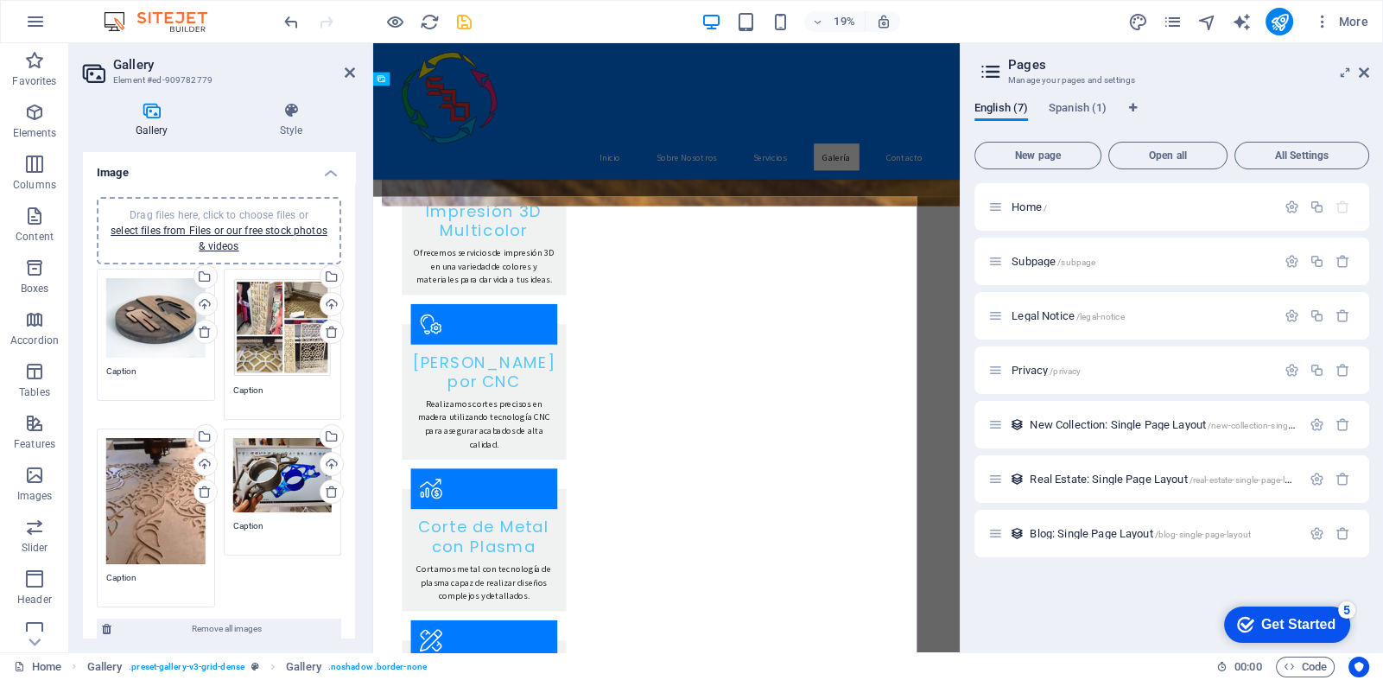
scroll to position [1612, 0]
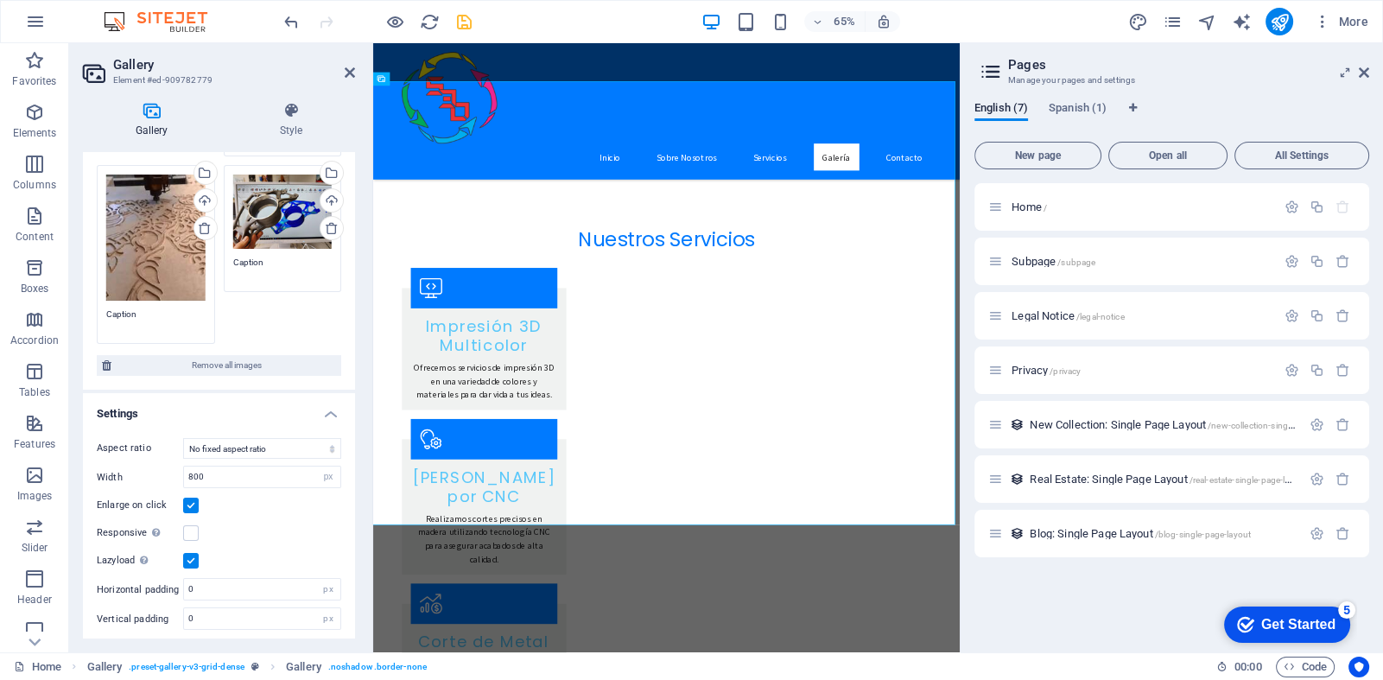
scroll to position [0, 0]
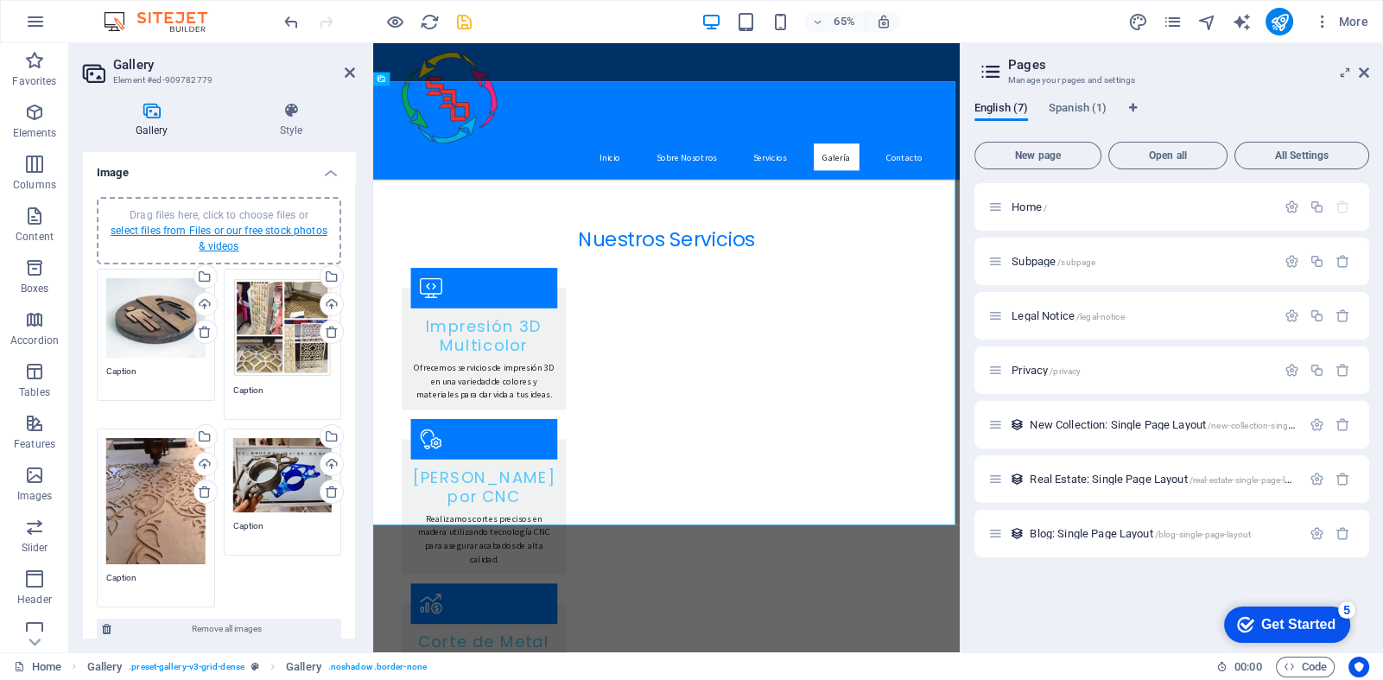
click at [188, 229] on link "select files from Files or our free stock photos & videos" at bounding box center [219, 239] width 217 height 28
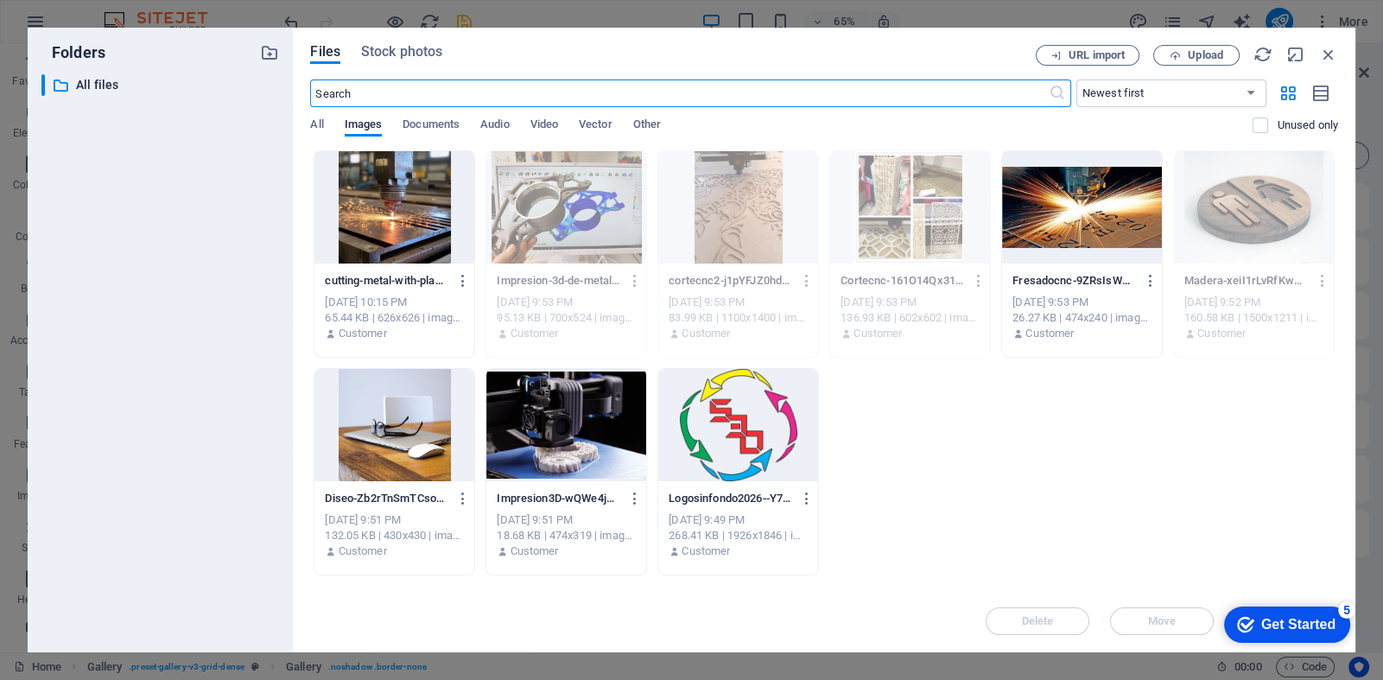
scroll to position [1790, 0]
click at [1080, 234] on div at bounding box center [1082, 207] width 160 height 112
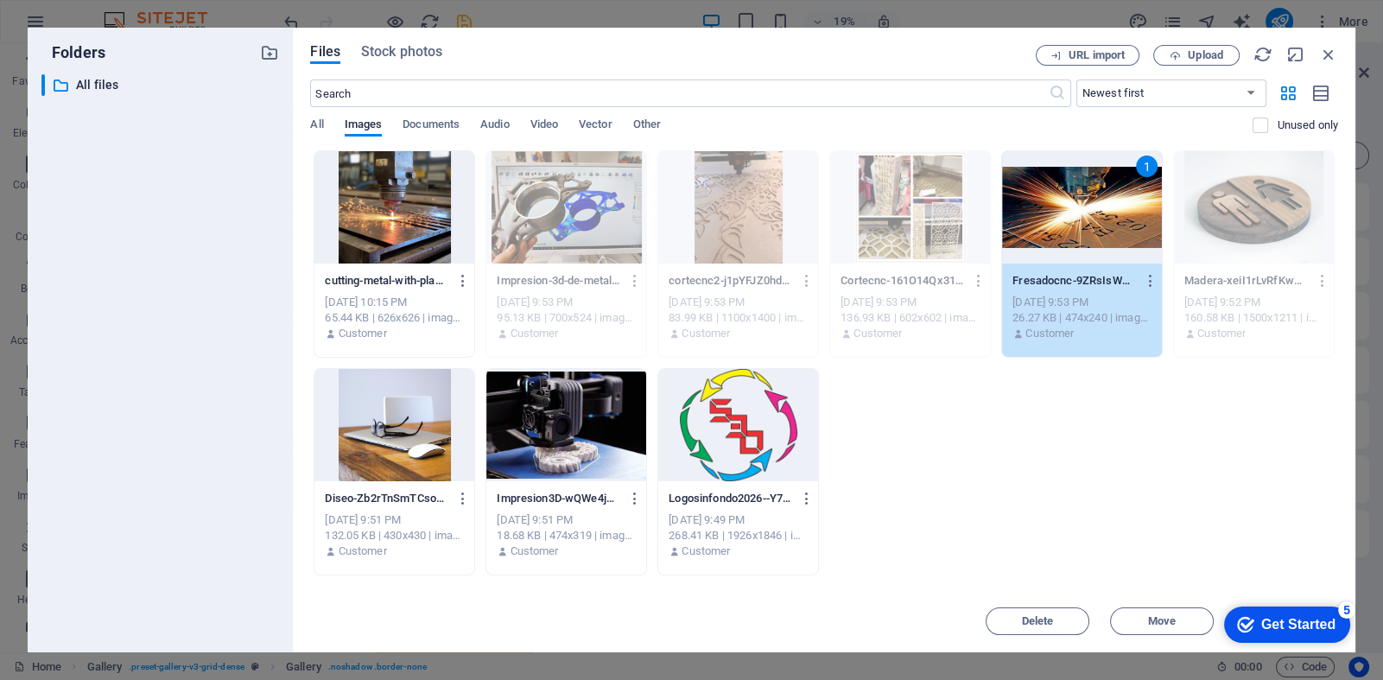
click at [1080, 234] on div "1" at bounding box center [1082, 207] width 160 height 112
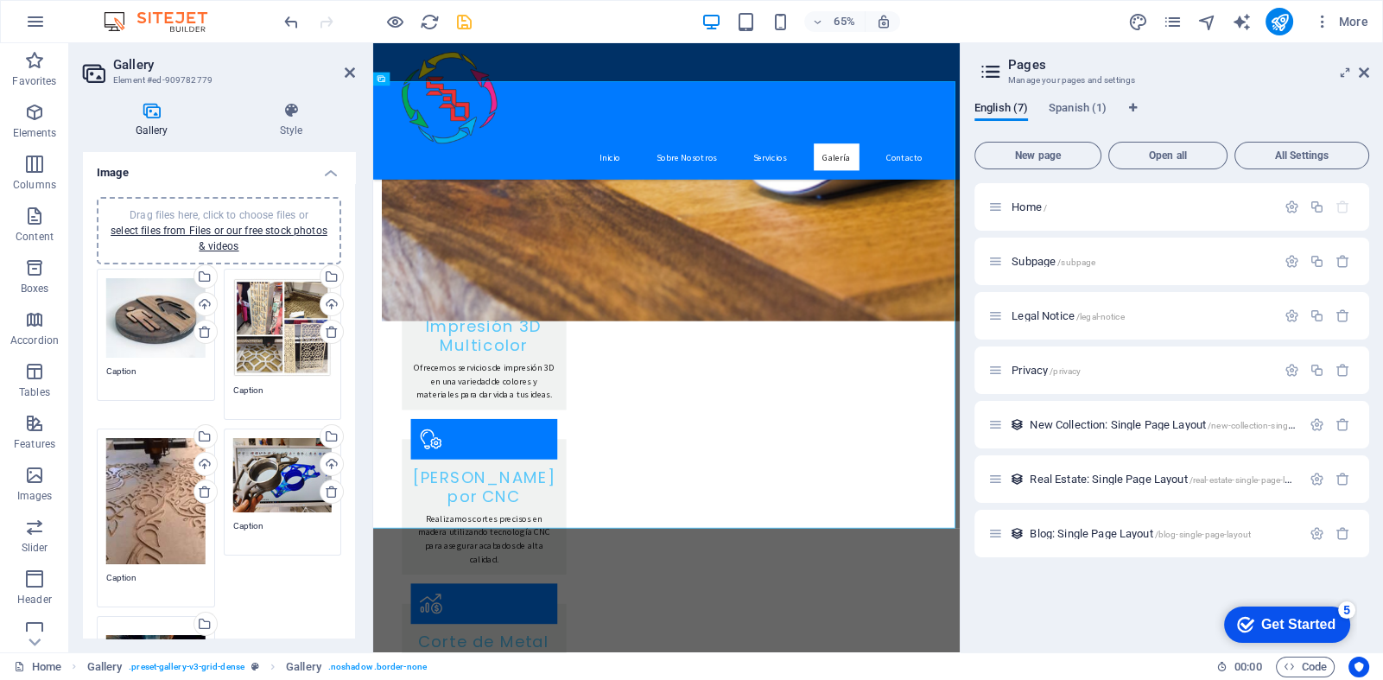
scroll to position [394, 0]
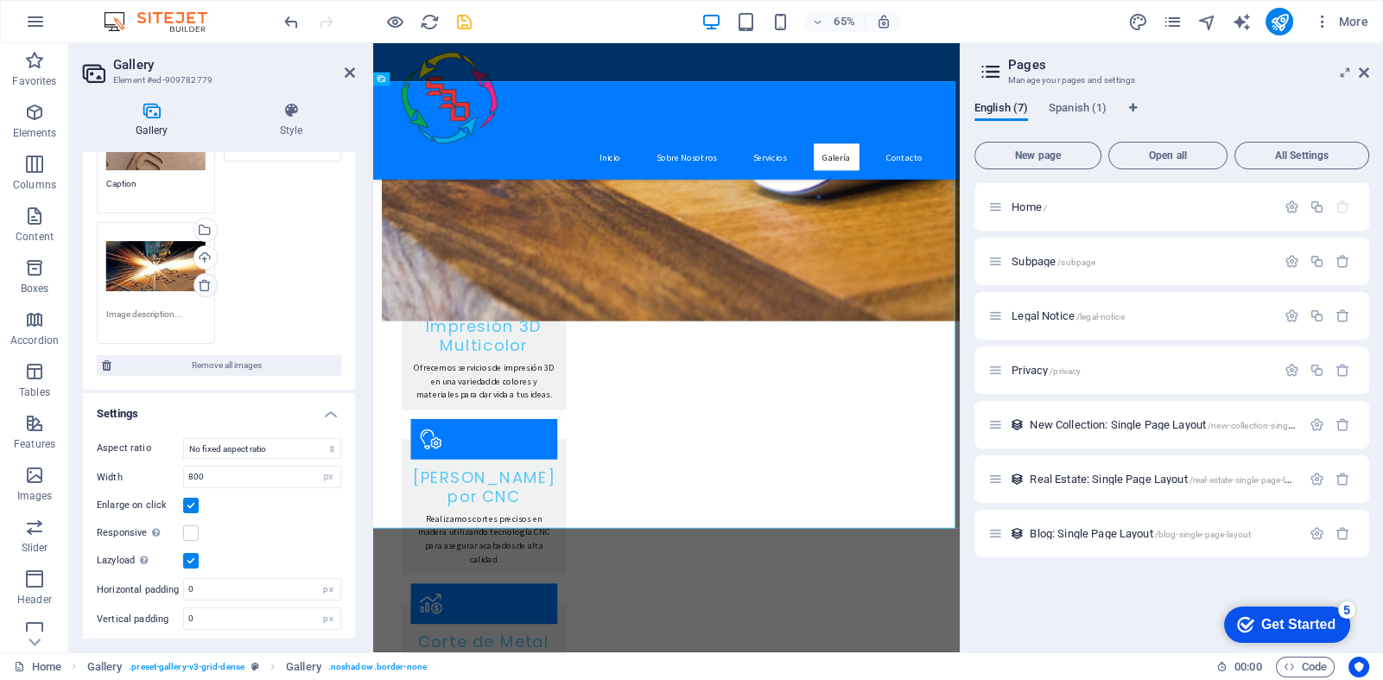
click at [203, 281] on icon at bounding box center [205, 285] width 14 height 14
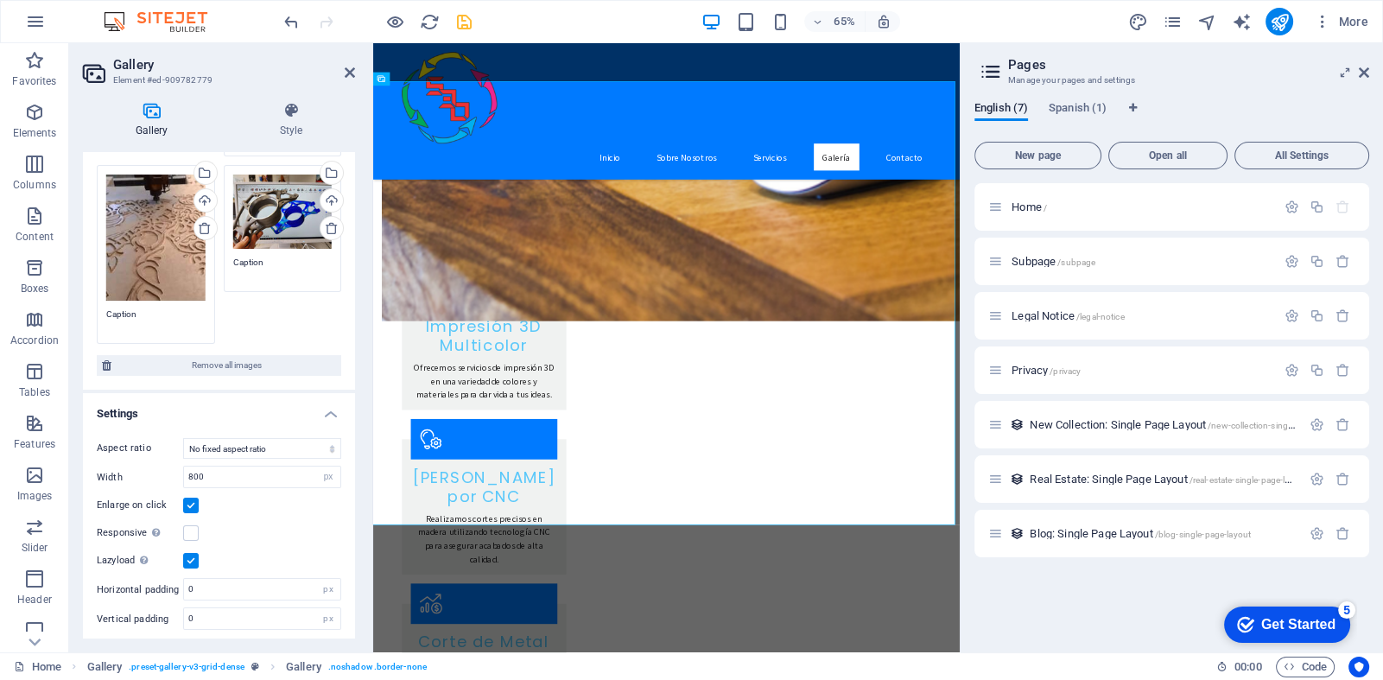
scroll to position [0, 0]
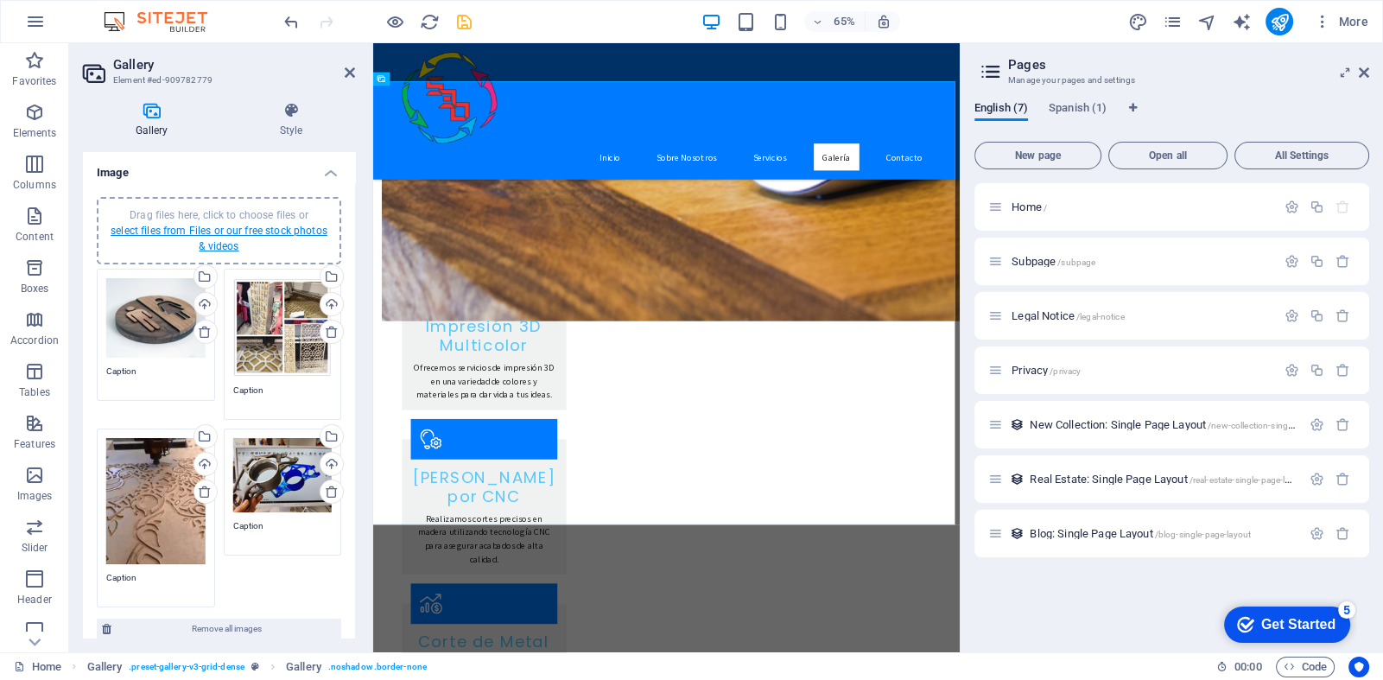
click at [218, 236] on link "select files from Files or our free stock photos & videos" at bounding box center [219, 239] width 217 height 28
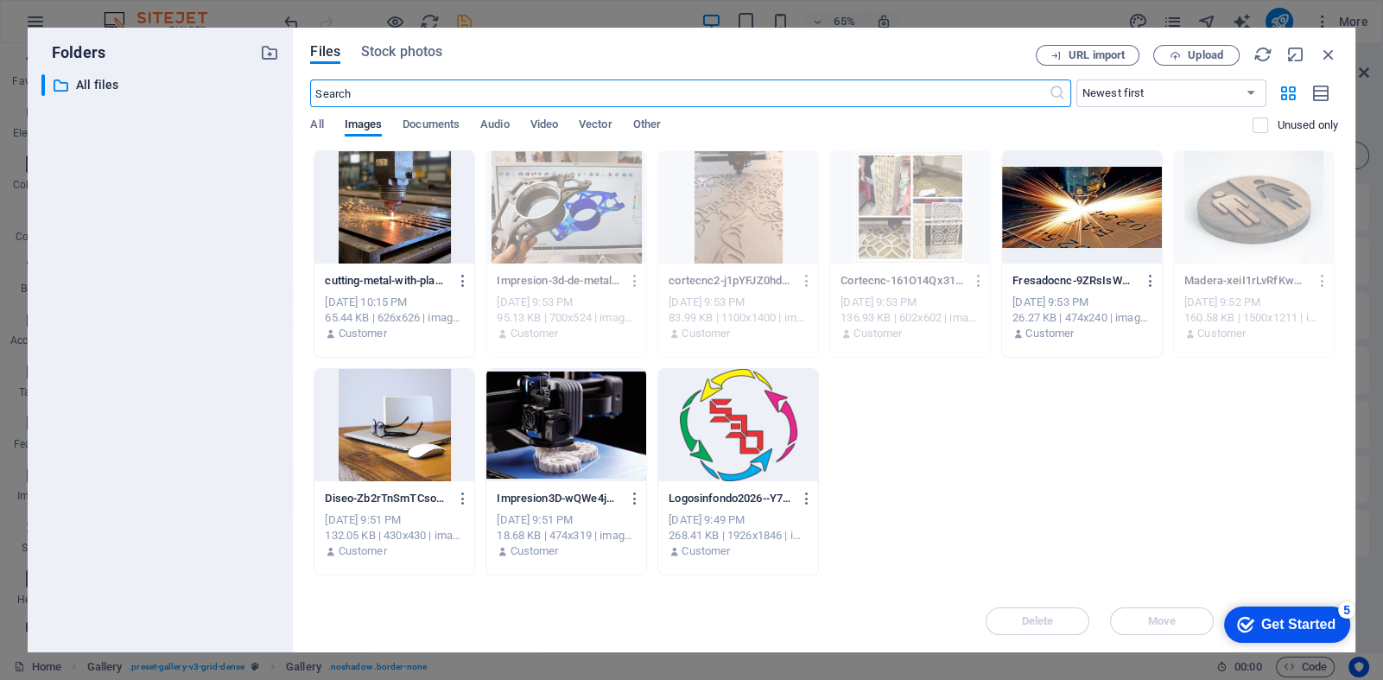
scroll to position [1790, 0]
click at [379, 202] on div at bounding box center [395, 207] width 160 height 112
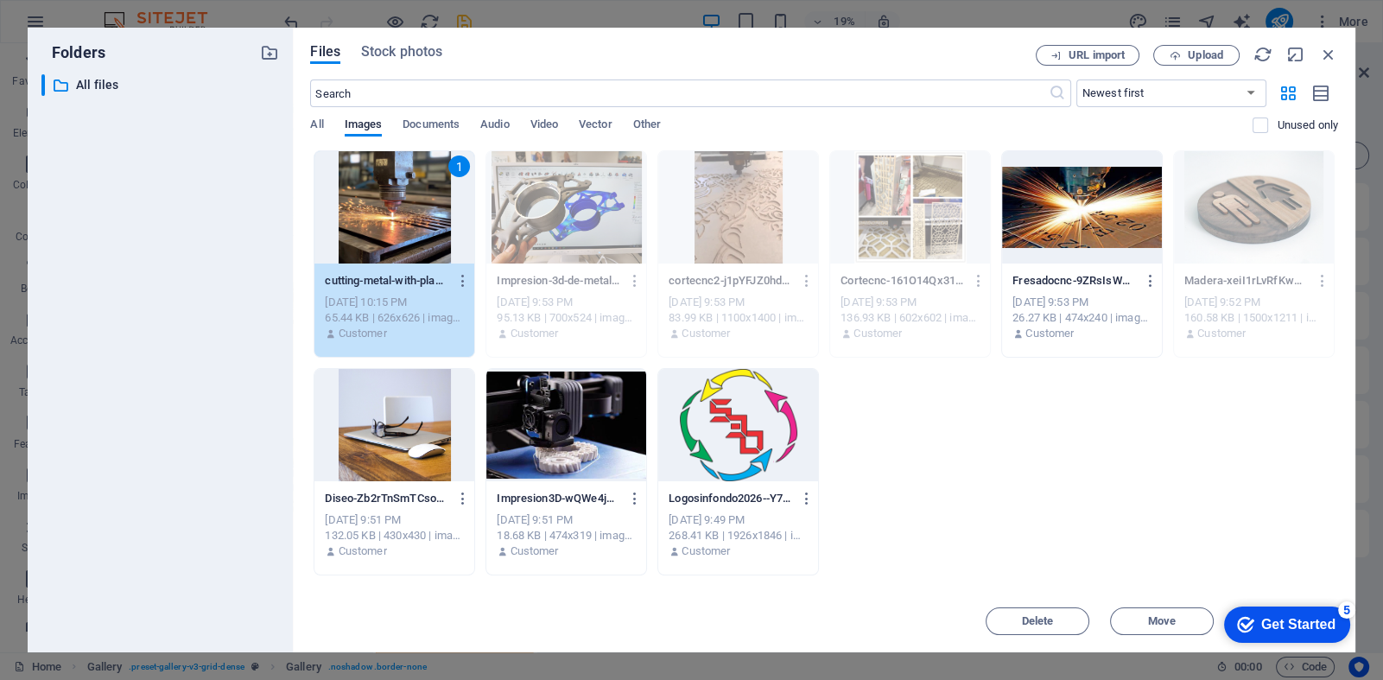
click at [379, 202] on div "1" at bounding box center [395, 207] width 160 height 112
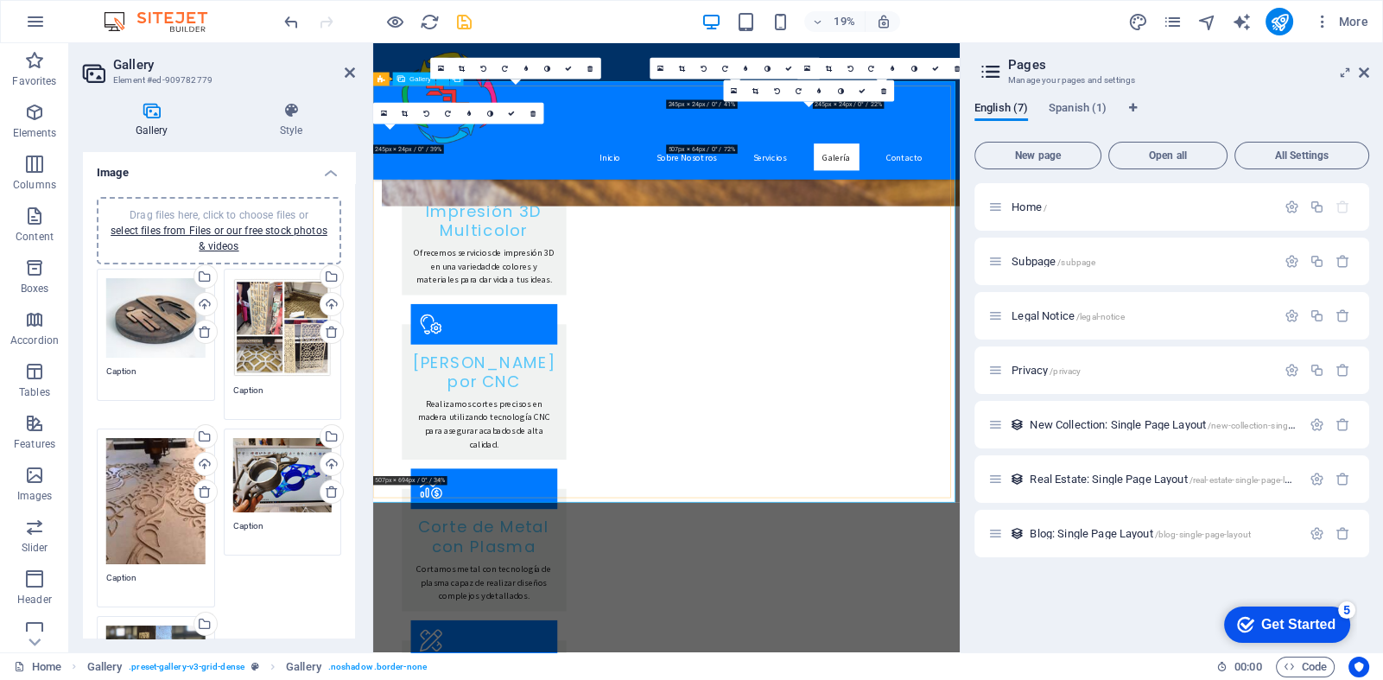
scroll to position [1612, 0]
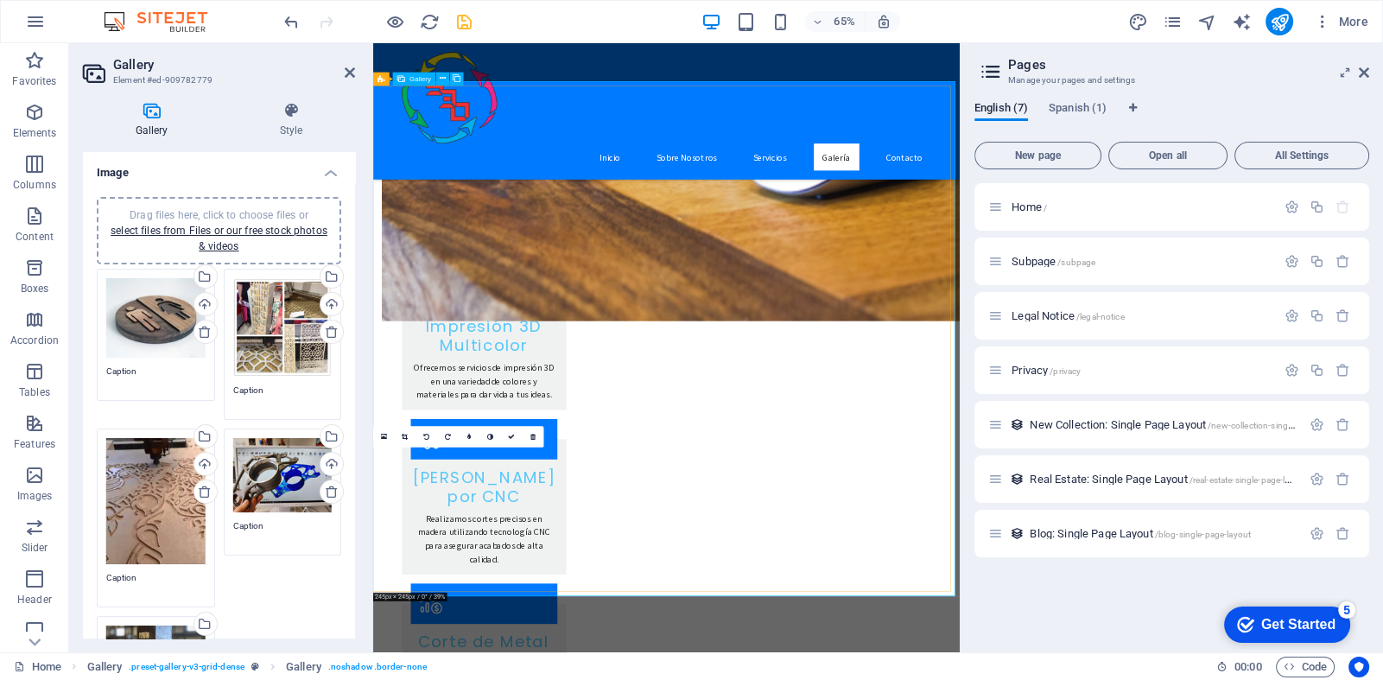
drag, startPoint x: 511, startPoint y: 792, endPoint x: 491, endPoint y: 583, distance: 210.1
type textarea "Caption"
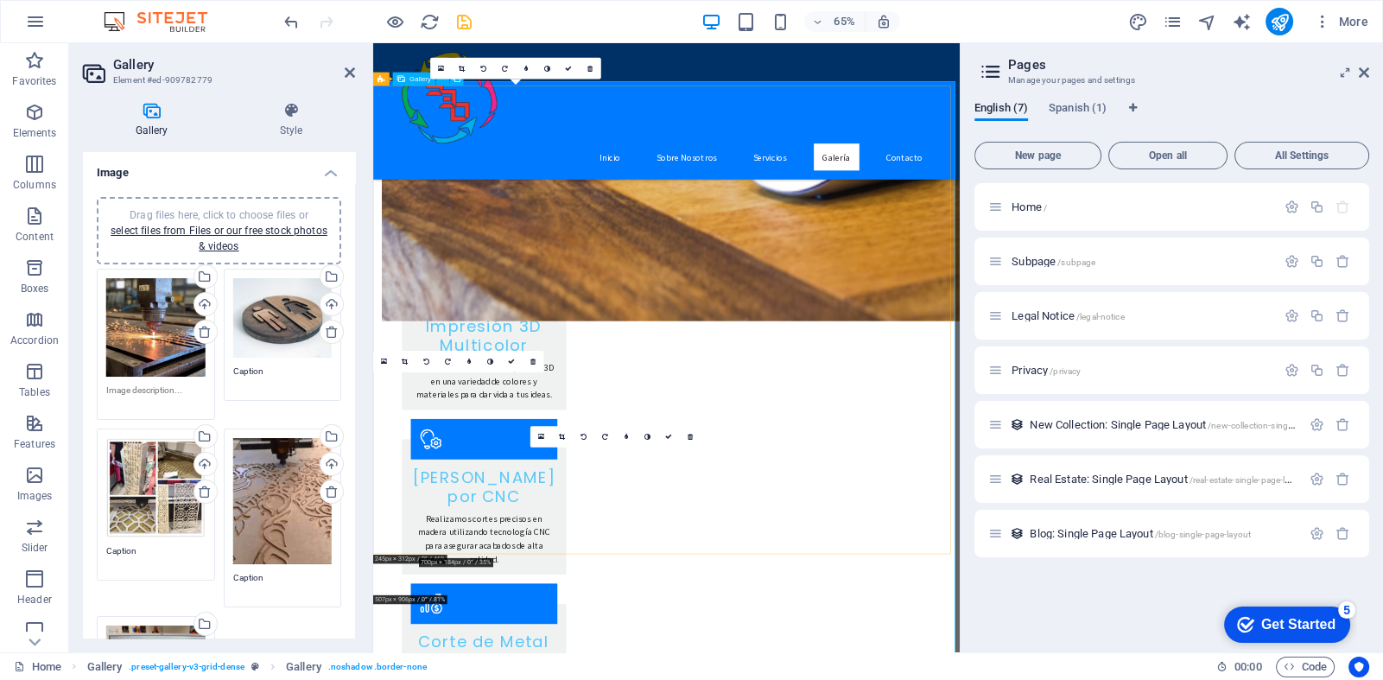
drag, startPoint x: 502, startPoint y: 951, endPoint x: 574, endPoint y: 715, distance: 246.6
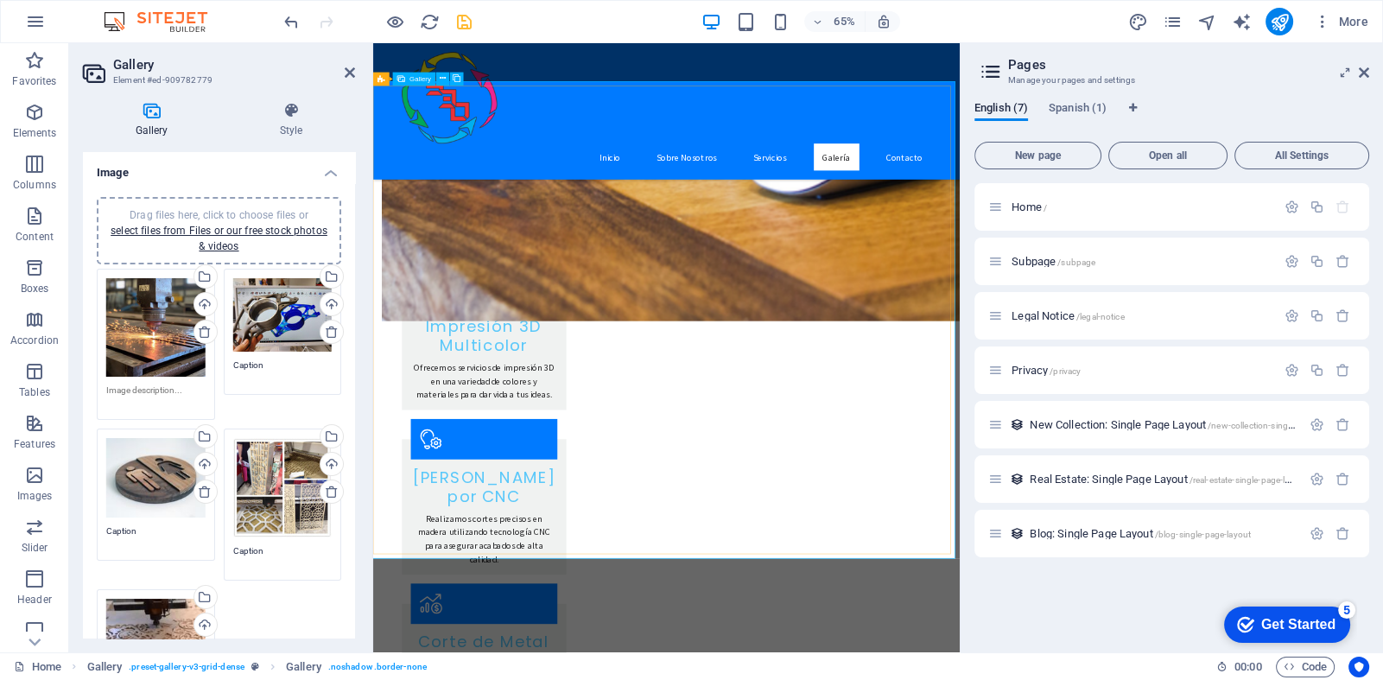
click at [968, 366] on div "English (7) Spanish (1) New page Open all All Settings Home / Subpage /subpage …" at bounding box center [1172, 370] width 423 height 564
click at [1275, 24] on icon "publish" at bounding box center [1279, 22] width 20 height 20
